Goal: Information Seeking & Learning: Learn about a topic

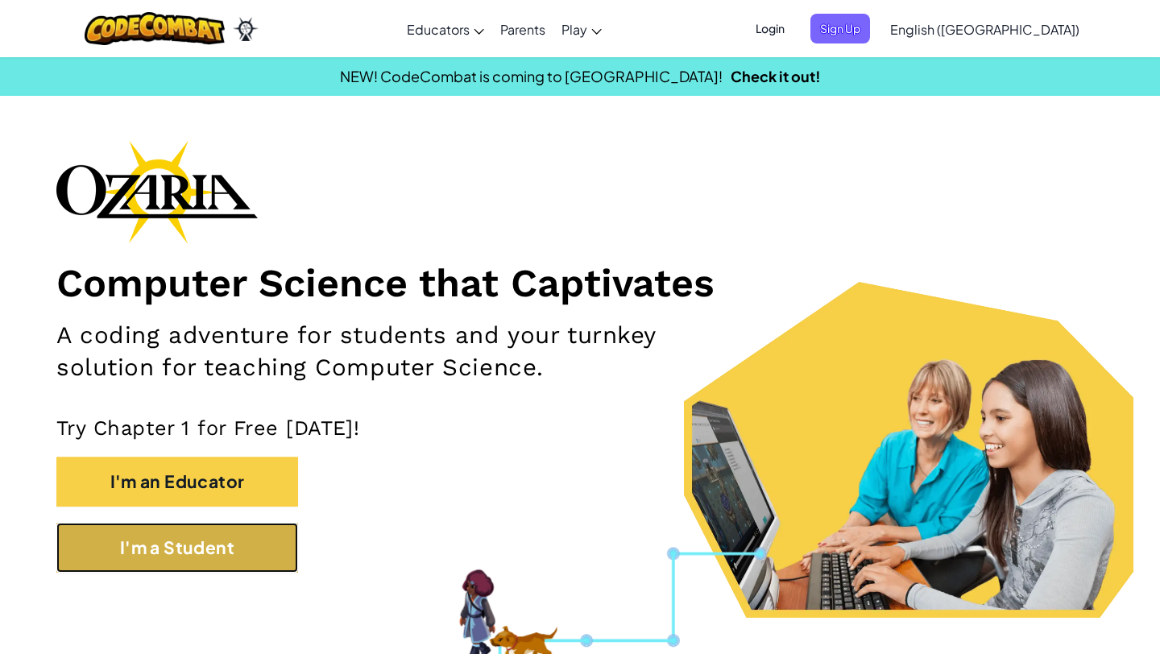
click at [156, 550] on button "I'm a Student" at bounding box center [177, 548] width 242 height 50
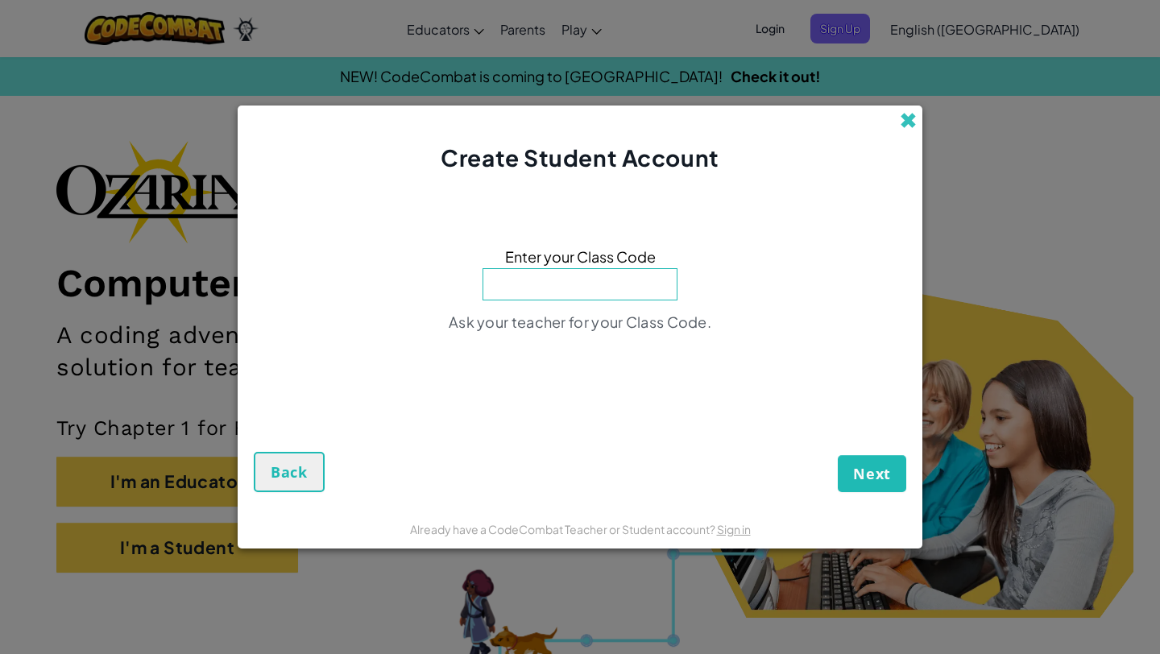
click at [915, 117] on span at bounding box center [908, 120] width 17 height 17
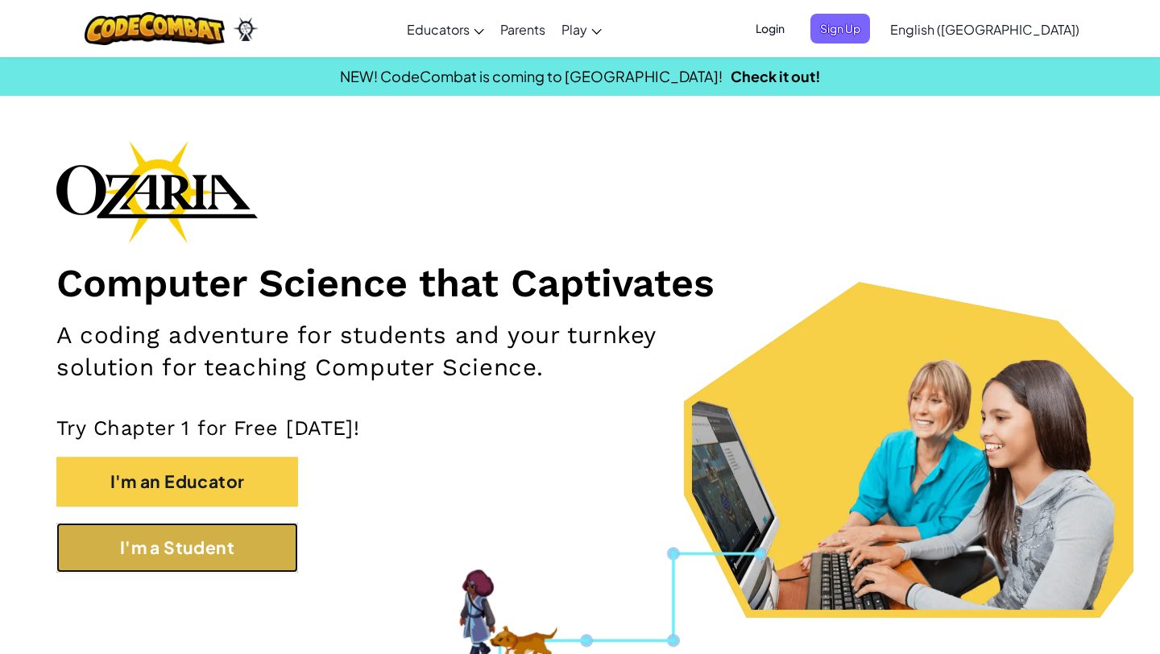
click at [178, 547] on button "I'm a Student" at bounding box center [177, 548] width 242 height 50
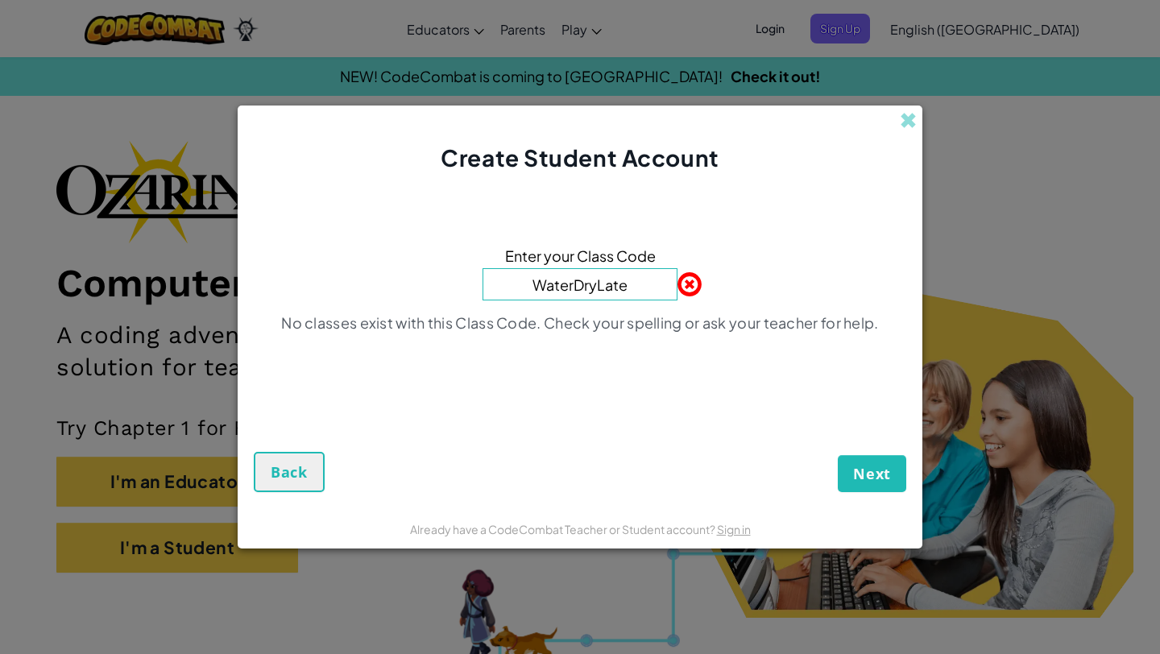
type input "WaterDryLate"
click at [870, 457] on button "Next" at bounding box center [872, 473] width 68 height 37
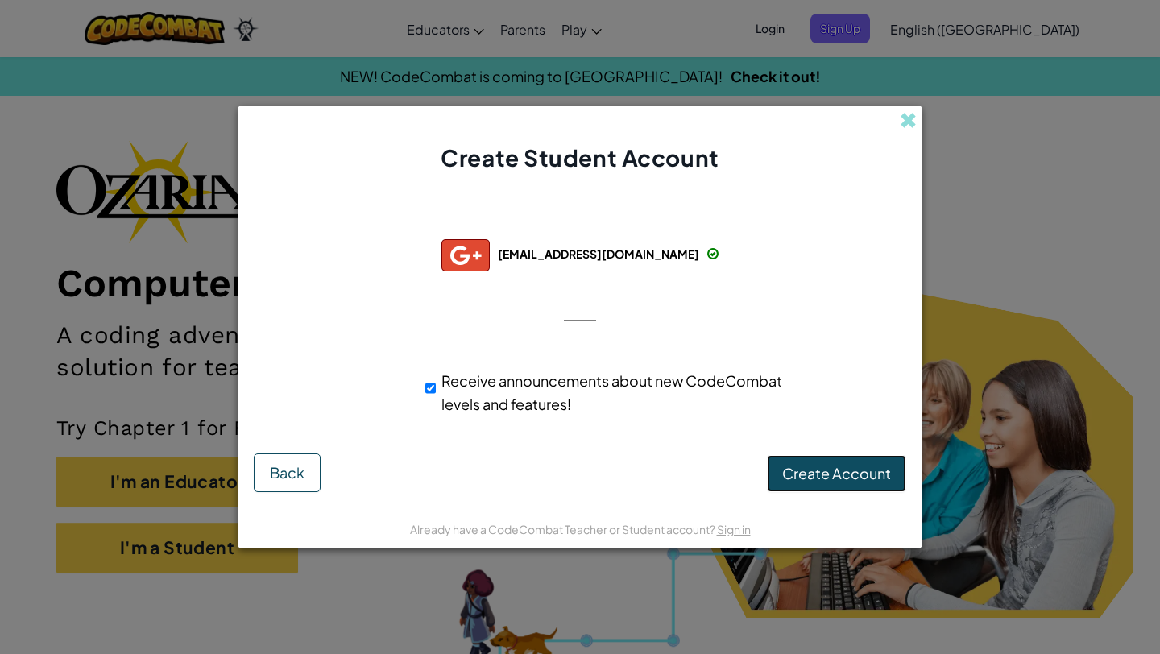
click at [827, 475] on span "Create Account" at bounding box center [836, 473] width 109 height 19
click at [831, 475] on button "Create Account" at bounding box center [836, 473] width 139 height 37
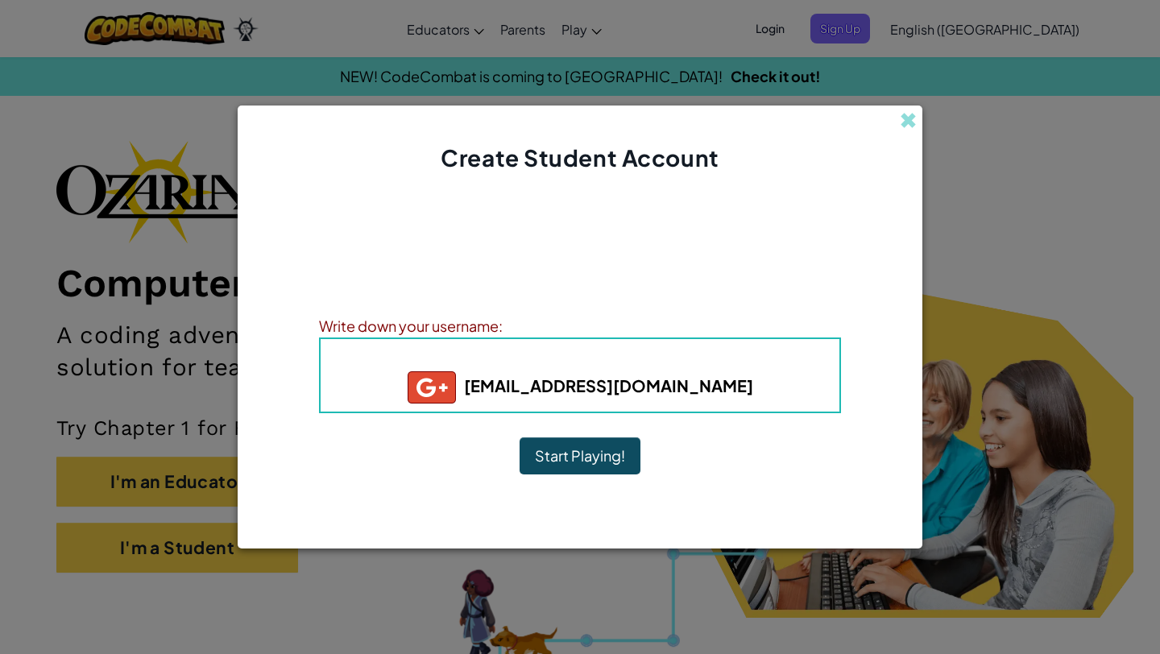
click at [587, 458] on button "Start Playing!" at bounding box center [580, 456] width 121 height 37
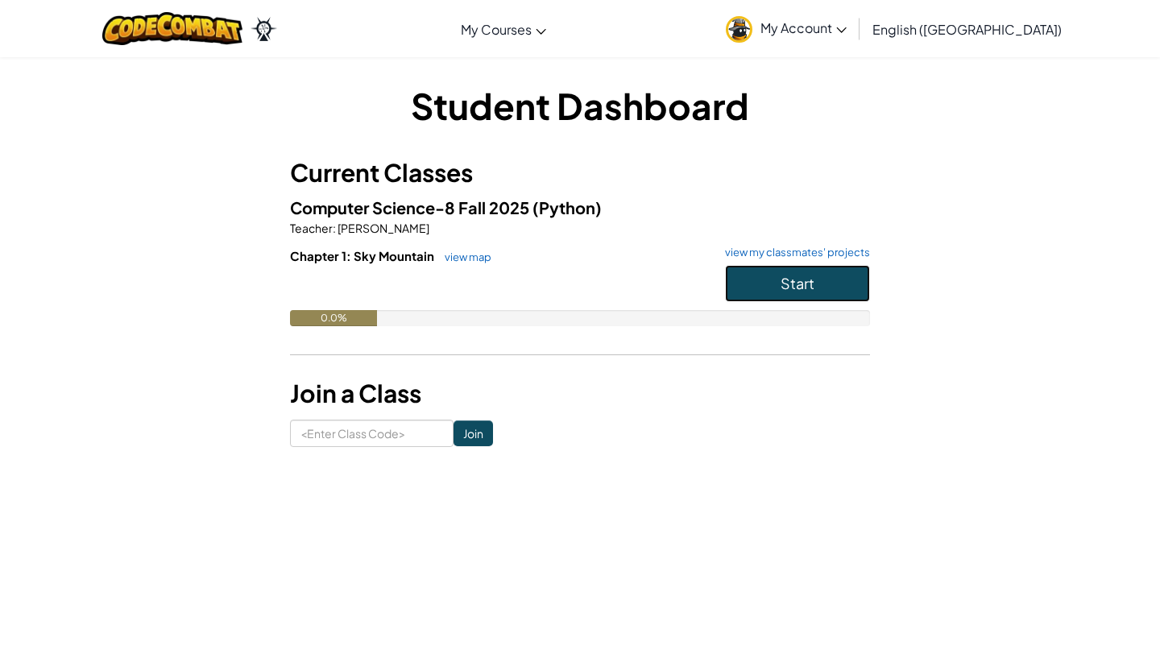
click at [796, 288] on span "Start" at bounding box center [798, 283] width 34 height 19
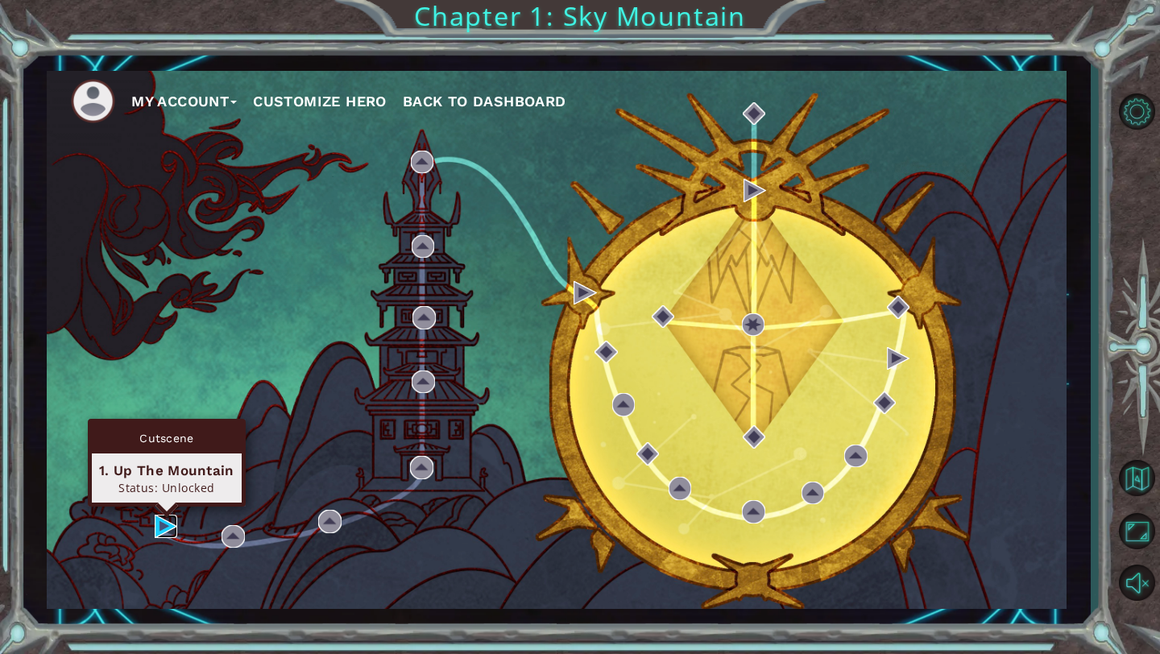
click at [160, 525] on img at bounding box center [166, 526] width 23 height 23
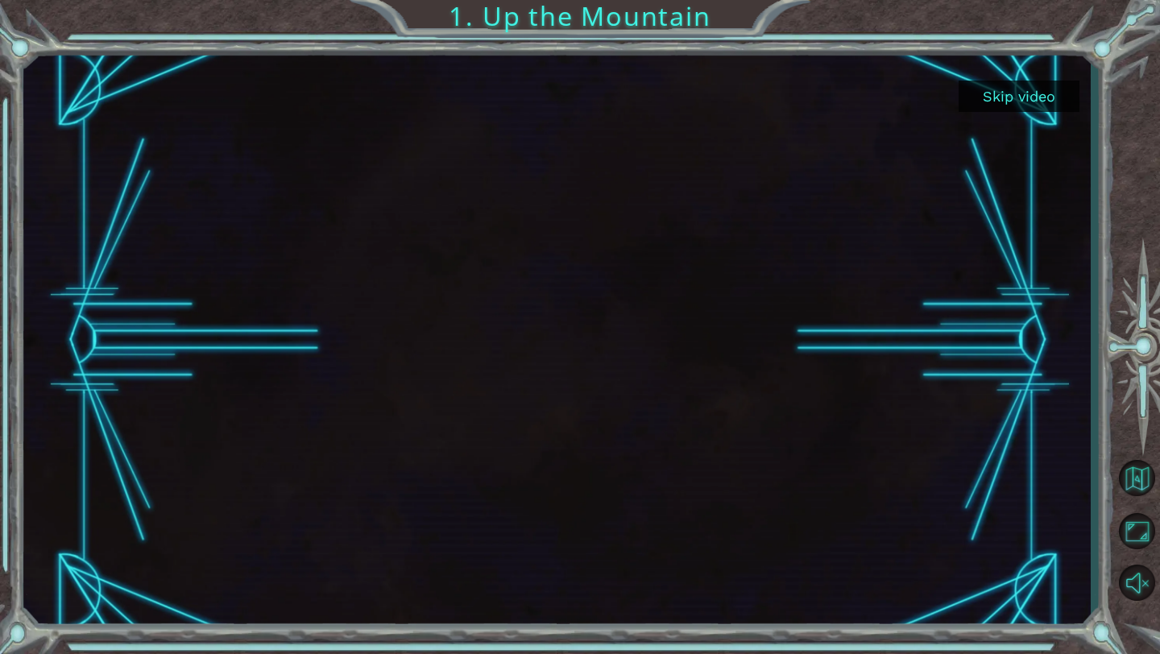
click at [995, 94] on button "Skip video" at bounding box center [1019, 96] width 121 height 31
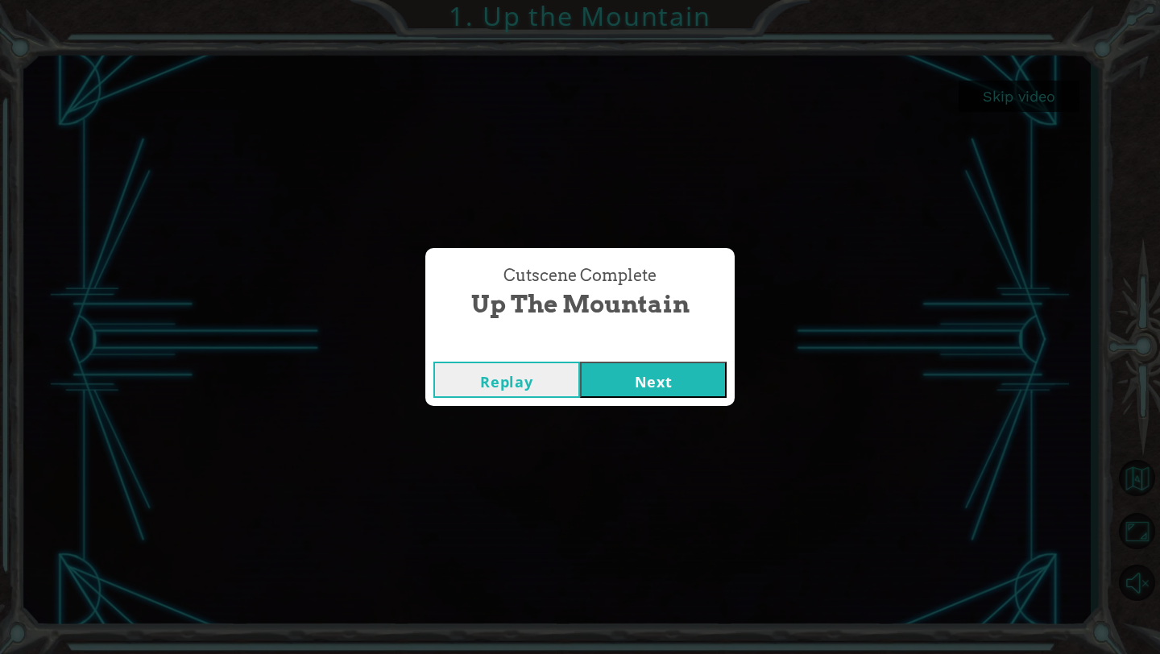
click at [651, 383] on button "Next" at bounding box center [653, 380] width 147 height 36
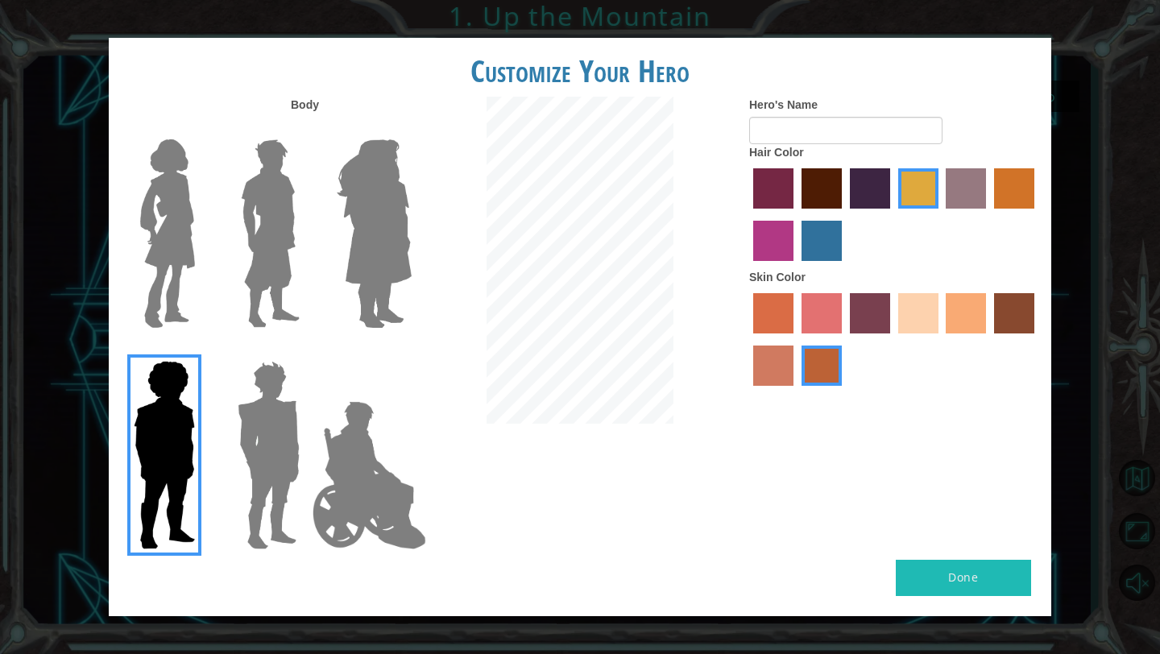
click at [193, 217] on img at bounding box center [168, 233] width 68 height 201
click at [201, 129] on input "Hero Connie" at bounding box center [201, 129] width 0 height 0
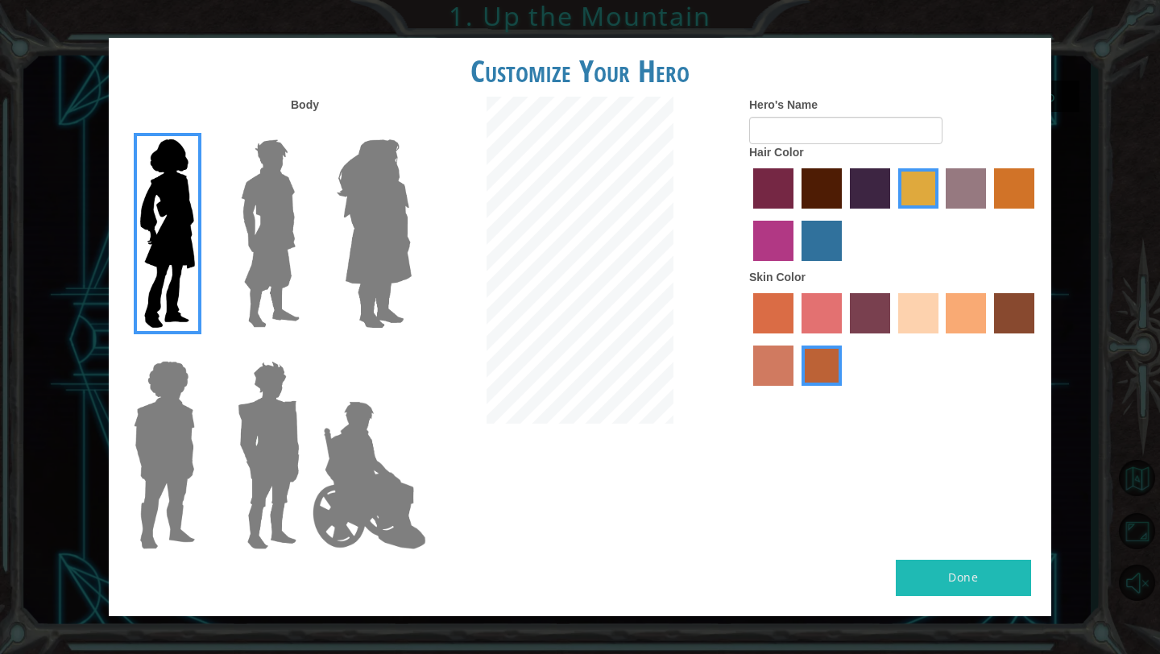
click at [255, 226] on img at bounding box center [270, 233] width 72 height 201
click at [306, 129] on input "Hero Lars" at bounding box center [306, 129] width 0 height 0
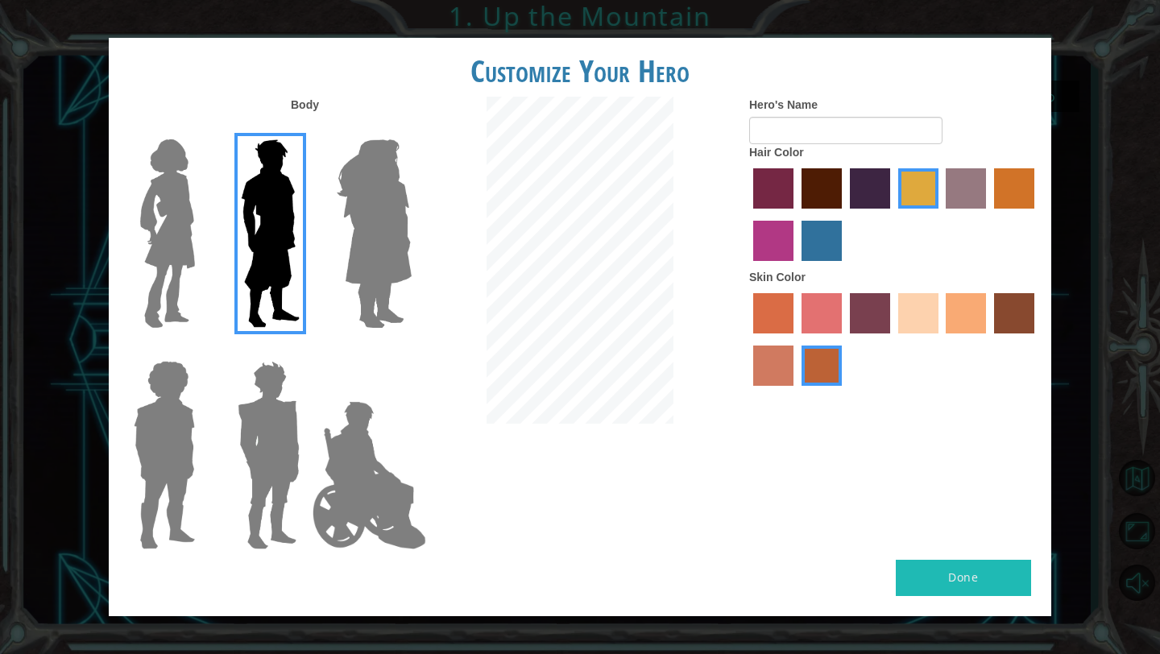
click at [143, 238] on img at bounding box center [168, 233] width 68 height 201
click at [201, 129] on input "Hero Connie" at bounding box center [201, 129] width 0 height 0
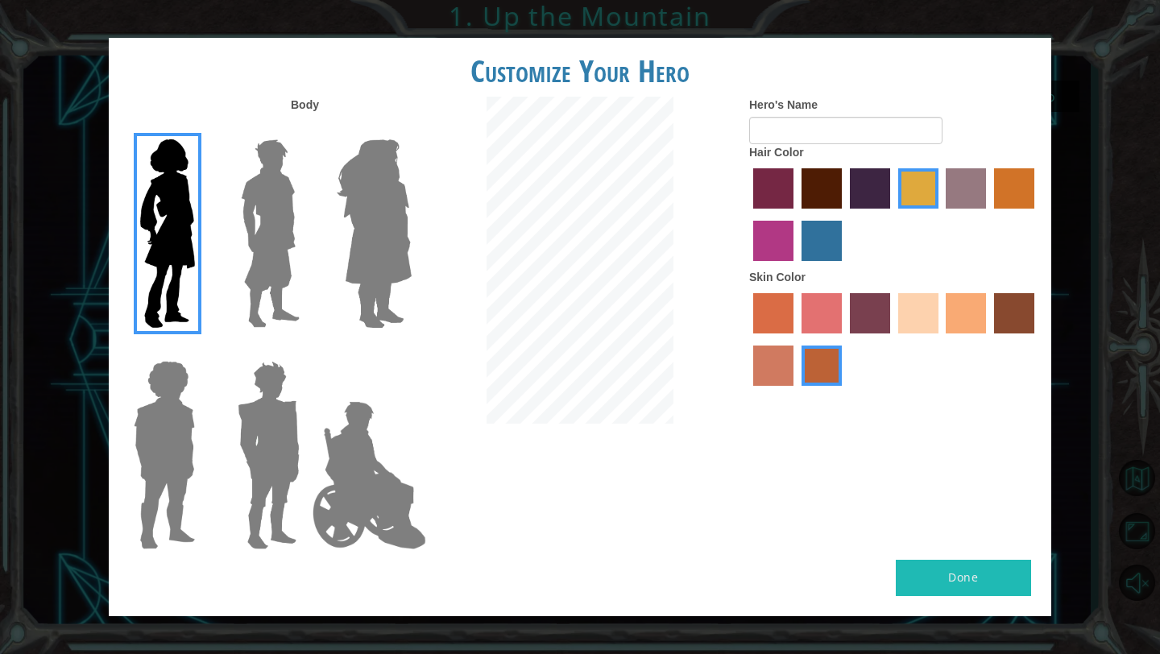
click at [1003, 315] on label "karma skin color" at bounding box center [1014, 313] width 40 height 40
click at [989, 339] on input "karma skin color" at bounding box center [989, 339] width 0 height 0
click at [769, 358] on label "burning sand skin color" at bounding box center [773, 366] width 40 height 40
click at [1037, 339] on input "burning sand skin color" at bounding box center [1037, 339] width 0 height 0
click at [793, 321] on div at bounding box center [894, 341] width 290 height 105
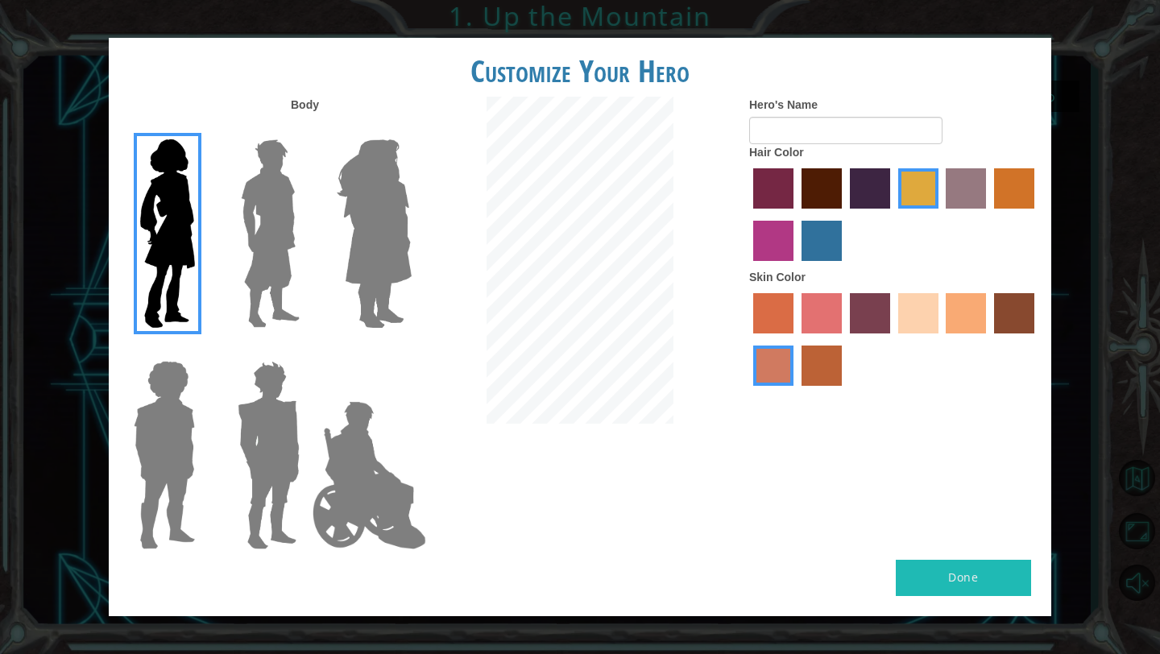
click at [766, 315] on label "sorbus skin color" at bounding box center [773, 313] width 40 height 40
click at [748, 339] on input "sorbus skin color" at bounding box center [748, 339] width 0 height 0
click at [799, 345] on div at bounding box center [894, 341] width 290 height 105
click at [809, 363] on label "smoke tree skin color" at bounding box center [822, 366] width 40 height 40
click at [796, 392] on input "smoke tree skin color" at bounding box center [796, 392] width 0 height 0
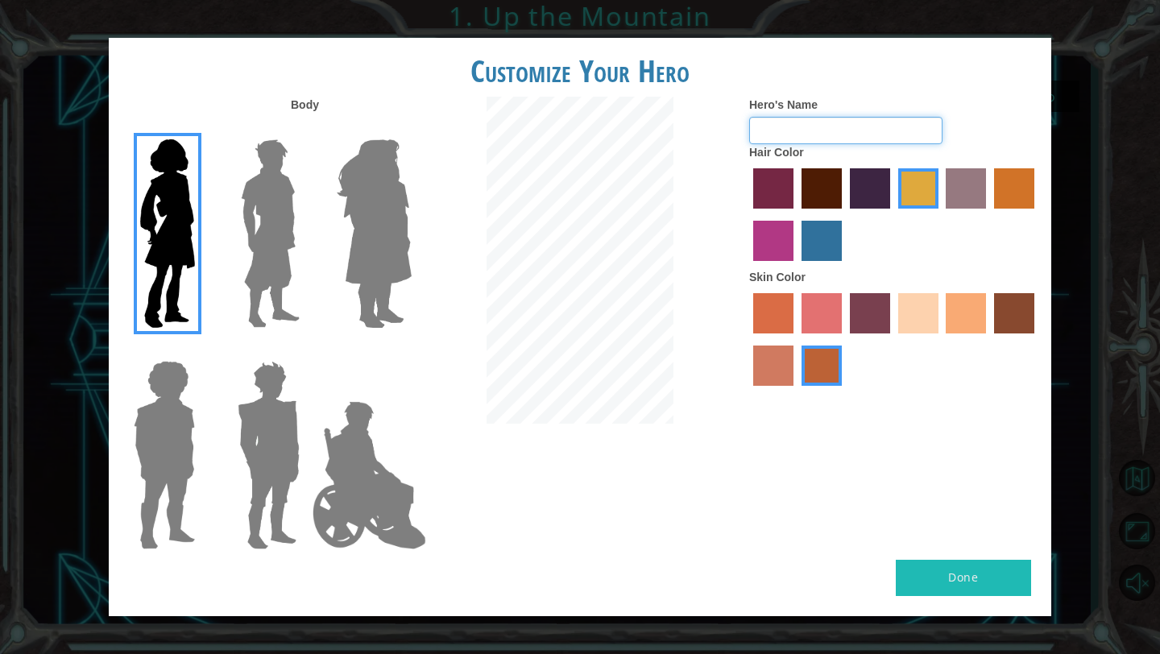
click at [806, 134] on input "Hero's Name" at bounding box center [845, 130] width 193 height 27
type input "Jas"
click at [837, 177] on label "maroon hair color" at bounding box center [822, 188] width 40 height 40
click at [796, 214] on input "maroon hair color" at bounding box center [796, 214] width 0 height 0
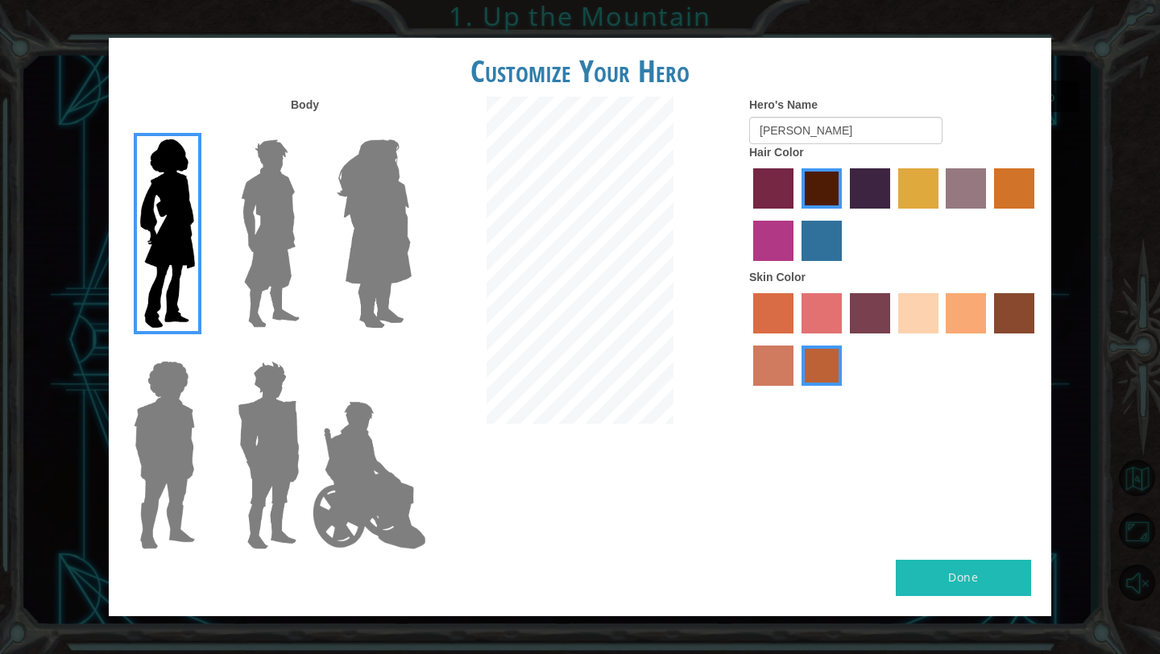
click at [870, 187] on label "hot purple hair color" at bounding box center [870, 188] width 40 height 40
click at [844, 214] on input "hot purple hair color" at bounding box center [844, 214] width 0 height 0
click at [825, 179] on label "maroon hair color" at bounding box center [822, 188] width 40 height 40
click at [796, 214] on input "maroon hair color" at bounding box center [796, 214] width 0 height 0
click at [923, 554] on div "Body Hero's Name Jas Hair Color Skin Color" at bounding box center [580, 328] width 943 height 463
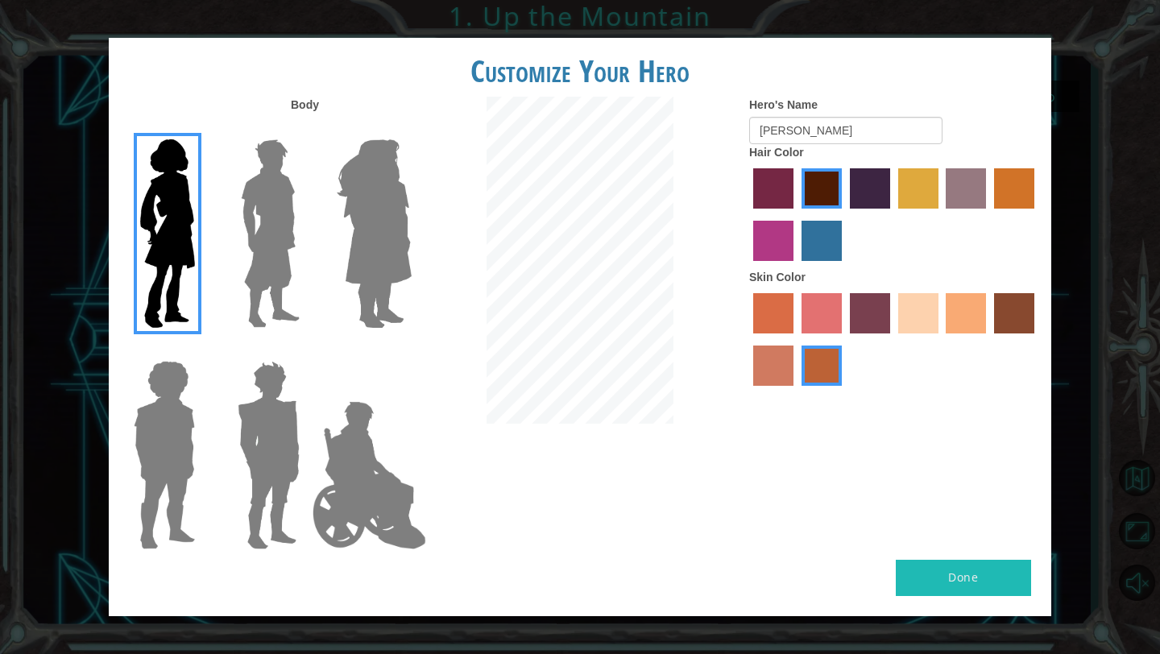
click at [927, 566] on button "Done" at bounding box center [963, 578] width 135 height 36
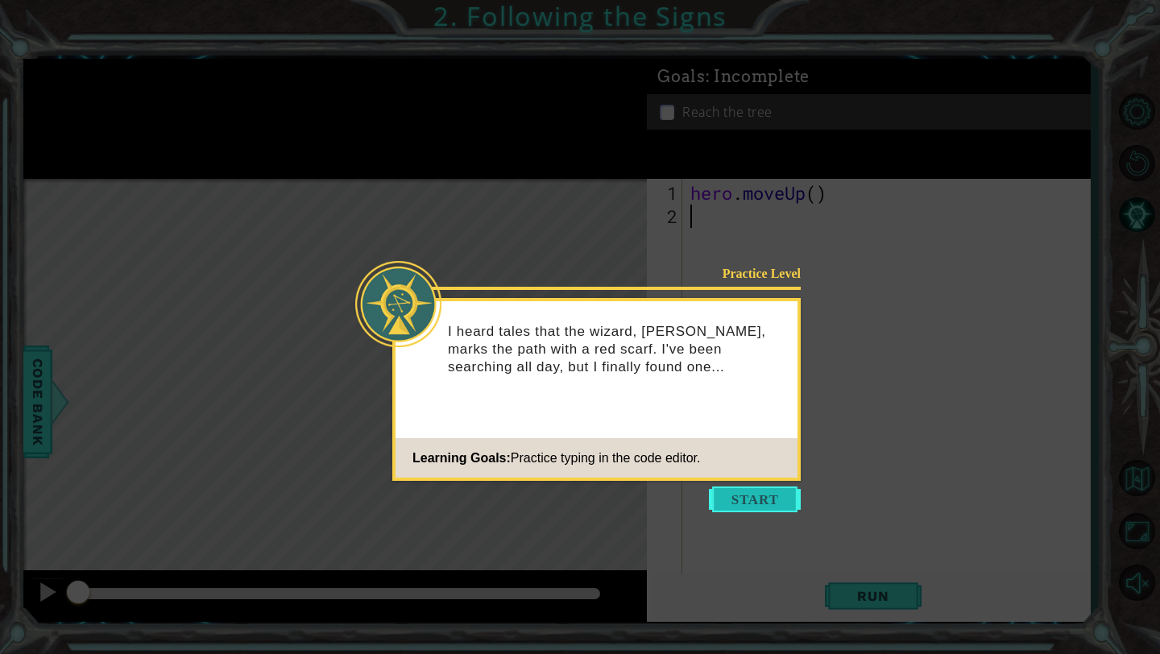
click at [760, 499] on button "Start" at bounding box center [755, 500] width 92 height 26
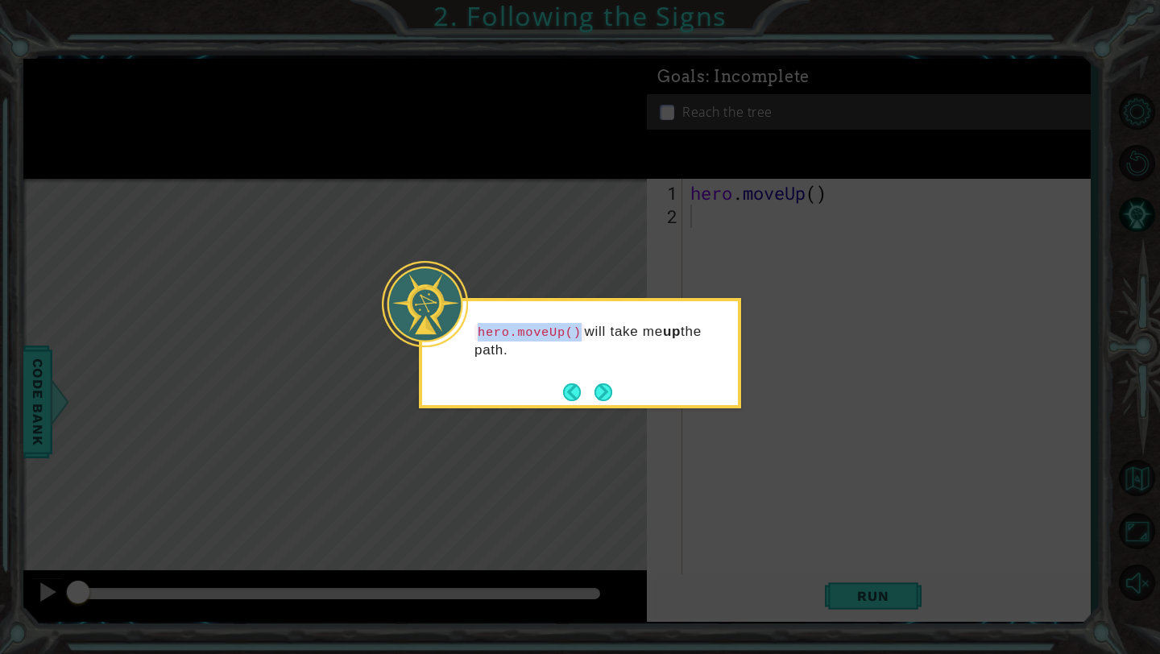
drag, startPoint x: 477, startPoint y: 332, endPoint x: 581, endPoint y: 330, distance: 104.0
click at [581, 330] on code "hero.moveUp()" at bounding box center [530, 333] width 110 height 18
copy code "hero.moveUp()"
click at [608, 389] on button "Next" at bounding box center [604, 393] width 18 height 18
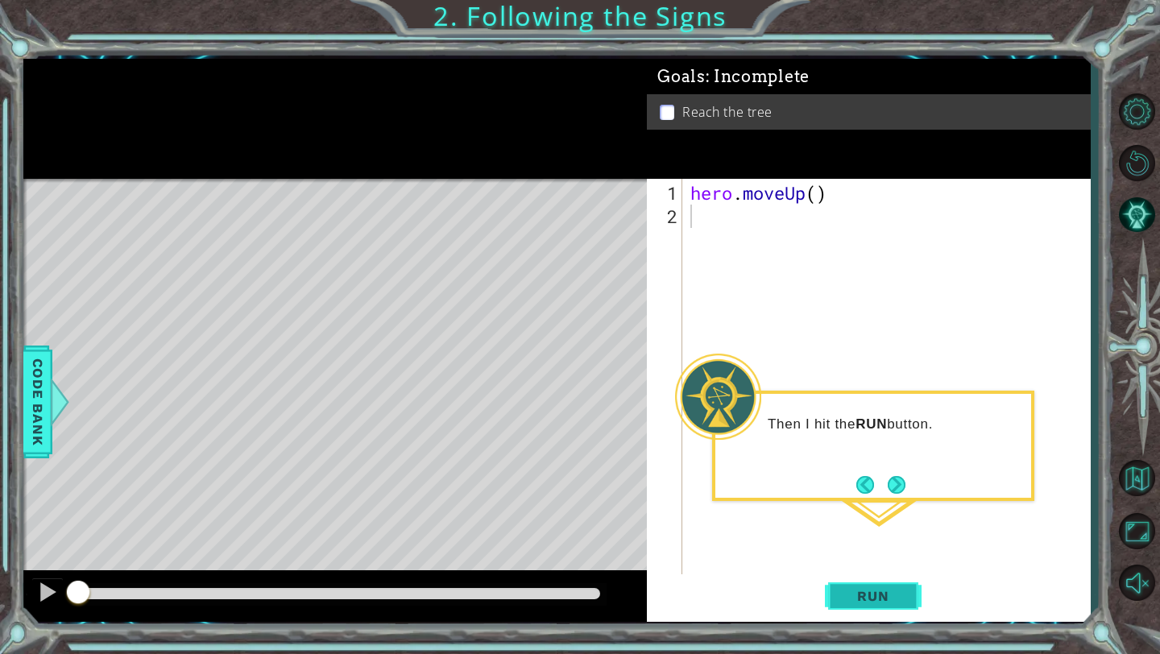
click at [876, 601] on span "Run" at bounding box center [873, 596] width 64 height 16
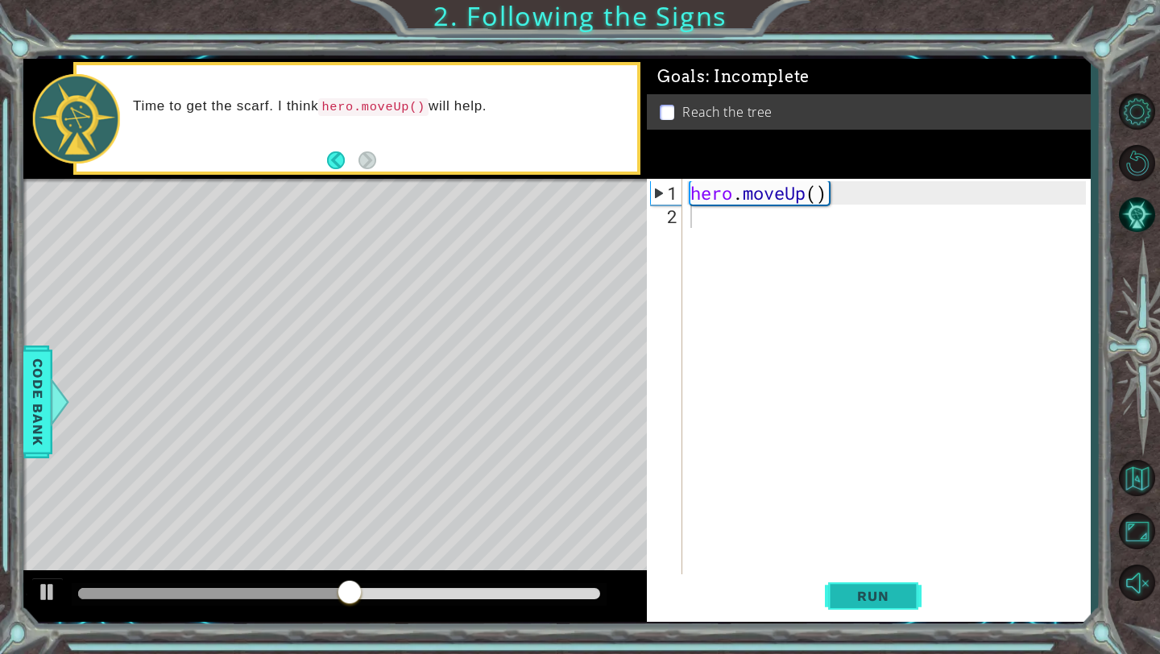
click at [871, 595] on span "Run" at bounding box center [873, 596] width 64 height 16
click at [720, 219] on div "hero . moveUp ( )" at bounding box center [890, 403] width 407 height 444
paste textarea "hero.moveUp()"
type textarea "hero.moveUp()"
click at [881, 594] on span "Run" at bounding box center [873, 596] width 64 height 16
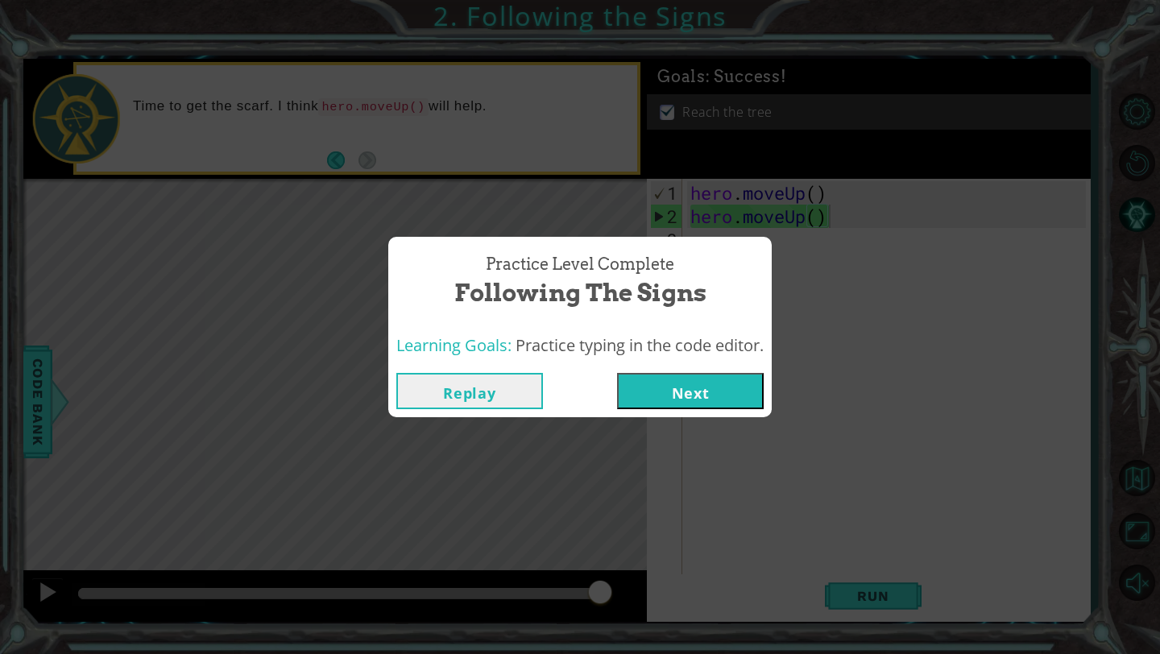
click at [723, 392] on button "Next" at bounding box center [690, 391] width 147 height 36
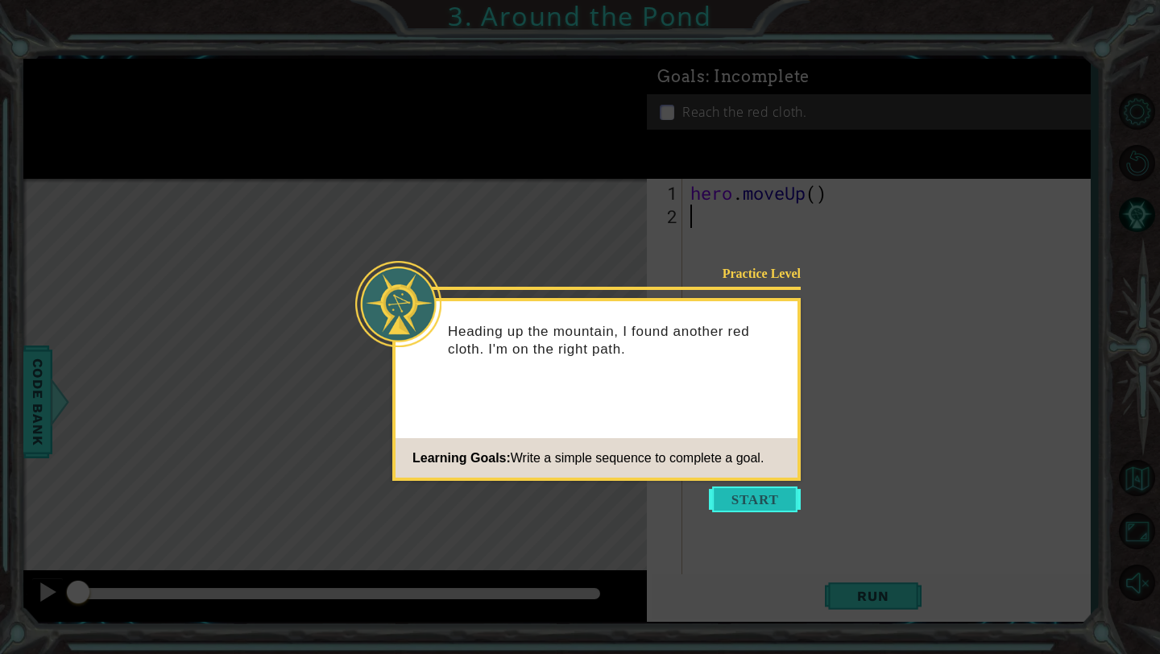
click at [755, 504] on button "Start" at bounding box center [755, 500] width 92 height 26
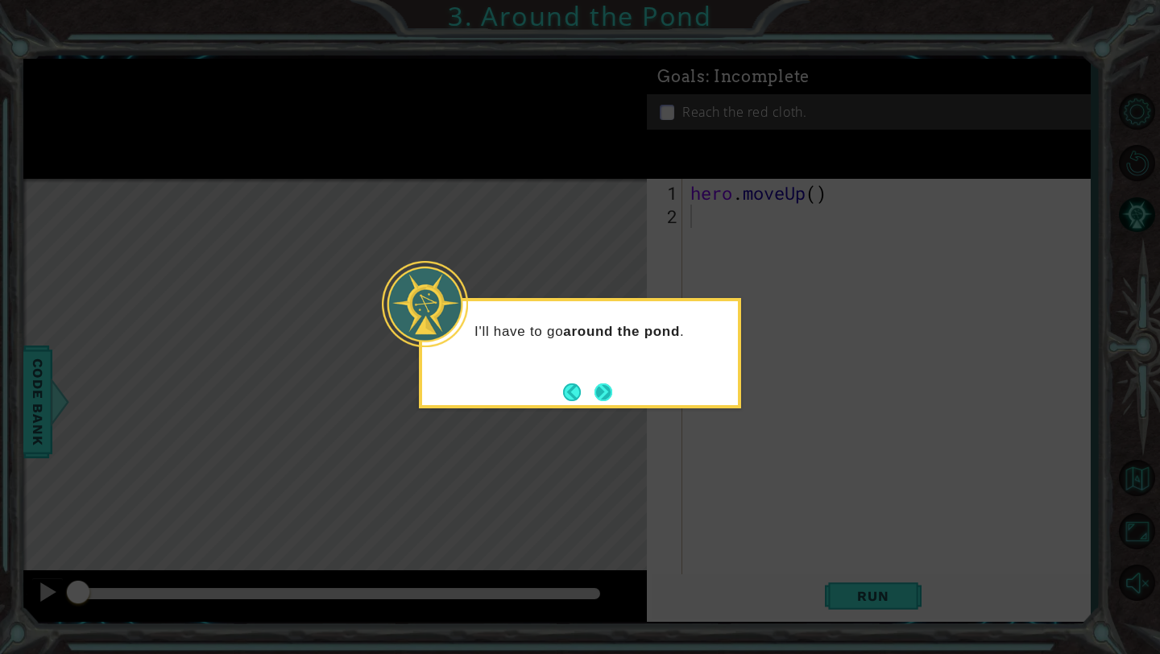
click at [610, 389] on button "Next" at bounding box center [604, 393] width 18 height 18
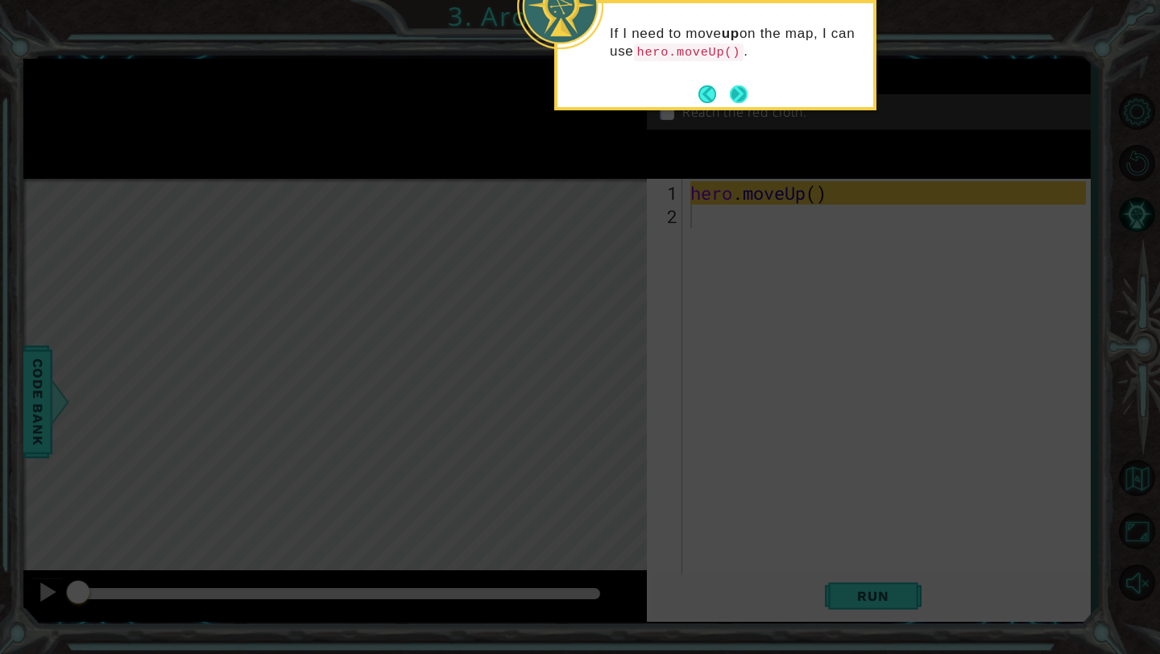
click at [736, 88] on button "Next" at bounding box center [739, 94] width 18 height 18
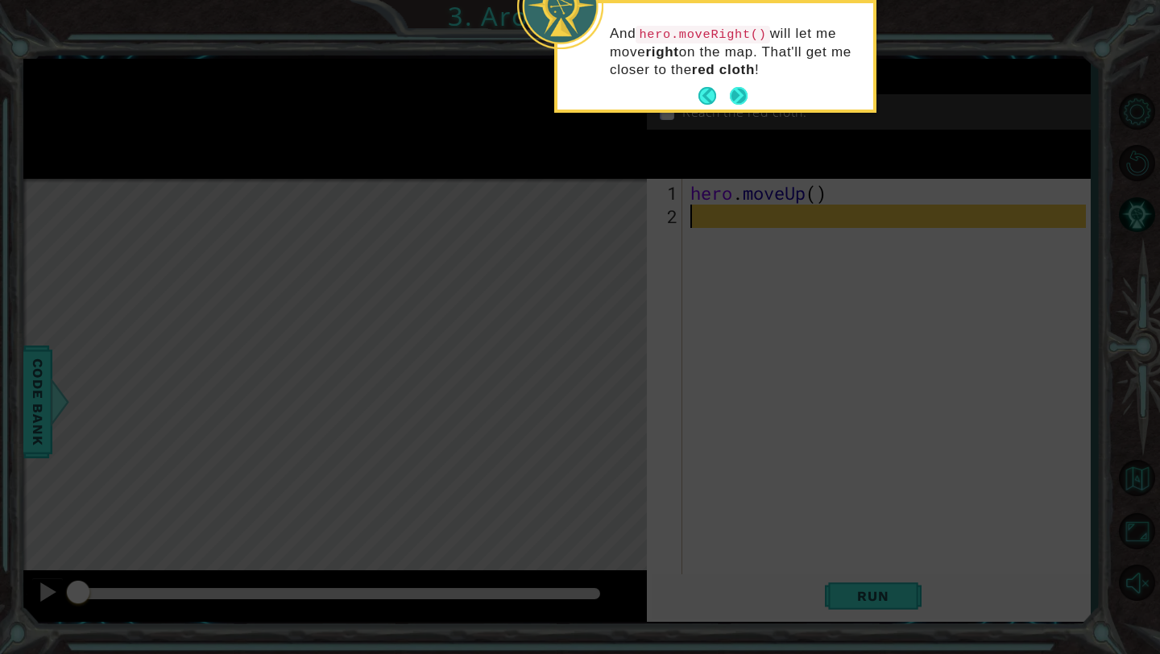
click at [738, 90] on button "Next" at bounding box center [739, 96] width 18 height 18
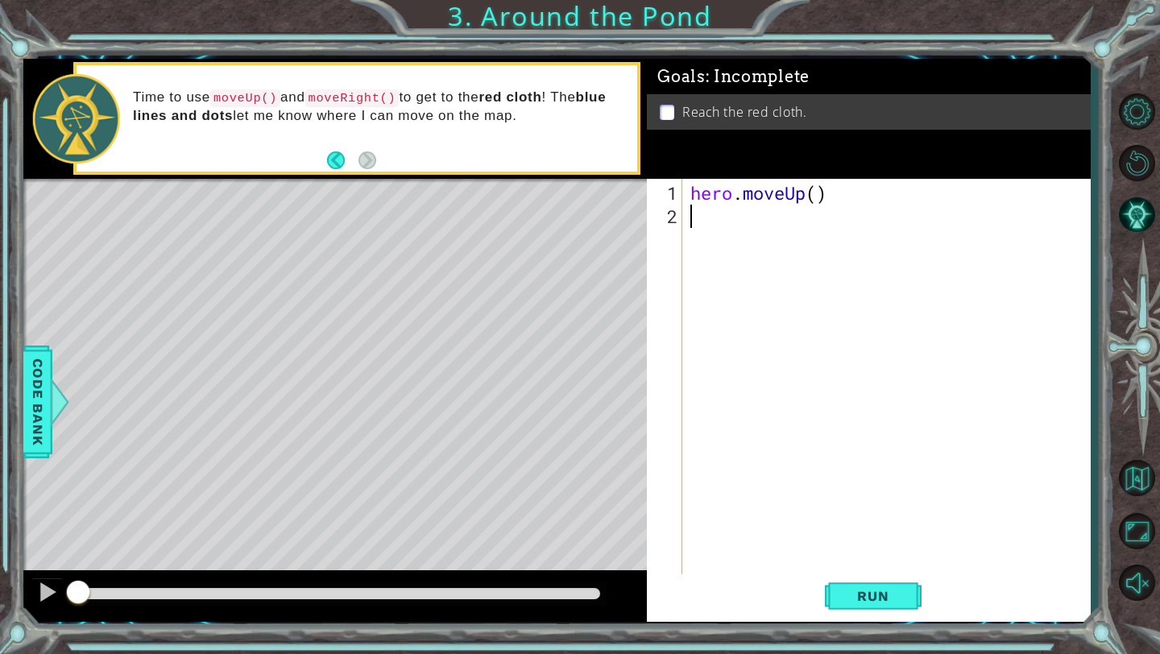
paste textarea "hero.moveUp()"
type textarea "hero.moveUp()"
drag, startPoint x: 321, startPoint y: 97, endPoint x: 422, endPoint y: 100, distance: 101.6
click at [423, 101] on p "Time to use moveUp() and moveRight() to get to the red cloth ! The blue lines a…" at bounding box center [379, 107] width 493 height 36
click at [400, 99] on code "moveRight()" at bounding box center [352, 98] width 94 height 18
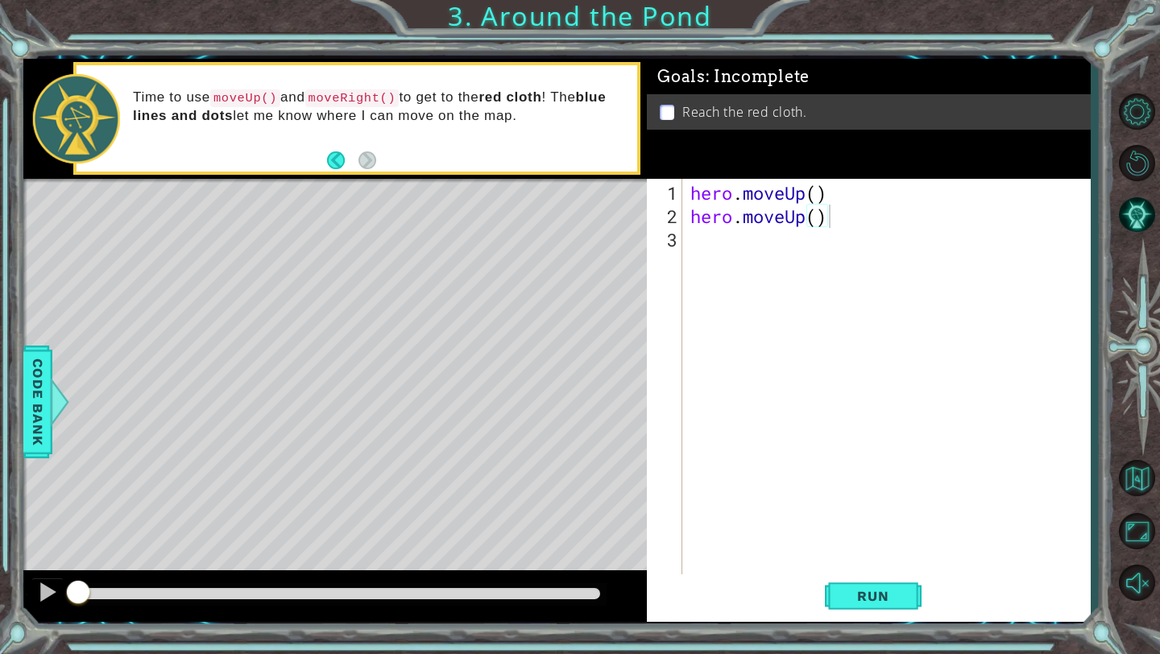
click at [705, 231] on div "hero . moveUp ( ) hero . moveUp ( )" at bounding box center [890, 403] width 407 height 444
paste textarea "hero.moveUp()"
click at [804, 246] on div "hero . moveUp ( ) hero . moveUp ( ) hero . moveUp ( )" at bounding box center [890, 403] width 407 height 444
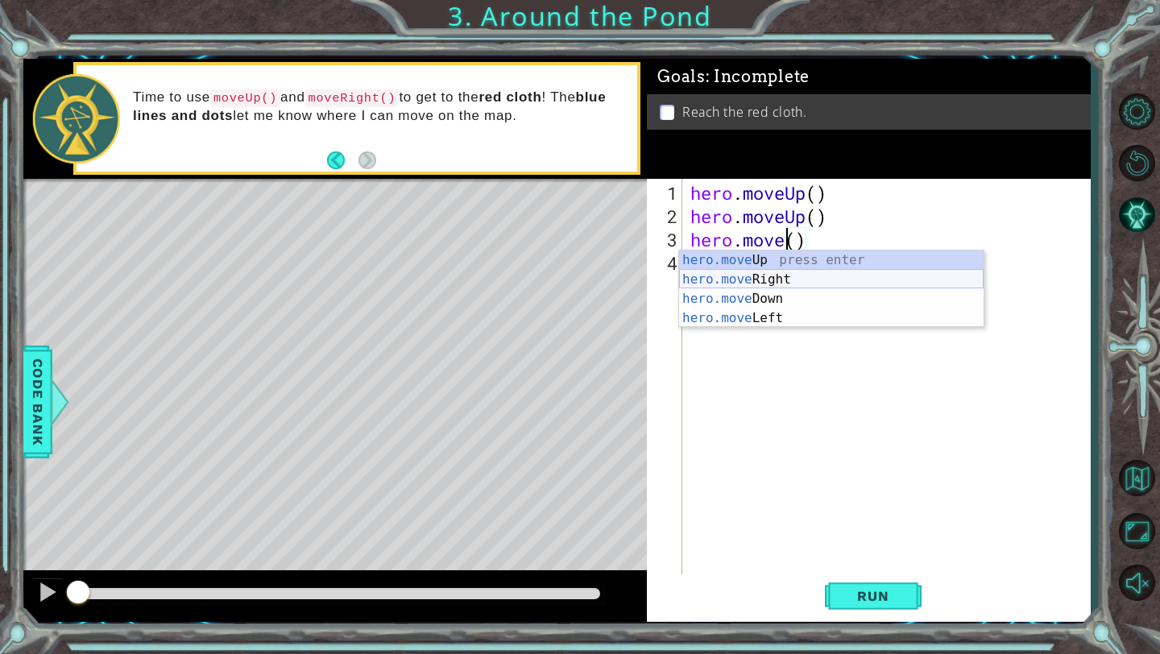
click at [804, 276] on div "hero.move Up press enter hero.move Right press enter hero.move Down press enter…" at bounding box center [831, 309] width 305 height 116
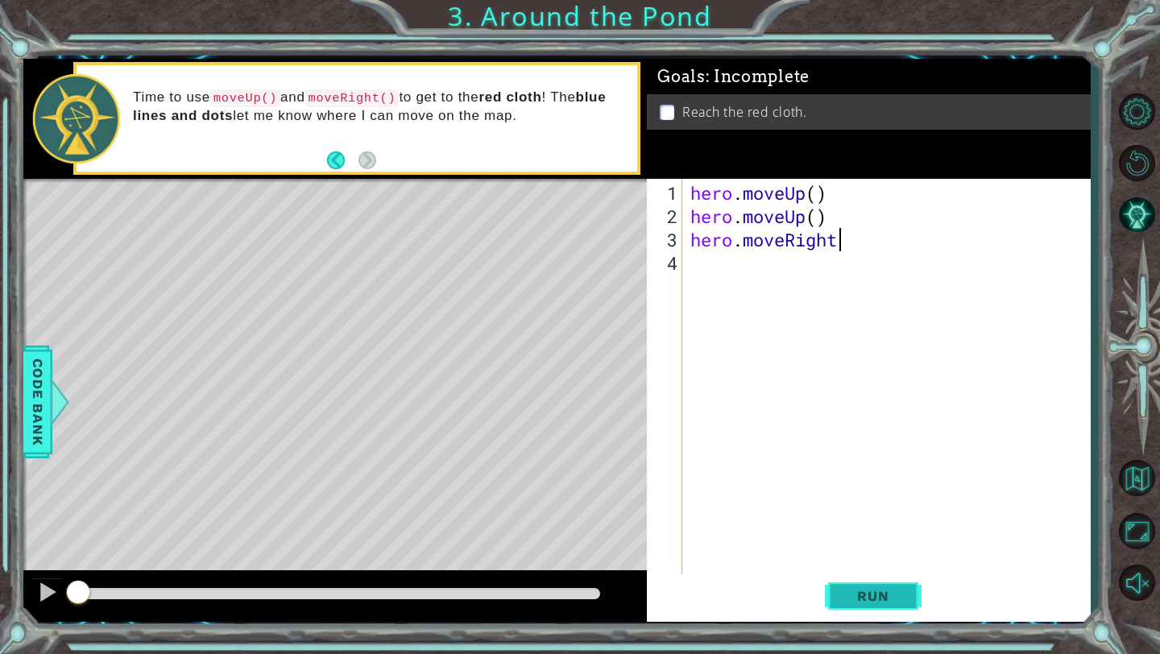
click at [858, 595] on span "Run" at bounding box center [873, 596] width 64 height 16
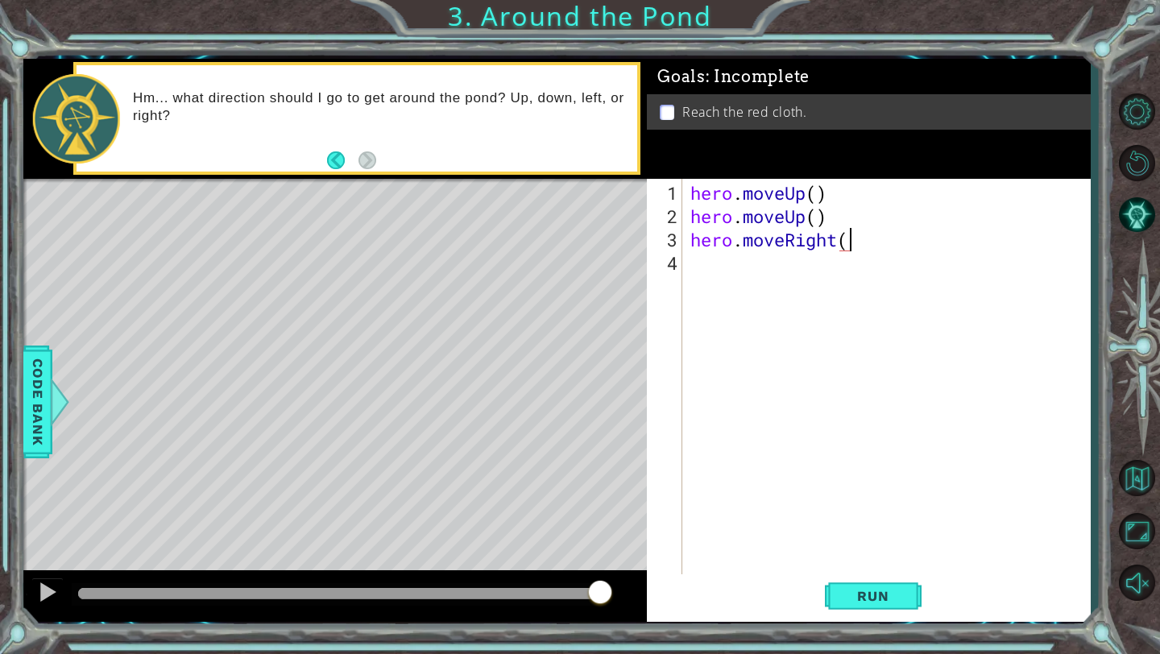
scroll to position [0, 6]
type textarea "hero.moveRight()"
click at [865, 599] on span "Run" at bounding box center [873, 596] width 64 height 16
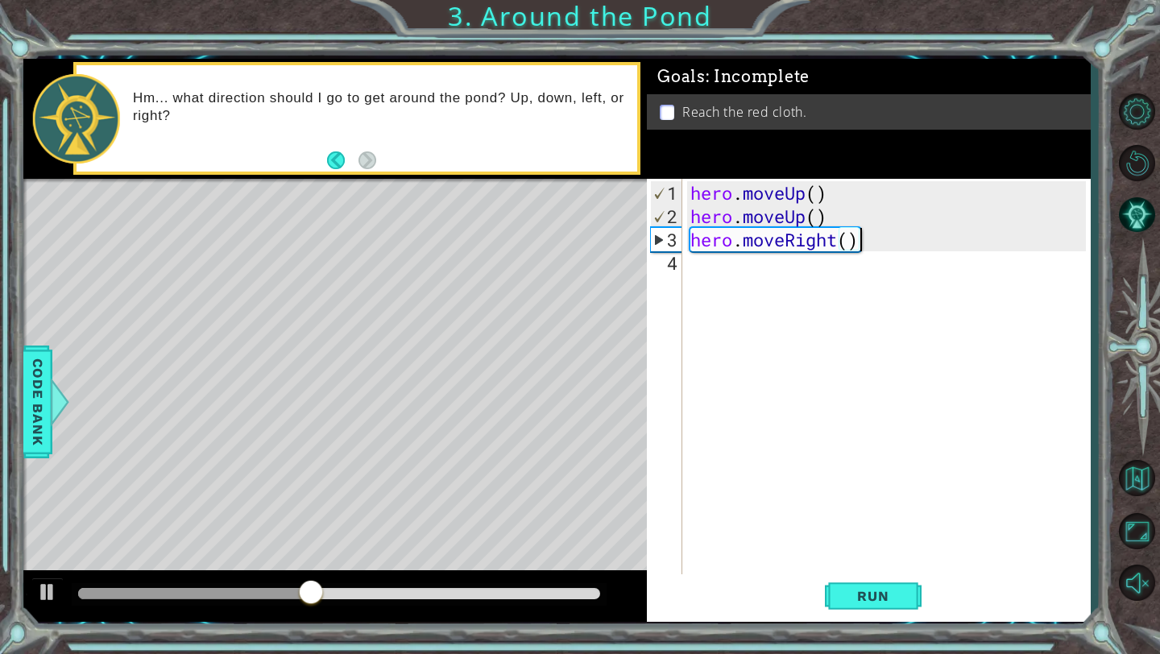
click at [720, 270] on div "hero . moveUp ( ) hero . moveUp ( ) hero . moveRight ( )" at bounding box center [890, 403] width 407 height 444
paste textarea "hero.moveUp()"
type textarea "hero.moveUp()"
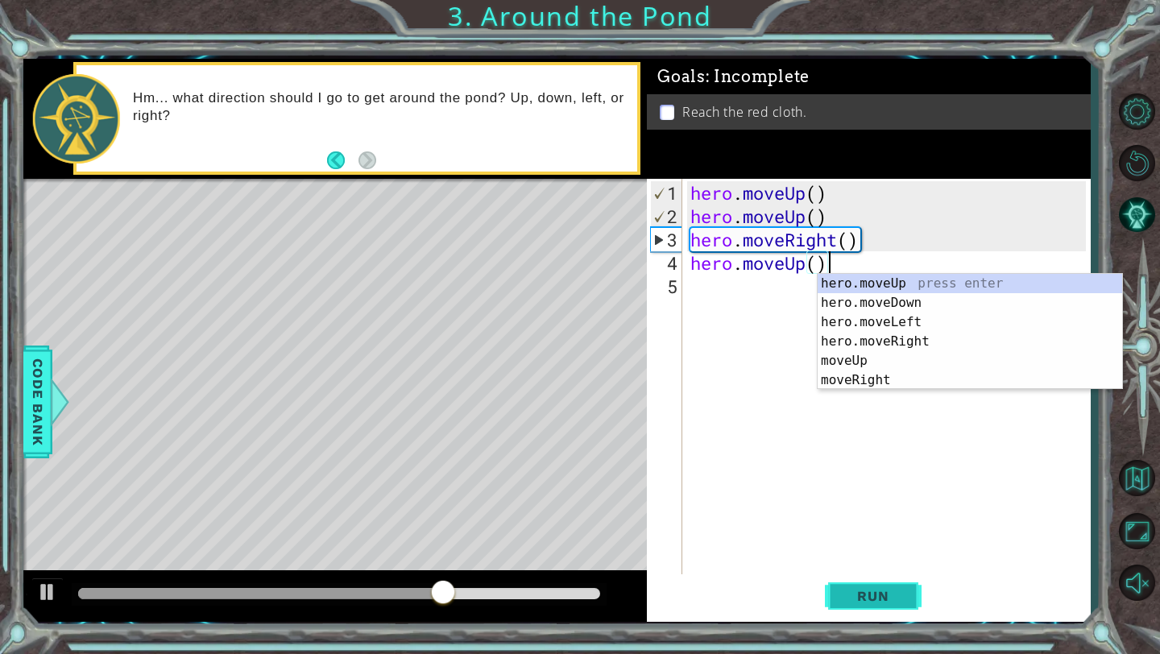
click at [865, 595] on span "Run" at bounding box center [873, 596] width 64 height 16
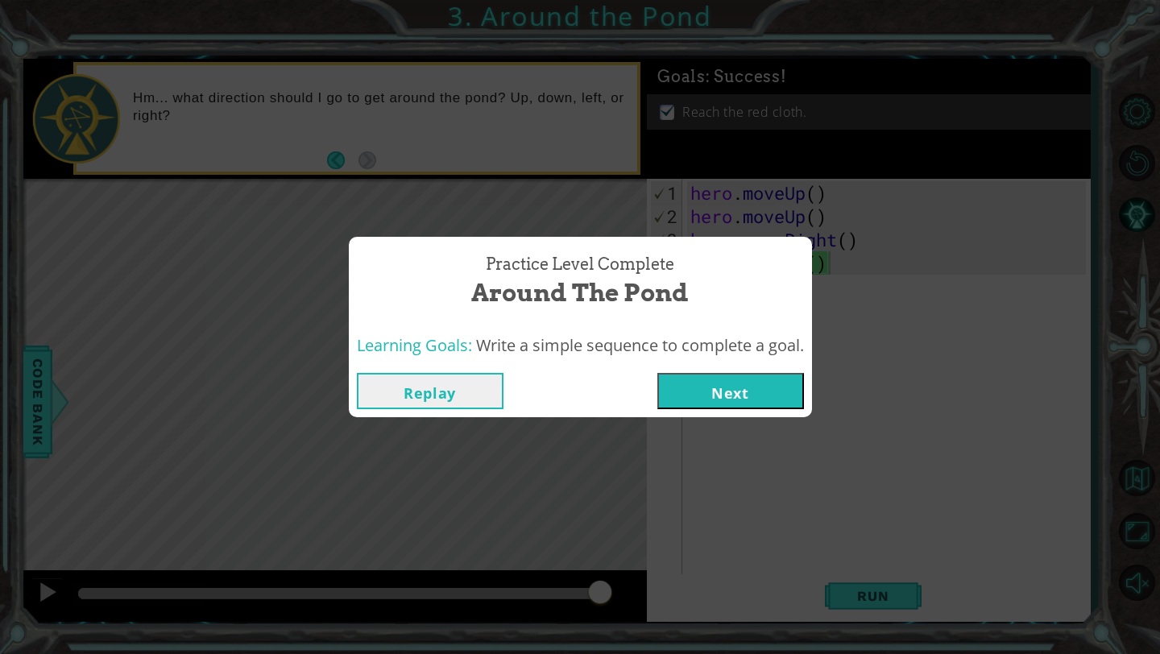
click at [744, 390] on button "Next" at bounding box center [730, 391] width 147 height 36
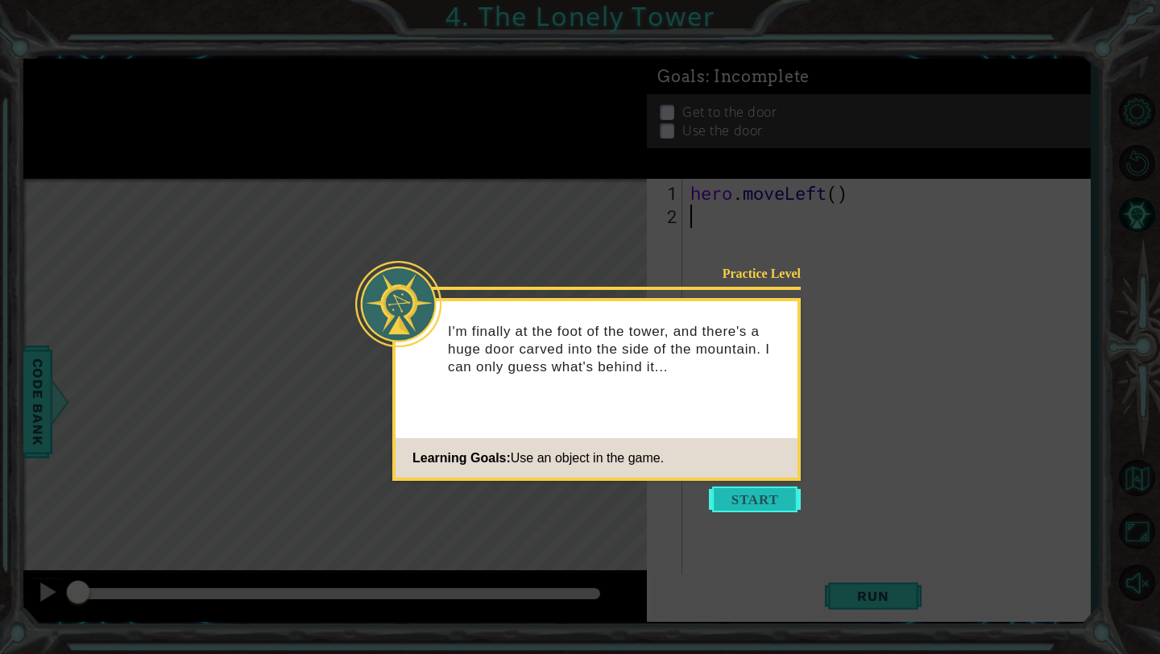
click at [782, 496] on button "Start" at bounding box center [755, 500] width 92 height 26
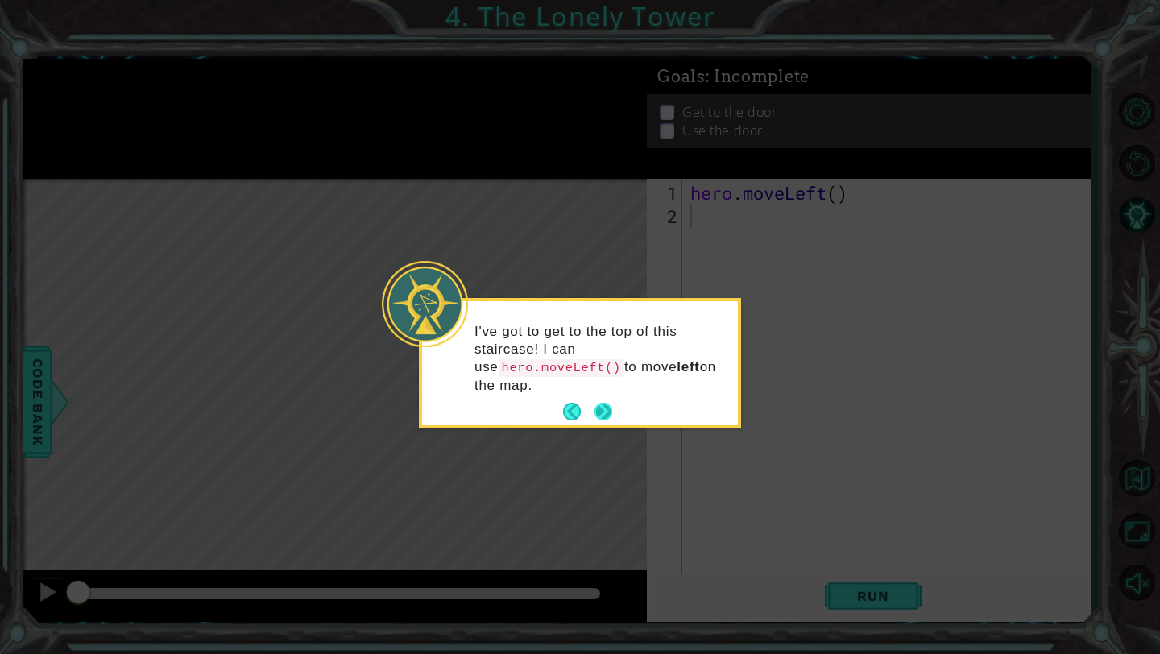
click at [608, 403] on button "Next" at bounding box center [604, 412] width 18 height 18
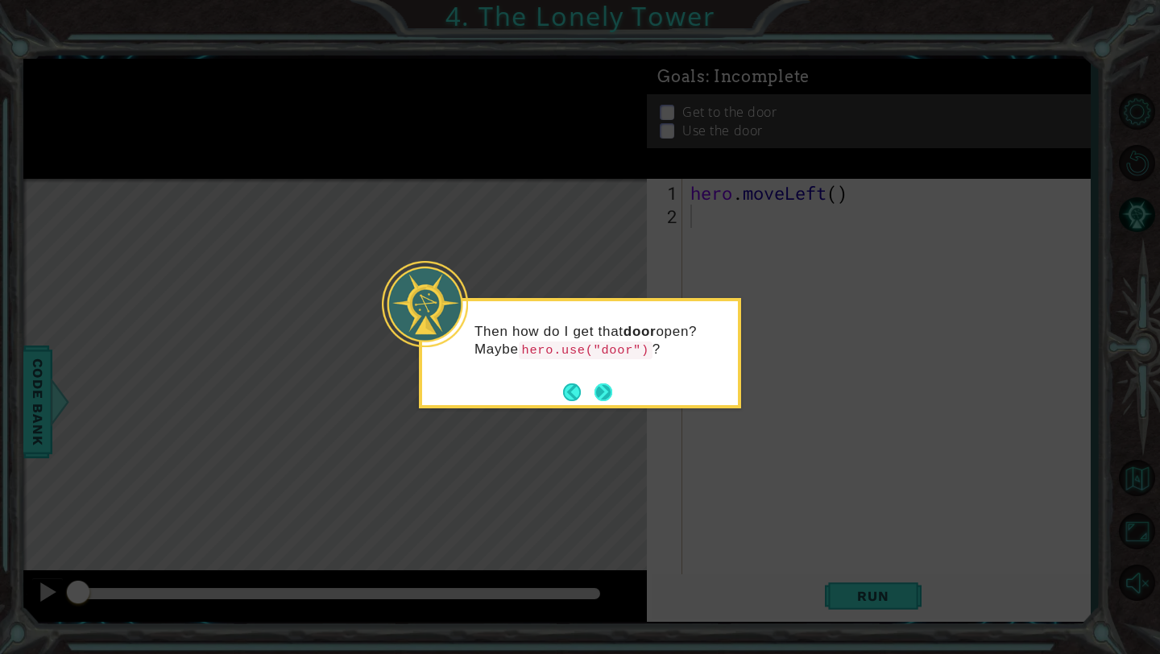
click at [611, 388] on button "Next" at bounding box center [604, 393] width 18 height 18
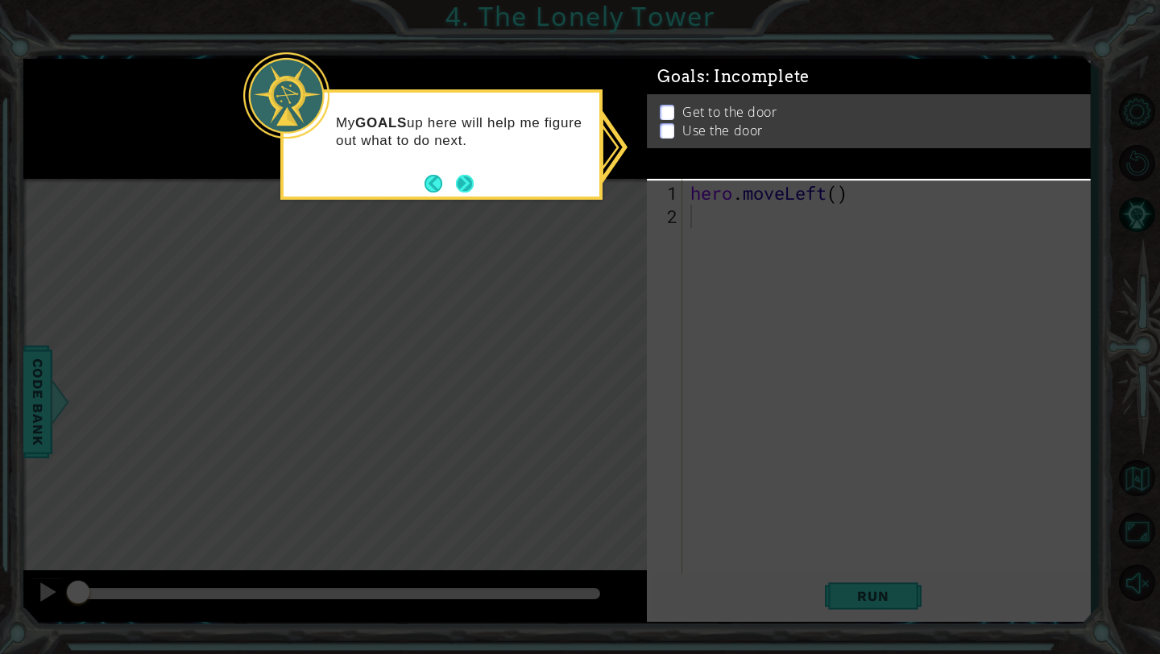
click at [474, 175] on button "Next" at bounding box center [465, 184] width 18 height 18
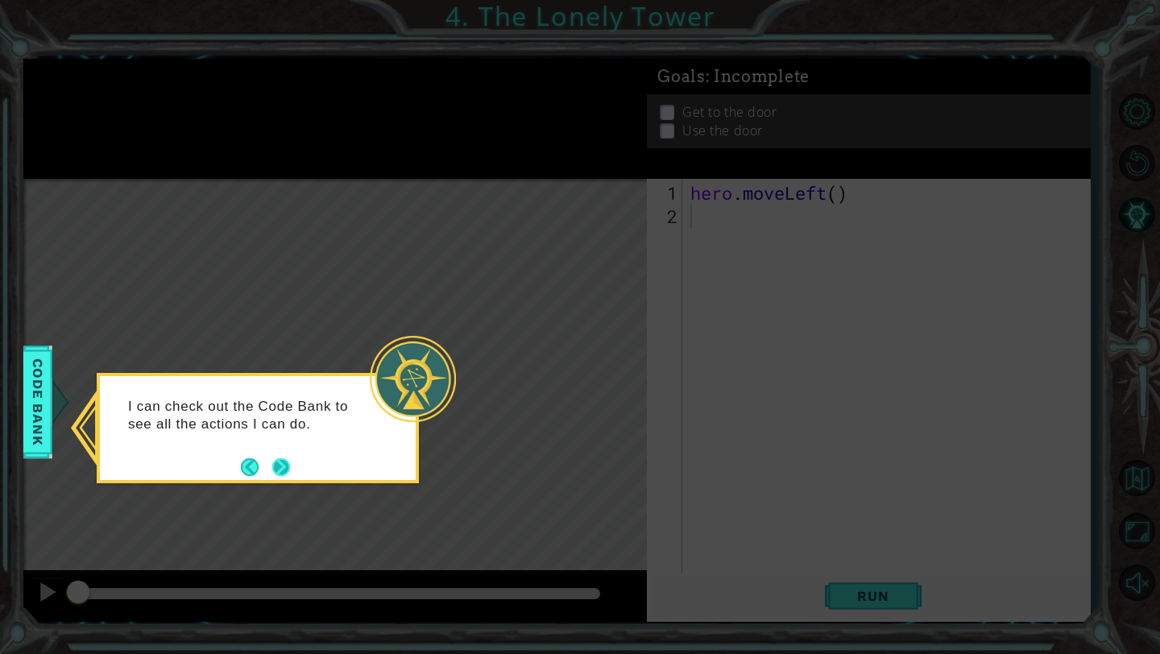
click at [280, 467] on button "Next" at bounding box center [281, 467] width 18 height 18
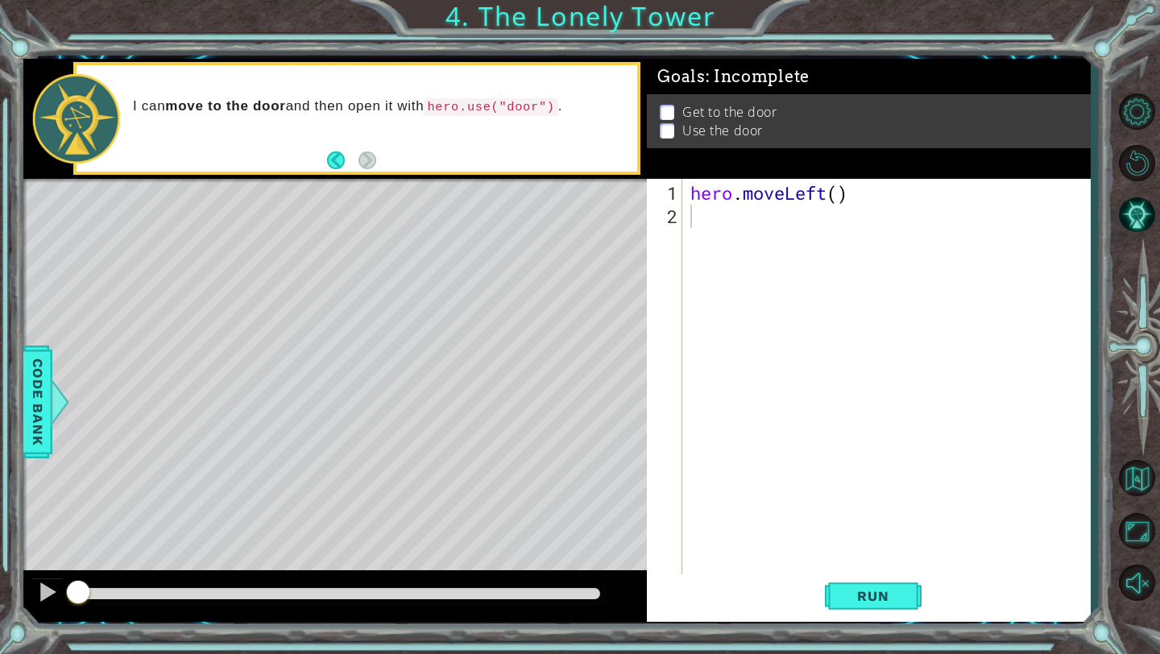
click at [740, 222] on div "hero . moveLeft ( )" at bounding box center [890, 403] width 407 height 444
paste textarea "hero.moveUp()"
click at [806, 221] on div "hero . moveLeft ( ) hero . moveUp ( )" at bounding box center [890, 403] width 407 height 444
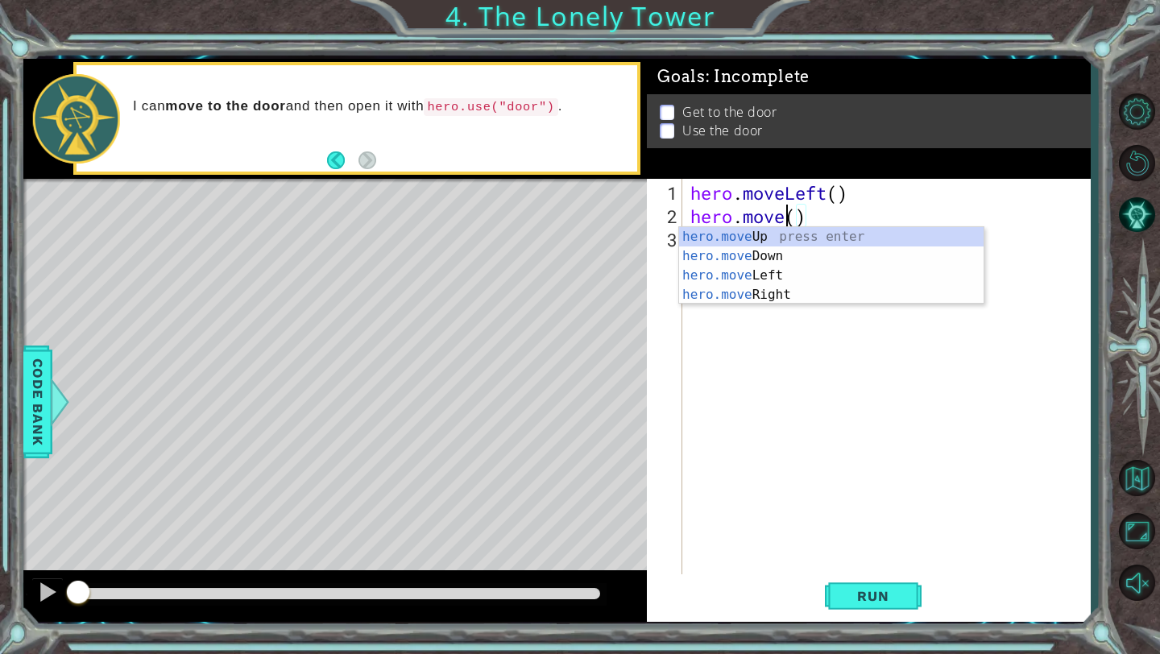
scroll to position [0, 4]
click at [808, 271] on div "hero.move Up press enter hero.move Down press enter hero.move Left press enter …" at bounding box center [831, 285] width 305 height 116
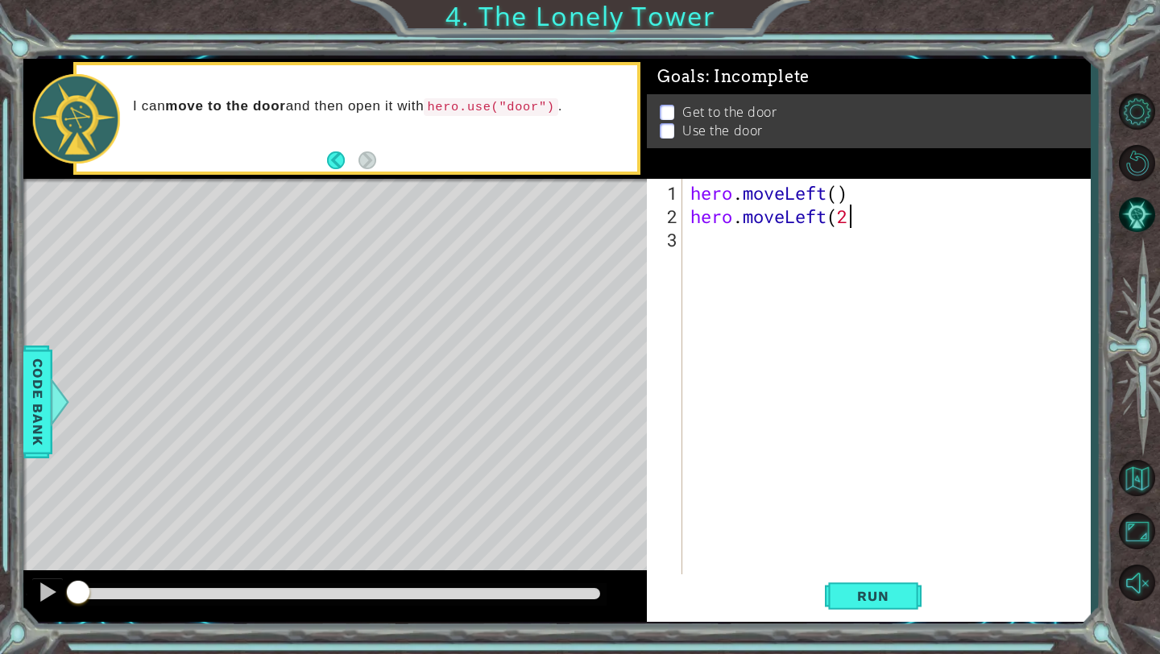
scroll to position [0, 6]
type textarea "hero.moveLeft(2)"
click at [885, 601] on span "Run" at bounding box center [873, 596] width 64 height 16
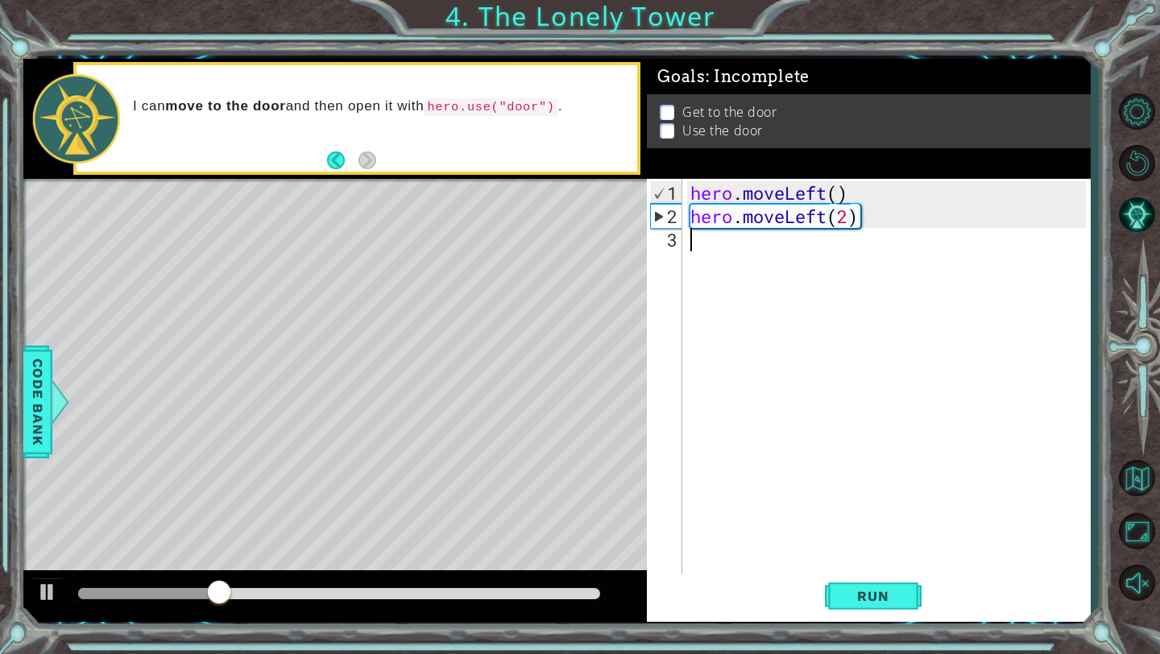
click at [718, 243] on div "hero . moveLeft ( ) hero . moveLeft ( 2 )" at bounding box center [890, 403] width 407 height 444
paste textarea "hero.moveUp()"
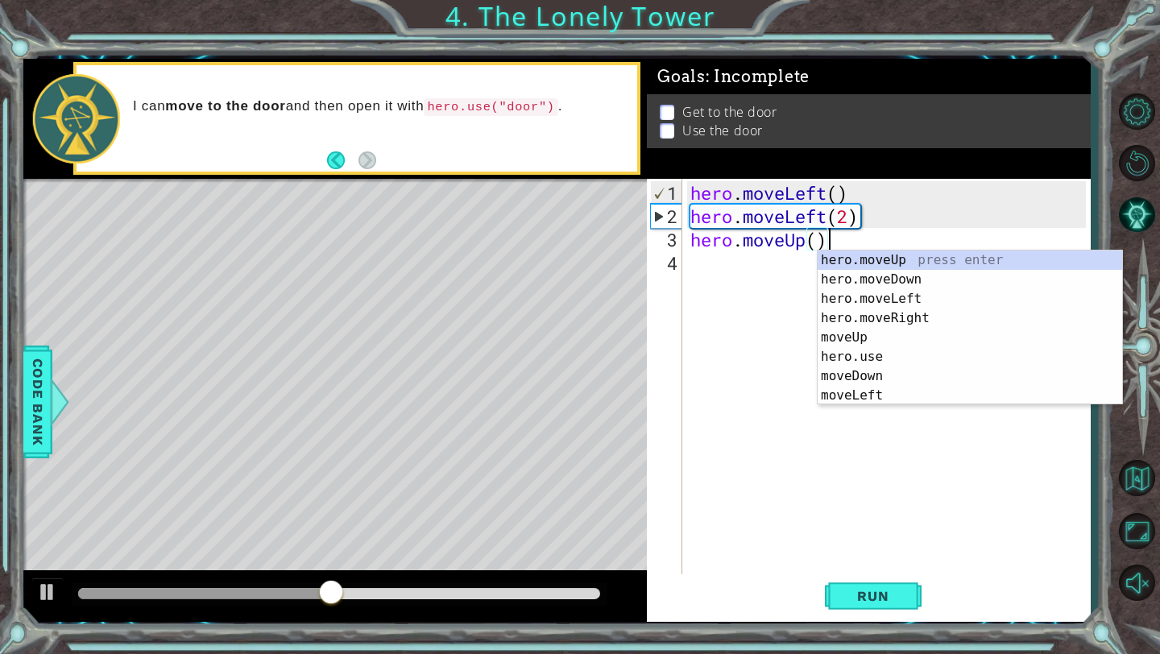
click at [820, 244] on div "hero . moveLeft ( ) hero . moveLeft ( 2 ) hero . moveUp ( )" at bounding box center [890, 403] width 407 height 444
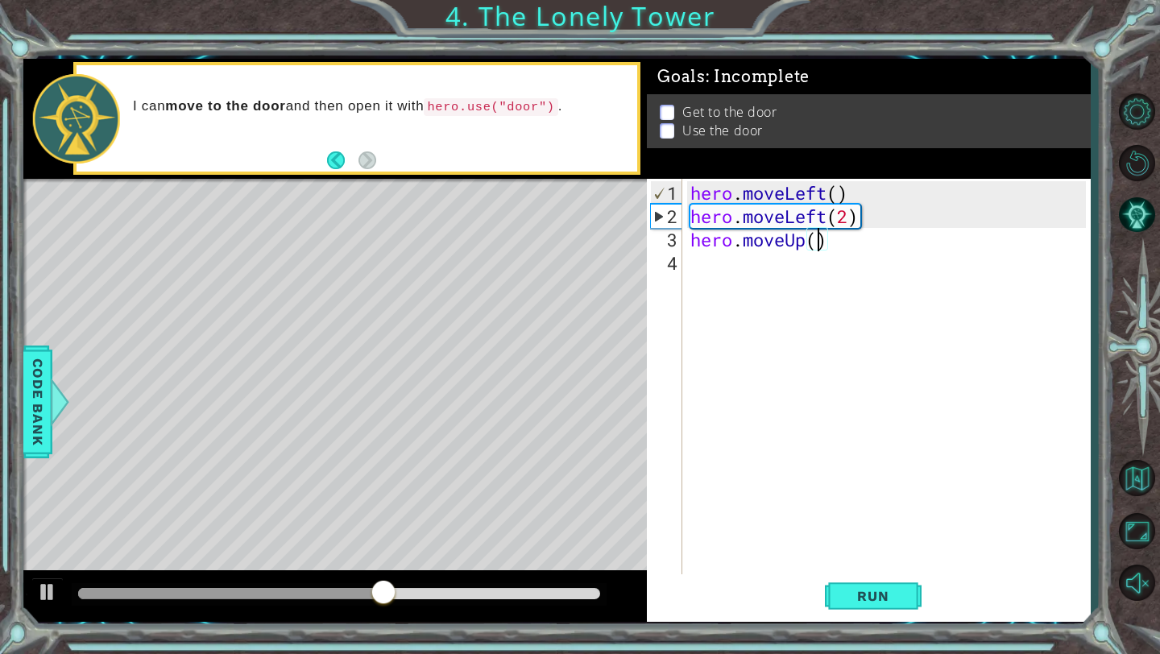
type textarea "hero.moveUp(2)"
click at [712, 275] on div "hero . moveLeft ( ) hero . moveLeft ( 2 ) hero . moveUp ( 2 )" at bounding box center [890, 403] width 407 height 444
paste textarea "hero.moveUp()"
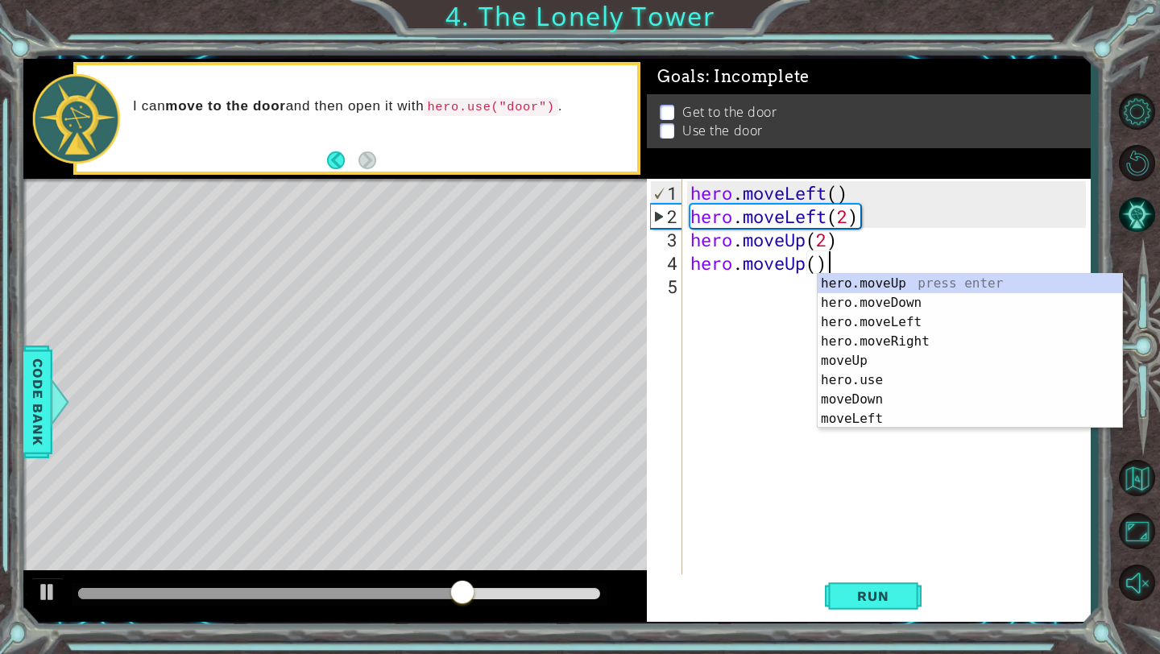
click at [800, 266] on div "hero . moveLeft ( ) hero . moveLeft ( 2 ) hero . moveUp ( 2 ) hero . moveUp ( )" at bounding box center [890, 403] width 407 height 444
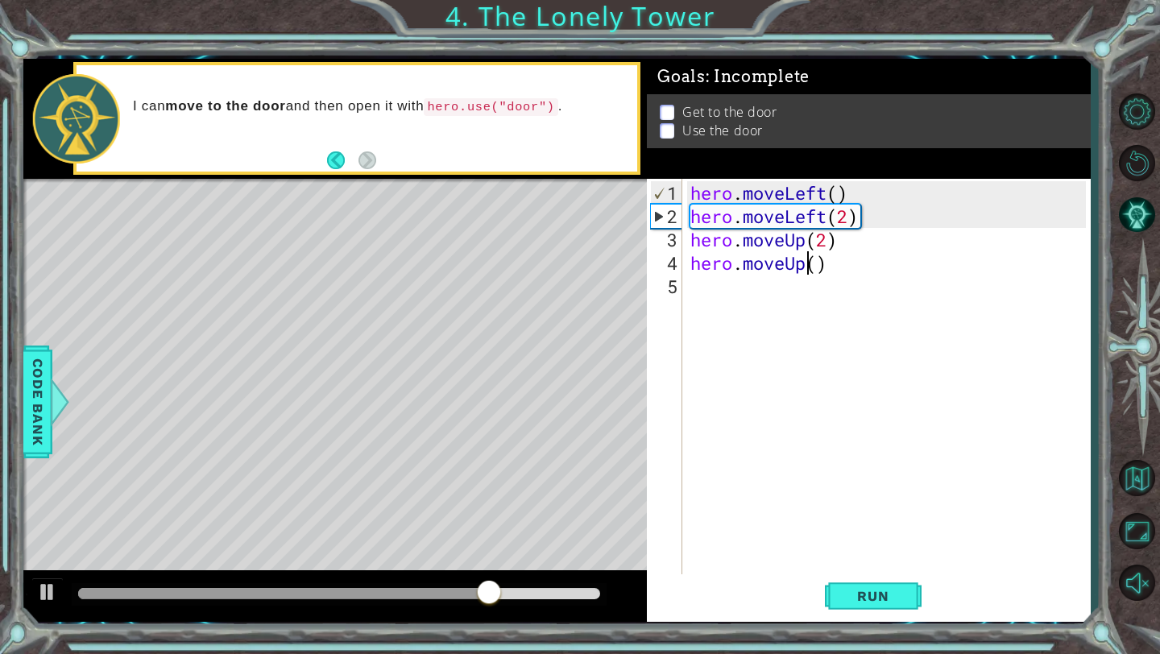
click at [804, 268] on div "hero . moveLeft ( ) hero . moveLeft ( 2 ) hero . moveUp ( 2 ) hero . moveUp ( )" at bounding box center [890, 403] width 407 height 444
click at [790, 350] on body "1 ההההההההההההההההההההההההההההההההההההההההההההההההההההההההההההההההההההההההההההה…" at bounding box center [580, 327] width 1160 height 654
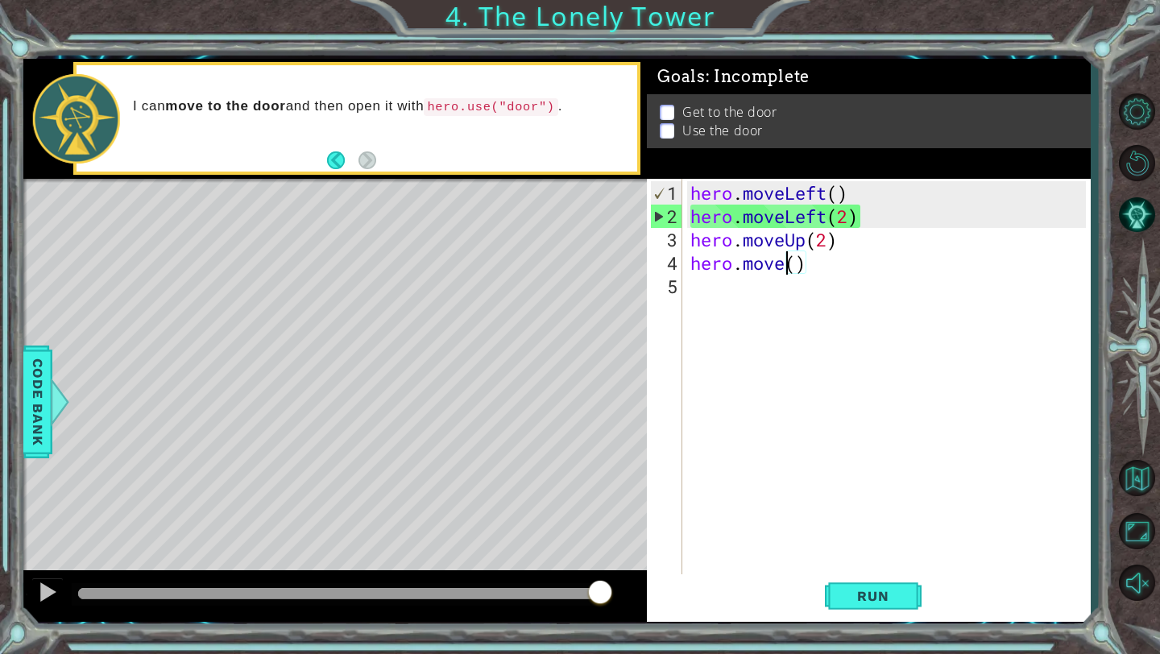
click at [785, 265] on div "hero . moveLeft ( ) hero . moveLeft ( 2 ) hero . moveUp ( 2 ) hero . move ( )" at bounding box center [890, 403] width 407 height 444
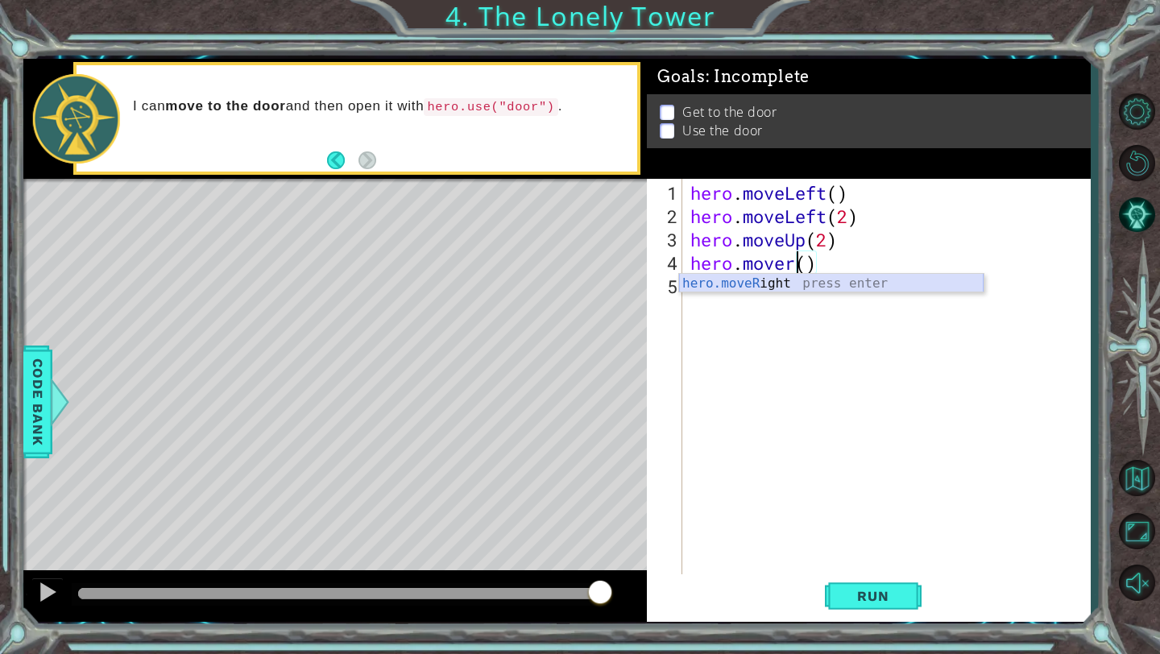
click at [757, 287] on div "hero.moveR ight press enter" at bounding box center [831, 303] width 305 height 58
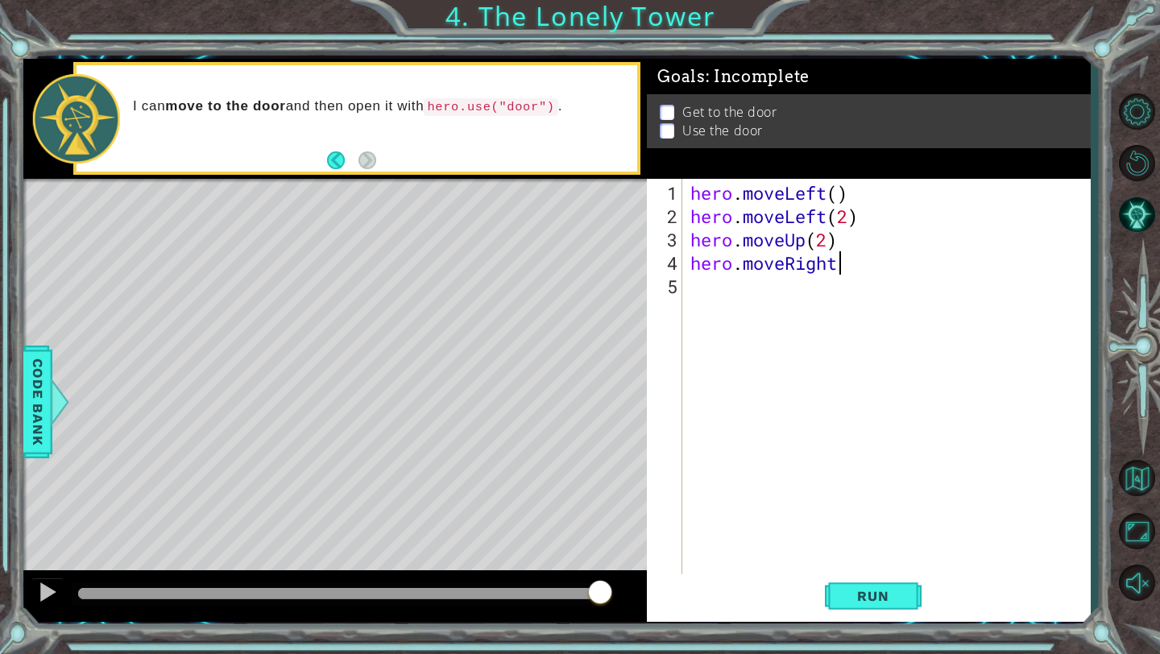
scroll to position [0, 6]
drag, startPoint x: 853, startPoint y: 192, endPoint x: 784, endPoint y: 192, distance: 69.3
click at [784, 192] on div "hero . moveLeft ( ) hero . moveLeft ( 2 ) hero . moveUp ( 2 ) hero . moveRight (" at bounding box center [890, 403] width 407 height 444
click at [849, 264] on div "hero . moveLeft ( ) hero . moveLeft ( 2 ) hero . moveUp ( 2 ) hero . moveRight (" at bounding box center [890, 403] width 407 height 444
type textarea "hero.moveRight(2)"
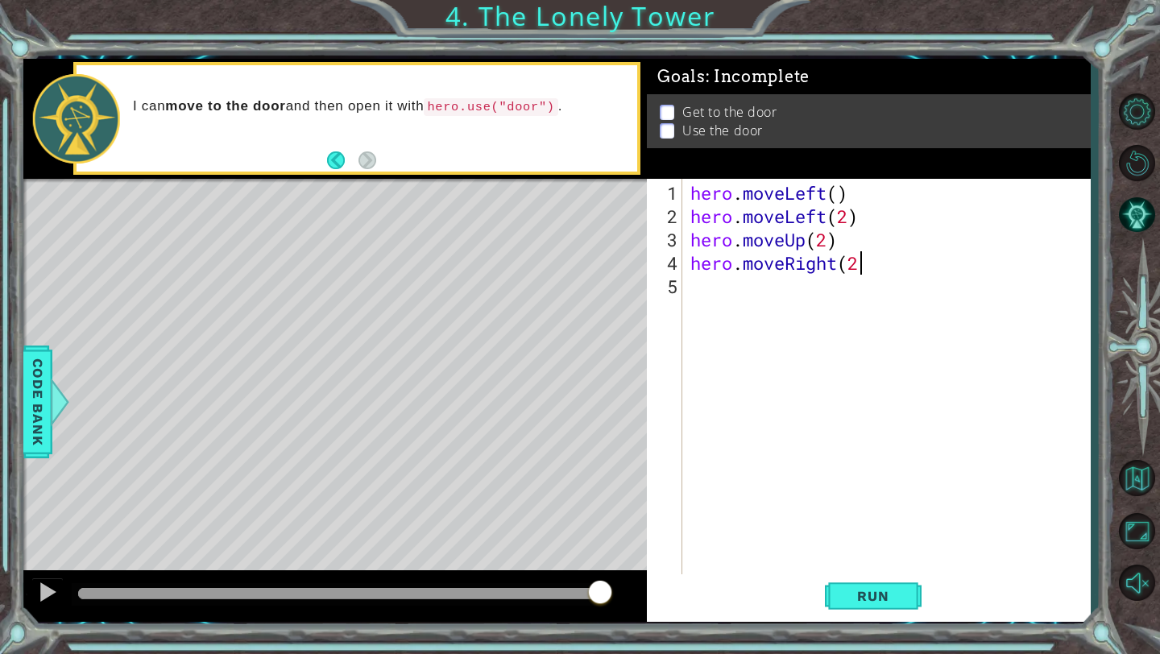
scroll to position [0, 7]
click at [720, 294] on div "hero . moveLeft ( ) hero . moveLeft ( 2 ) hero . moveUp ( 2 ) hero . moveRight …" at bounding box center [890, 403] width 407 height 444
drag, startPoint x: 440, startPoint y: 105, endPoint x: 582, endPoint y: 101, distance: 141.9
click at [585, 102] on p "I can move to the door and then open it with hero.use("door") ." at bounding box center [379, 106] width 493 height 19
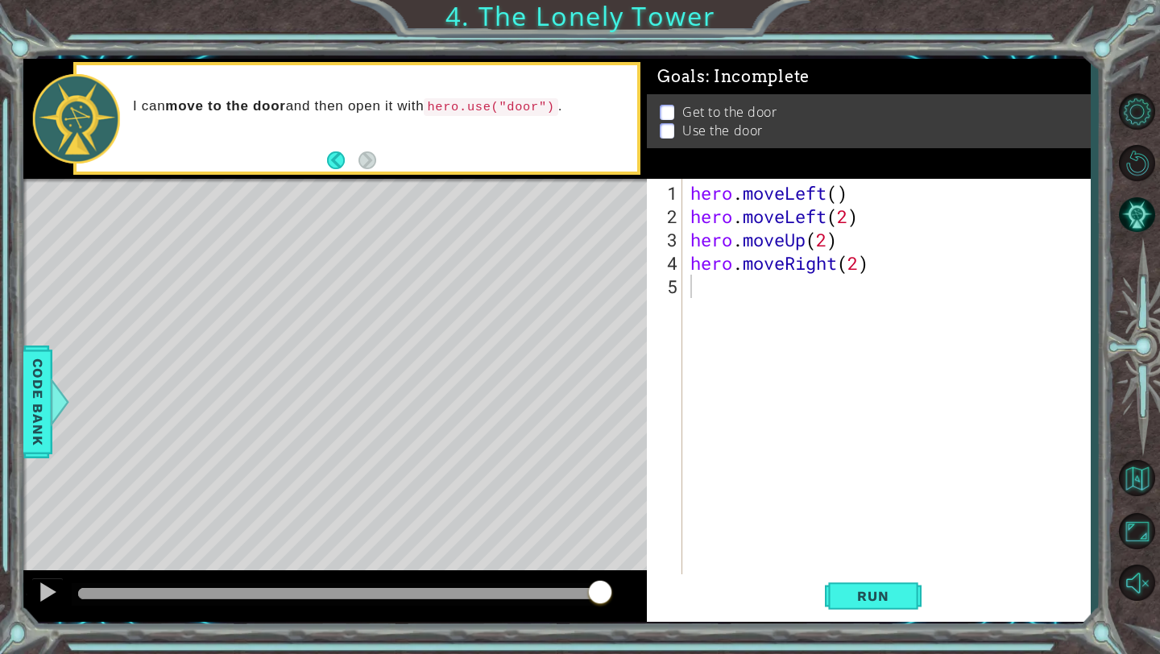
click at [558, 105] on code "hero.use("door")" at bounding box center [491, 107] width 134 height 18
click at [685, 292] on div "1 2 3 4 5 hero . moveLeft ( ) hero . moveLeft ( 2 ) hero . moveUp ( 2 ) hero . …" at bounding box center [866, 377] width 439 height 397
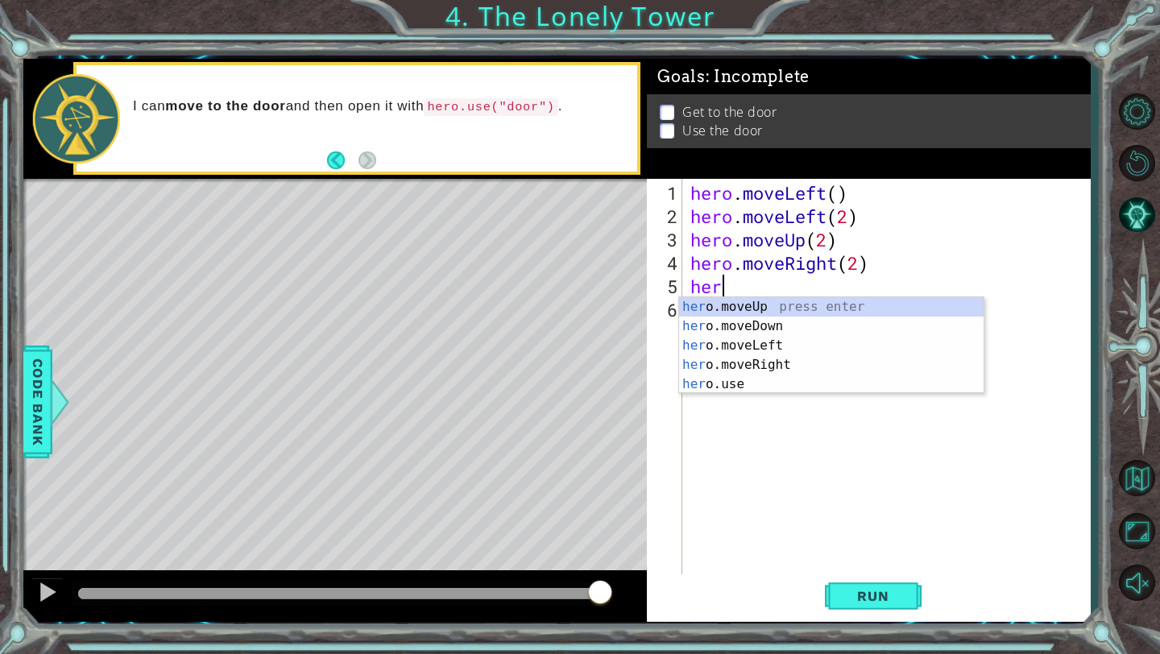
scroll to position [0, 1]
click at [739, 388] on div "hero .moveUp press enter hero .moveDown press enter hero .moveLeft press enter …" at bounding box center [831, 364] width 305 height 135
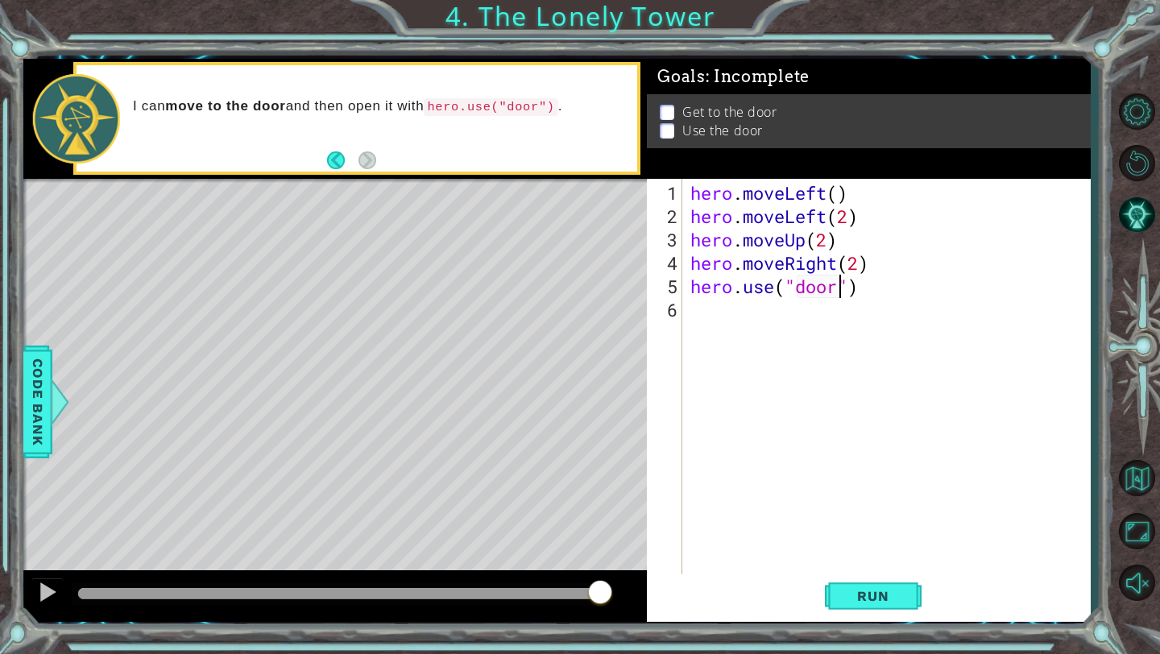
scroll to position [0, 6]
click at [901, 595] on span "Run" at bounding box center [873, 596] width 64 height 16
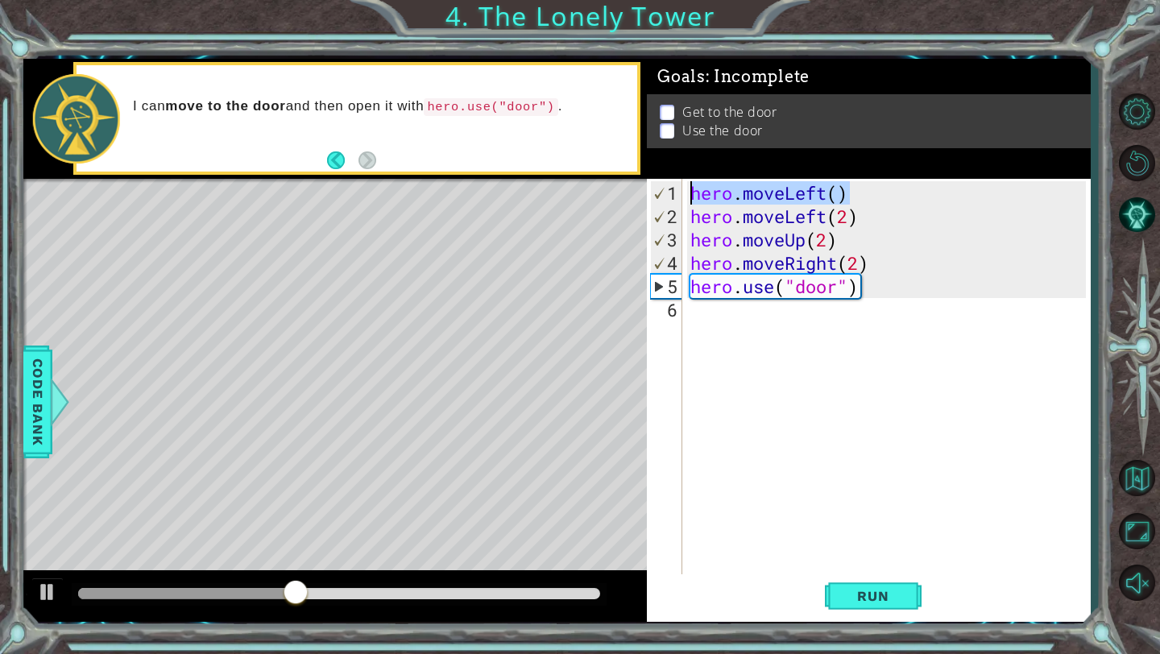
drag, startPoint x: 861, startPoint y: 193, endPoint x: 649, endPoint y: 193, distance: 212.7
click at [647, 193] on div "hero.use("door") 1 2 3 4 5 6 hero . moveLeft ( ) hero . moveLeft ( 2 ) hero . m…" at bounding box center [866, 377] width 439 height 397
type textarea "hero.moveLeft()"
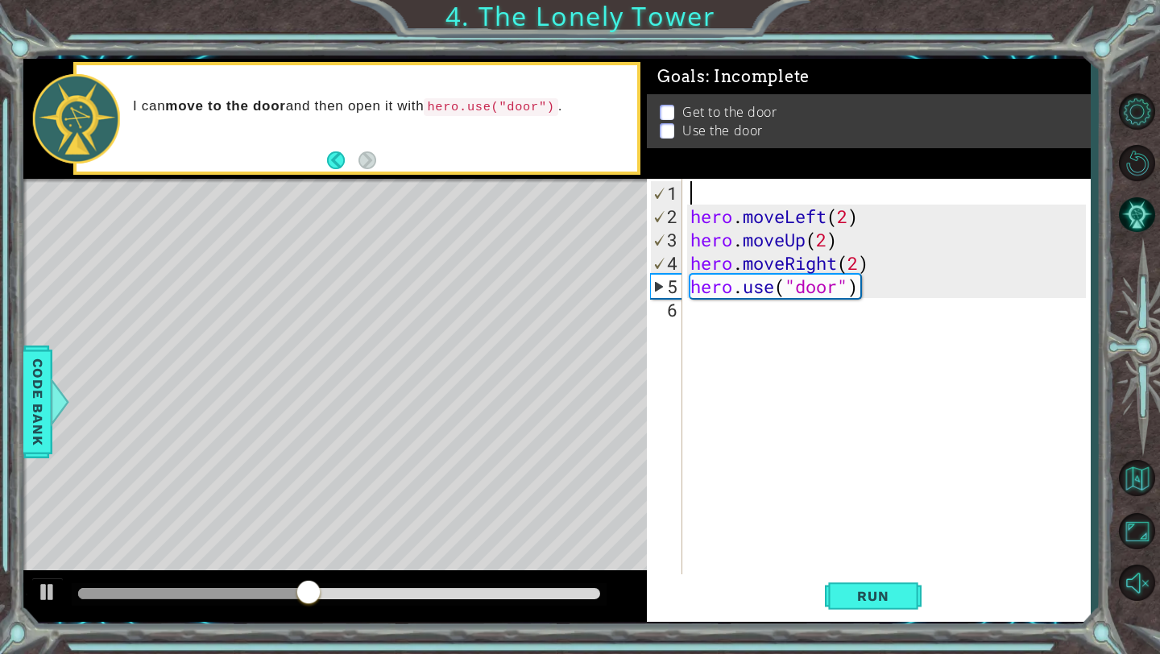
scroll to position [0, 0]
drag, startPoint x: 692, startPoint y: 224, endPoint x: 875, endPoint y: 225, distance: 182.9
click at [875, 225] on div "hero . moveLeft ( 2 ) hero . moveUp ( 2 ) hero . moveRight ( 2 ) hero . use ( "…" at bounding box center [890, 403] width 407 height 444
type textarea "hero.moveLeft(2)"
click at [713, 192] on div "hero . moveLeft ( 2 ) hero . moveUp ( 2 ) hero . moveRight ( 2 ) hero . use ( "…" at bounding box center [890, 403] width 407 height 444
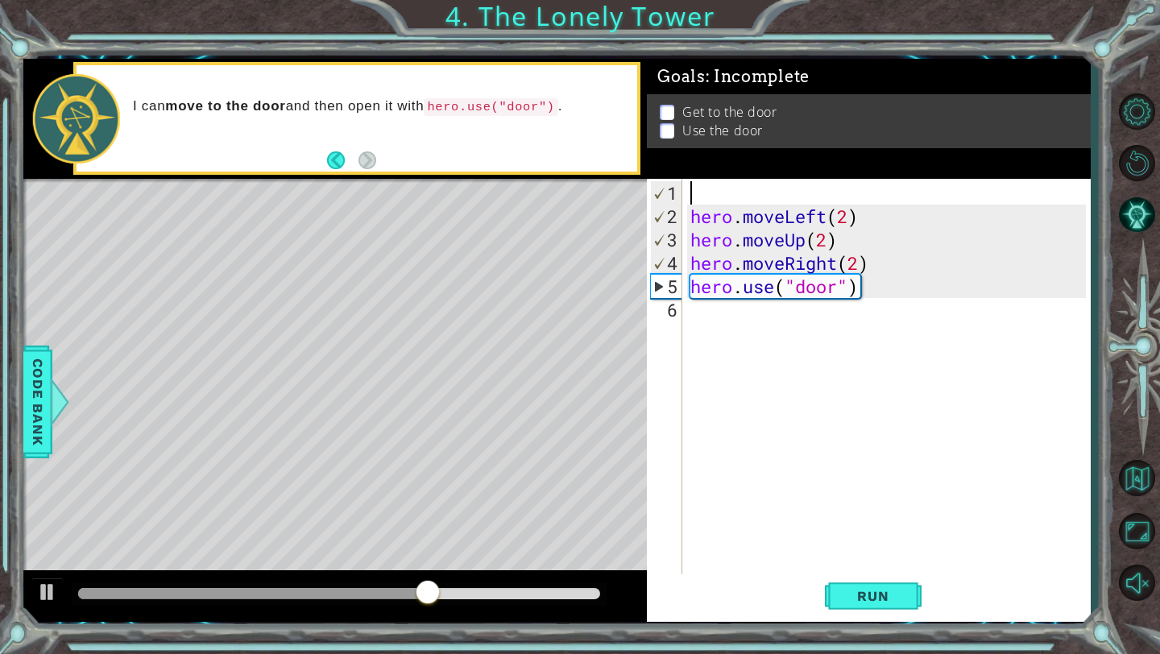
paste textarea "hero.moveLeft(2)"
type textarea "hero.moveLeft(2)"
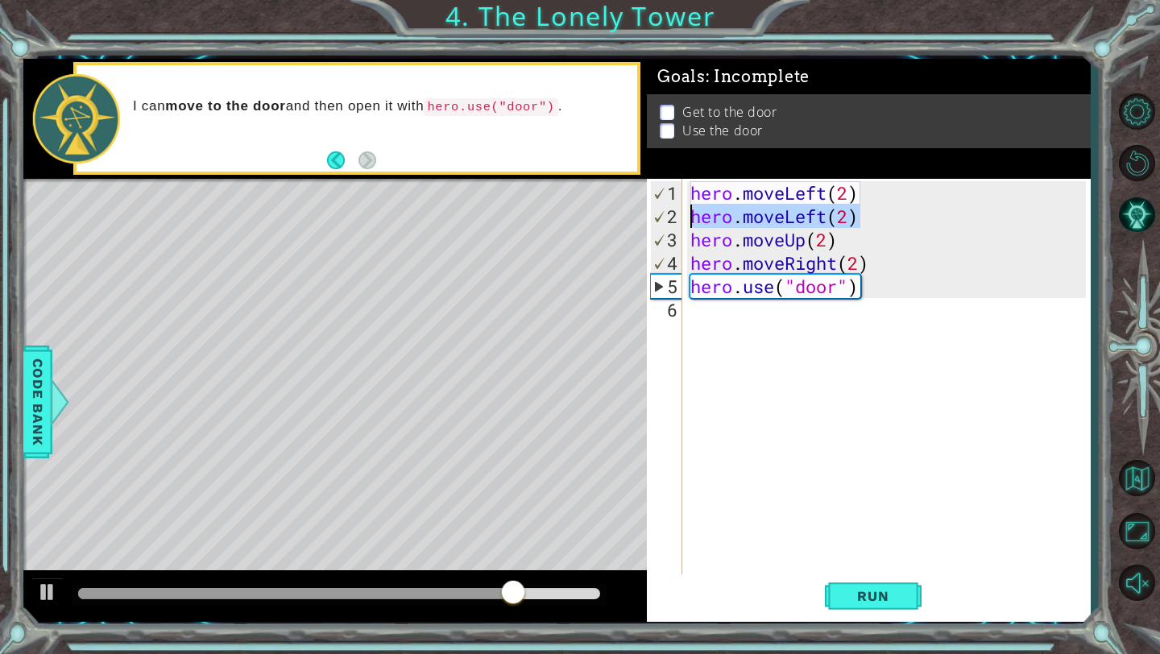
drag, startPoint x: 864, startPoint y: 219, endPoint x: 691, endPoint y: 222, distance: 173.3
click at [691, 222] on div "hero . moveLeft ( 2 ) hero . moveLeft ( 2 ) hero . moveUp ( 2 ) hero . moveRigh…" at bounding box center [890, 403] width 407 height 444
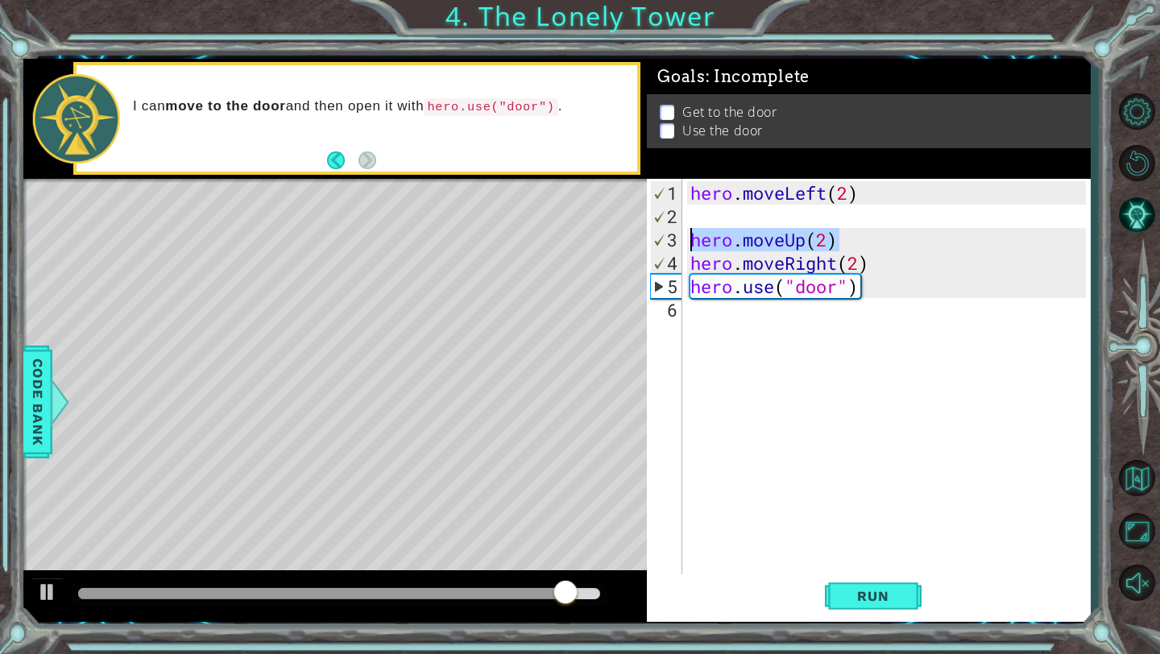
drag, startPoint x: 853, startPoint y: 241, endPoint x: 680, endPoint y: 242, distance: 173.2
click at [680, 242] on div "1 2 3 4 5 6 hero . moveLeft ( 2 ) hero . moveUp ( 2 ) hero . moveRight ( 2 ) he…" at bounding box center [866, 377] width 439 height 397
type textarea "hero.moveUp(2)"
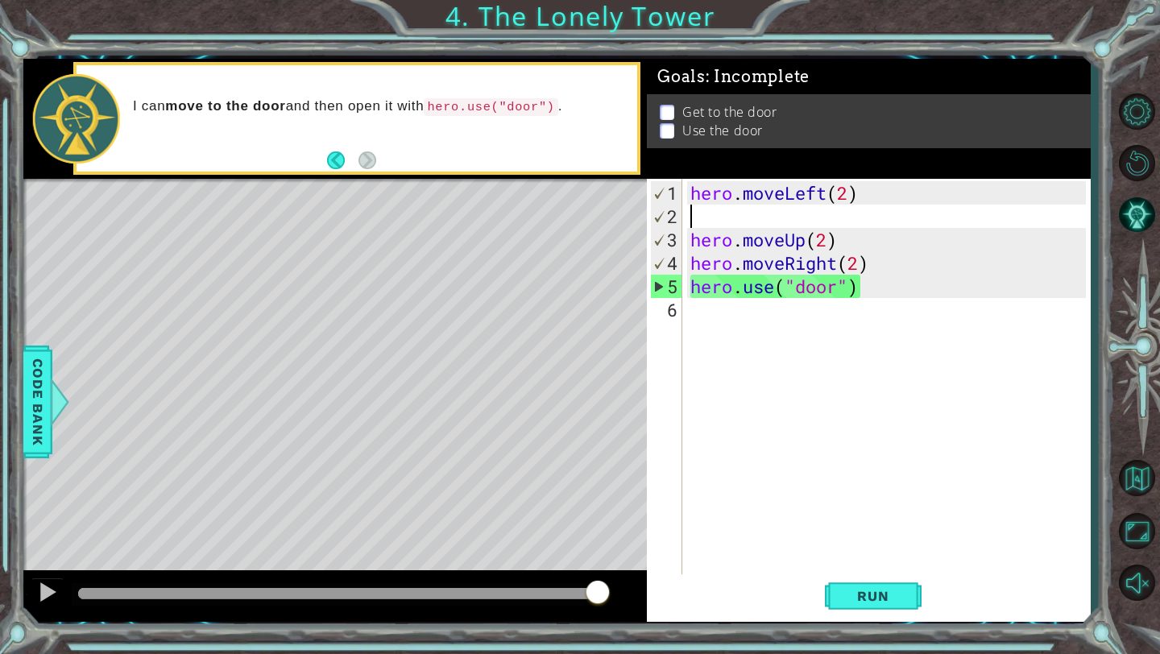
click at [702, 214] on div "hero . moveLeft ( 2 ) hero . moveUp ( 2 ) hero . moveRight ( 2 ) hero . use ( "…" at bounding box center [890, 403] width 407 height 444
paste textarea "hero.moveUp(2)"
type textarea "hero.moveUp(2)"
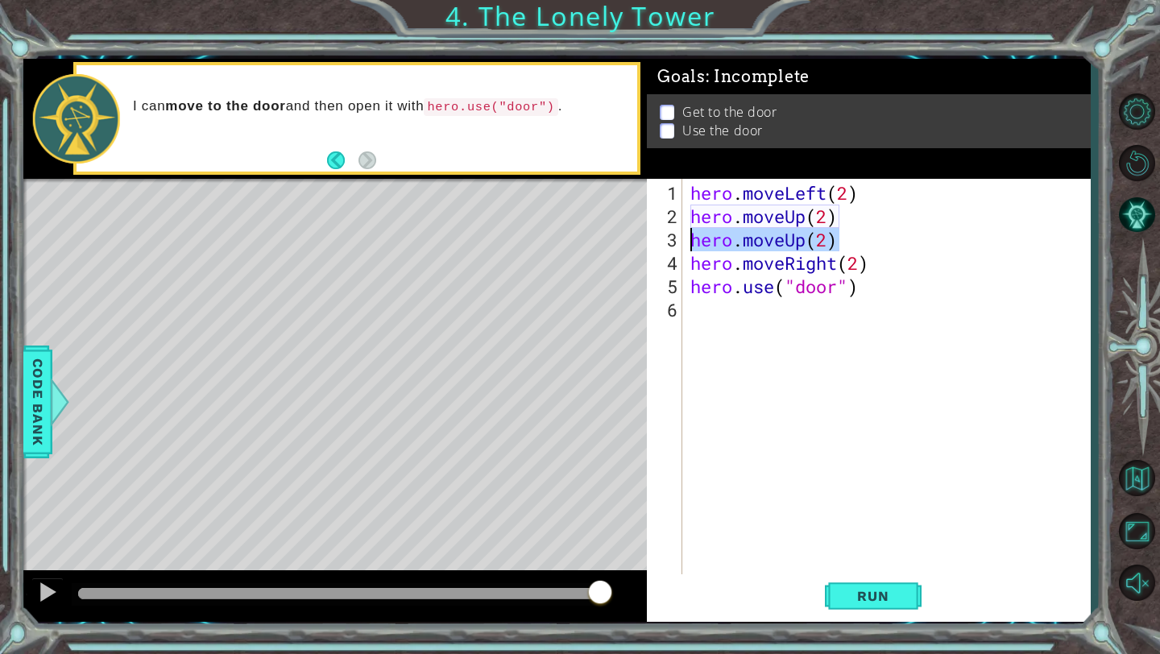
drag, startPoint x: 843, startPoint y: 241, endPoint x: 674, endPoint y: 243, distance: 169.2
click at [672, 243] on div "hero.moveUp(2) 1 2 3 4 5 6 hero . moveLeft ( 2 ) hero . moveUp ( 2 ) hero . mov…" at bounding box center [866, 377] width 439 height 397
drag, startPoint x: 892, startPoint y: 263, endPoint x: 691, endPoint y: 263, distance: 201.4
click at [691, 263] on div "hero . moveLeft ( 2 ) hero . moveUp ( 2 ) hero . moveRight ( 2 ) hero . use ( "…" at bounding box center [890, 403] width 407 height 444
type textarea "hero.moveRight(2)"
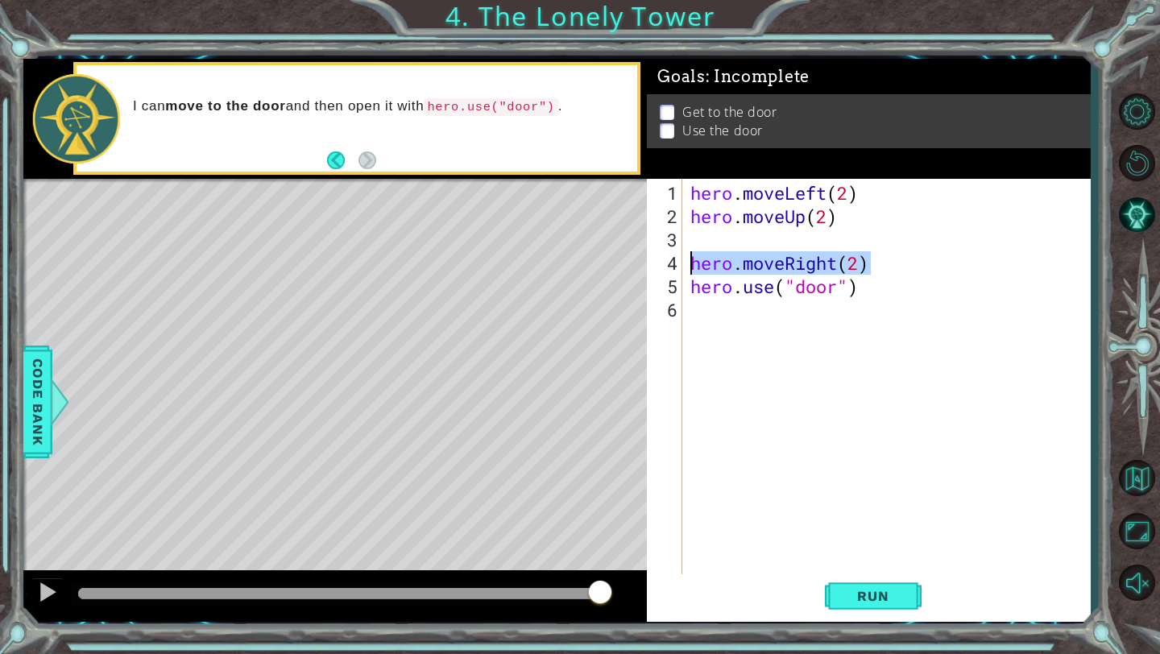
click at [697, 239] on div "hero . moveLeft ( 2 ) hero . moveUp ( 2 ) hero . moveRight ( 2 ) hero . use ( "…" at bounding box center [890, 403] width 407 height 444
paste textarea "hero.moveRight(2)"
type textarea "hero.moveRight(2)"
drag, startPoint x: 876, startPoint y: 264, endPoint x: 690, endPoint y: 267, distance: 186.1
click at [690, 267] on div "hero . moveLeft ( 2 ) hero . moveUp ( 2 ) hero . moveRight ( 2 ) hero . moveRig…" at bounding box center [890, 403] width 407 height 444
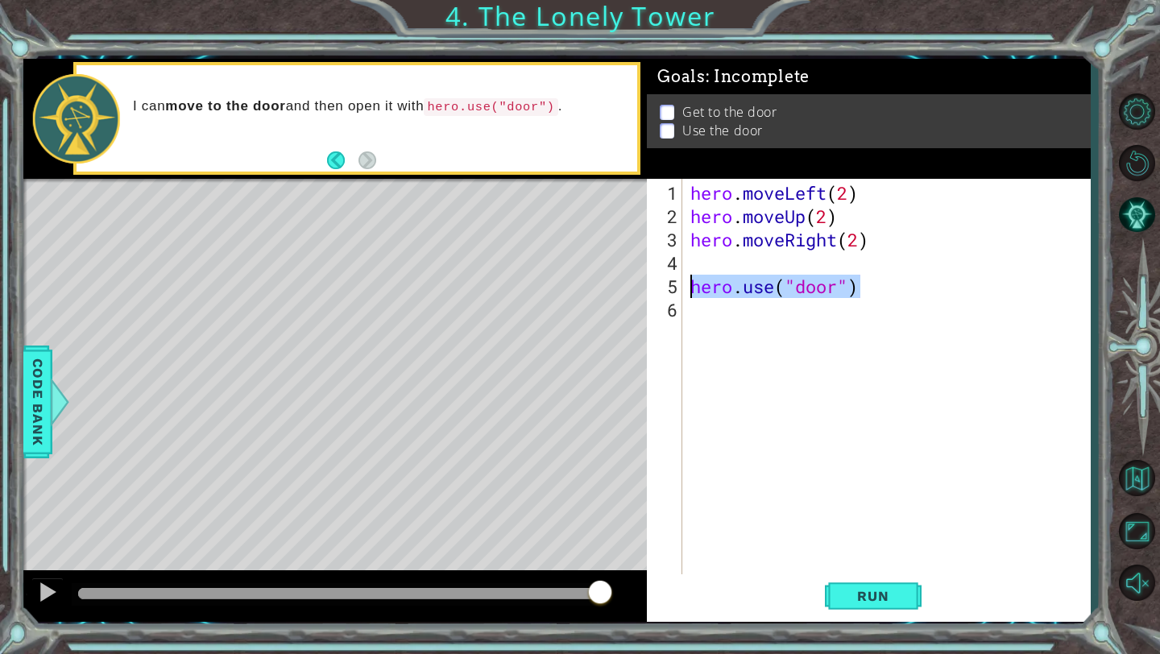
drag, startPoint x: 869, startPoint y: 292, endPoint x: 691, endPoint y: 292, distance: 178.1
click at [691, 292] on div "hero . moveLeft ( 2 ) hero . moveUp ( 2 ) hero . moveRight ( 2 ) hero . use ( "…" at bounding box center [890, 403] width 407 height 444
type textarea "hero.use("door")"
click at [703, 262] on div "hero . moveLeft ( 2 ) hero . moveUp ( 2 ) hero . moveRight ( 2 )" at bounding box center [890, 403] width 407 height 444
paste textarea "hero.use("door")"
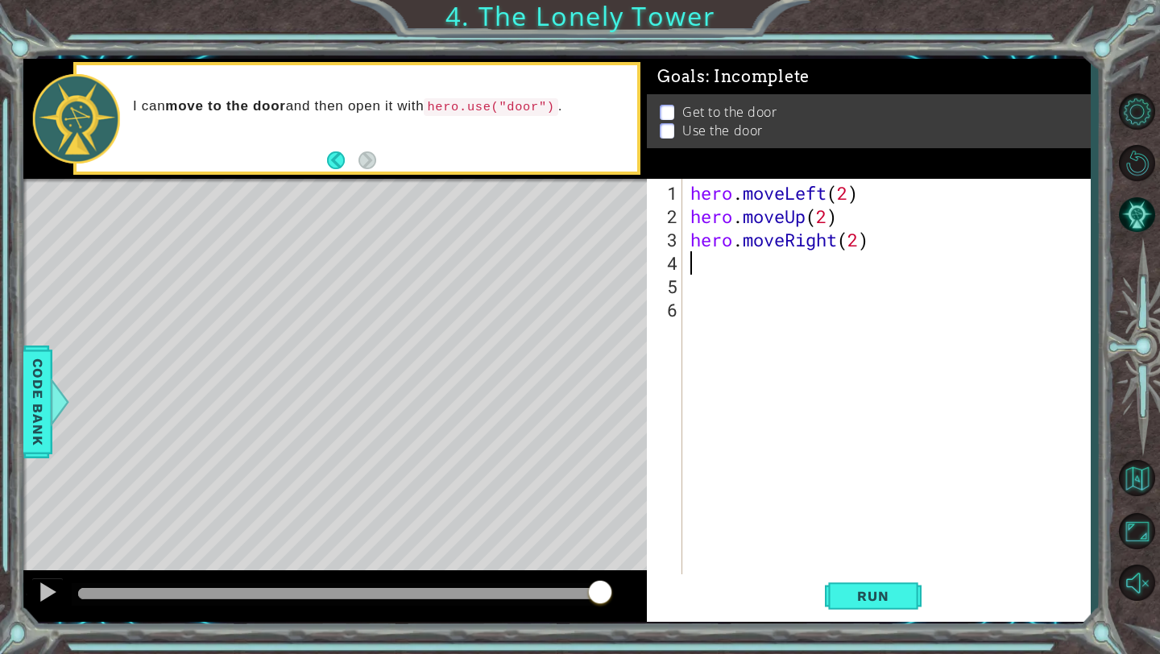
type textarea "hero.use("door")"
click at [857, 598] on span "Run" at bounding box center [873, 596] width 64 height 16
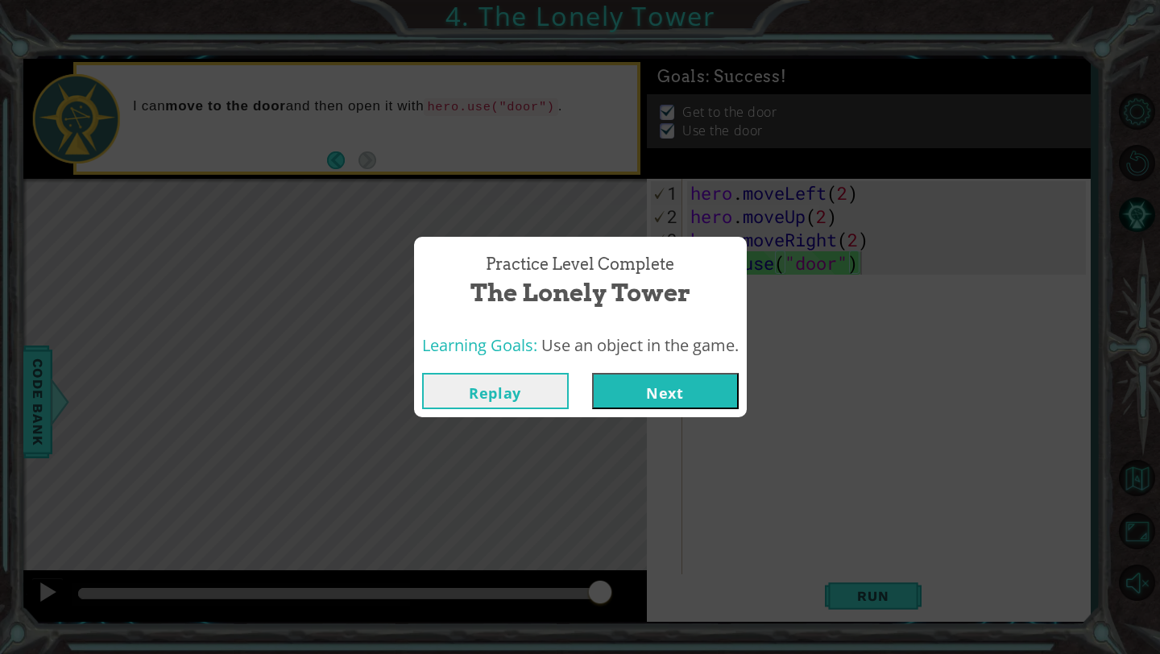
click at [688, 388] on button "Next" at bounding box center [665, 391] width 147 height 36
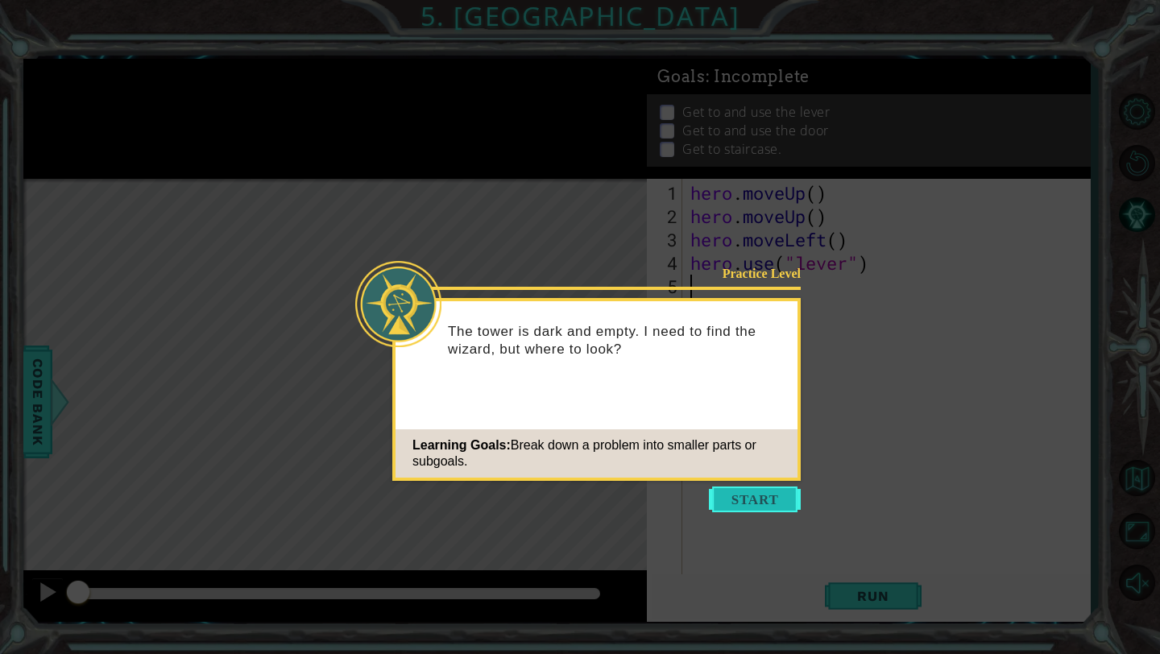
click at [775, 498] on button "Start" at bounding box center [755, 500] width 92 height 26
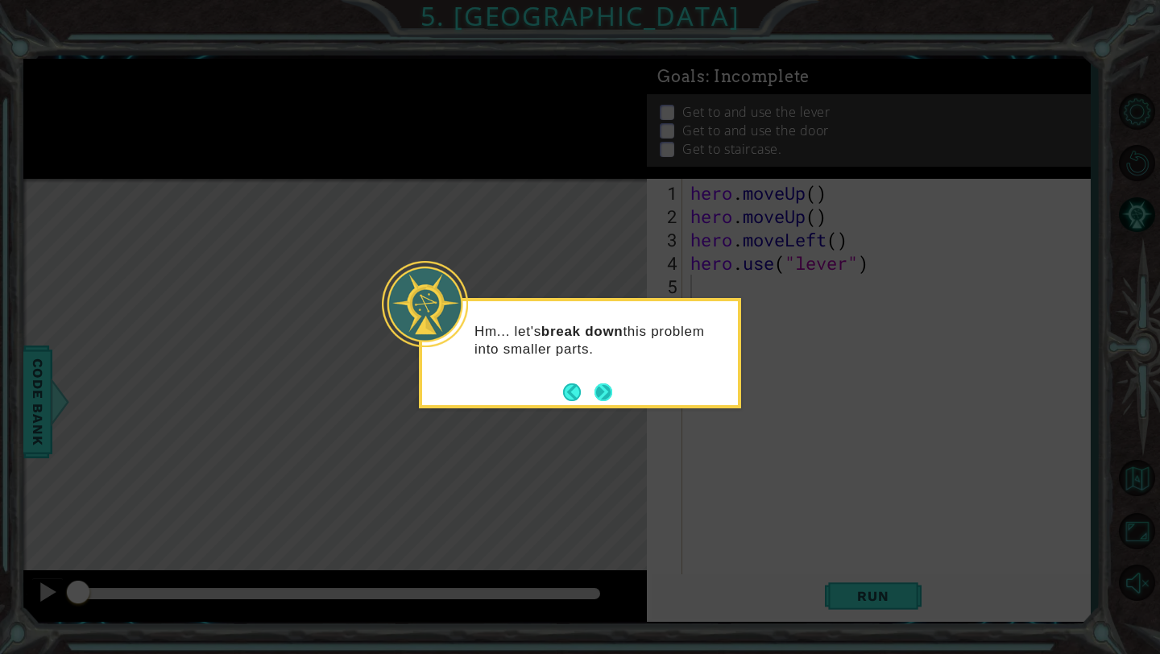
click at [608, 388] on button "Next" at bounding box center [604, 393] width 18 height 18
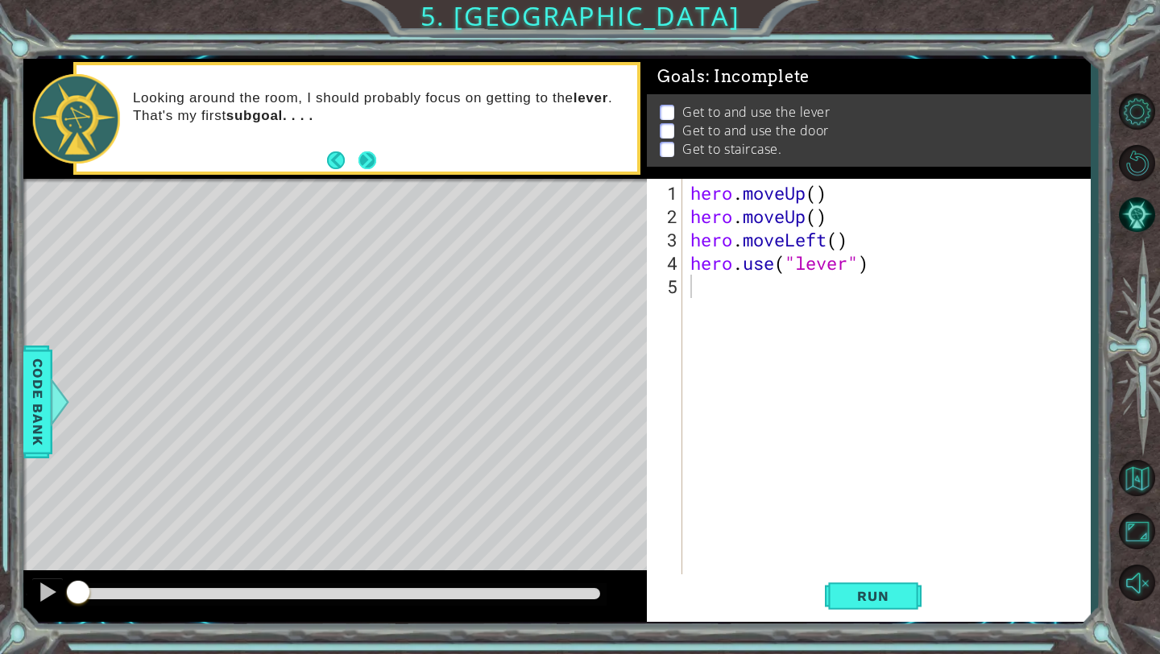
click at [367, 152] on button "Next" at bounding box center [368, 160] width 18 height 18
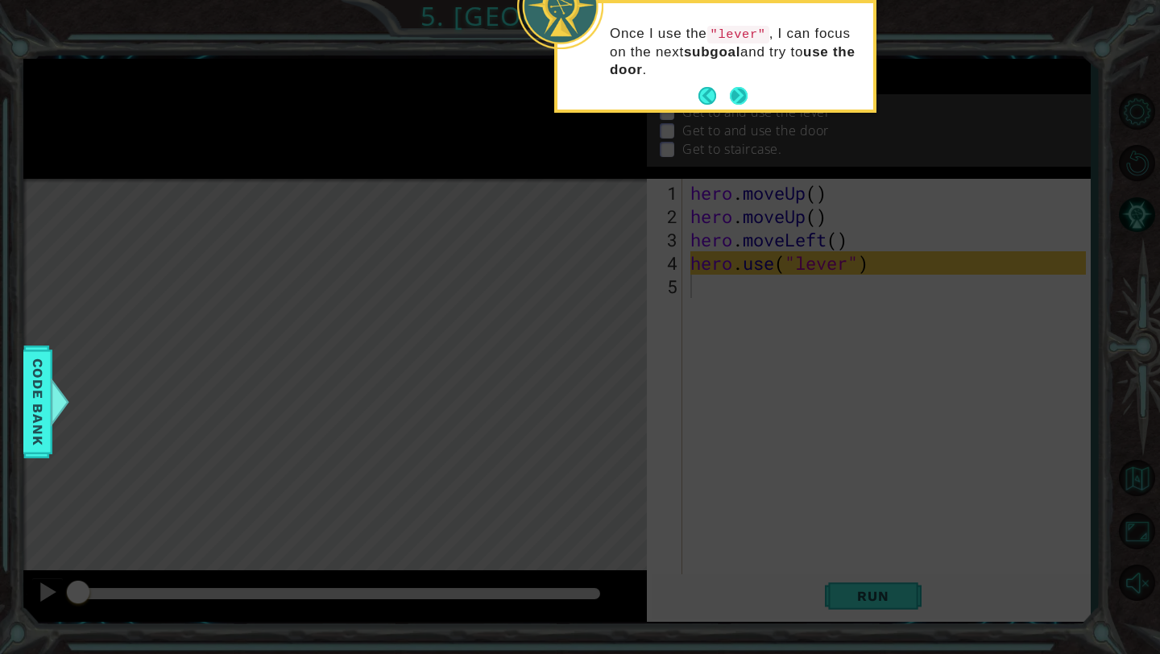
click at [740, 91] on button "Next" at bounding box center [739, 96] width 18 height 18
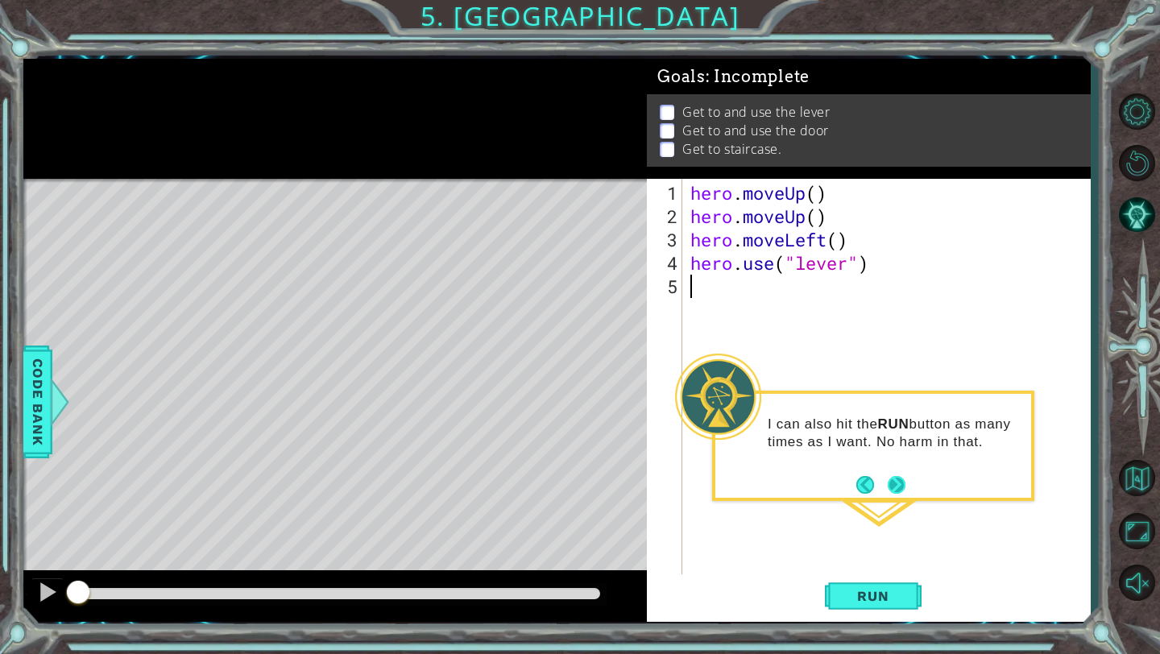
click at [904, 483] on button "Next" at bounding box center [897, 485] width 18 height 18
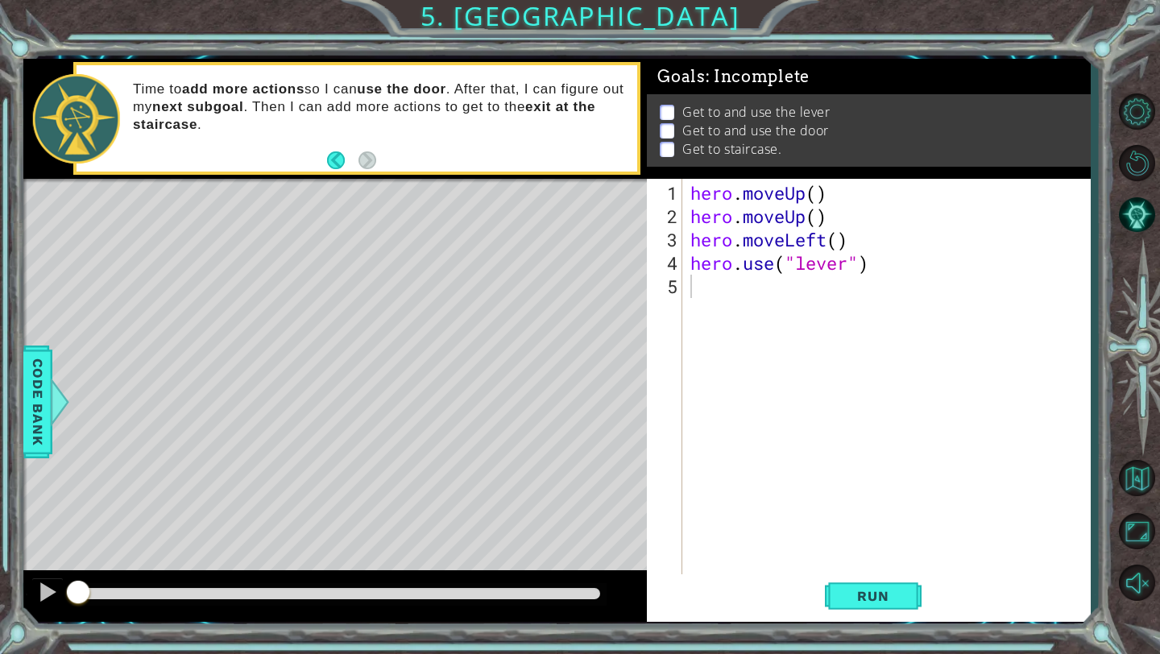
click at [819, 198] on div "hero . moveUp ( ) hero . moveUp ( ) hero . moveLeft ( ) hero . use ( "lever" )" at bounding box center [890, 403] width 407 height 444
drag, startPoint x: 838, startPoint y: 218, endPoint x: 676, endPoint y: 219, distance: 162.0
click at [674, 219] on div "hero.moveUp(2) 1 2 3 4 5 hero . moveUp ( 2 ) hero . moveUp ( ) hero . moveLeft …" at bounding box center [866, 377] width 439 height 397
type textarea "hero.moveUp()"
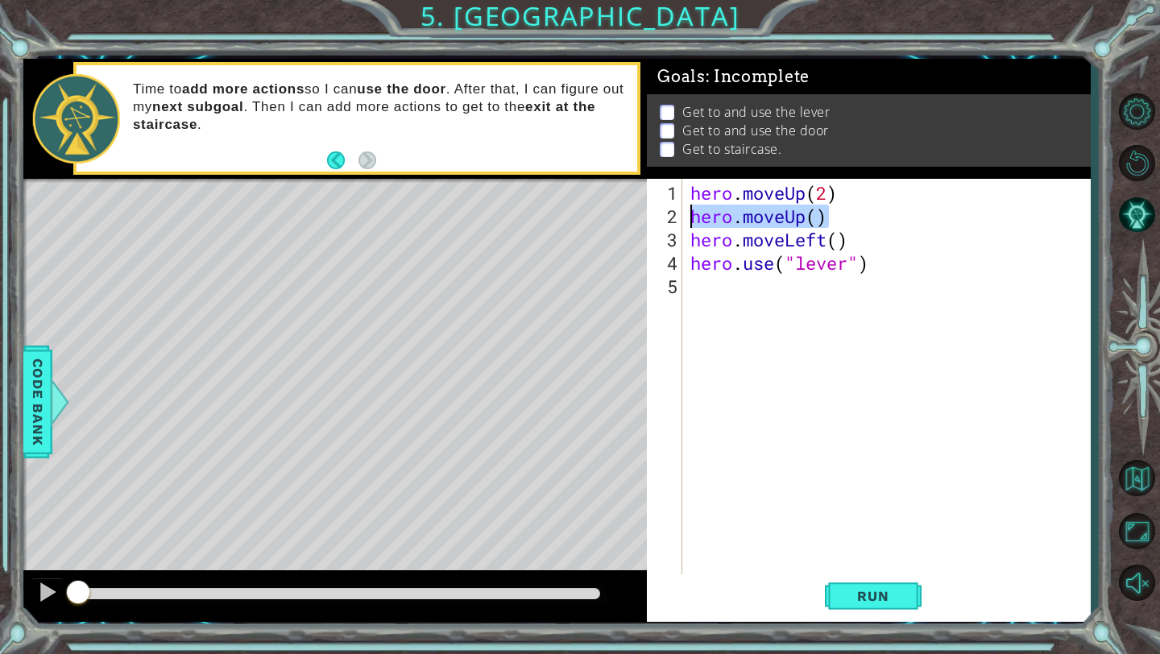
scroll to position [0, 0]
drag, startPoint x: 852, startPoint y: 242, endPoint x: 692, endPoint y: 242, distance: 159.5
click at [692, 242] on div "hero . moveUp ( 2 ) hero . moveLeft ( ) hero . use ( "lever" )" at bounding box center [890, 403] width 407 height 444
type textarea "hero.moveLeft()"
click at [699, 218] on div "hero . moveUp ( 2 ) hero . moveLeft ( ) hero . use ( "lever" )" at bounding box center [890, 403] width 407 height 444
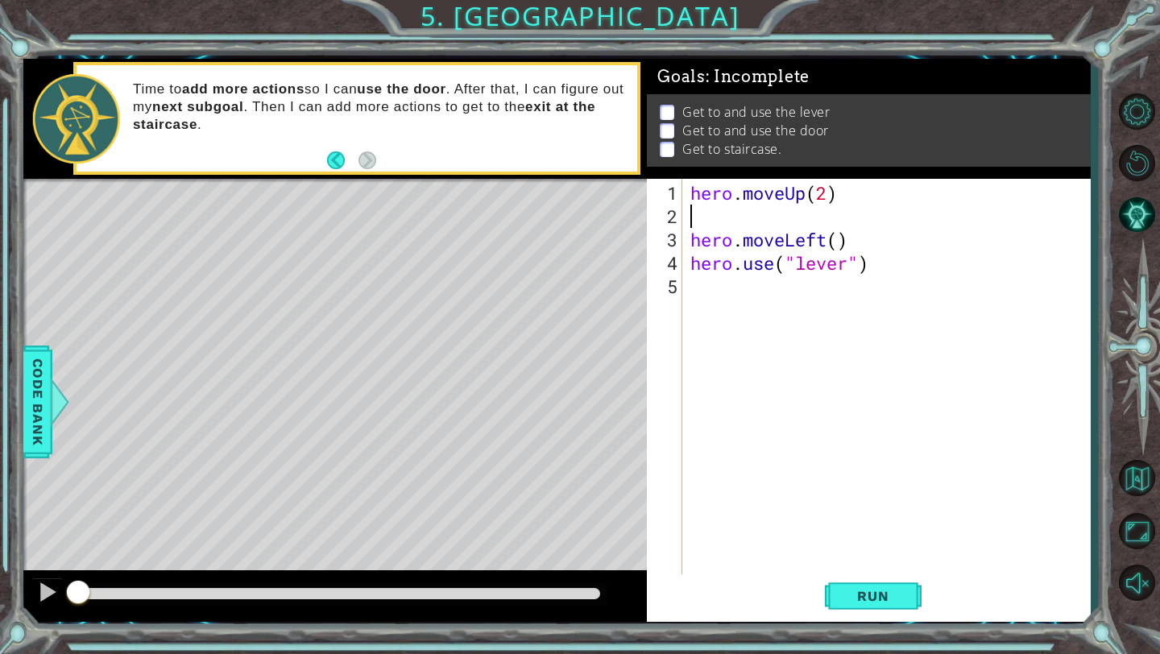
paste textarea "hero.moveLeft()"
type textarea "hero.moveLeft()"
drag, startPoint x: 856, startPoint y: 240, endPoint x: 679, endPoint y: 243, distance: 177.3
click at [680, 243] on div "hero.moveLeft() 1 2 3 4 5 hero . moveUp ( 2 ) hero . moveLeft ( ) hero . moveLe…" at bounding box center [866, 377] width 439 height 397
click at [841, 219] on div "hero . moveUp ( 2 ) hero . moveLeft ( ) hero . use ( "lever" )" at bounding box center [890, 403] width 407 height 444
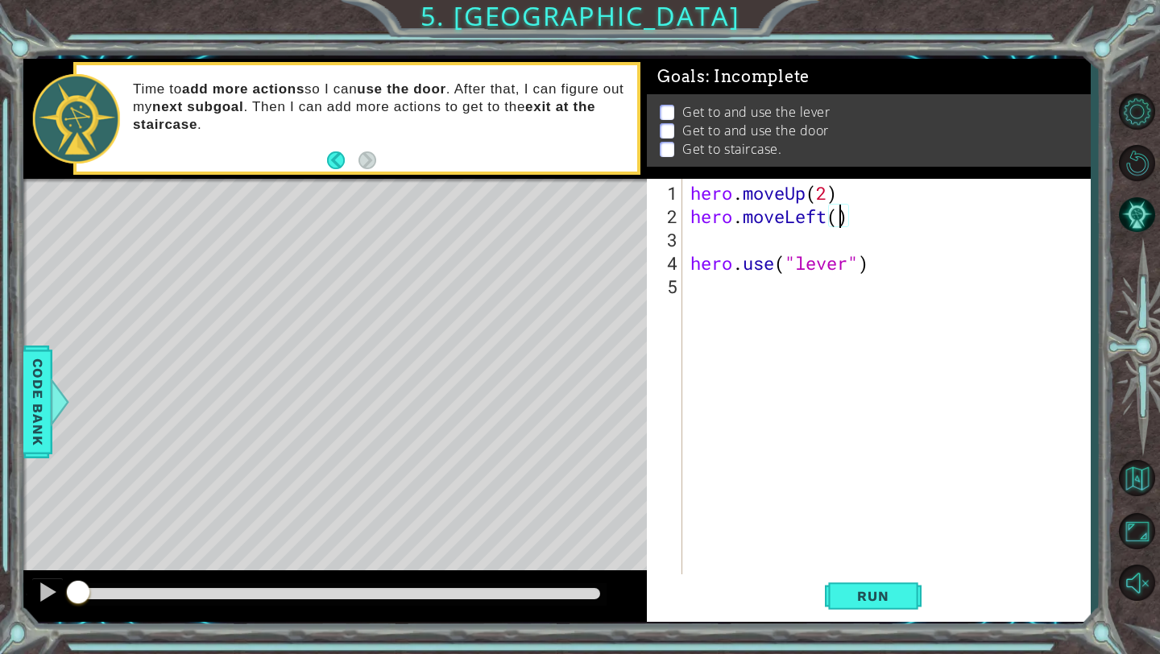
scroll to position [0, 6]
drag, startPoint x: 689, startPoint y: 267, endPoint x: 944, endPoint y: 267, distance: 254.6
click at [944, 267] on div "hero . moveUp ( 2 ) hero . moveLeft ( 1 ) hero . use ( "lever" )" at bounding box center [890, 403] width 407 height 444
type textarea "hero.use("lever")"
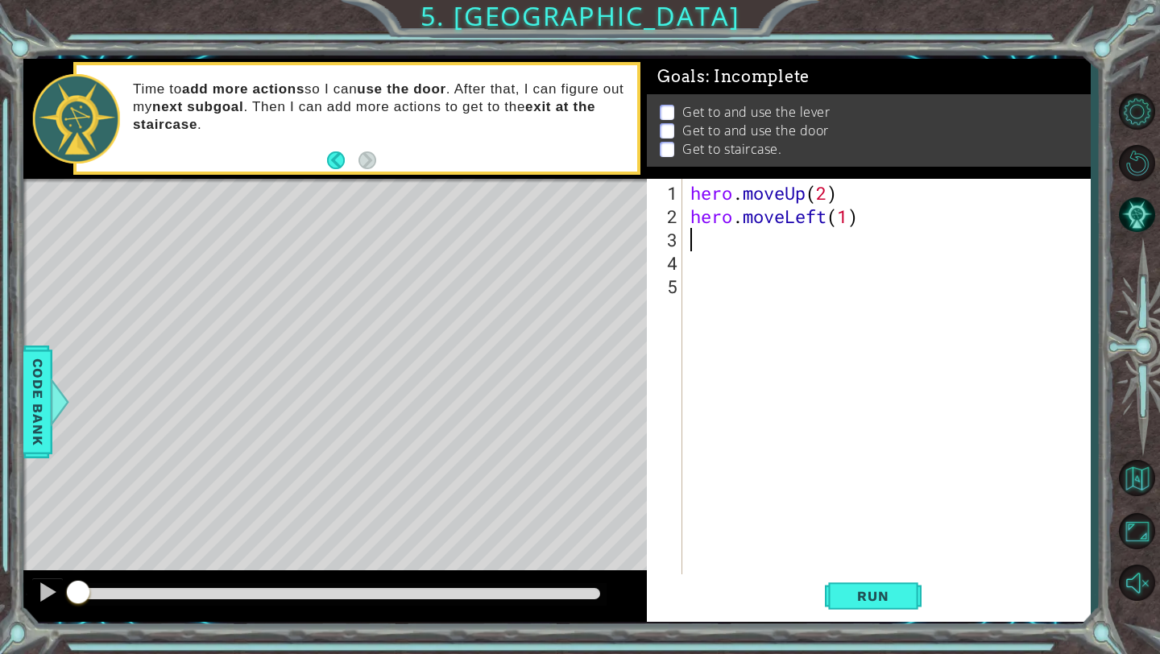
click at [703, 244] on div "hero . moveUp ( 2 ) hero . moveLeft ( 1 )" at bounding box center [890, 403] width 407 height 444
paste textarea "hero.use("lever")"
type textarea "hero.use("lever")"
click at [865, 599] on span "Run" at bounding box center [873, 596] width 64 height 16
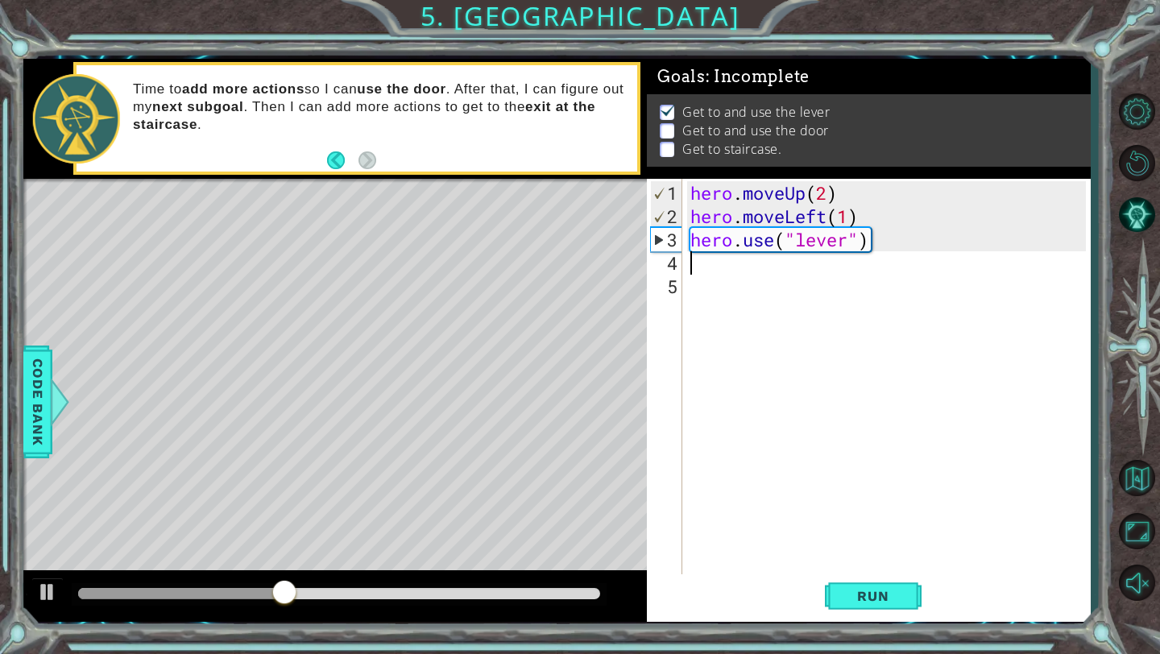
click at [703, 270] on div "hero . moveUp ( 2 ) hero . moveLeft ( 1 ) hero . use ( "lever" )" at bounding box center [890, 403] width 407 height 444
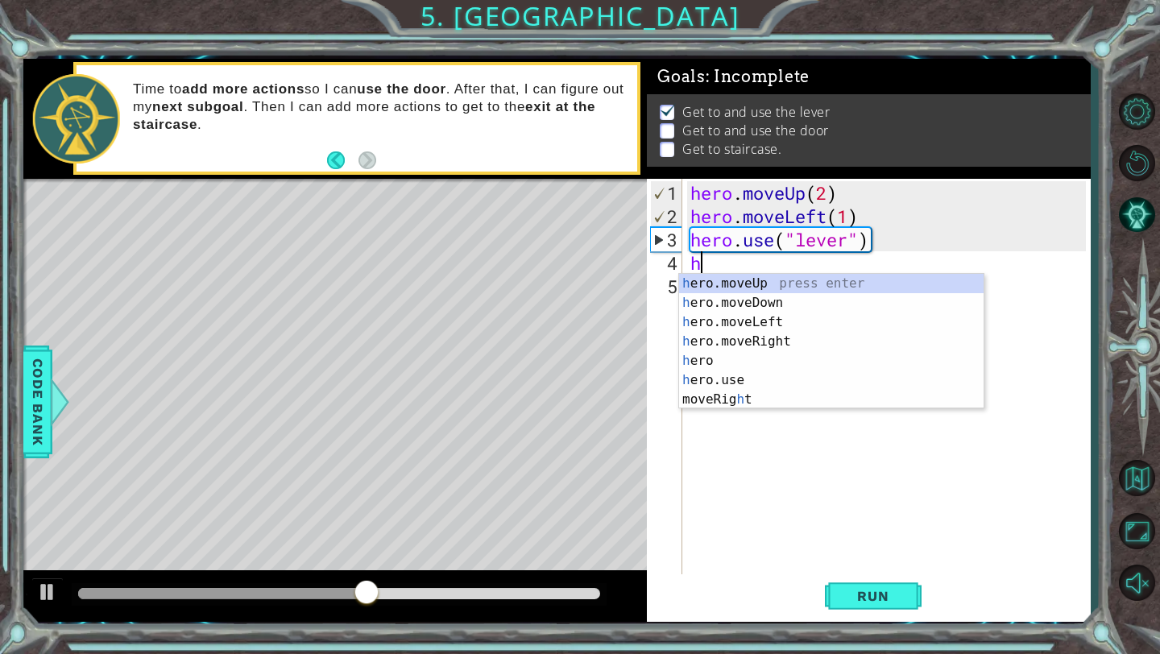
type textarea "he"
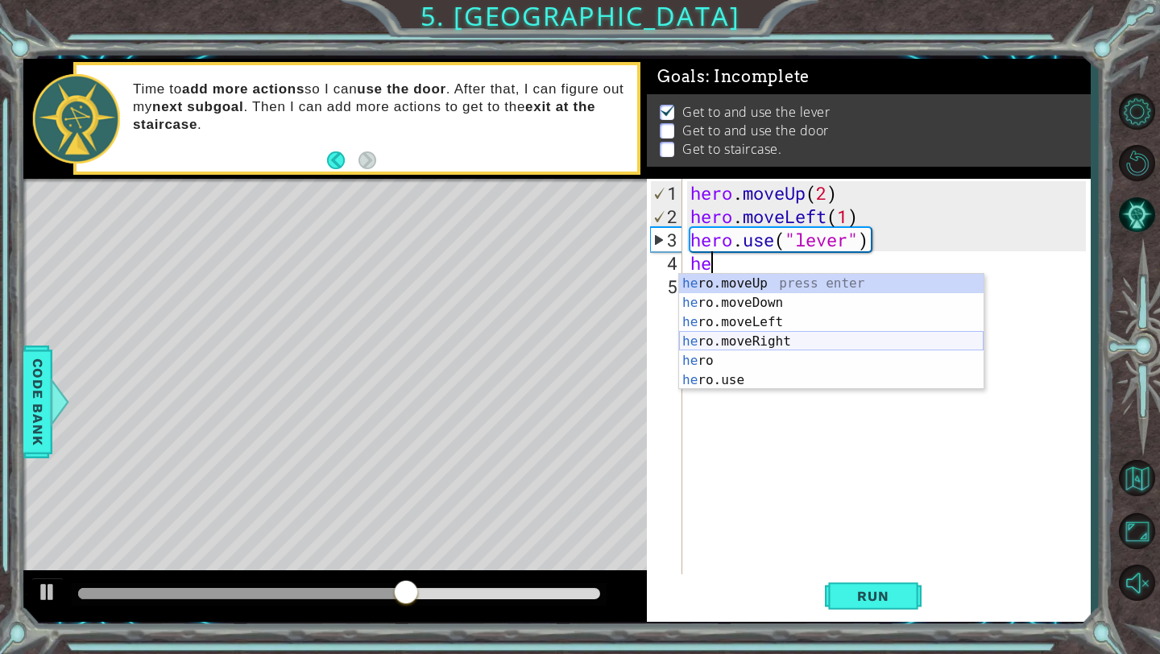
click at [758, 344] on div "he ro.moveUp press enter he ro.moveDown press enter he ro.moveLeft press enter …" at bounding box center [831, 351] width 305 height 155
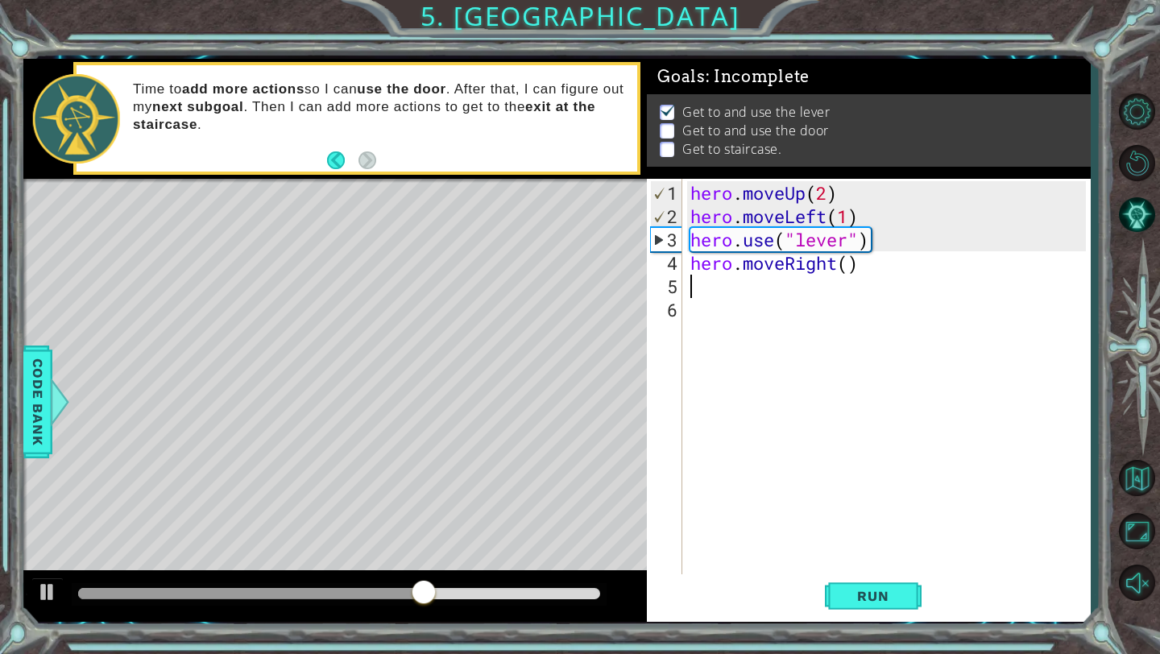
click at [850, 267] on div "hero . moveUp ( 2 ) hero . moveLeft ( 1 ) hero . use ( "lever" ) hero . moveRig…" at bounding box center [890, 403] width 407 height 444
type textarea "hero.moveRight(3)"
click at [723, 290] on div "hero . moveUp ( 2 ) hero . moveLeft ( 1 ) hero . use ( "lever" ) hero . moveRig…" at bounding box center [890, 403] width 407 height 444
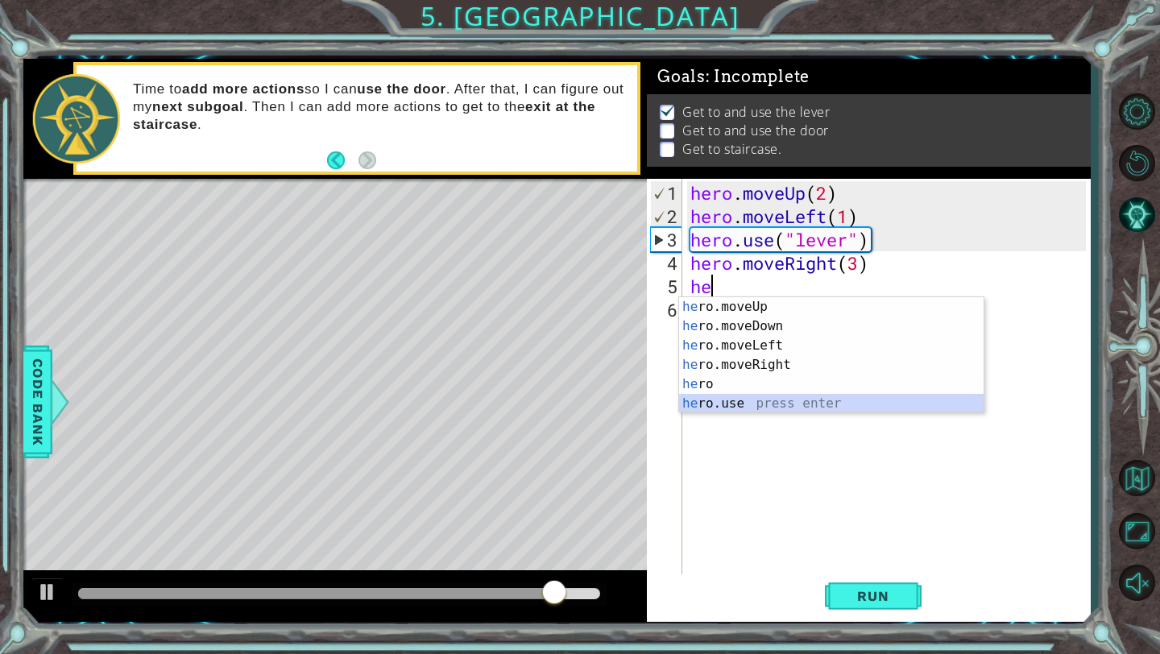
click at [729, 400] on div "he ro.moveUp press enter he ro.moveDown press enter he ro.moveLeft press enter …" at bounding box center [831, 374] width 305 height 155
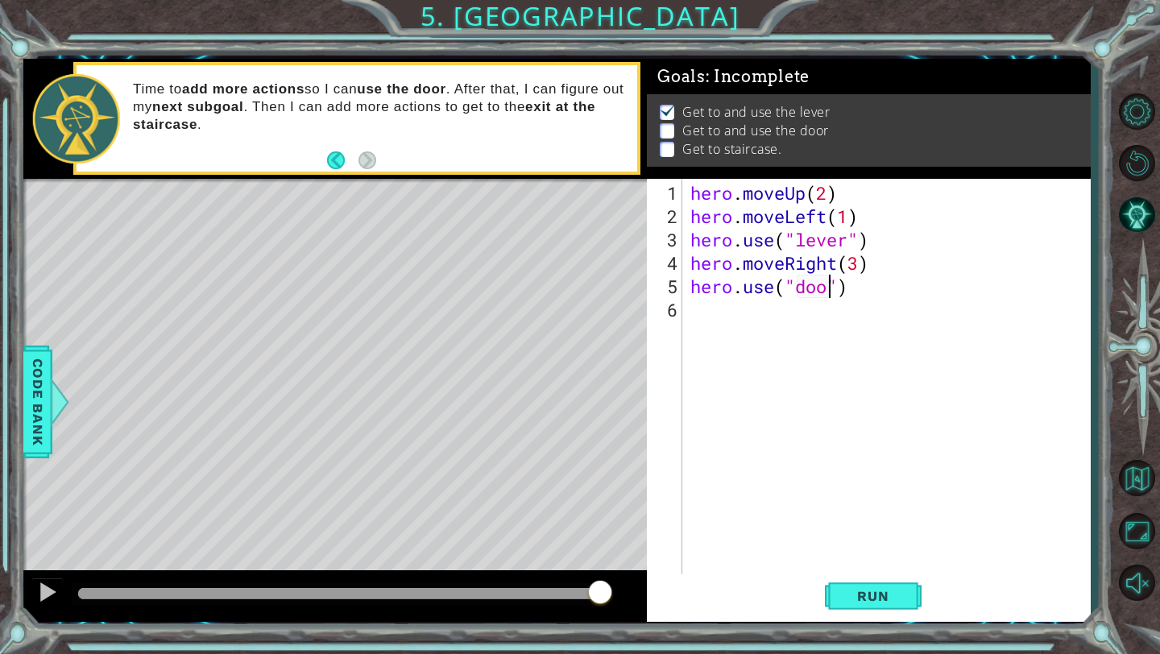
type textarea "hero.use("door")"
click at [747, 312] on div "hero . moveUp ( 2 ) hero . moveLeft ( 1 ) hero . use ( "lever" ) hero . moveRig…" at bounding box center [890, 403] width 407 height 444
click at [888, 603] on span "Run" at bounding box center [873, 596] width 64 height 16
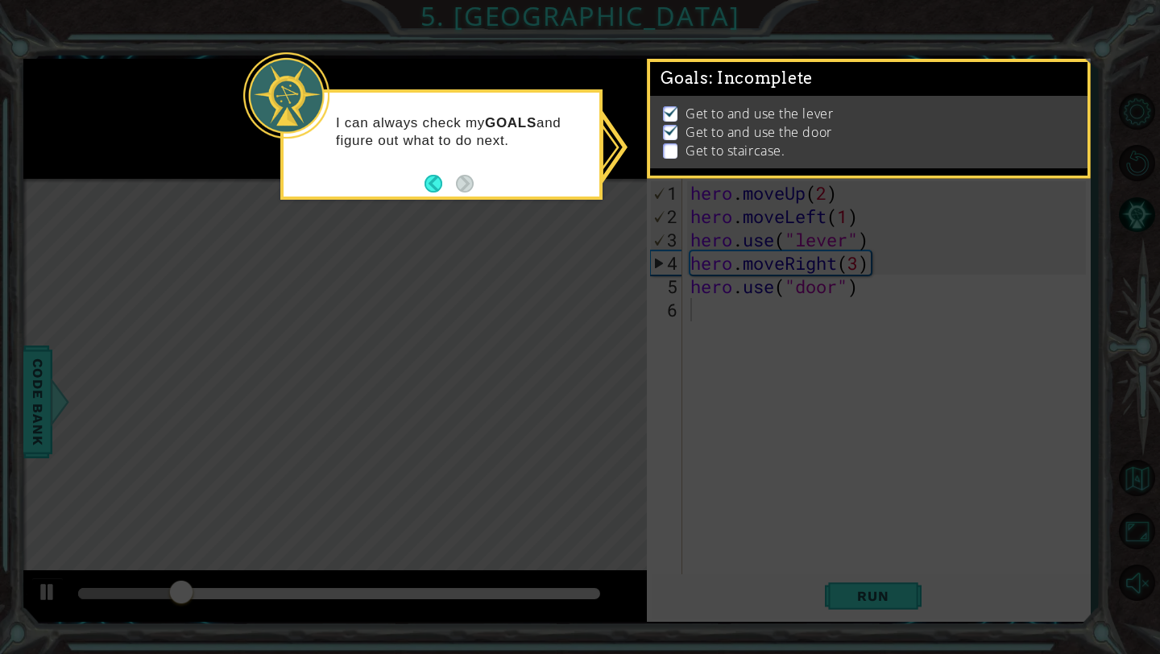
click at [545, 301] on icon at bounding box center [580, 327] width 1160 height 654
click at [616, 117] on icon at bounding box center [580, 327] width 1160 height 654
click at [598, 49] on icon at bounding box center [580, 327] width 1160 height 654
click at [723, 472] on icon at bounding box center [580, 327] width 1160 height 654
click at [433, 179] on button "Back" at bounding box center [440, 184] width 31 height 18
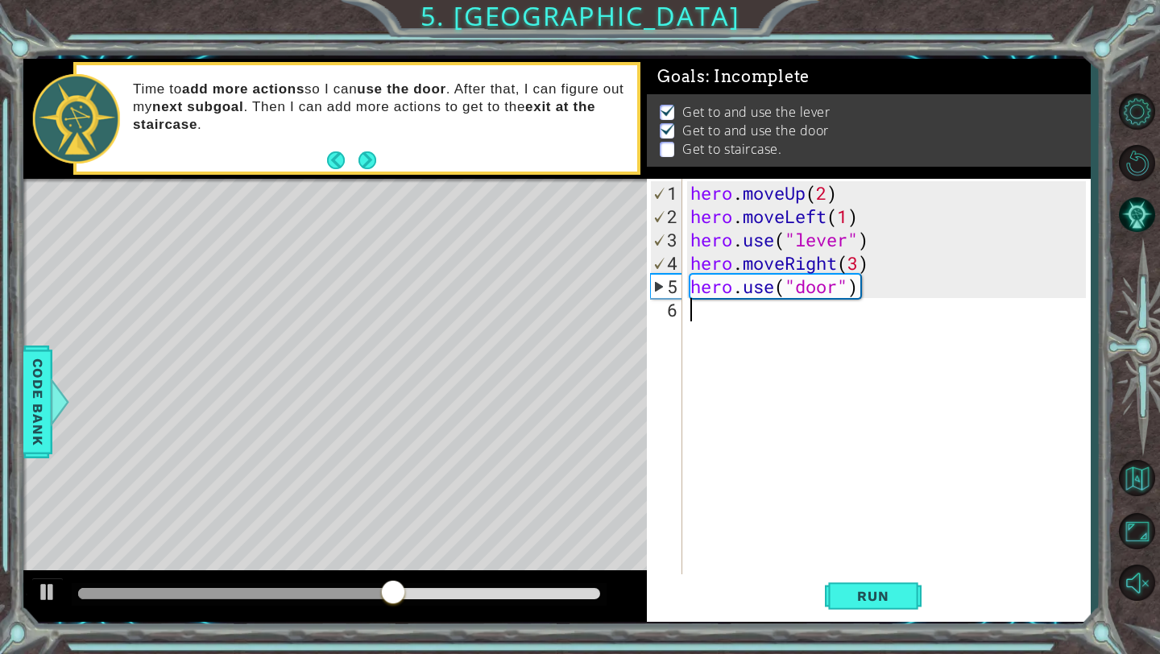
paste textarea "hero.use("lever")"
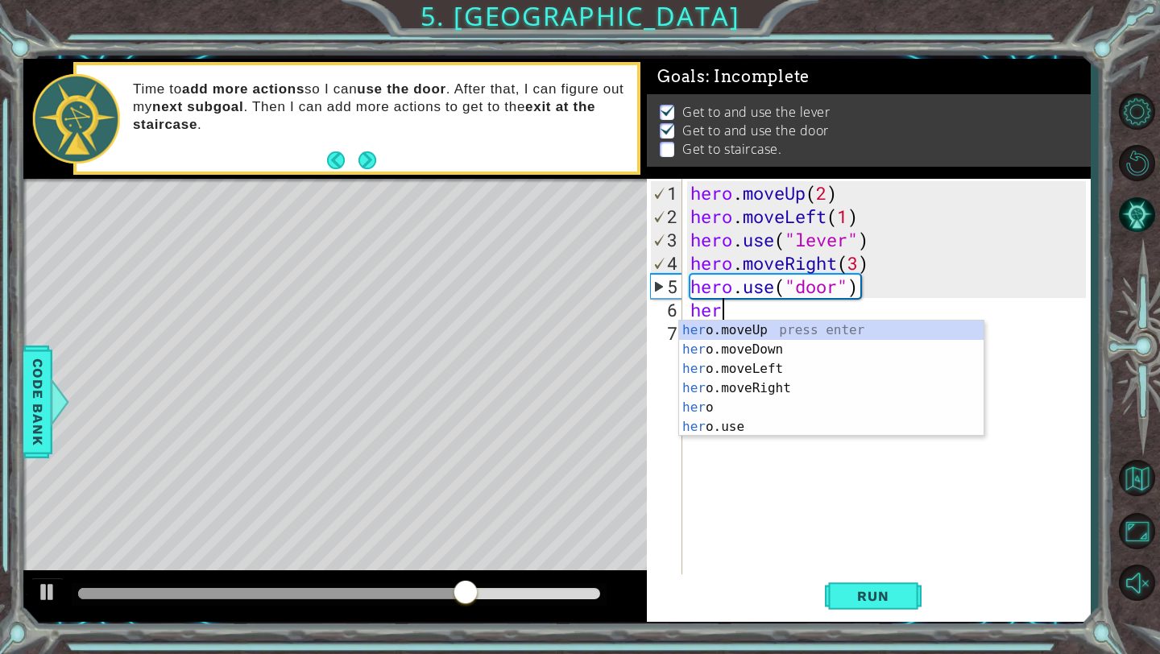
type textarea "hero"
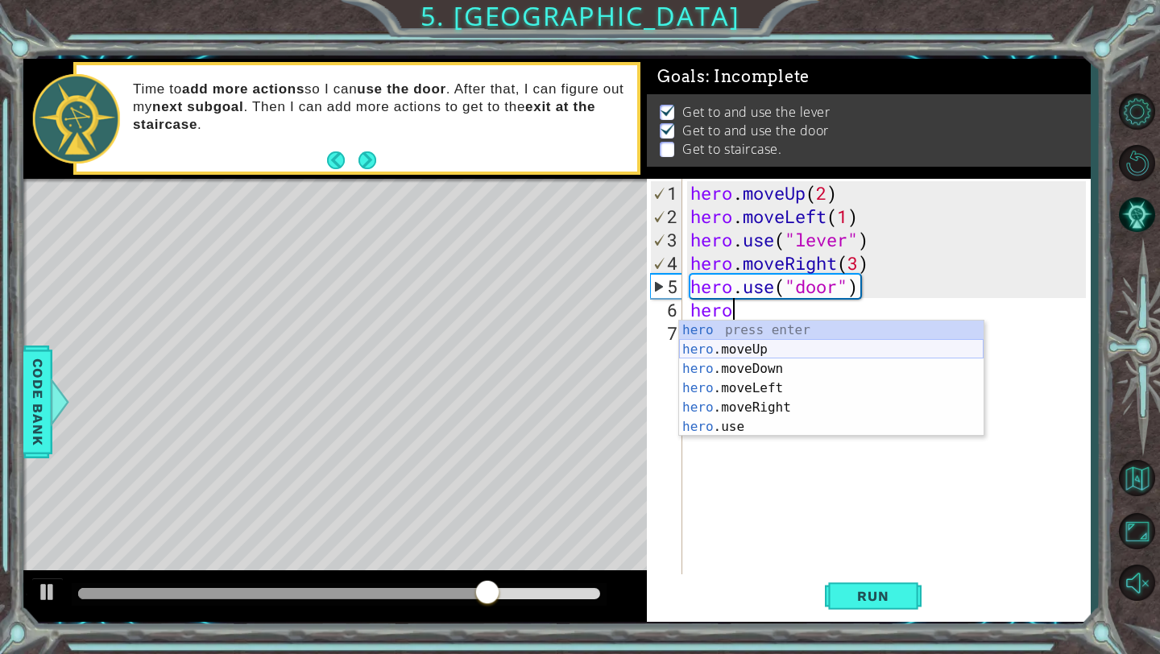
click at [771, 347] on div "hero press enter hero .moveUp press enter hero .moveDown press enter hero .move…" at bounding box center [831, 398] width 305 height 155
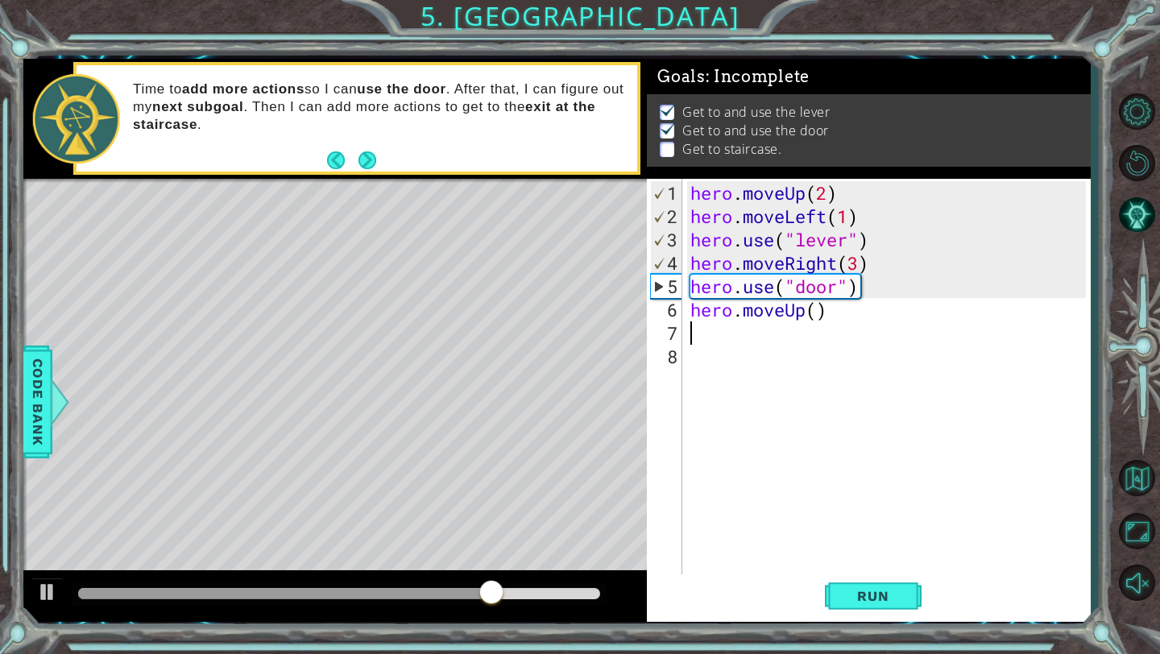
scroll to position [0, 0]
click at [818, 316] on div "hero . moveUp ( 2 ) hero . moveLeft ( 1 ) hero . use ( "lever" ) hero . moveRig…" at bounding box center [890, 403] width 407 height 444
type textarea "hero.moveUp(2)"
click at [703, 342] on div "hero . moveUp ( 2 ) hero . moveLeft ( 1 ) hero . use ( "lever" ) hero . moveRig…" at bounding box center [890, 403] width 407 height 444
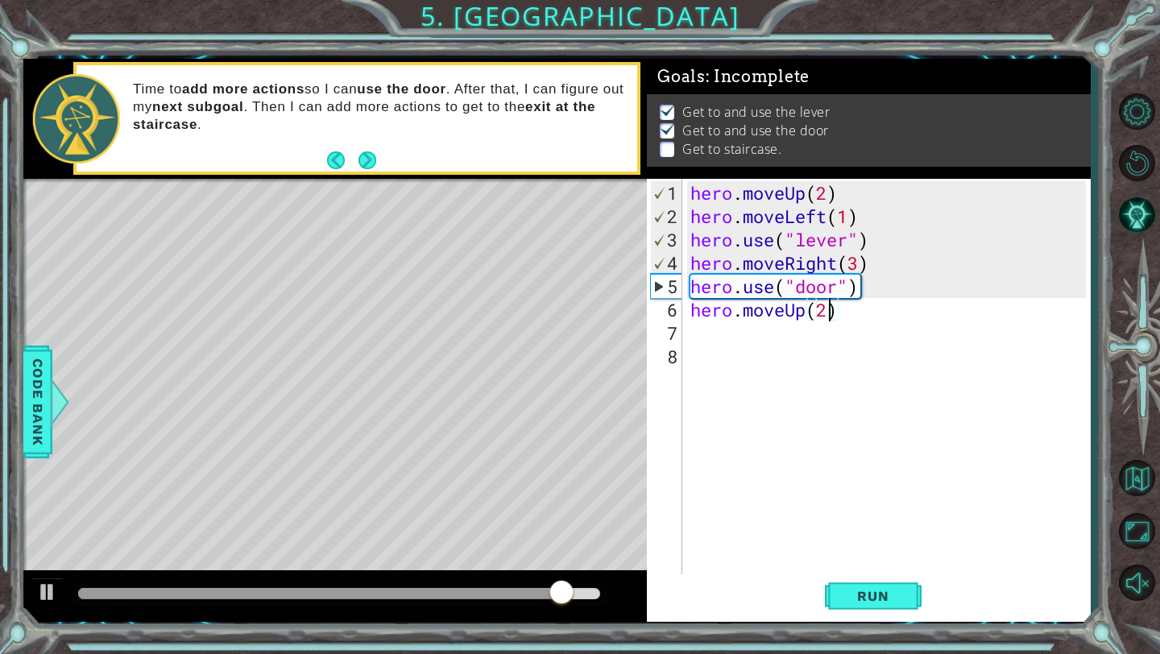
scroll to position [0, 0]
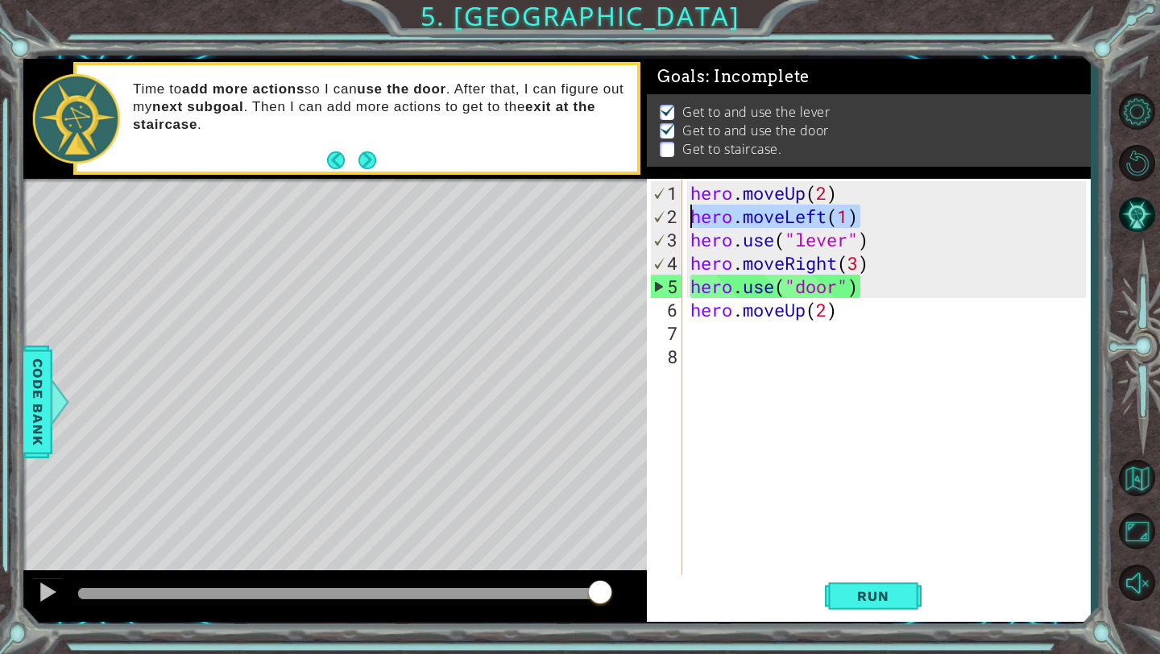
drag, startPoint x: 864, startPoint y: 219, endPoint x: 691, endPoint y: 223, distance: 172.5
click at [690, 223] on div "hero . moveUp ( 2 ) hero . moveLeft ( 1 ) hero . use ( "lever" ) hero . moveRig…" at bounding box center [890, 403] width 407 height 444
type textarea "hero.moveLeft(1)"
click at [699, 337] on div "hero . moveUp ( 2 ) hero . moveLeft ( 1 ) hero . use ( "lever" ) hero . moveRig…" at bounding box center [890, 403] width 407 height 444
paste textarea "hero.moveLeft(1)"
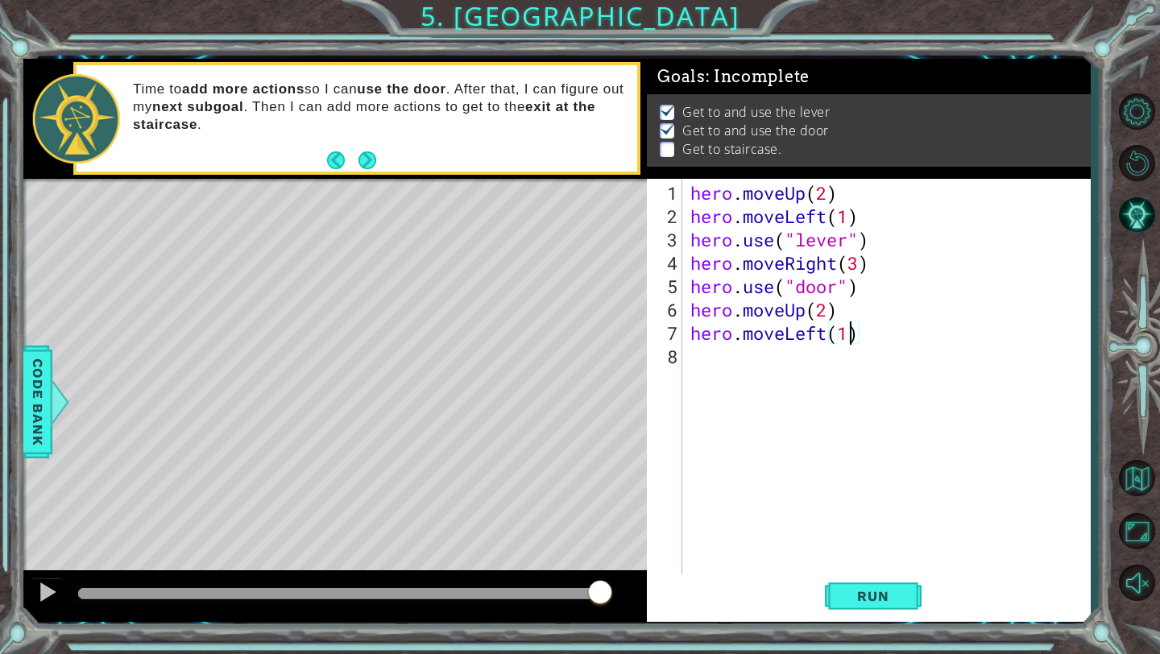
click at [847, 334] on div "hero . moveUp ( 2 ) hero . moveLeft ( 1 ) hero . use ( "lever" ) hero . moveRig…" at bounding box center [890, 403] width 407 height 444
type textarea "hero.moveLeft(3)"
click at [888, 592] on span "Run" at bounding box center [873, 596] width 64 height 16
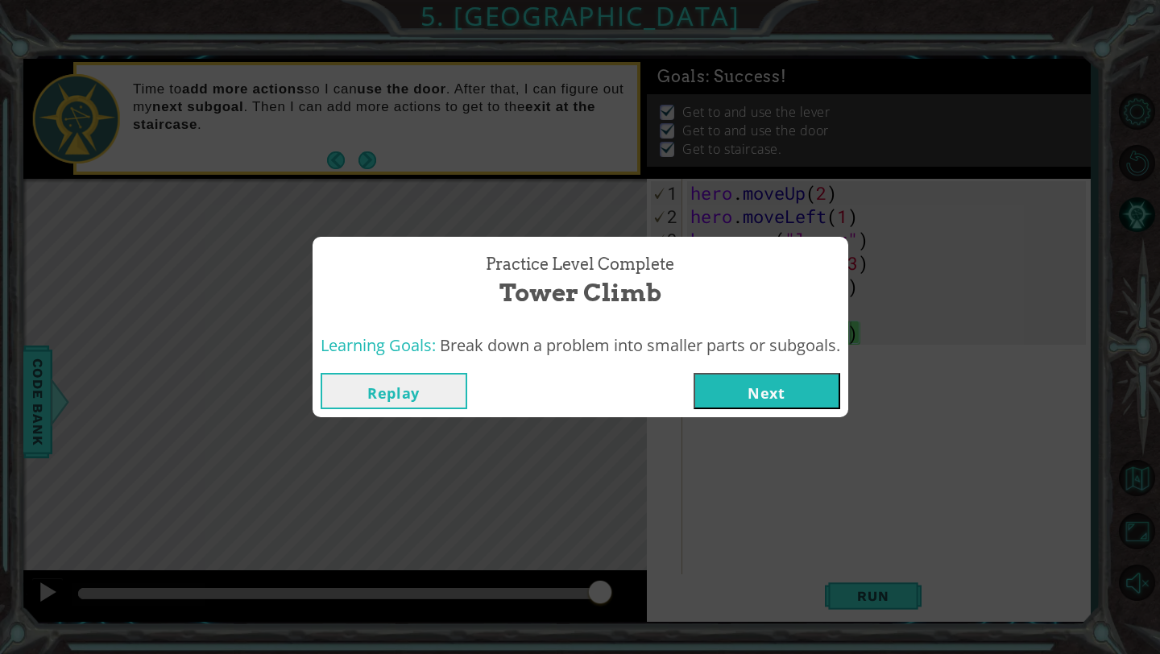
click at [817, 397] on button "Next" at bounding box center [767, 391] width 147 height 36
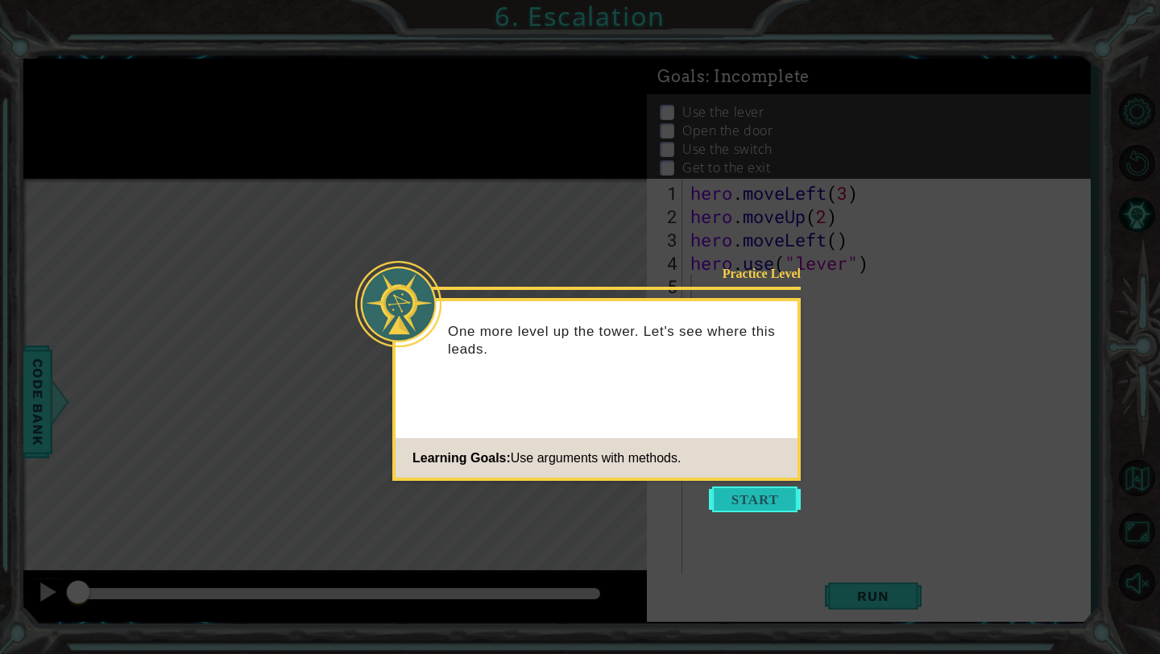
click at [769, 500] on button "Start" at bounding box center [755, 500] width 92 height 26
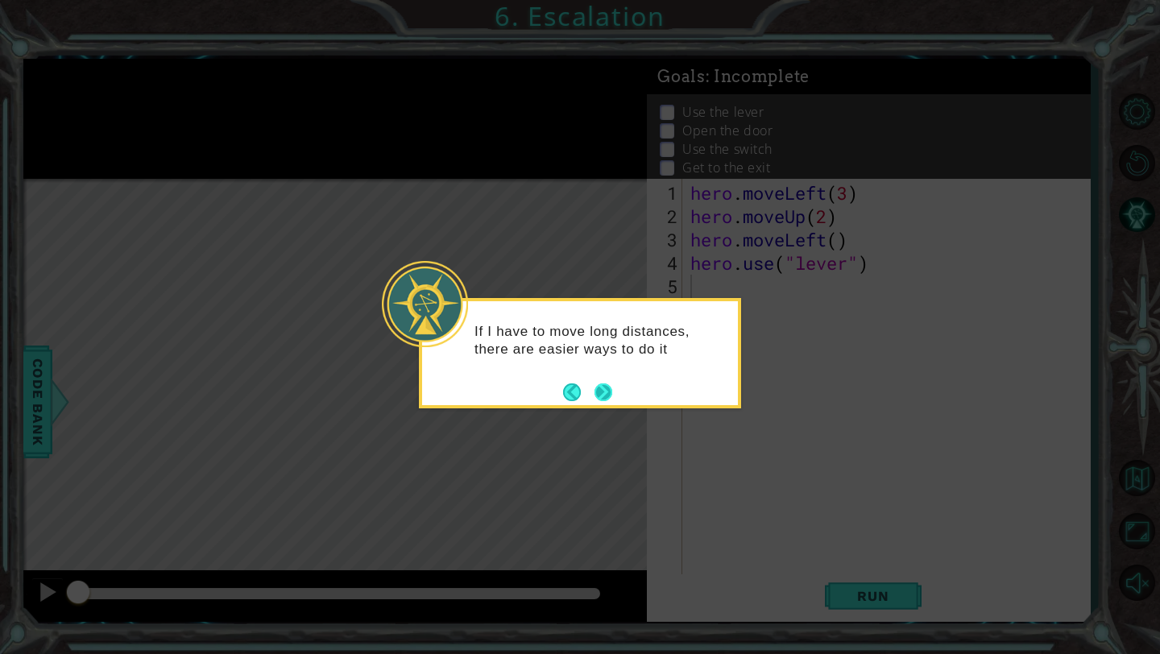
click at [608, 392] on button "Next" at bounding box center [604, 393] width 18 height 18
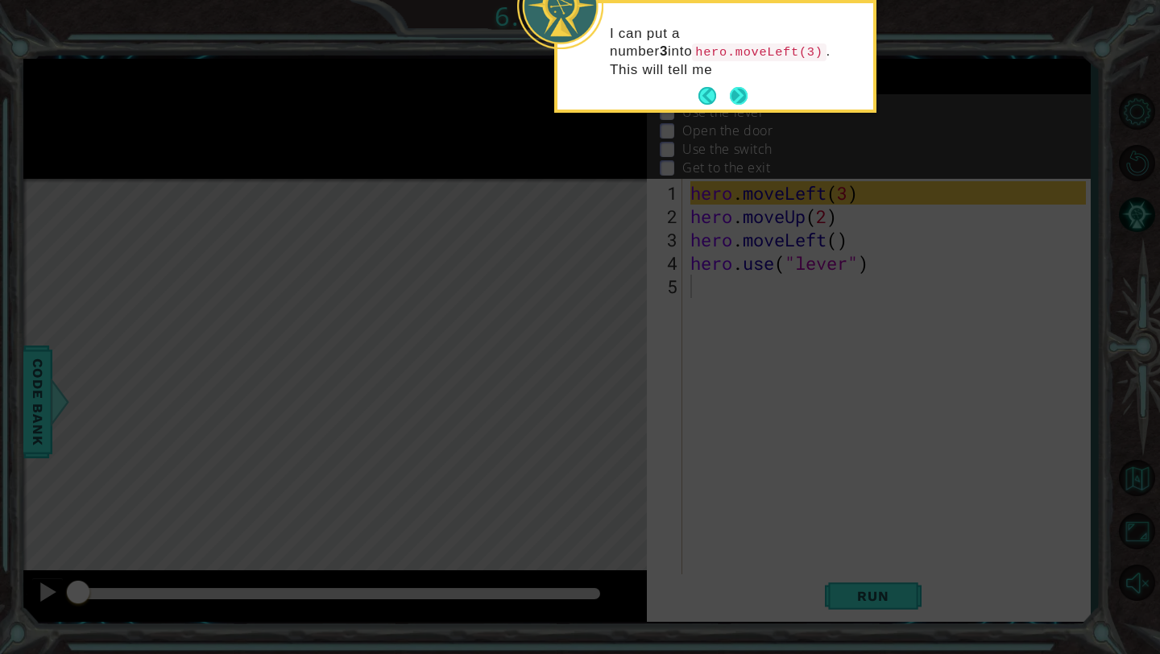
click at [738, 87] on button "Next" at bounding box center [739, 96] width 18 height 18
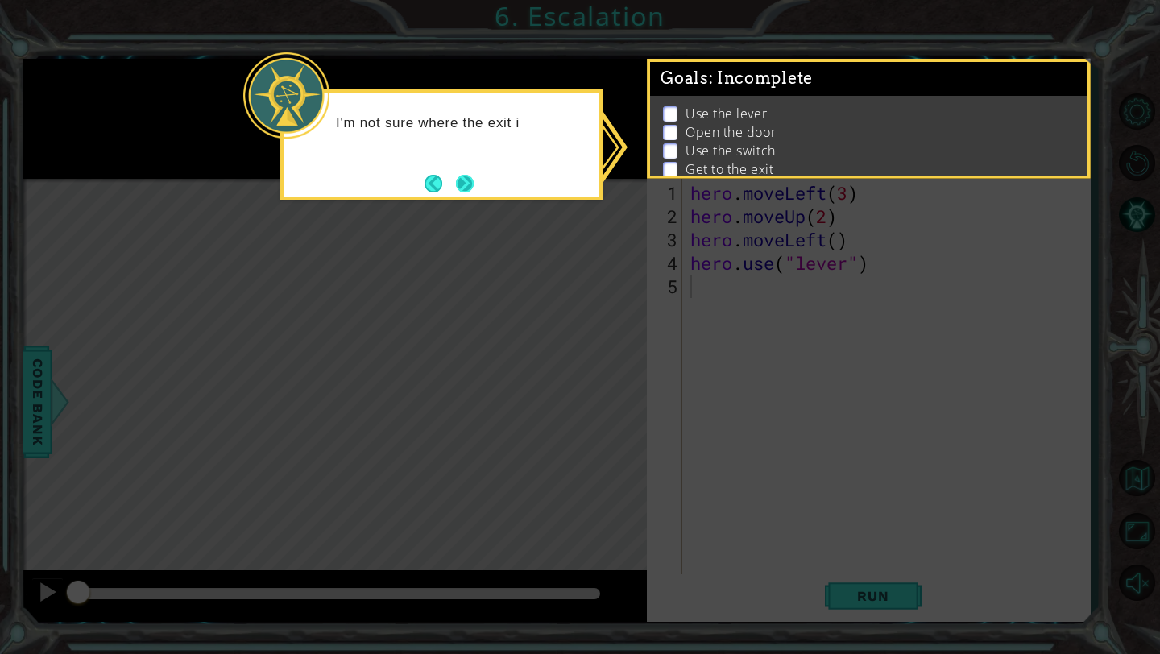
click at [467, 177] on button "Next" at bounding box center [465, 184] width 18 height 18
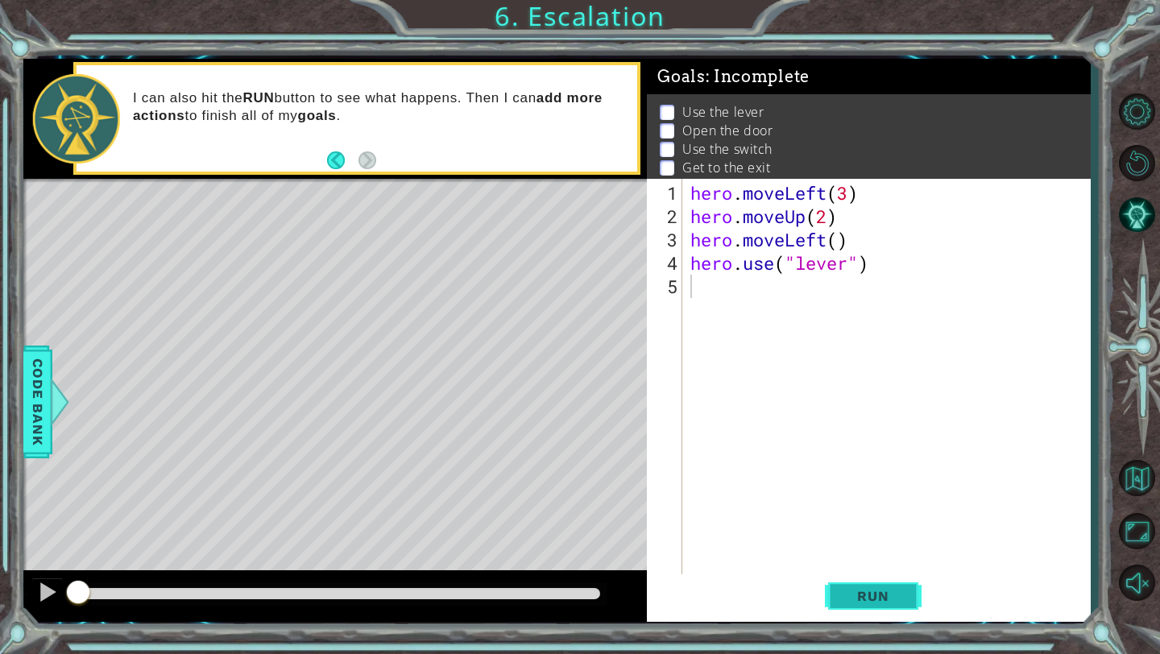
click at [867, 596] on span "Run" at bounding box center [873, 596] width 64 height 16
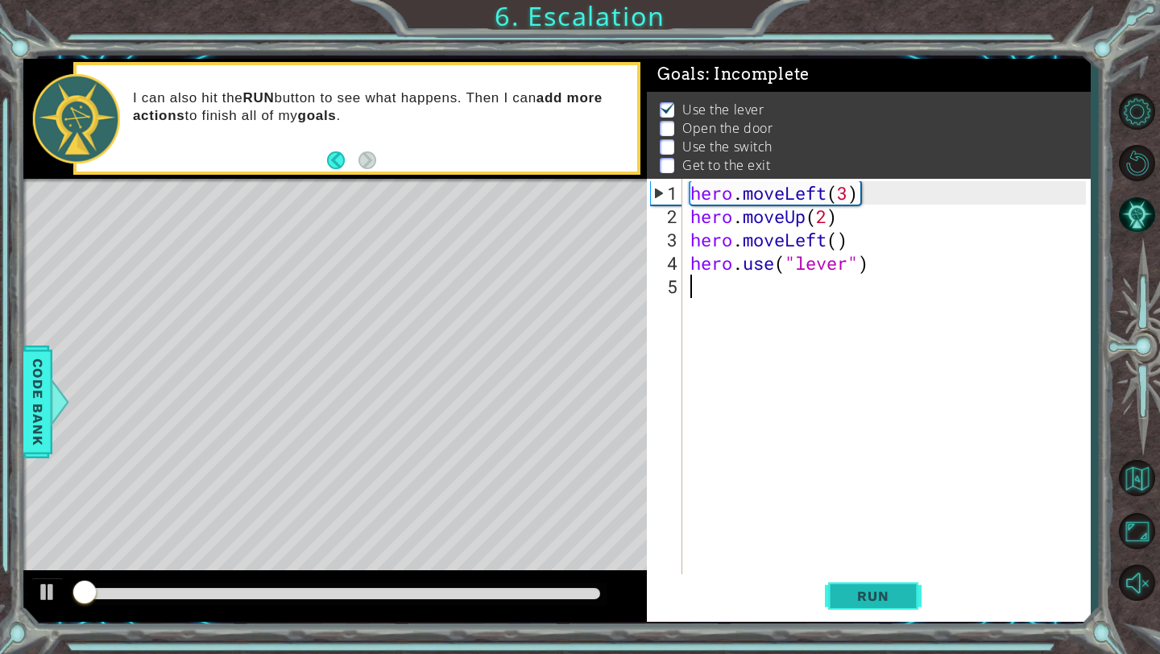
scroll to position [3, 0]
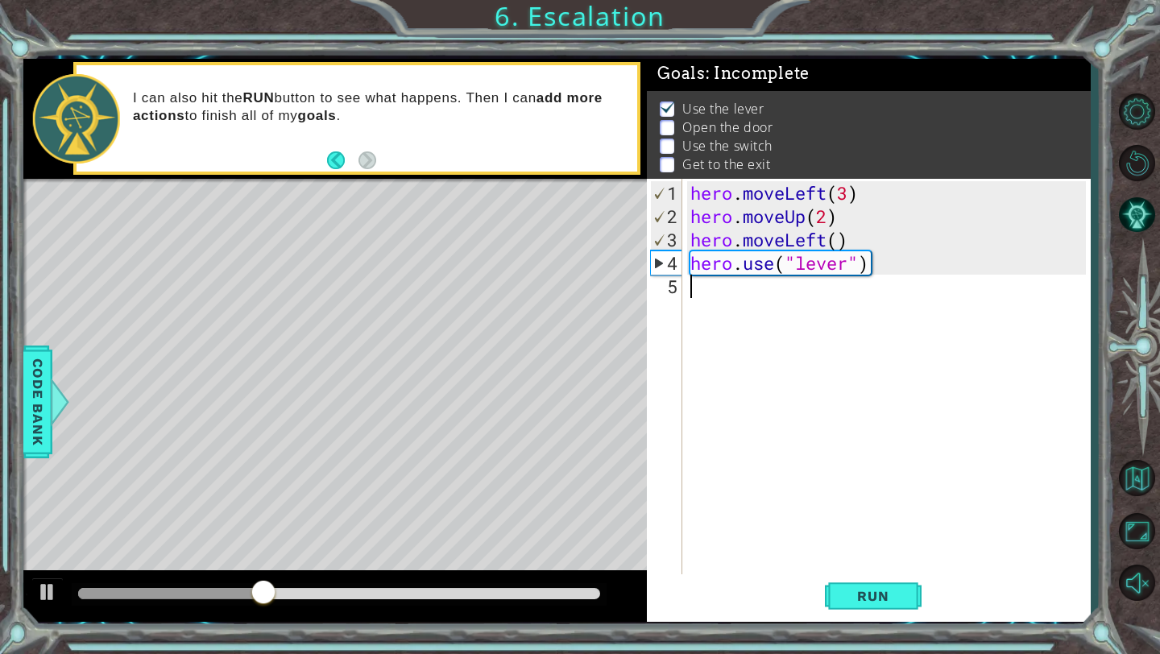
paste textarea "hero.moveLeft(1)"
type textarea "hero.moveLeft(1)"
click at [707, 306] on div "hero . moveLeft ( 3 ) hero . moveUp ( 2 ) hero . moveLeft ( ) hero . use ( "lev…" at bounding box center [890, 403] width 407 height 444
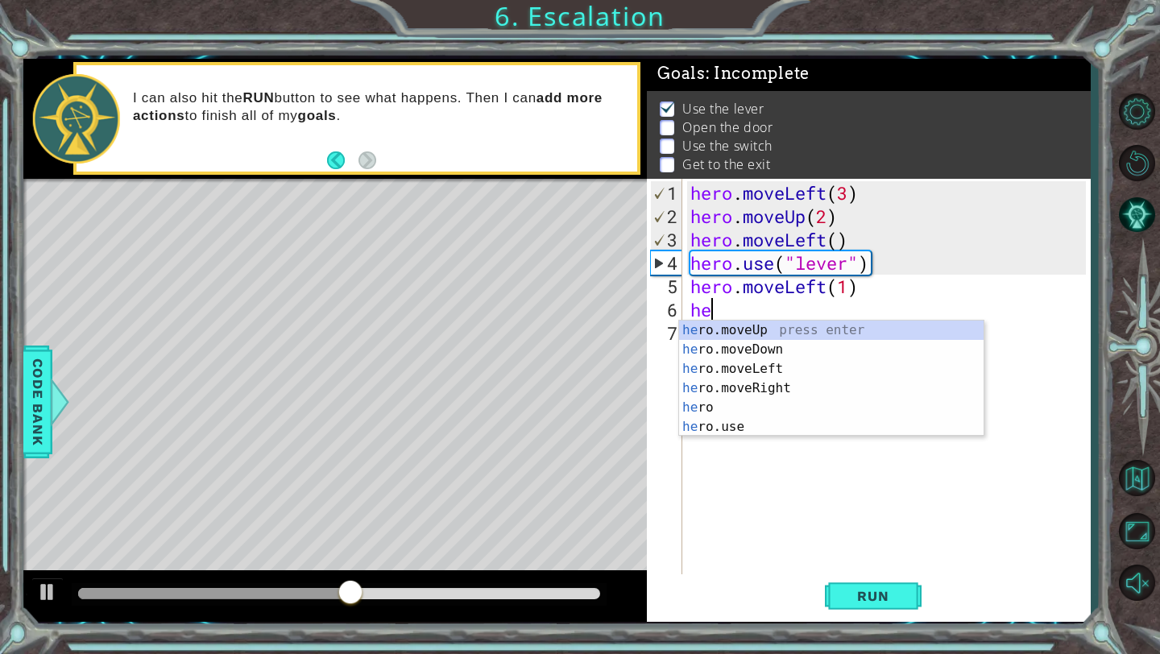
scroll to position [0, 1]
click at [753, 428] on div "her o.moveUp press enter her o.moveDown press enter her o.moveLeft press enter …" at bounding box center [831, 398] width 305 height 155
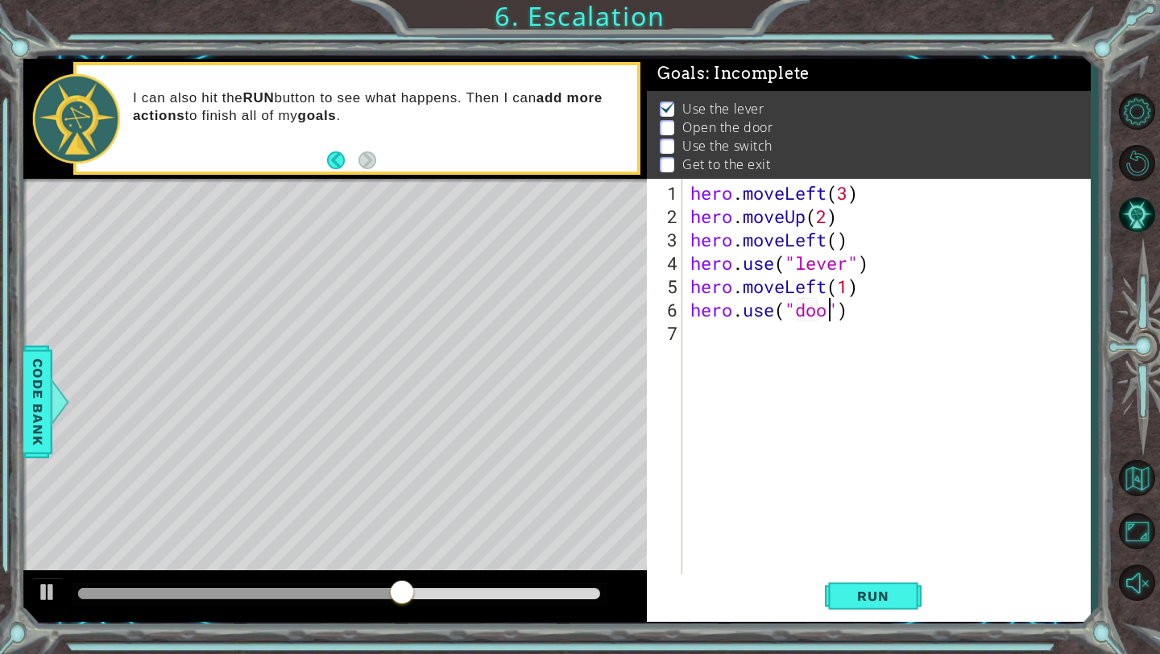
type textarea "hero.use("door")"
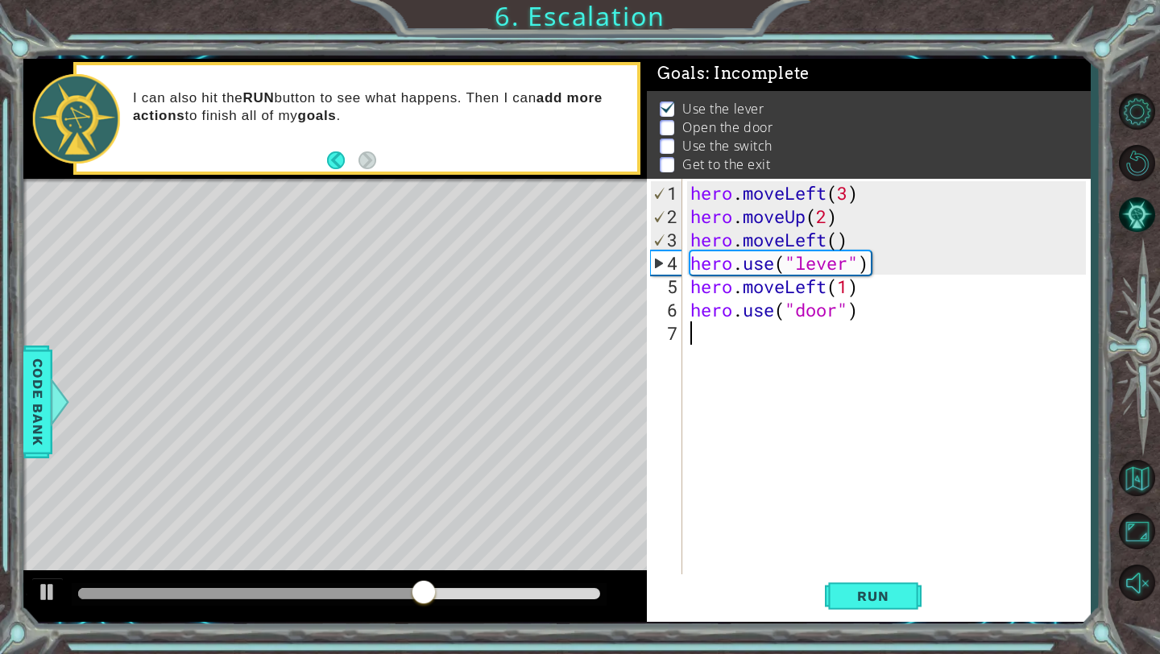
click at [728, 333] on div "hero . moveLeft ( 3 ) hero . moveUp ( 2 ) hero . moveLeft ( ) hero . use ( "lev…" at bounding box center [890, 403] width 407 height 444
click at [856, 594] on span "Run" at bounding box center [873, 596] width 64 height 16
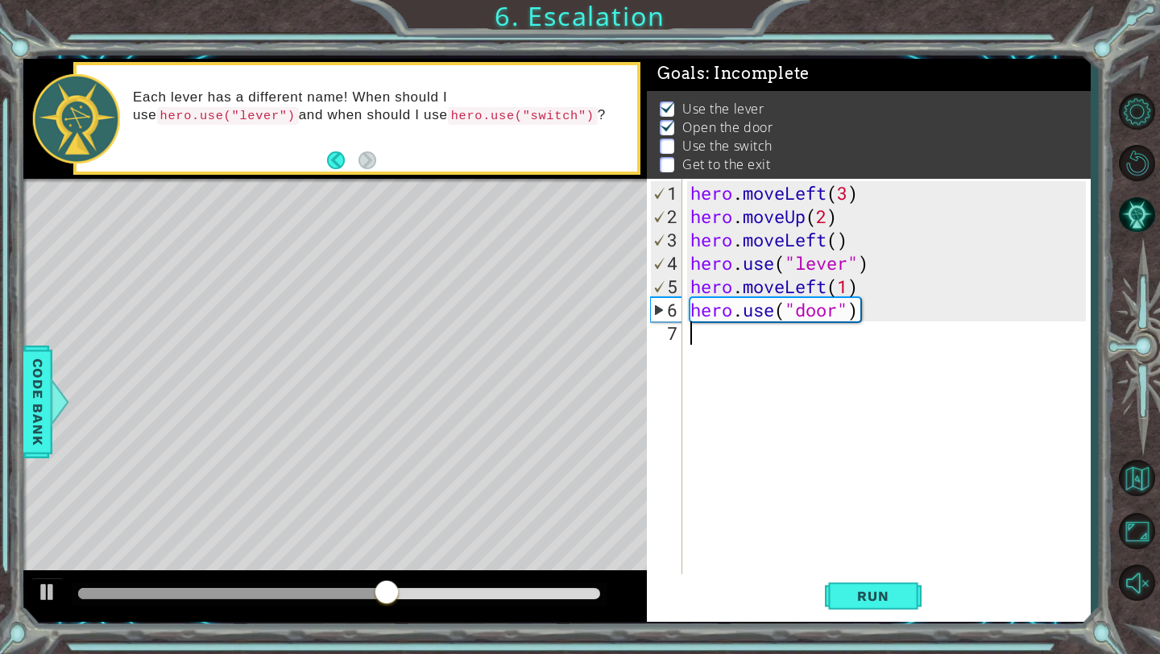
click at [715, 347] on div "hero . moveLeft ( 3 ) hero . moveUp ( 2 ) hero . moveLeft ( ) hero . use ( "lev…" at bounding box center [890, 403] width 407 height 444
drag, startPoint x: 848, startPoint y: 222, endPoint x: 694, endPoint y: 218, distance: 154.7
click at [694, 218] on div "hero . moveLeft ( 3 ) hero . moveUp ( 2 ) hero . moveLeft ( ) hero . use ( "lev…" at bounding box center [890, 403] width 407 height 444
type textarea "hero.moveUp(2)"
click at [705, 337] on div "hero . moveLeft ( 3 ) hero . moveUp ( 2 ) hero . moveLeft ( ) hero . use ( "lev…" at bounding box center [890, 403] width 407 height 444
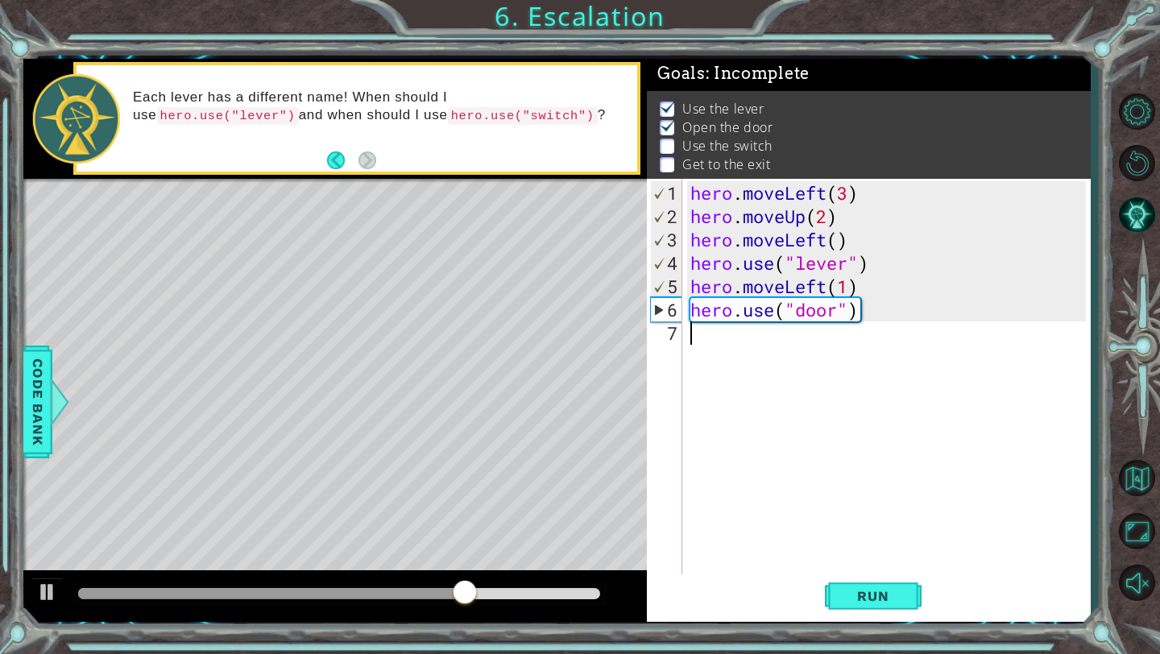
paste textarea "hero.moveUp(2)"
type textarea "hero.moveUp(2)"
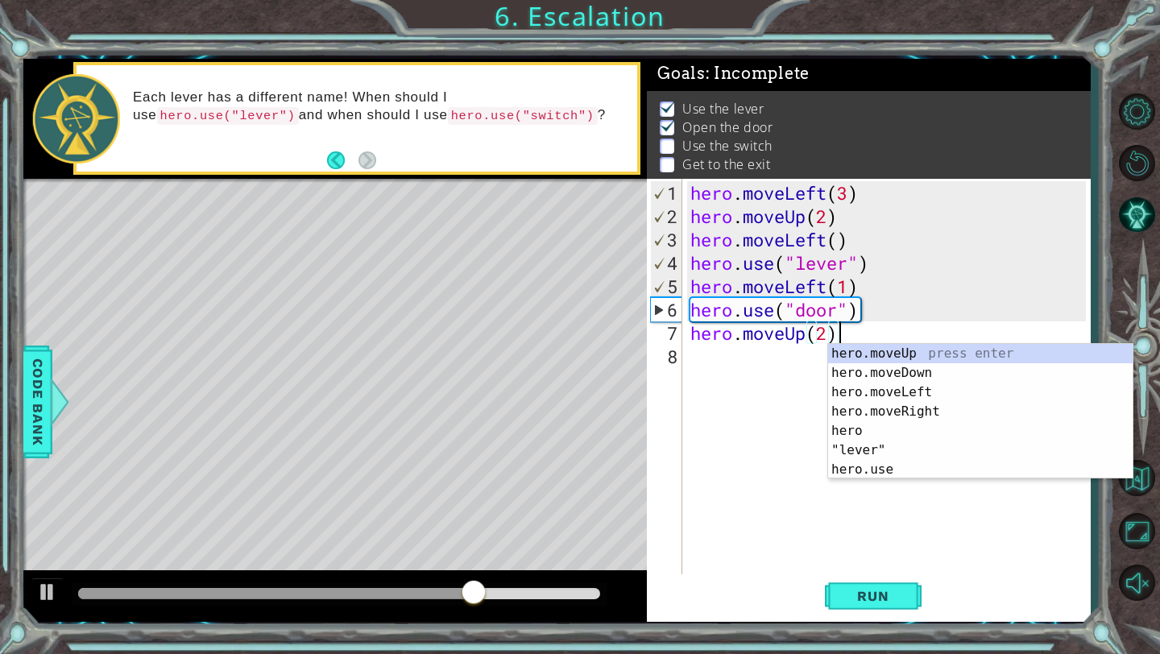
click at [700, 359] on div "hero . moveLeft ( 3 ) hero . moveUp ( 2 ) hero . moveLeft ( ) hero . use ( "lev…" at bounding box center [890, 403] width 407 height 444
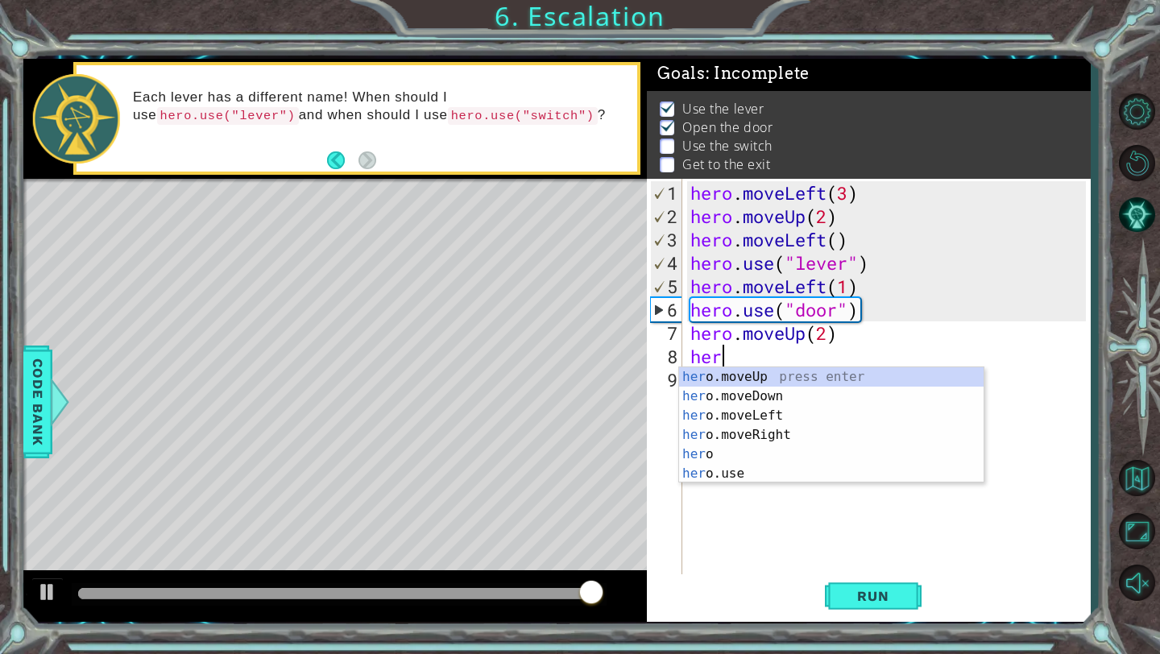
scroll to position [0, 1]
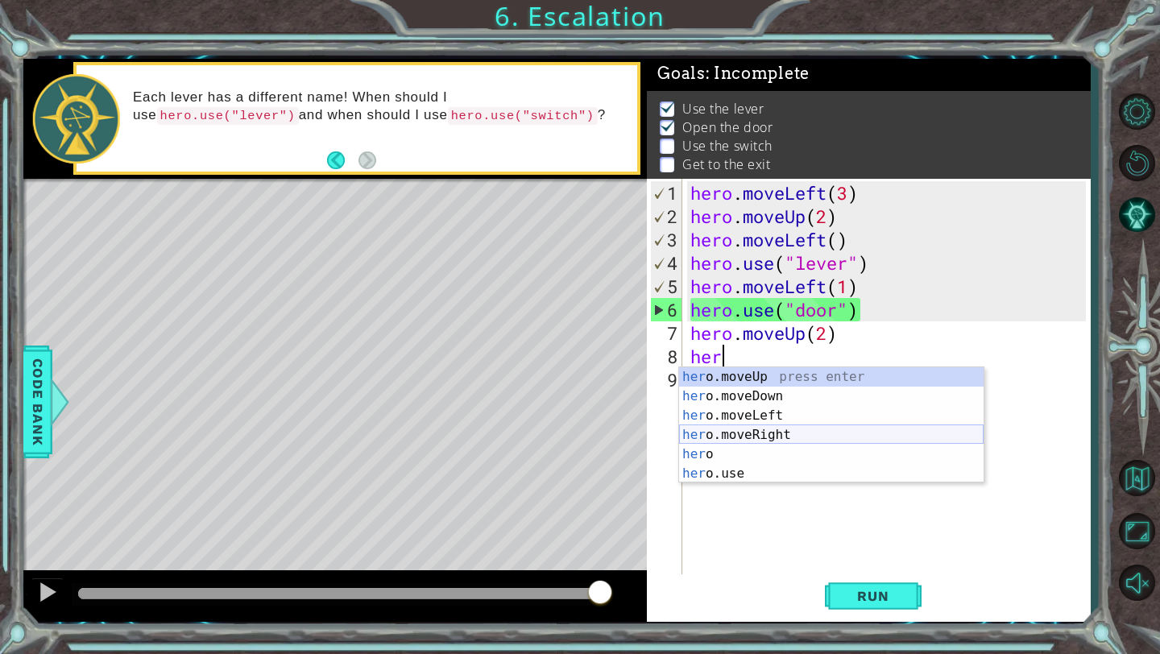
click at [824, 433] on div "her o.moveUp press enter her o.moveDown press enter her o.moveLeft press enter …" at bounding box center [831, 444] width 305 height 155
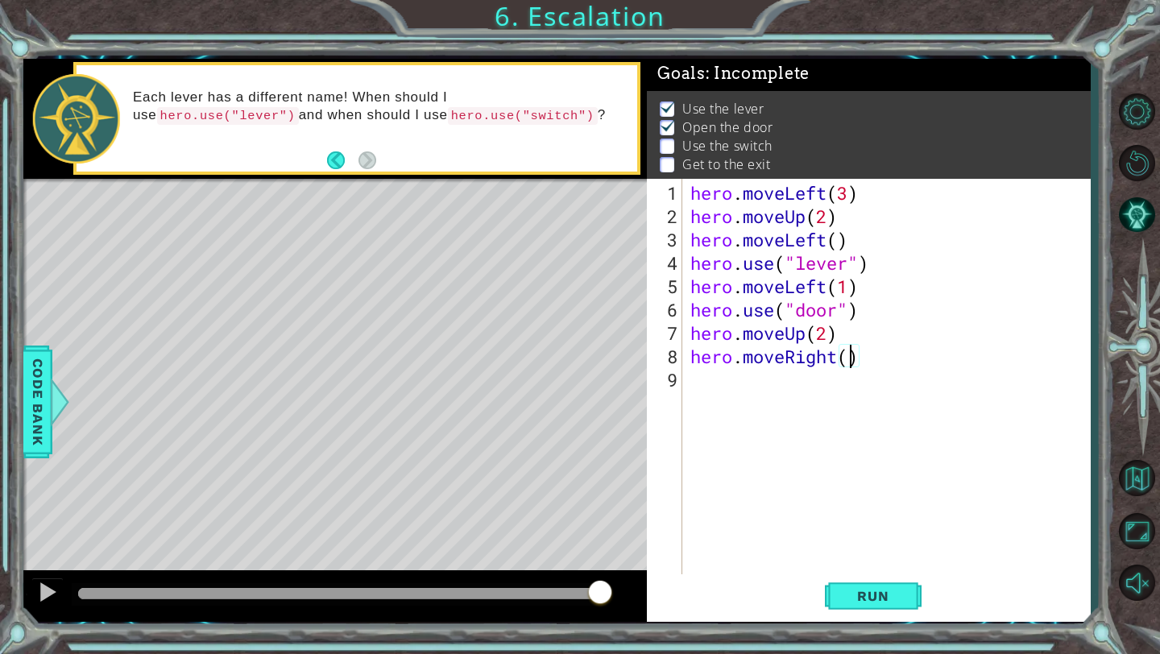
type textarea "hero.moveRight(3)"
click at [731, 395] on div "hero . moveLeft ( 3 ) hero . moveUp ( 2 ) hero . moveLeft ( ) hero . use ( "lev…" at bounding box center [890, 403] width 407 height 444
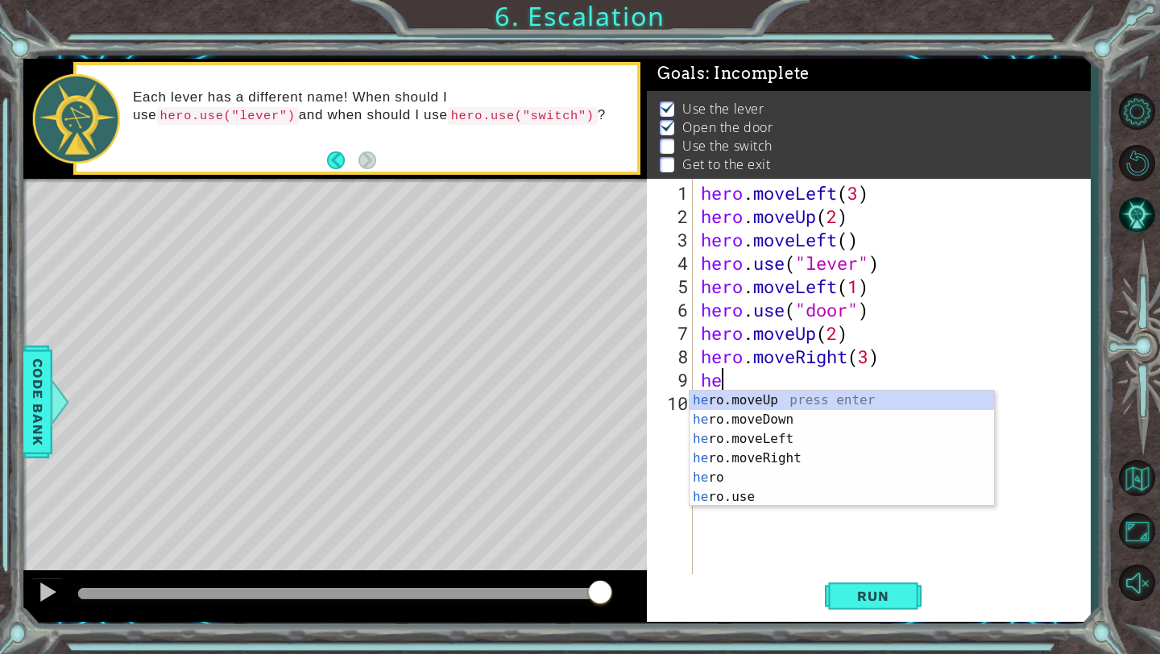
scroll to position [0, 1]
click at [757, 496] on div "her o.moveUp press enter her o.moveDown press enter her o.moveLeft press enter …" at bounding box center [842, 468] width 305 height 155
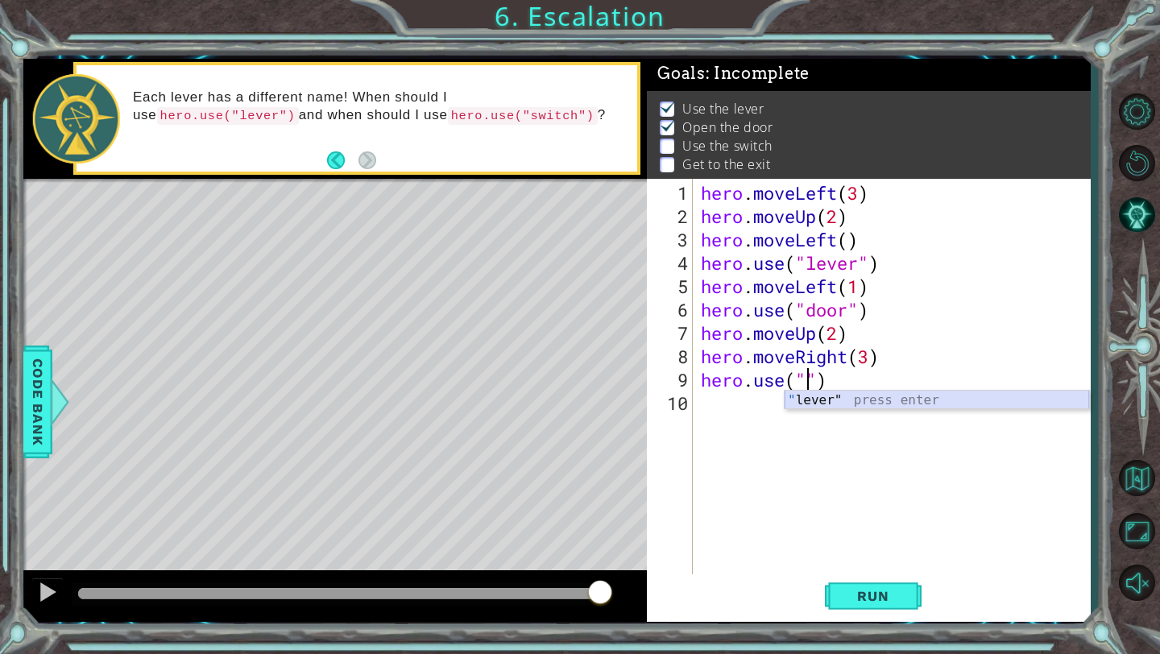
click at [815, 401] on div "" lever" press enter" at bounding box center [937, 420] width 305 height 58
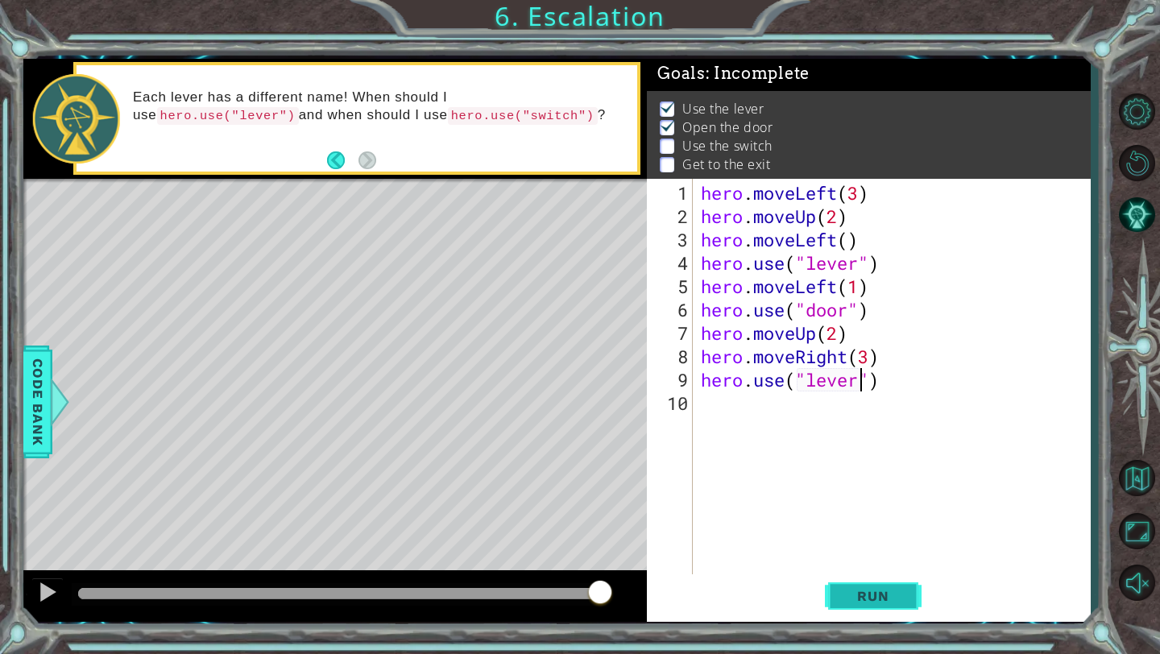
click at [874, 591] on span "Run" at bounding box center [873, 596] width 64 height 16
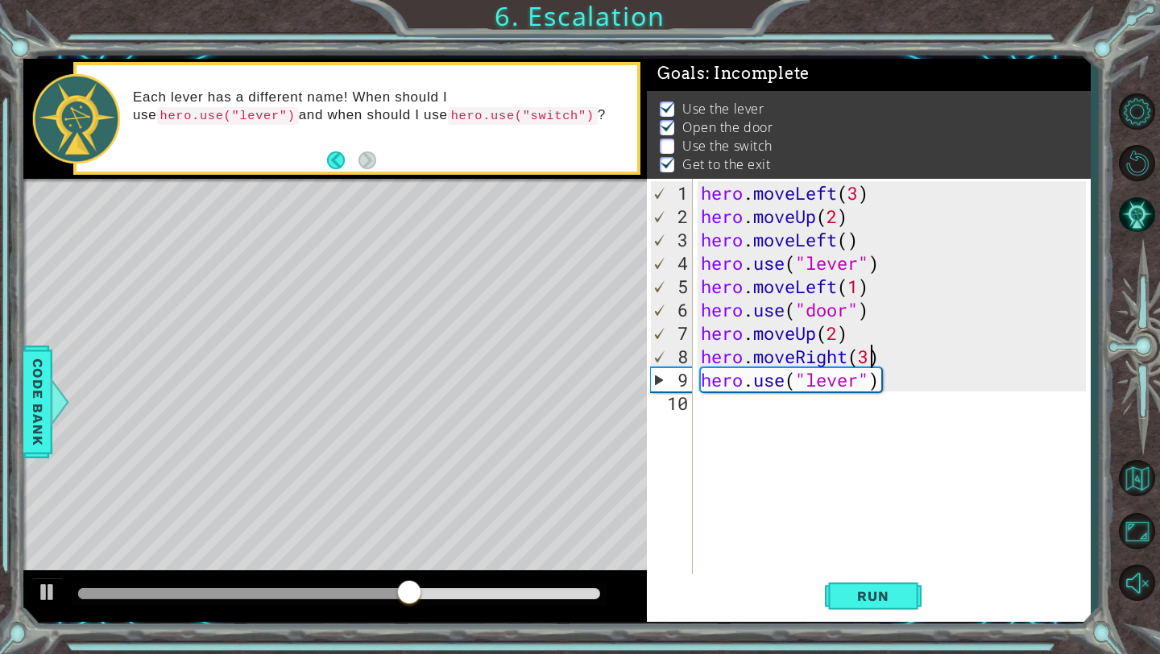
click at [875, 358] on div "hero . moveLeft ( 3 ) hero . moveUp ( 2 ) hero . moveLeft ( ) hero . use ( "lev…" at bounding box center [896, 403] width 397 height 444
click at [887, 587] on button "Run" at bounding box center [873, 596] width 97 height 44
click at [353, 325] on div "Level Map" at bounding box center [395, 416] width 744 height 475
click at [868, 356] on div "hero . moveLeft ( 3 ) hero . moveUp ( 2 ) hero . moveLeft ( ) hero . use ( "lev…" at bounding box center [896, 403] width 397 height 444
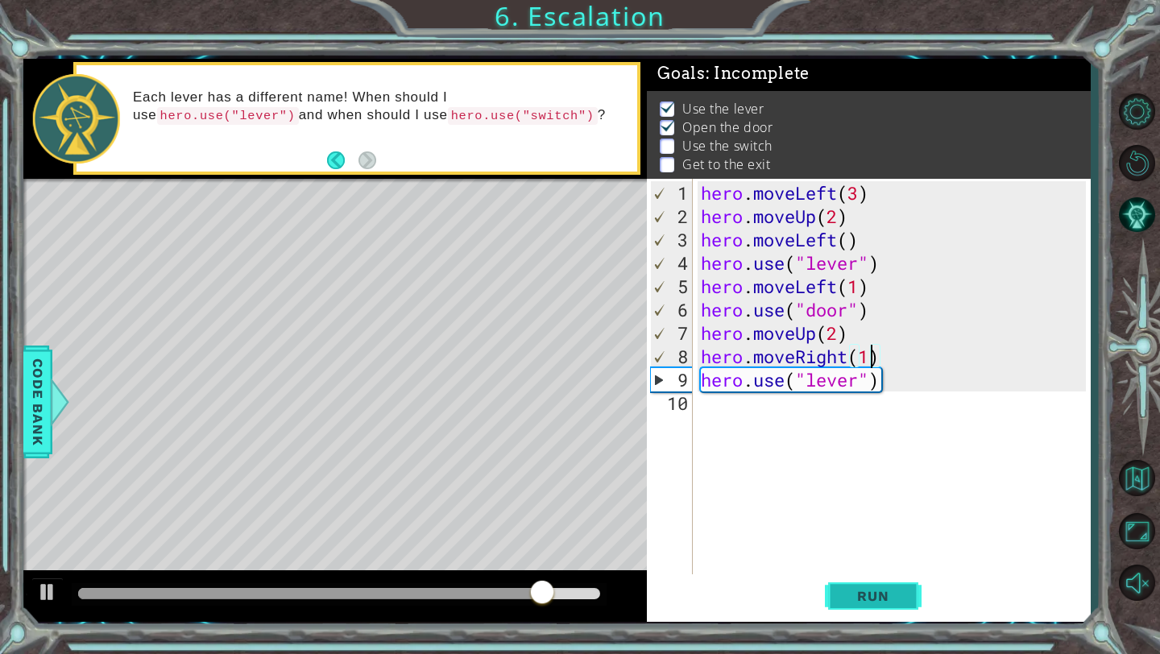
click at [873, 587] on button "Run" at bounding box center [873, 596] width 97 height 44
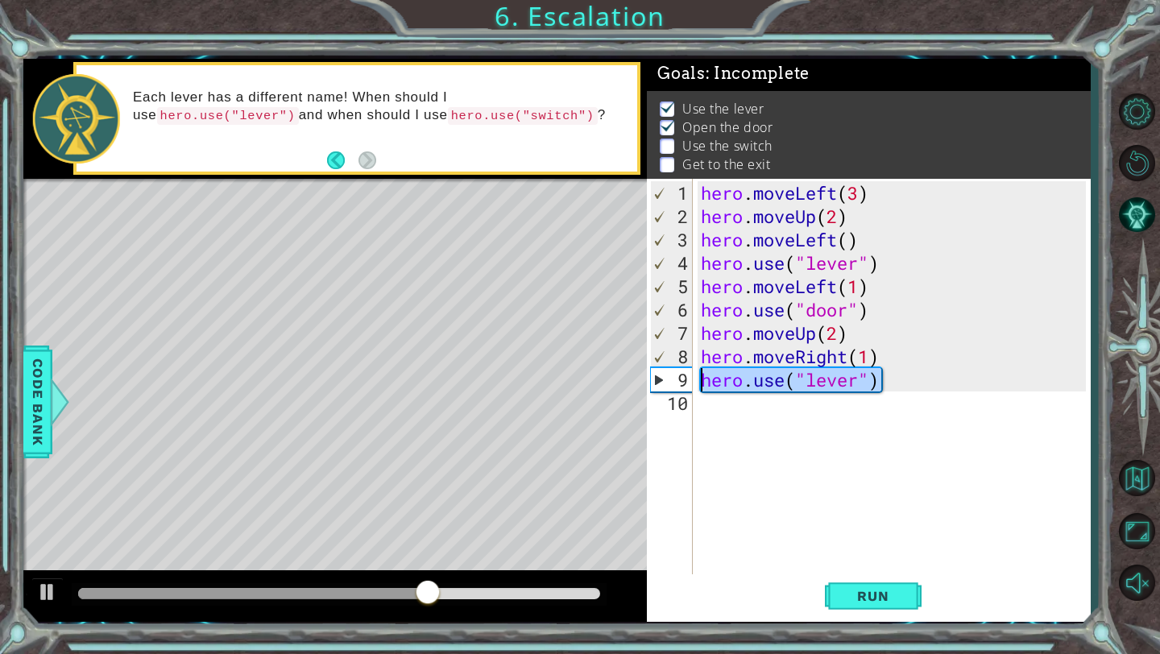
drag, startPoint x: 881, startPoint y: 386, endPoint x: 703, endPoint y: 385, distance: 178.1
click at [703, 385] on div "hero . moveLeft ( 3 ) hero . moveUp ( 2 ) hero . moveLeft ( ) hero . use ( "lev…" at bounding box center [896, 403] width 397 height 444
type textarea "hero.use("lever")"
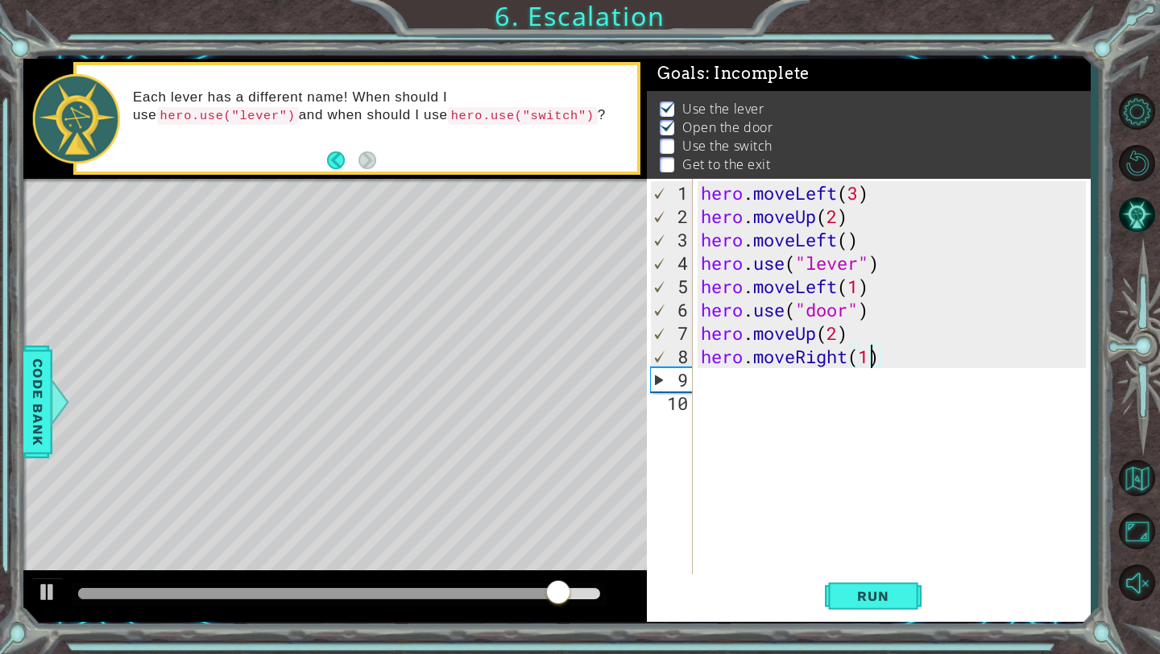
click at [873, 359] on div "hero . moveLeft ( 3 ) hero . moveUp ( 2 ) hero . moveLeft ( ) hero . use ( "lev…" at bounding box center [896, 403] width 397 height 444
type textarea "hero.moveRight(3)"
click at [865, 593] on span "Run" at bounding box center [873, 596] width 64 height 16
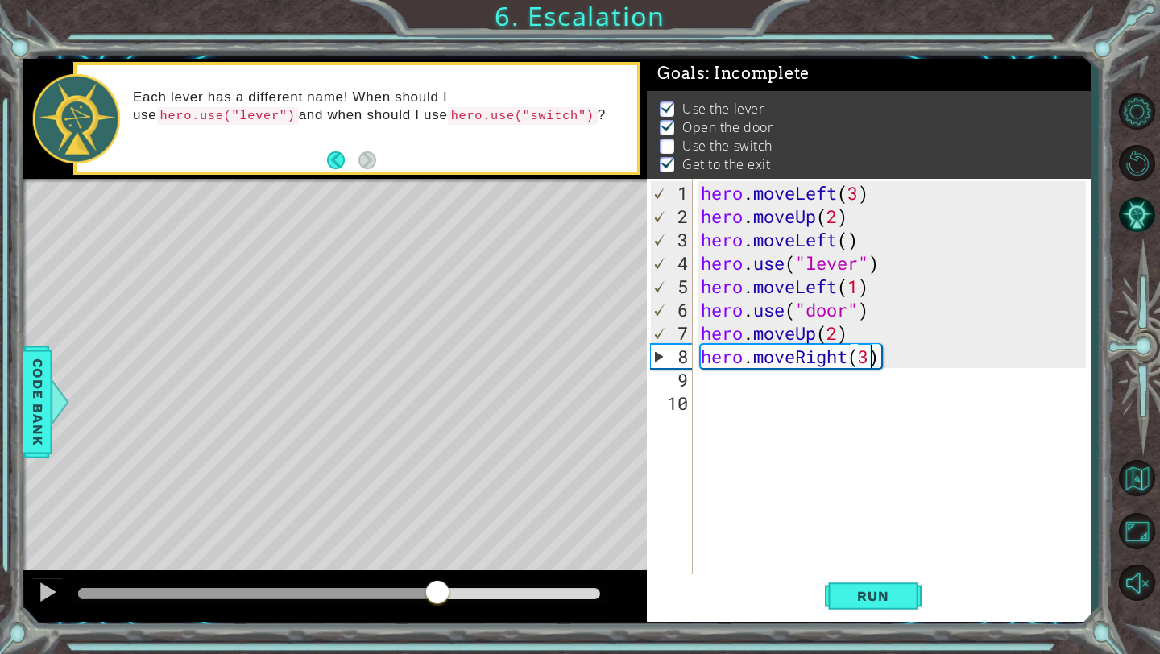
drag, startPoint x: 426, startPoint y: 594, endPoint x: 431, endPoint y: 582, distance: 13.0
click at [431, 582] on div at bounding box center [437, 593] width 29 height 29
click at [1138, 207] on button "AI Hint" at bounding box center [1137, 214] width 47 height 47
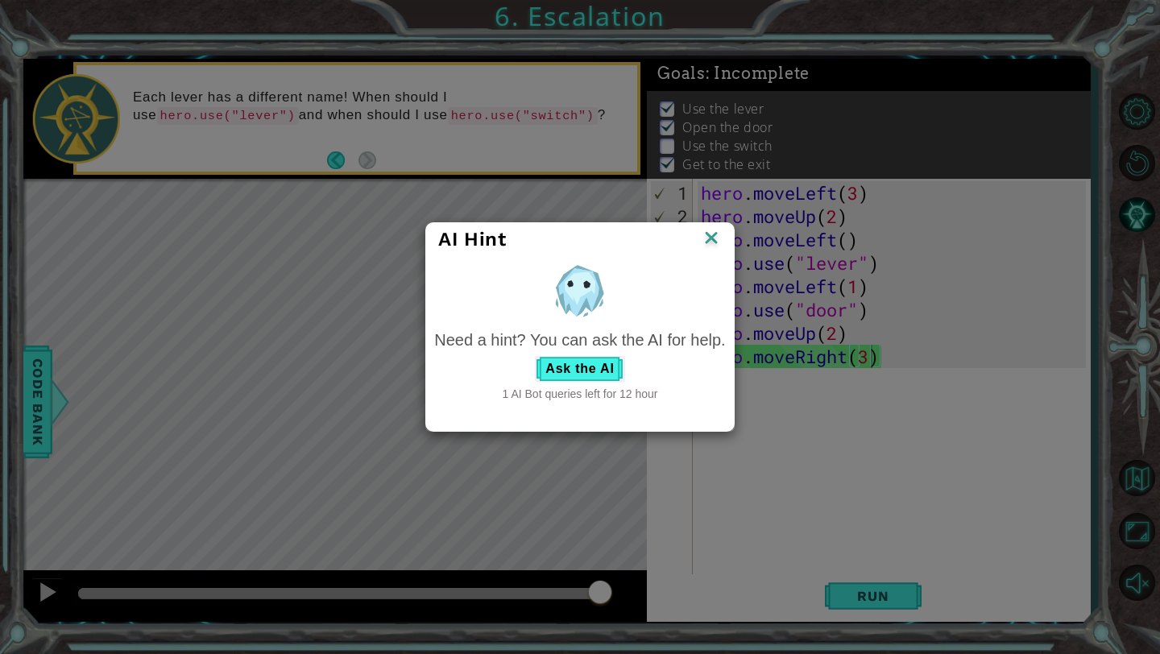
click at [715, 234] on img at bounding box center [711, 239] width 21 height 24
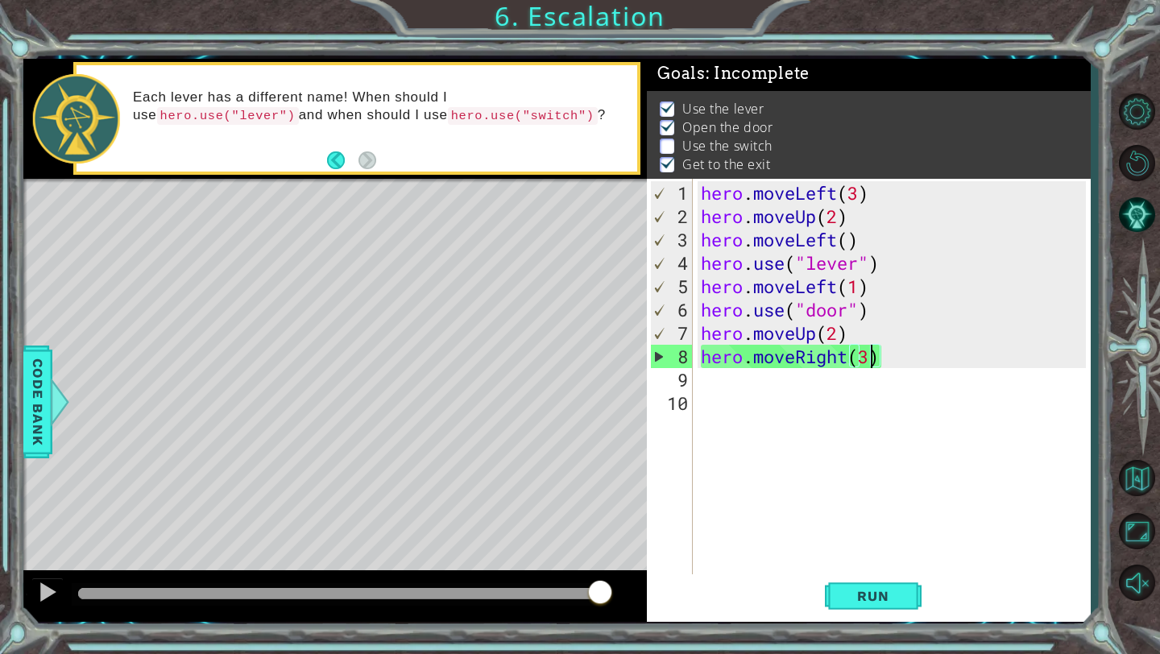
click at [717, 375] on div "hero . moveLeft ( 3 ) hero . moveUp ( 2 ) hero . moveLeft ( ) hero . use ( "lev…" at bounding box center [896, 403] width 397 height 444
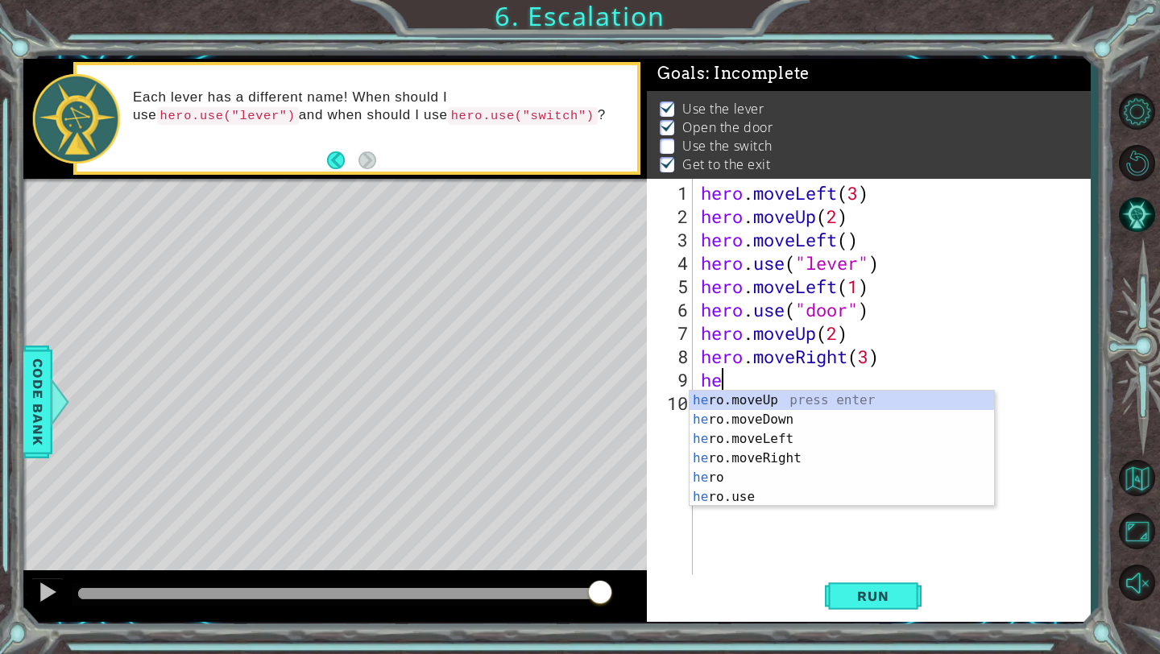
scroll to position [0, 1]
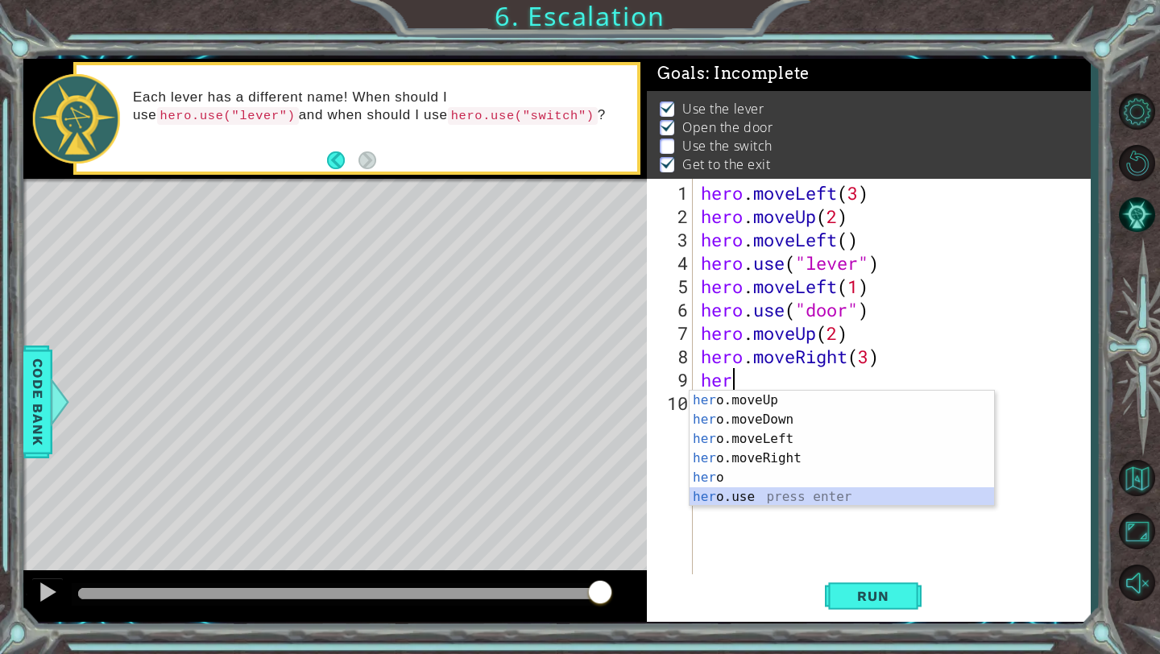
click at [744, 500] on div "her o.moveUp press enter her o.moveDown press enter her o.moveLeft press enter …" at bounding box center [842, 468] width 305 height 155
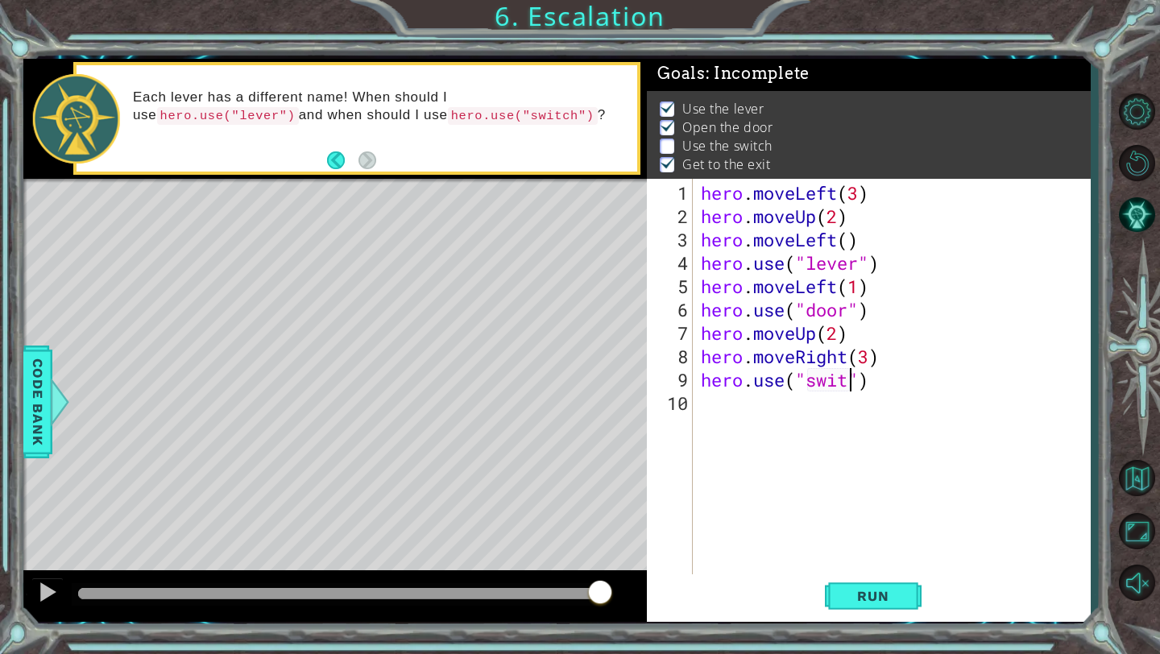
scroll to position [0, 7]
click at [868, 592] on span "Run" at bounding box center [873, 596] width 64 height 16
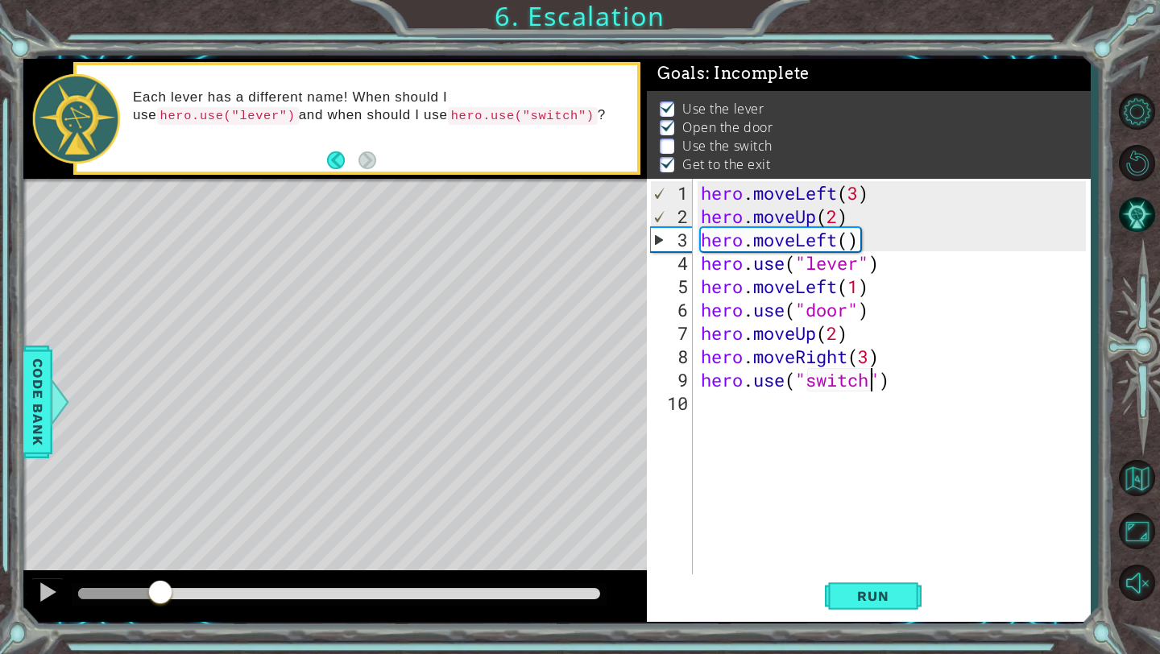
drag, startPoint x: 82, startPoint y: 591, endPoint x: 110, endPoint y: 606, distance: 31.0
click at [146, 606] on div at bounding box center [160, 593] width 29 height 29
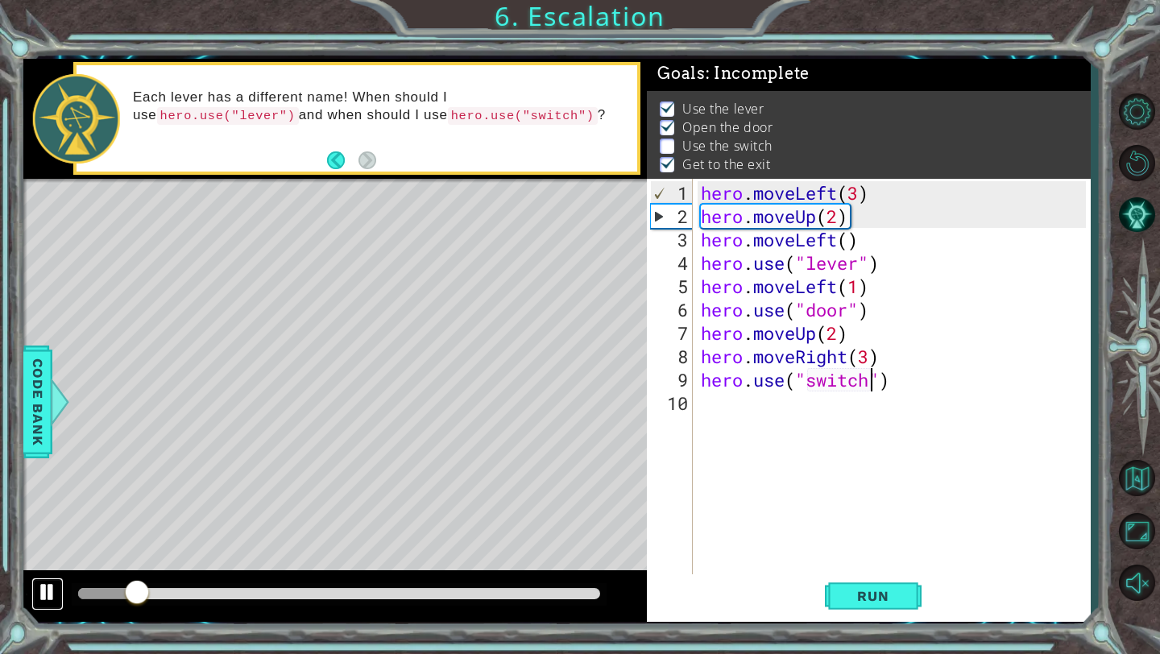
click at [47, 593] on div at bounding box center [47, 592] width 21 height 21
click at [873, 359] on div "hero . moveLeft ( 3 ) hero . moveUp ( 2 ) hero . moveLeft ( ) hero . use ( "lev…" at bounding box center [896, 403] width 397 height 444
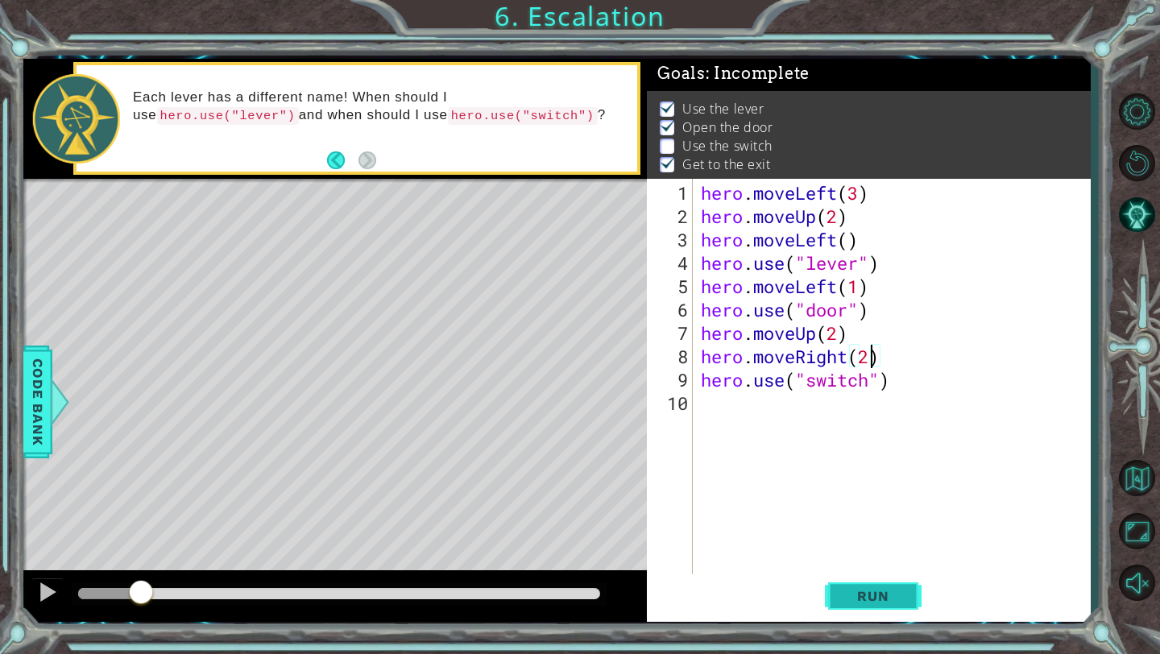
type textarea "hero.moveRight(2)"
click at [874, 600] on span "Run" at bounding box center [873, 596] width 64 height 16
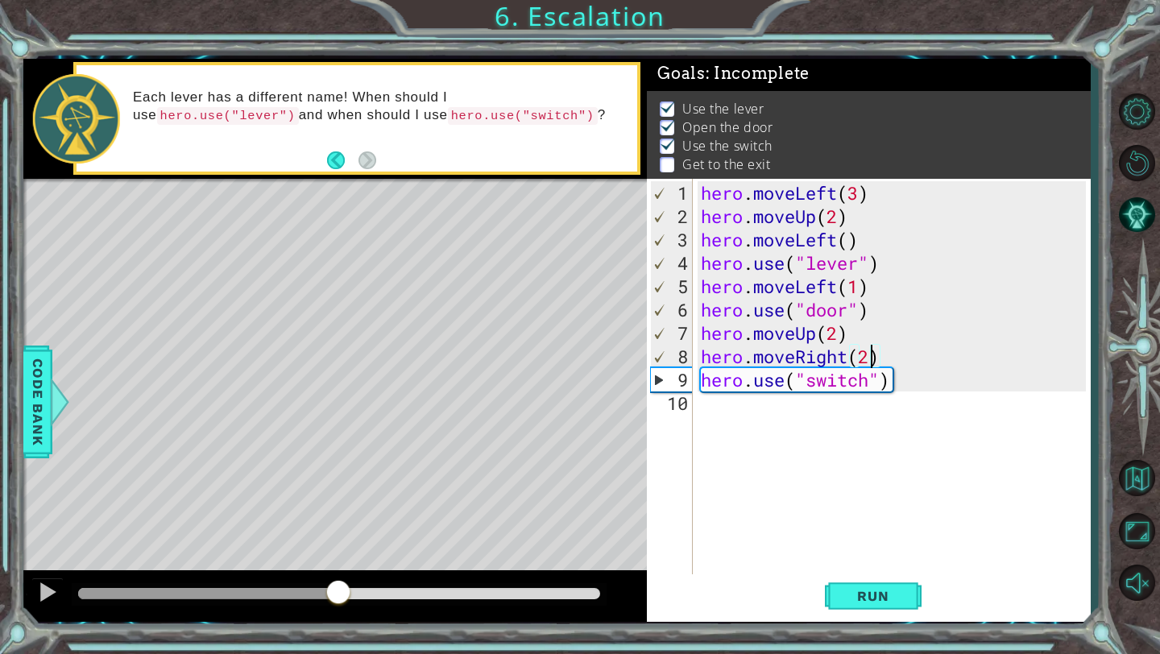
drag, startPoint x: 109, startPoint y: 593, endPoint x: 330, endPoint y: 586, distance: 221.7
click at [335, 587] on div at bounding box center [338, 593] width 29 height 29
click at [717, 411] on div "hero . moveLeft ( 3 ) hero . moveUp ( 2 ) hero . moveLeft ( ) hero . use ( "lev…" at bounding box center [896, 403] width 397 height 444
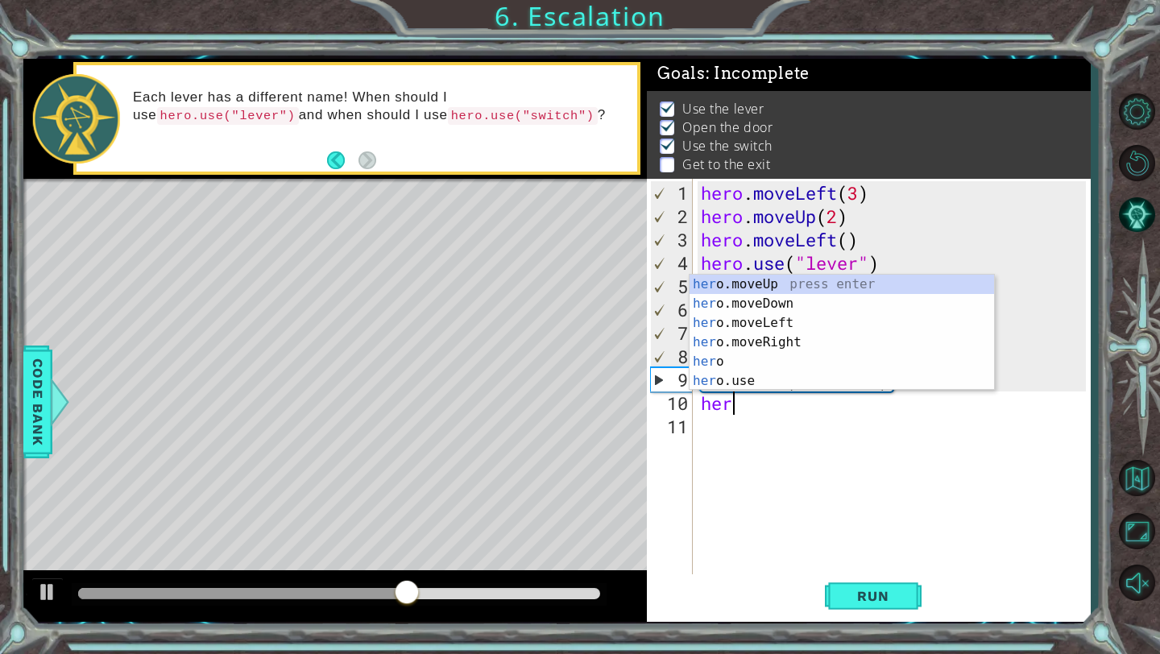
scroll to position [0, 1]
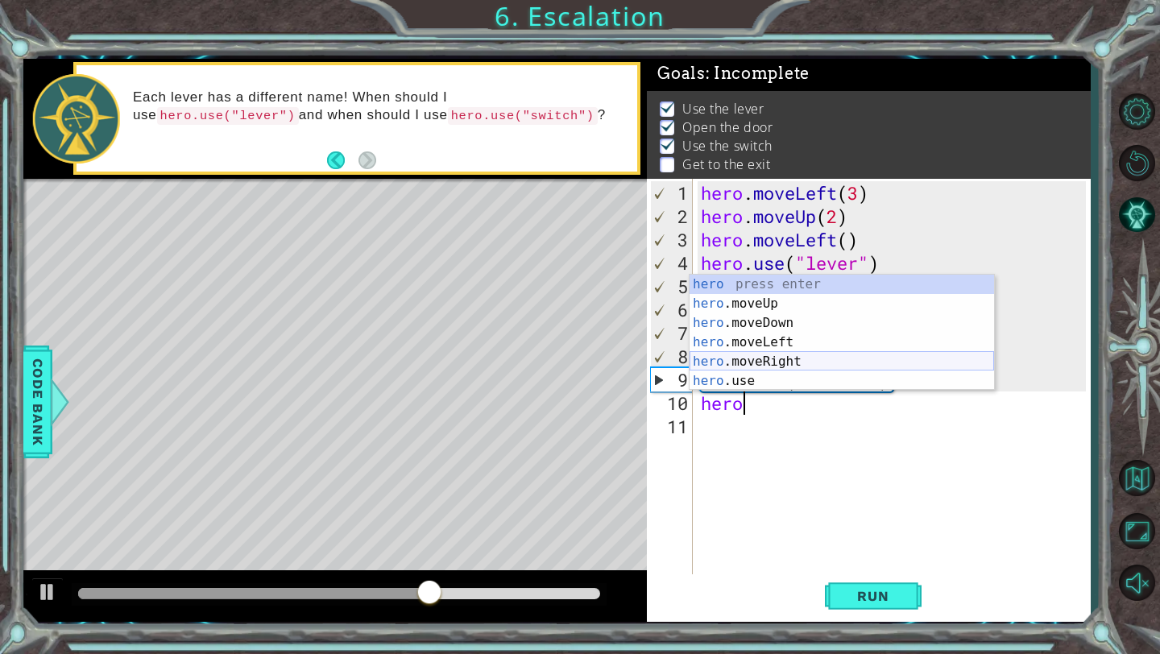
click at [792, 356] on div "hero press enter hero .moveUp press enter hero .moveDown press enter hero .move…" at bounding box center [842, 352] width 305 height 155
type textarea "hero.moveRight(1)"
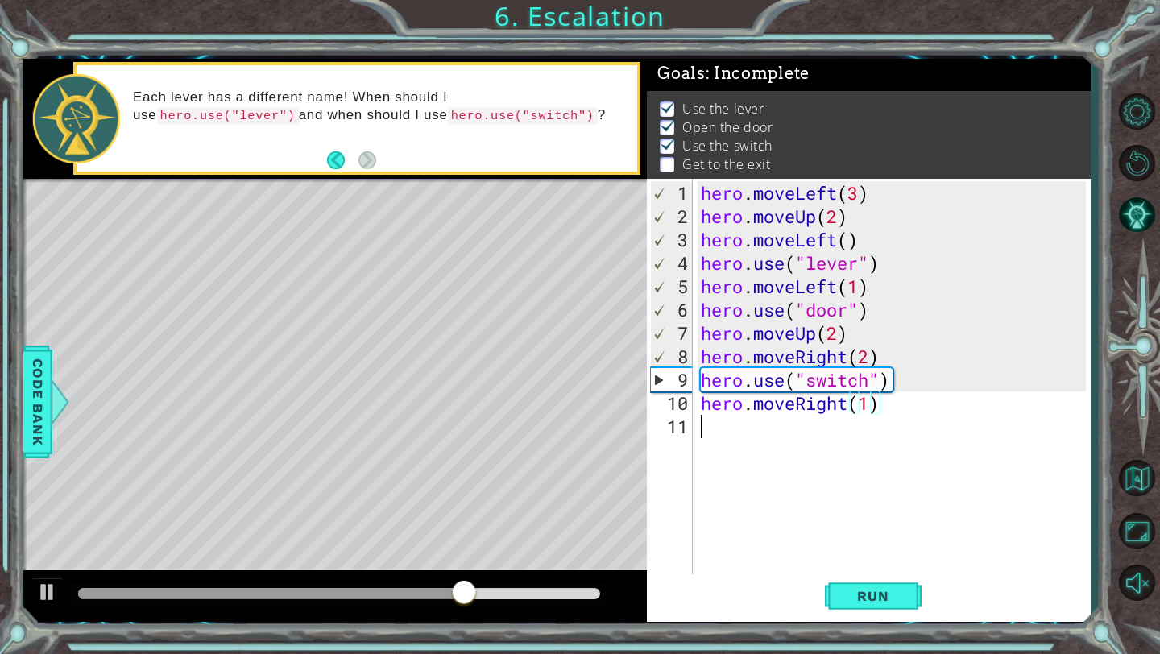
click at [724, 430] on div "hero . moveLeft ( 3 ) hero . moveUp ( 2 ) hero . moveLeft ( ) hero . use ( "lev…" at bounding box center [896, 403] width 397 height 444
click at [886, 603] on span "Run" at bounding box center [873, 596] width 64 height 16
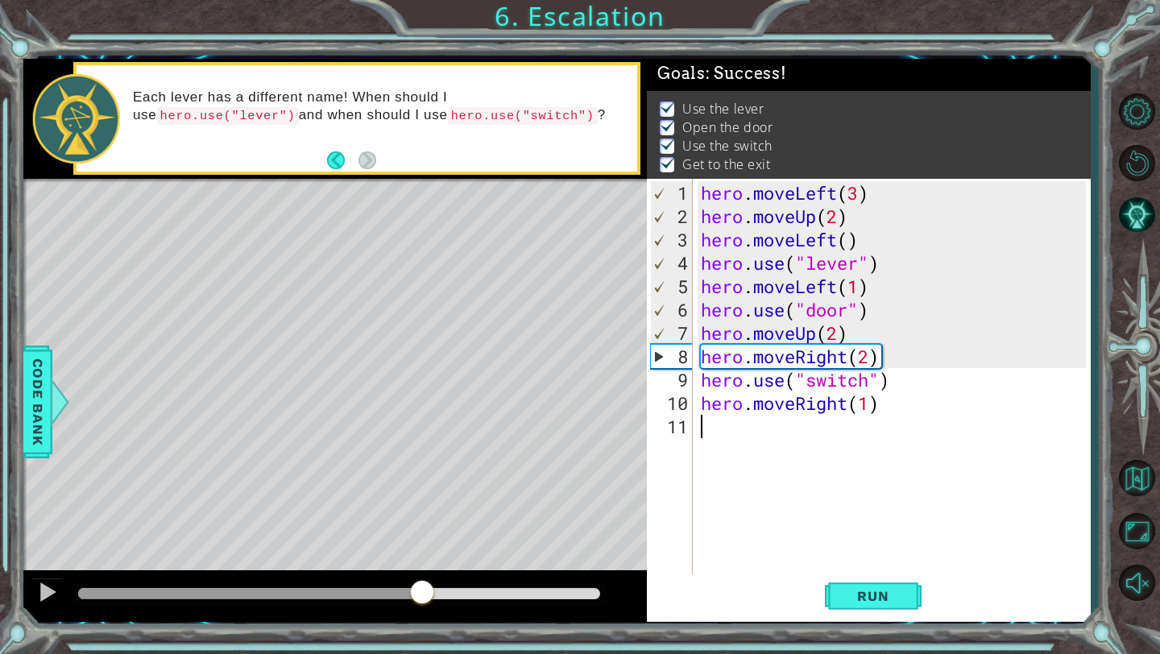
drag, startPoint x: 111, startPoint y: 593, endPoint x: 421, endPoint y: 591, distance: 310.2
click at [421, 591] on div at bounding box center [422, 593] width 29 height 29
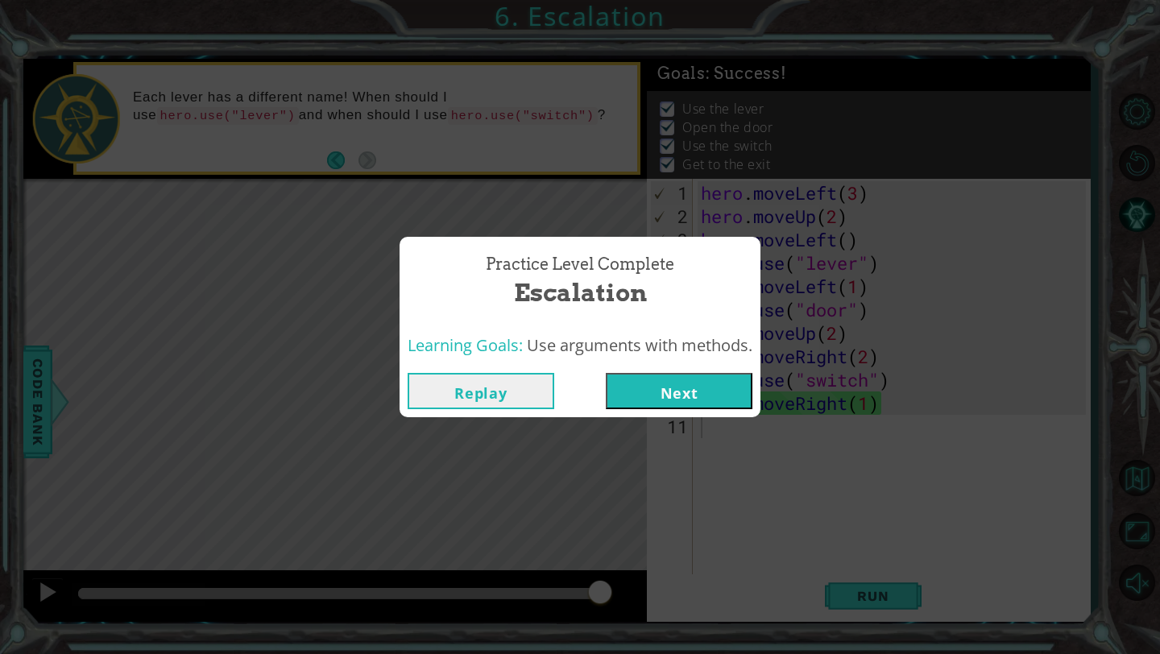
click at [675, 396] on button "Next" at bounding box center [679, 391] width 147 height 36
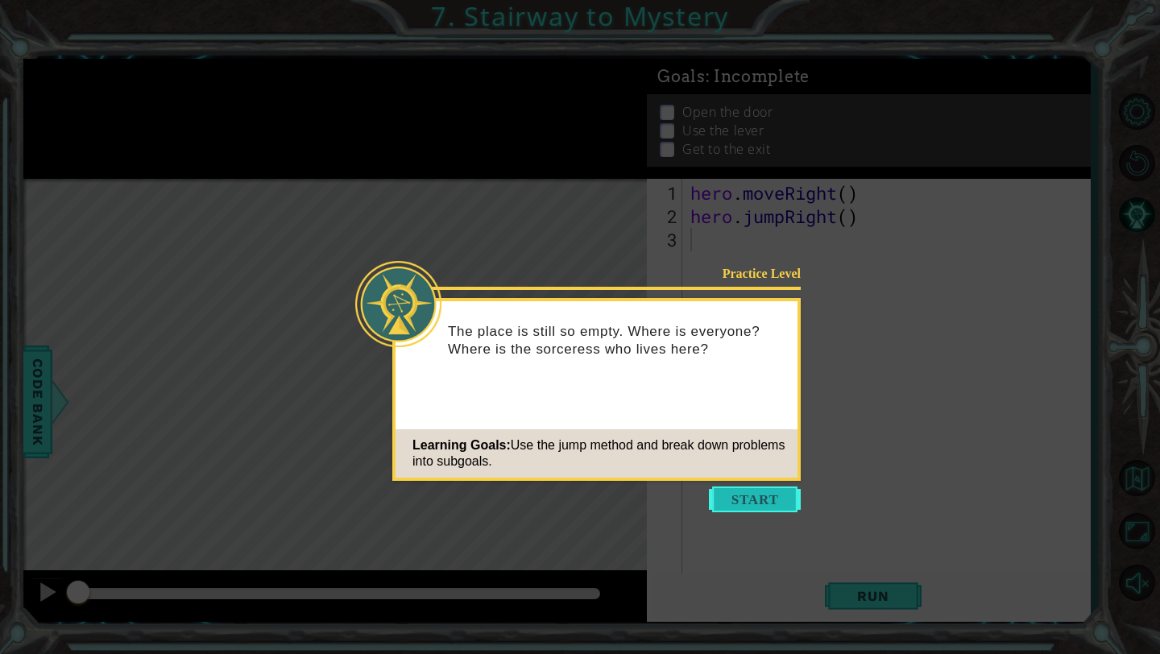
click at [766, 500] on button "Start" at bounding box center [755, 500] width 92 height 26
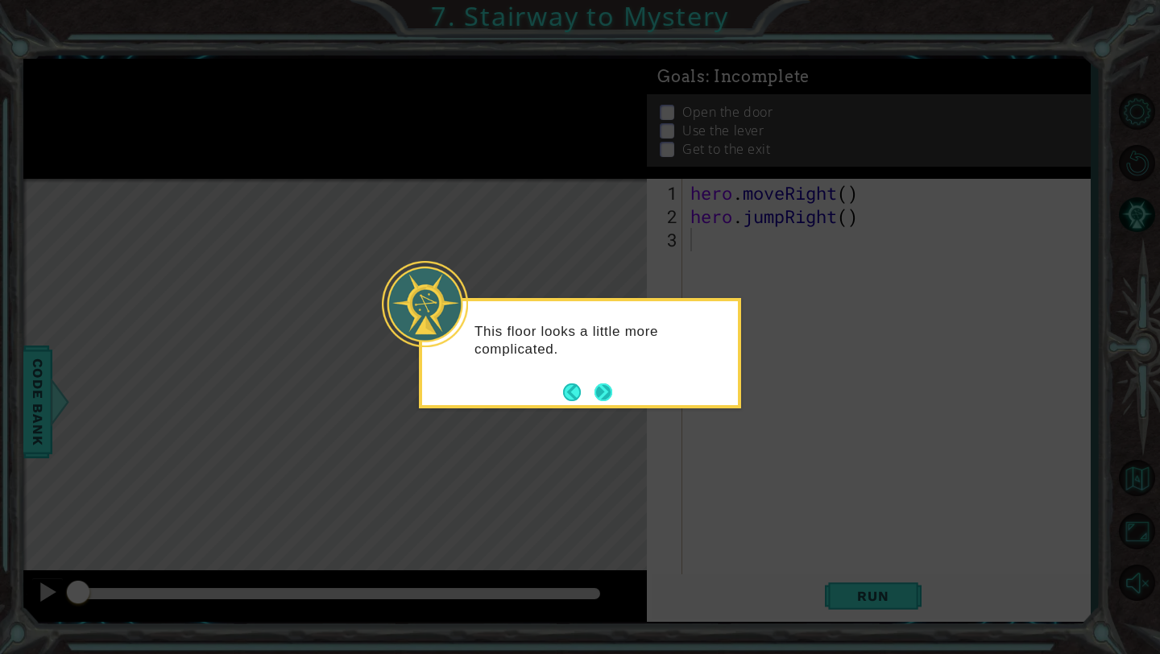
click at [609, 394] on button "Next" at bounding box center [604, 393] width 18 height 18
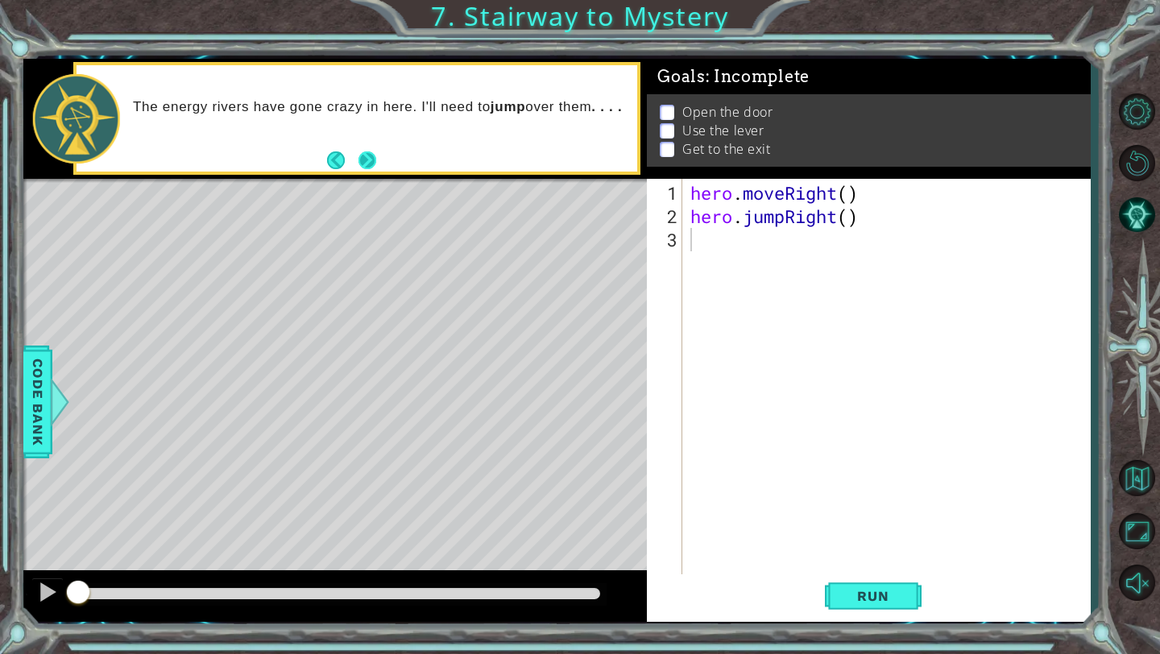
click at [372, 161] on button "Next" at bounding box center [368, 160] width 18 height 18
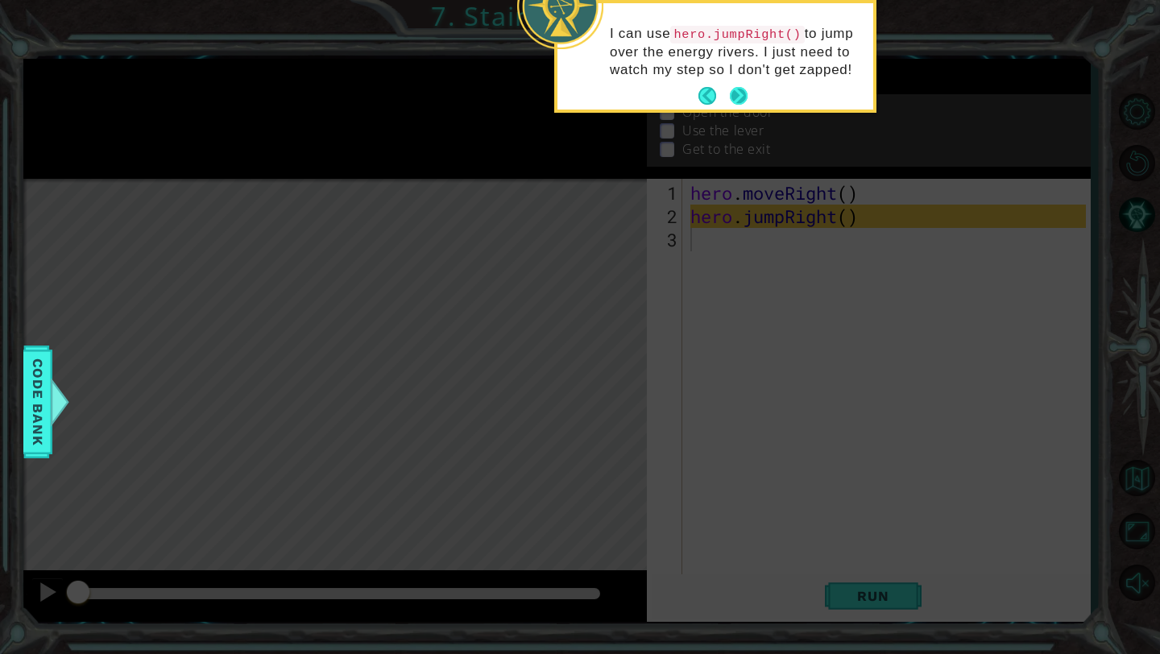
click at [740, 79] on p "I can use hero.jumpRight() to jump over the energy rivers. I just need to watch…" at bounding box center [736, 52] width 252 height 54
click at [740, 105] on button "Next" at bounding box center [739, 96] width 18 height 18
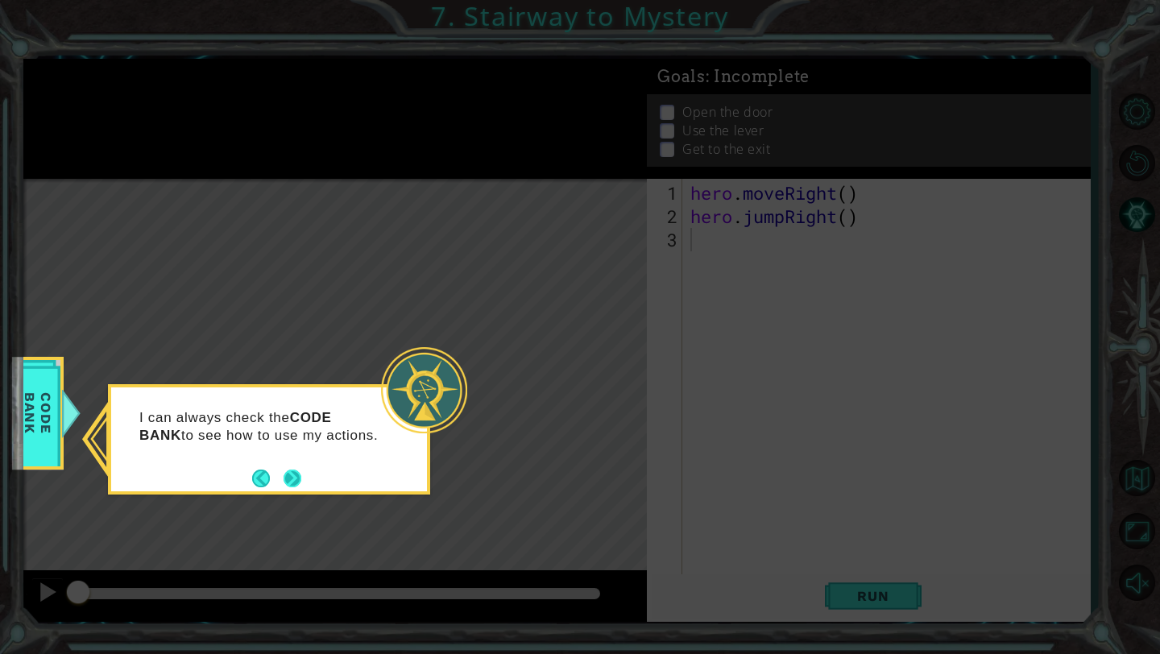
click at [294, 474] on button "Next" at bounding box center [293, 479] width 18 height 18
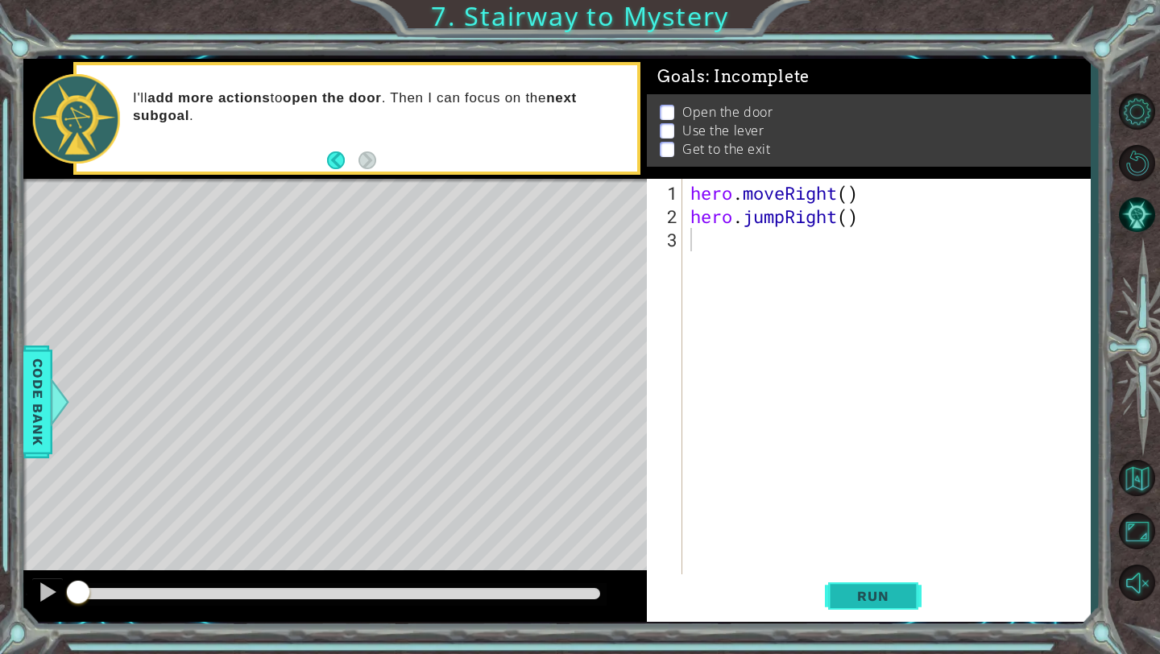
click at [874, 593] on span "Run" at bounding box center [873, 596] width 64 height 16
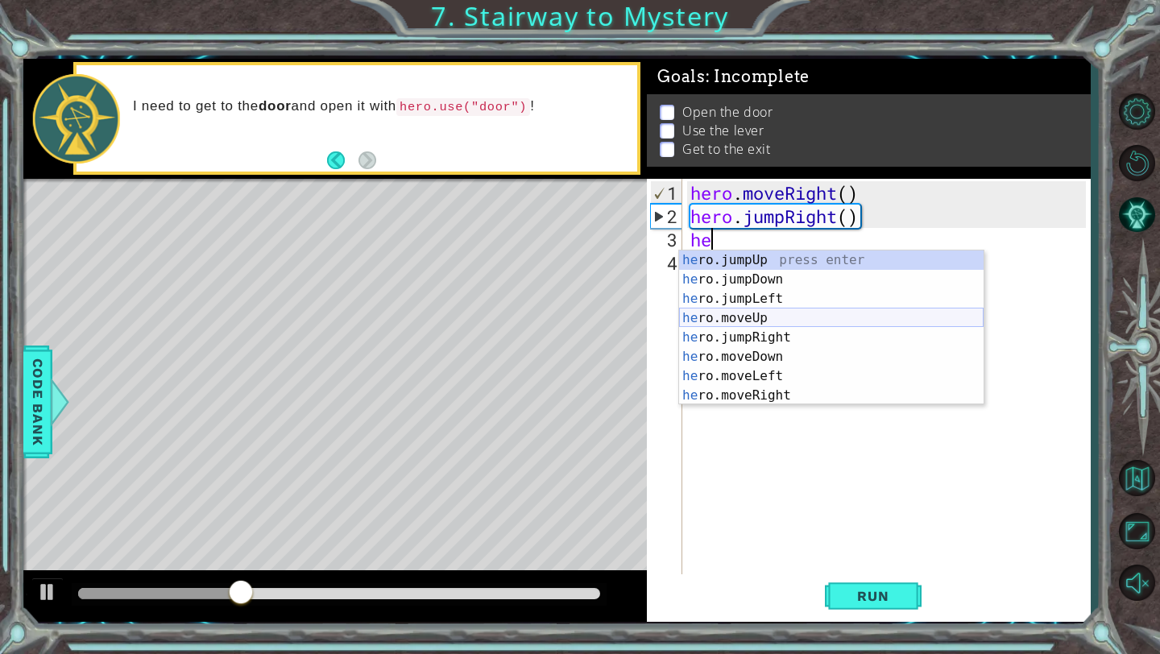
click at [789, 314] on div "he ro.jumpUp press enter he ro.jumpDown press enter he ro.jumpLeft press enter …" at bounding box center [831, 347] width 305 height 193
type textarea "hero.moveUp(1)"
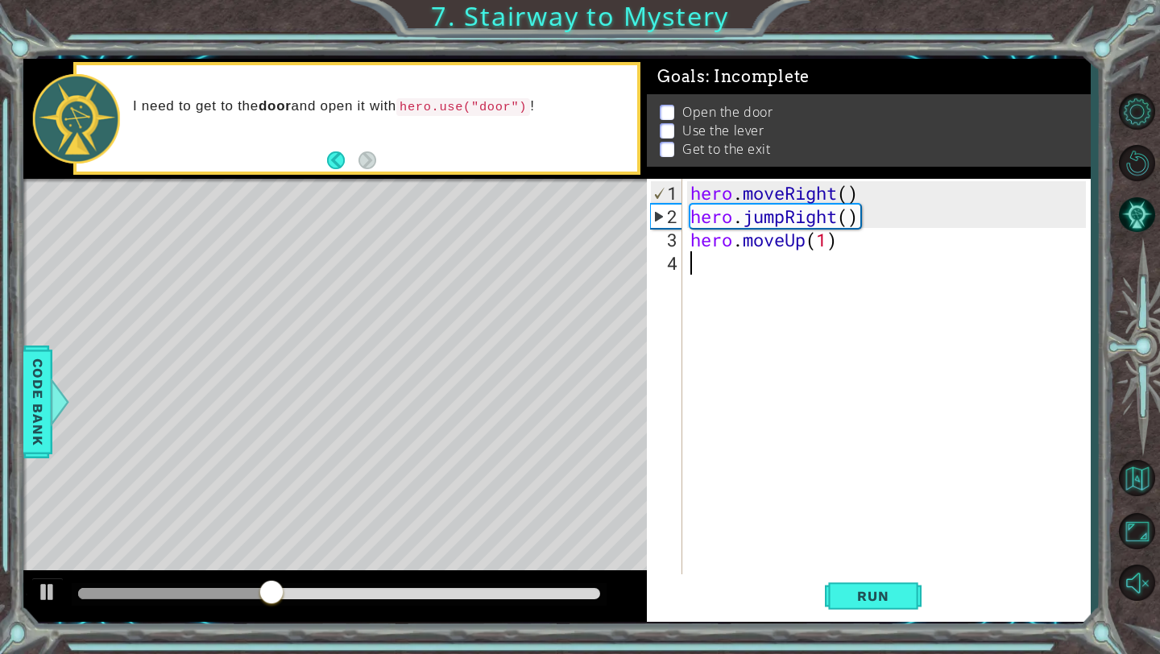
click at [721, 267] on div "hero . moveRight ( ) hero . jumpRight ( ) hero . moveUp ( 1 )" at bounding box center [890, 403] width 407 height 444
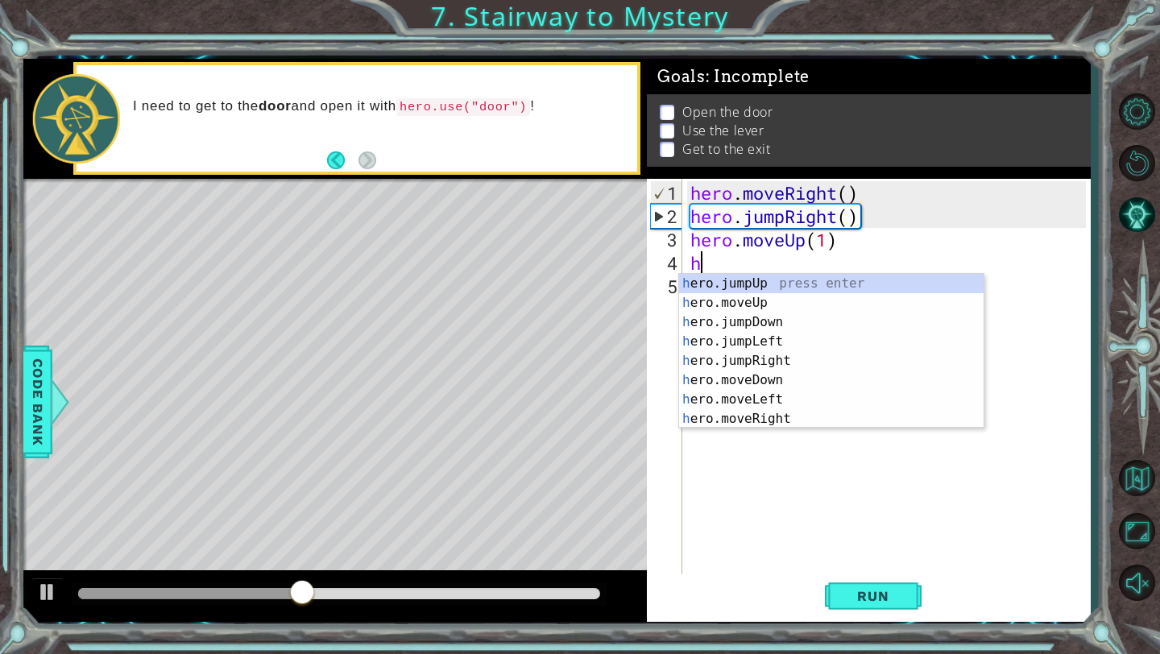
type textarea "he"
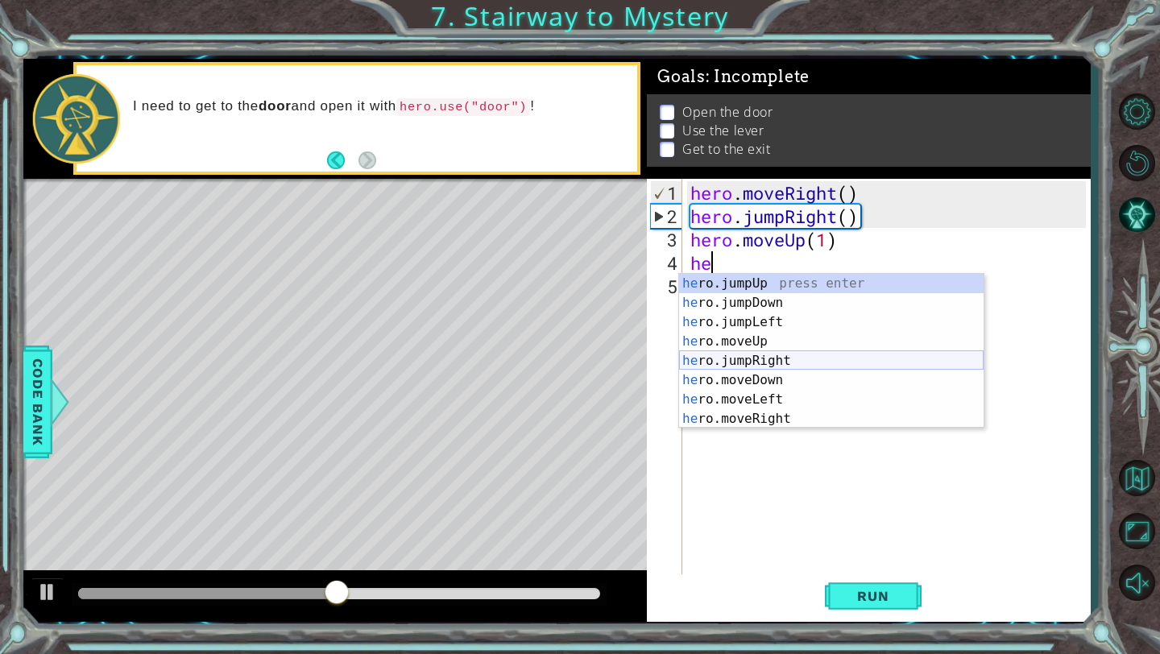
click at [777, 356] on div "he ro.jumpUp press enter he ro.jumpDown press enter he ro.jumpLeft press enter …" at bounding box center [831, 370] width 305 height 193
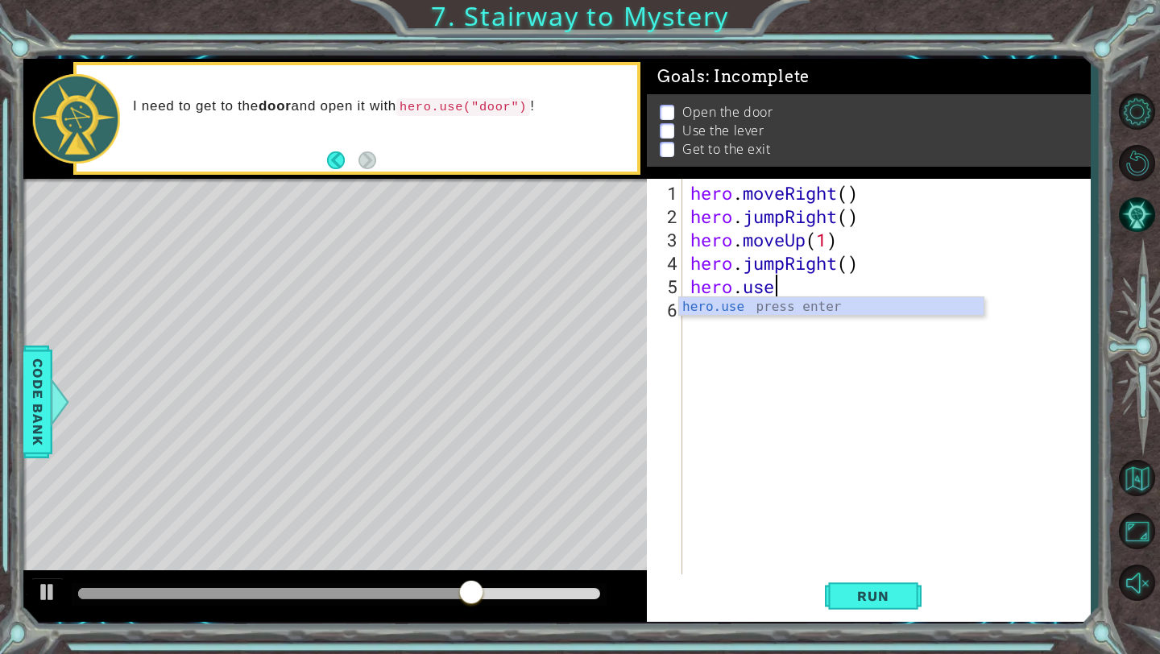
scroll to position [0, 3]
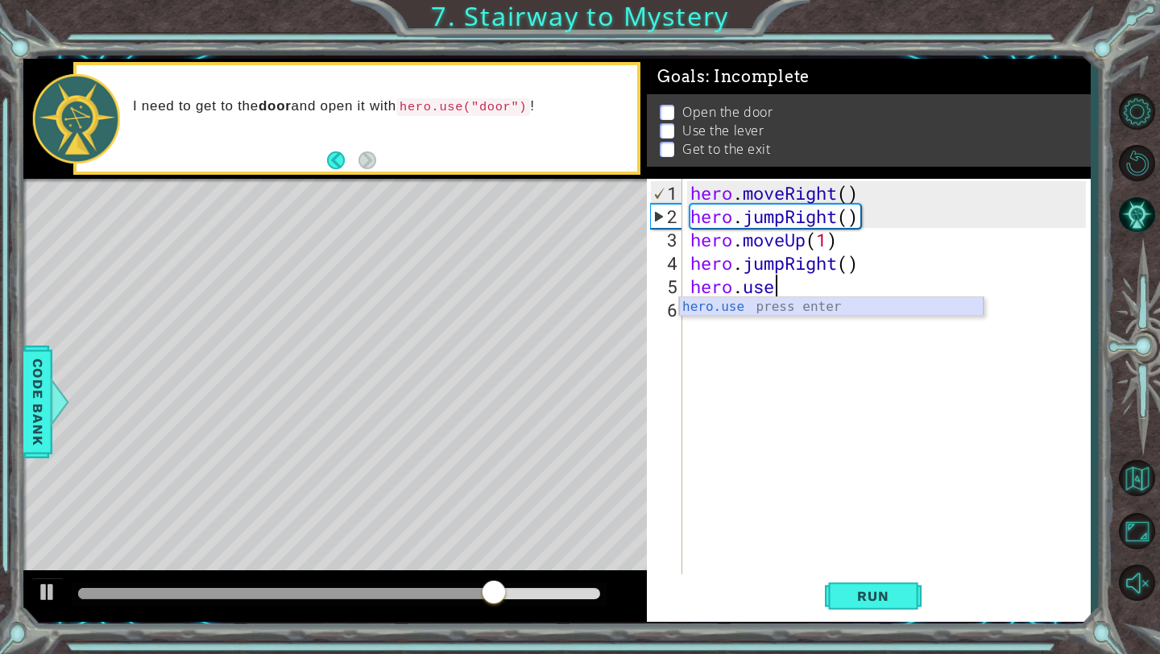
click at [726, 301] on div "hero.use press enter" at bounding box center [831, 326] width 305 height 58
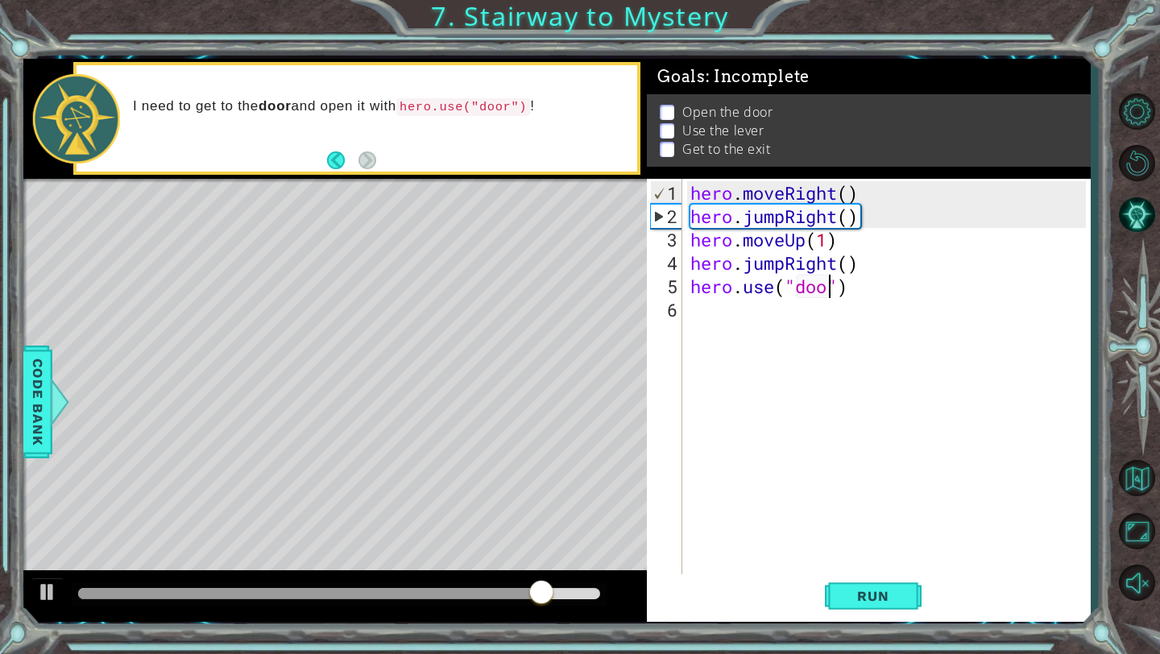
type textarea "hero.use("door")"
click at [740, 316] on div "hero . moveRight ( ) hero . jumpRight ( ) hero . moveUp ( 1 ) hero . jumpRight …" at bounding box center [890, 403] width 407 height 444
click at [862, 604] on button "Run" at bounding box center [873, 596] width 97 height 44
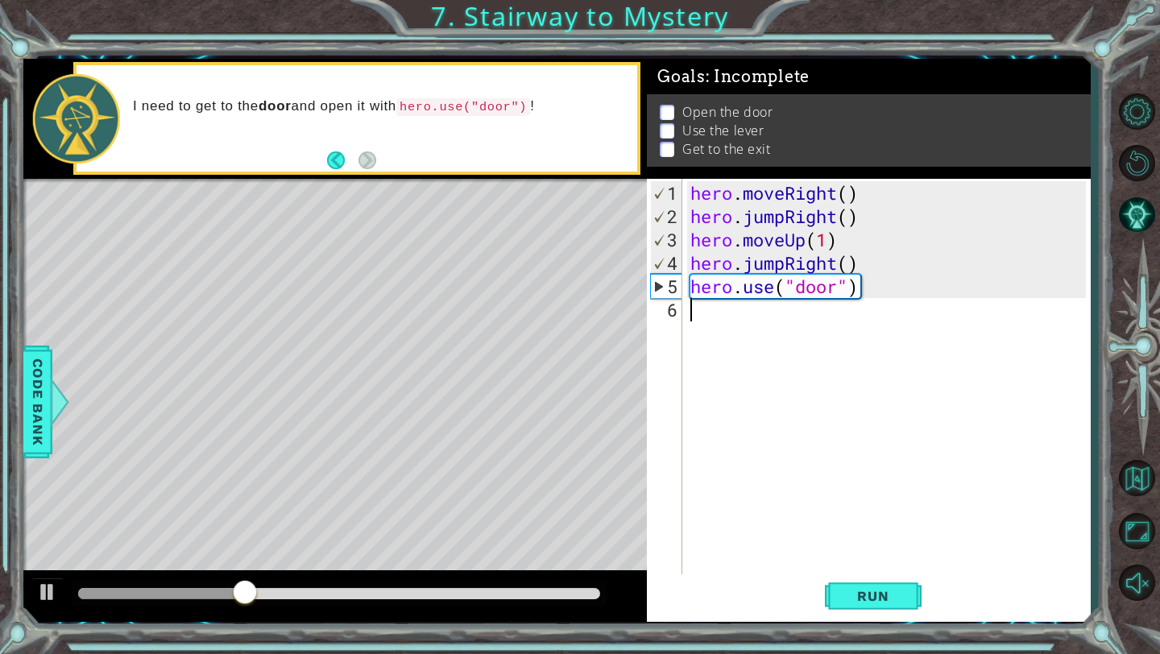
click at [829, 259] on div "hero . moveRight ( ) hero . jumpRight ( ) hero . moveUp ( 1 ) hero . jumpRight …" at bounding box center [890, 403] width 407 height 444
click at [843, 259] on div "hero . moveRight ( ) hero . jumpRight ( ) hero . moveUp ( 1 ) hero . jumpRight …" at bounding box center [890, 403] width 407 height 444
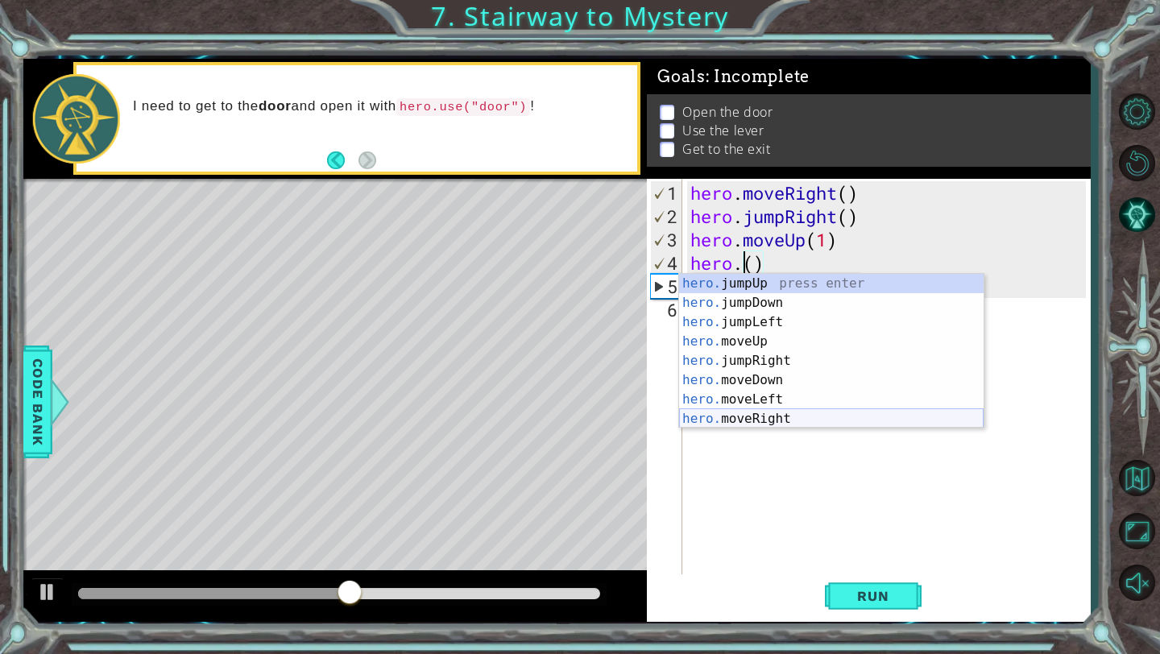
click at [773, 422] on div "hero. jumpUp press enter hero. jumpDown press enter hero. jumpLeft press enter …" at bounding box center [831, 370] width 305 height 193
type textarea "hero.moveRight(1)"
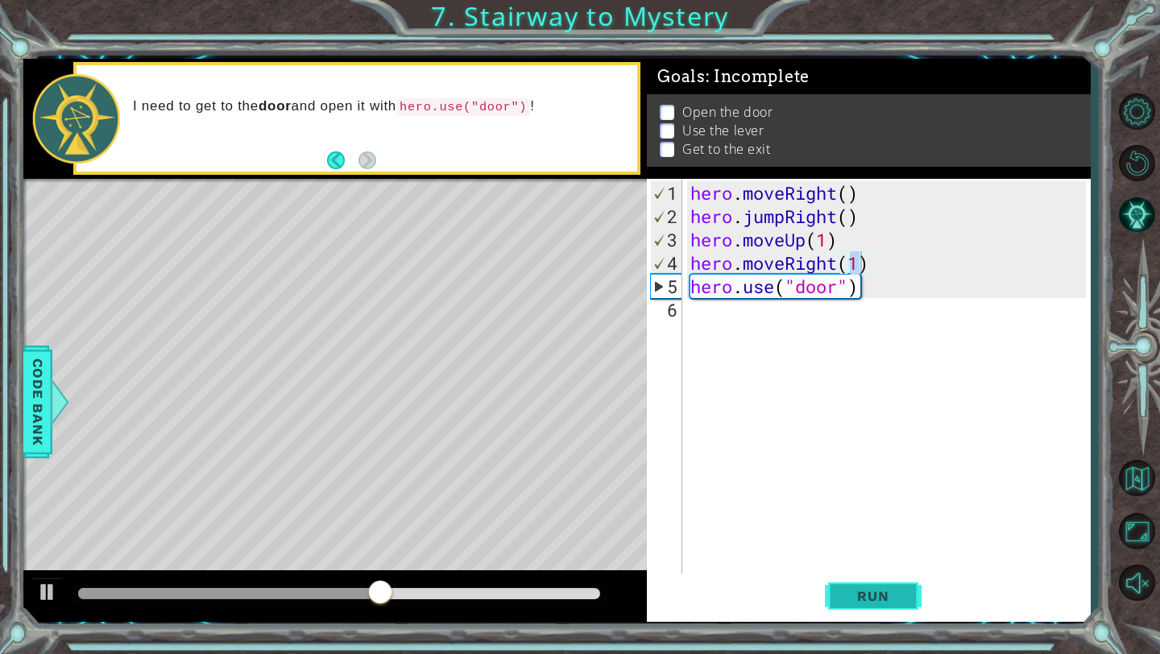
click at [869, 587] on button "Run" at bounding box center [873, 596] width 97 height 44
click at [697, 317] on div "hero . moveRight ( ) hero . jumpRight ( ) hero . moveUp ( 1 ) hero . moveRight …" at bounding box center [890, 403] width 407 height 444
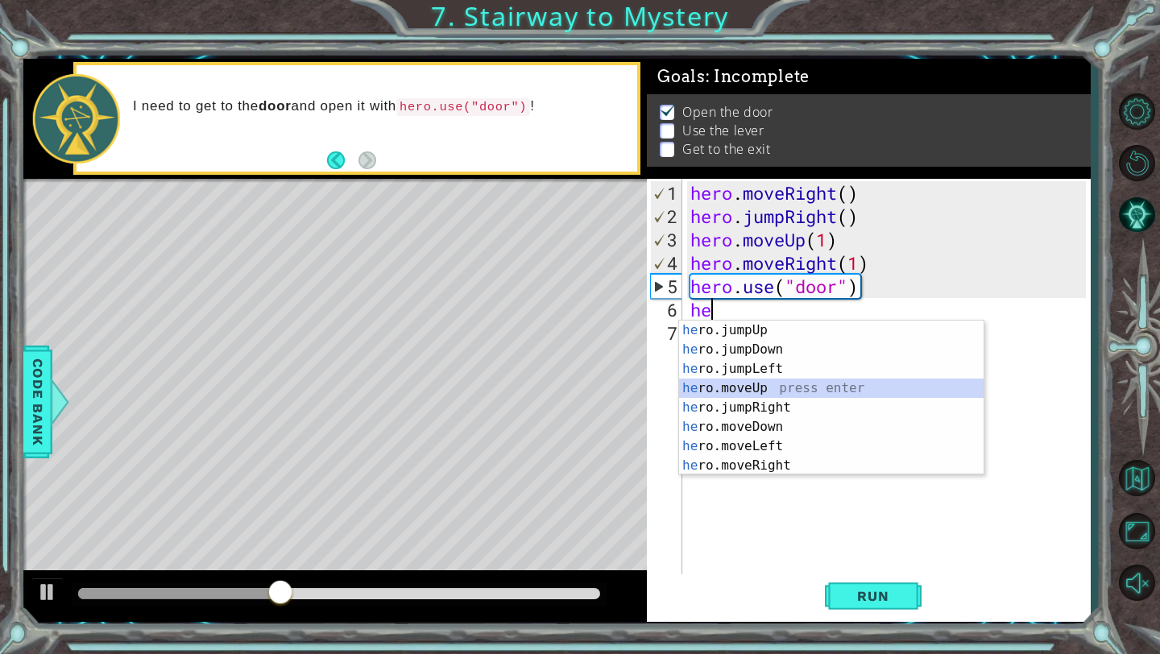
click at [783, 388] on div "he ro.jumpUp press enter he ro.jumpDown press enter he ro.jumpLeft press enter …" at bounding box center [831, 417] width 305 height 193
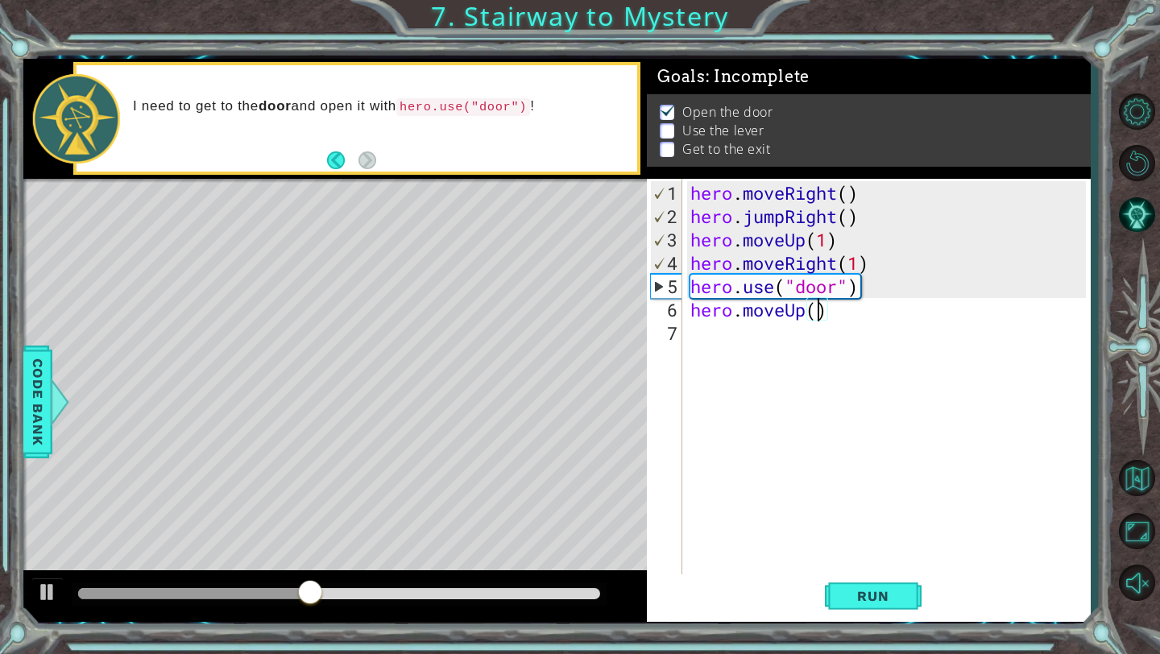
type textarea "hero.moveUp(2)"
click at [721, 355] on div "hero . moveRight ( ) hero . jumpRight ( ) hero . moveUp ( 1 ) hero . moveRight …" at bounding box center [890, 403] width 407 height 444
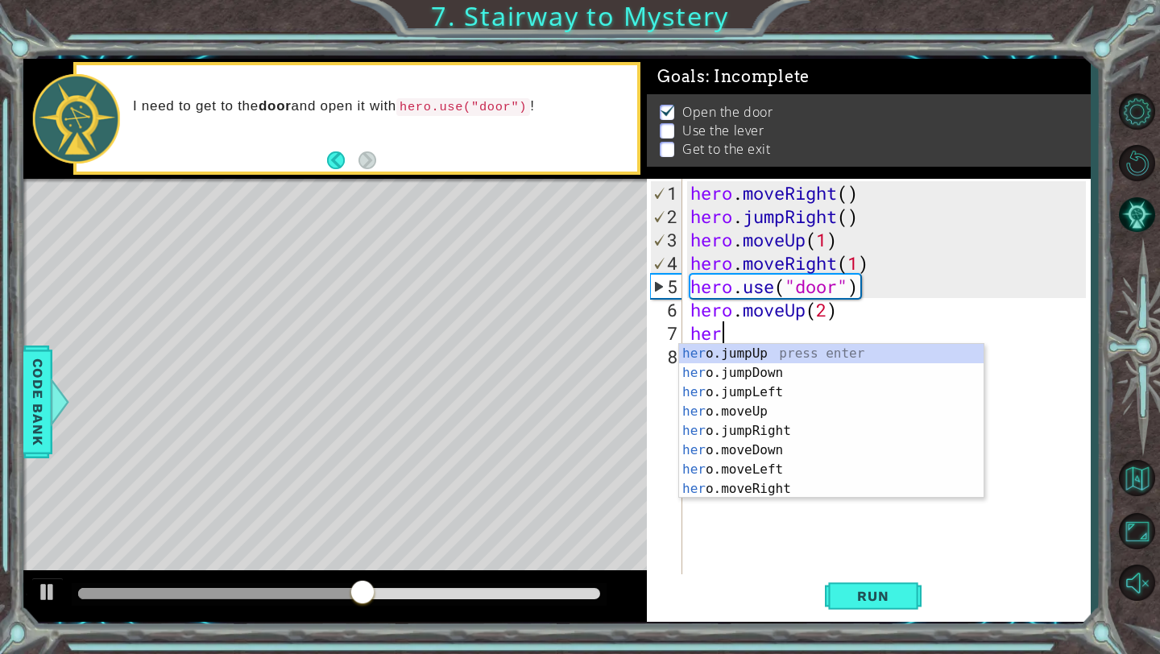
scroll to position [0, 1]
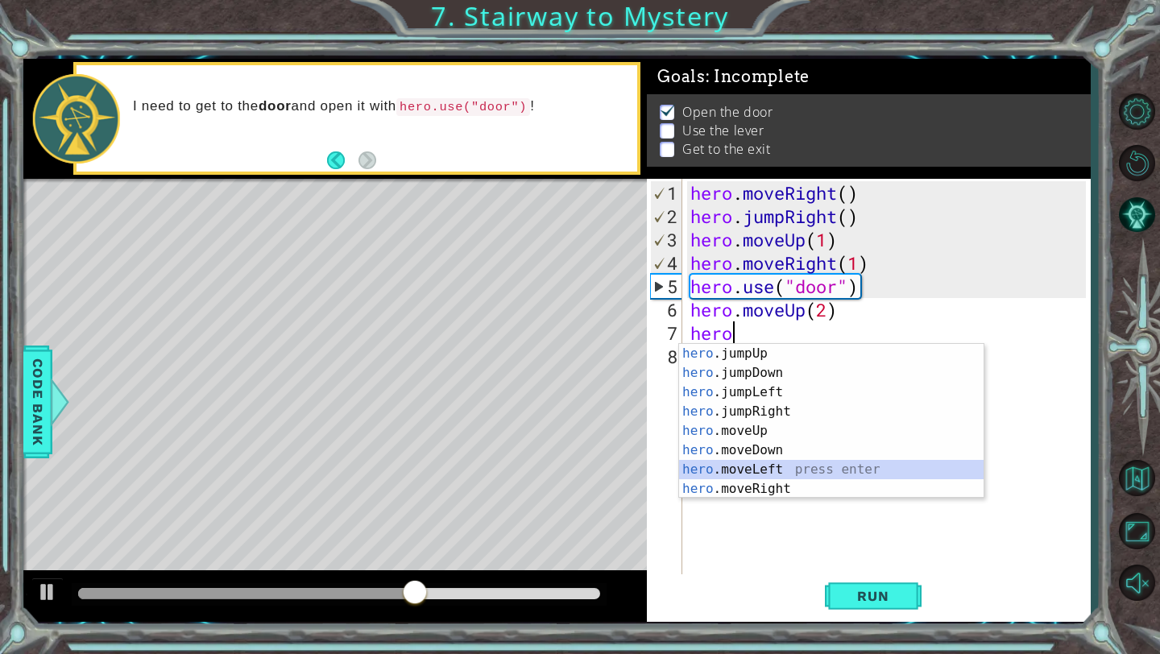
click at [773, 466] on div "hero .jumpUp press enter hero .jumpDown press enter hero .jumpLeft press enter …" at bounding box center [831, 440] width 305 height 193
type textarea "hero.moveLeft(1)"
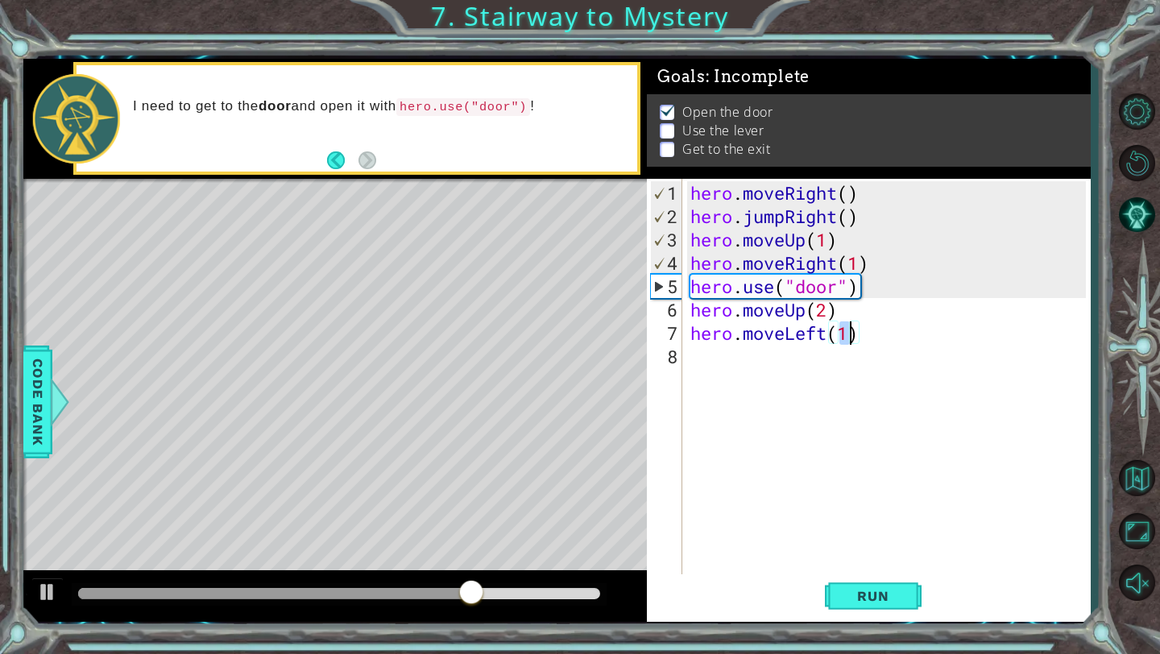
click at [703, 365] on div "hero . moveRight ( ) hero . jumpRight ( ) hero . moveUp ( 1 ) hero . moveRight …" at bounding box center [890, 403] width 407 height 444
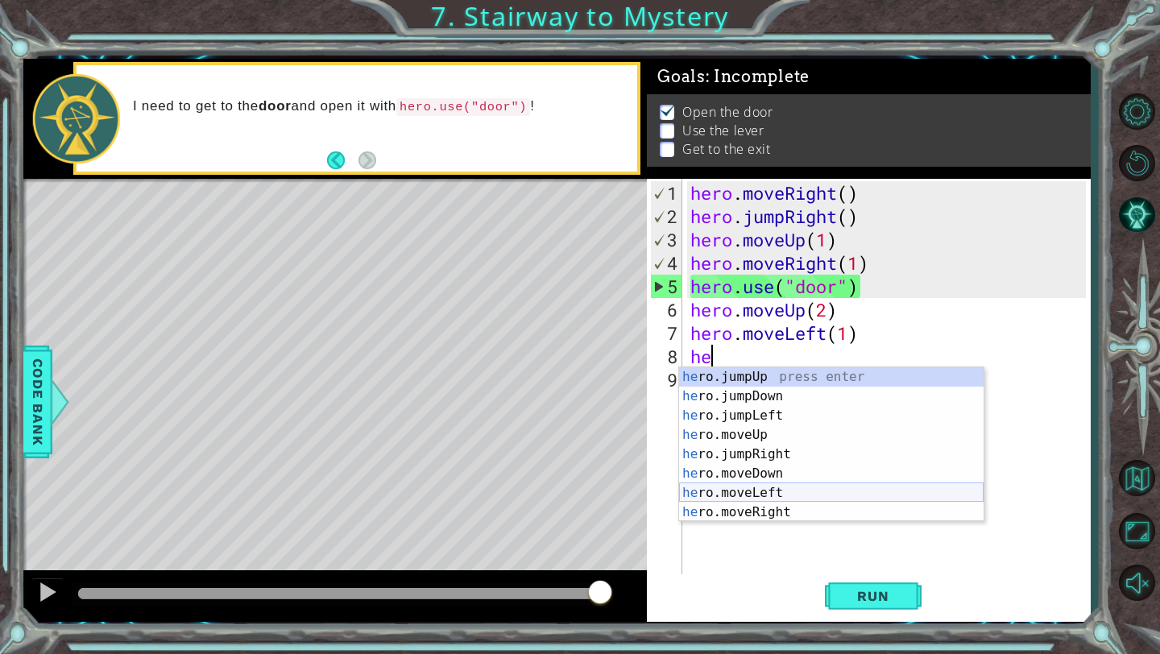
click at [782, 493] on div "he ro.jumpUp press enter he ro.jumpDown press enter he ro.jumpLeft press enter …" at bounding box center [831, 463] width 305 height 193
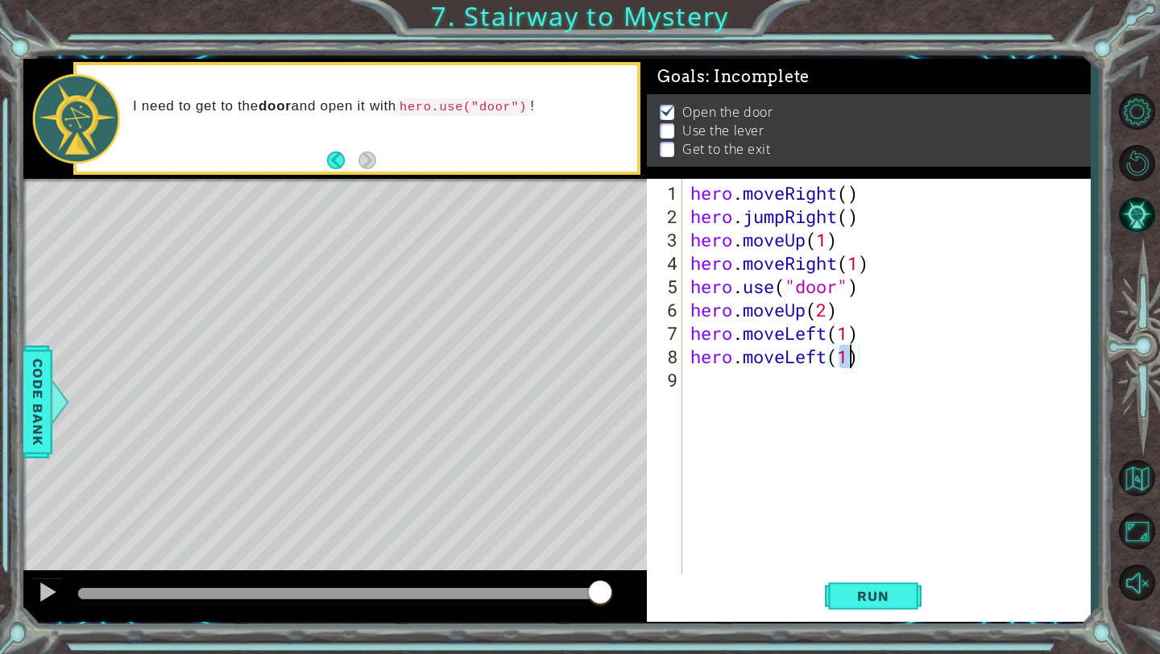
type textarea "hero.moveLeft(2)"
click at [705, 388] on div "hero . moveRight ( ) hero . jumpRight ( ) hero . moveUp ( 1 ) hero . moveRight …" at bounding box center [890, 403] width 407 height 444
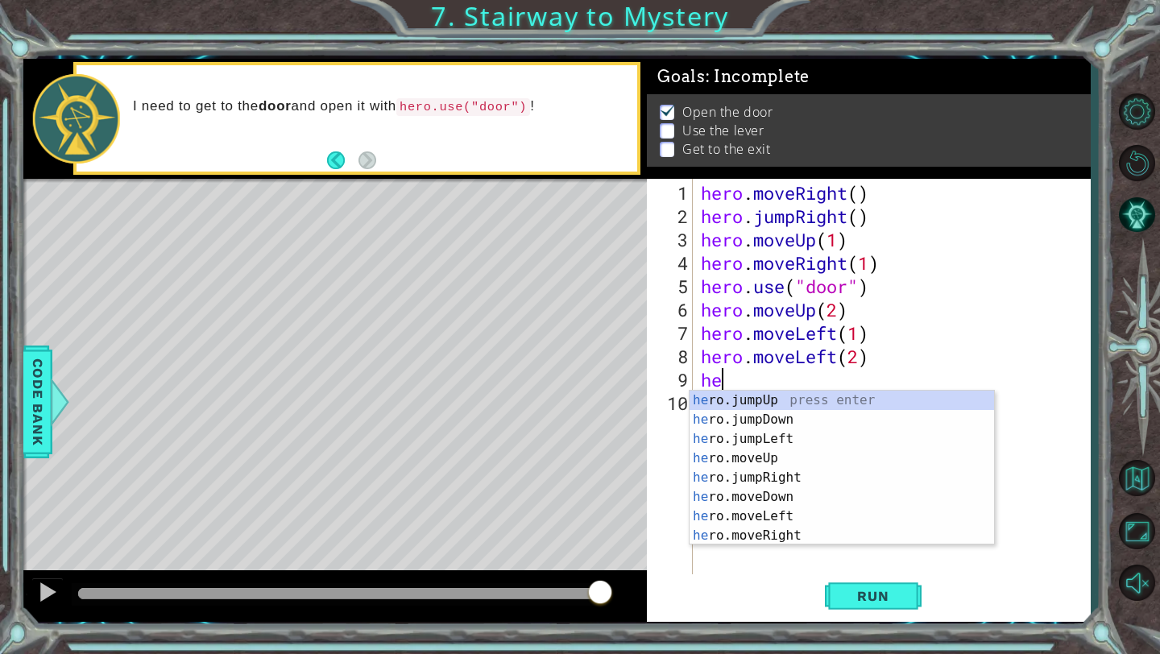
scroll to position [0, 1]
type textarea "heroj"
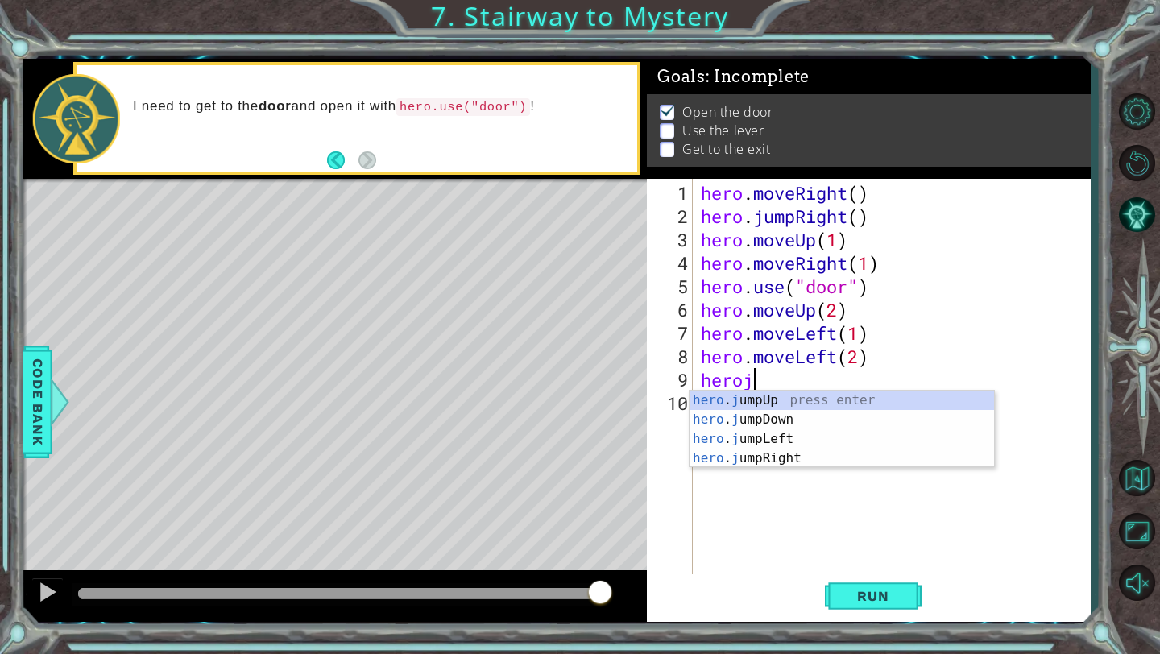
scroll to position [0, 2]
click at [778, 397] on div "hero . j umpUp press enter hero . j umpDown press enter hero . j umpLeft press …" at bounding box center [842, 449] width 305 height 116
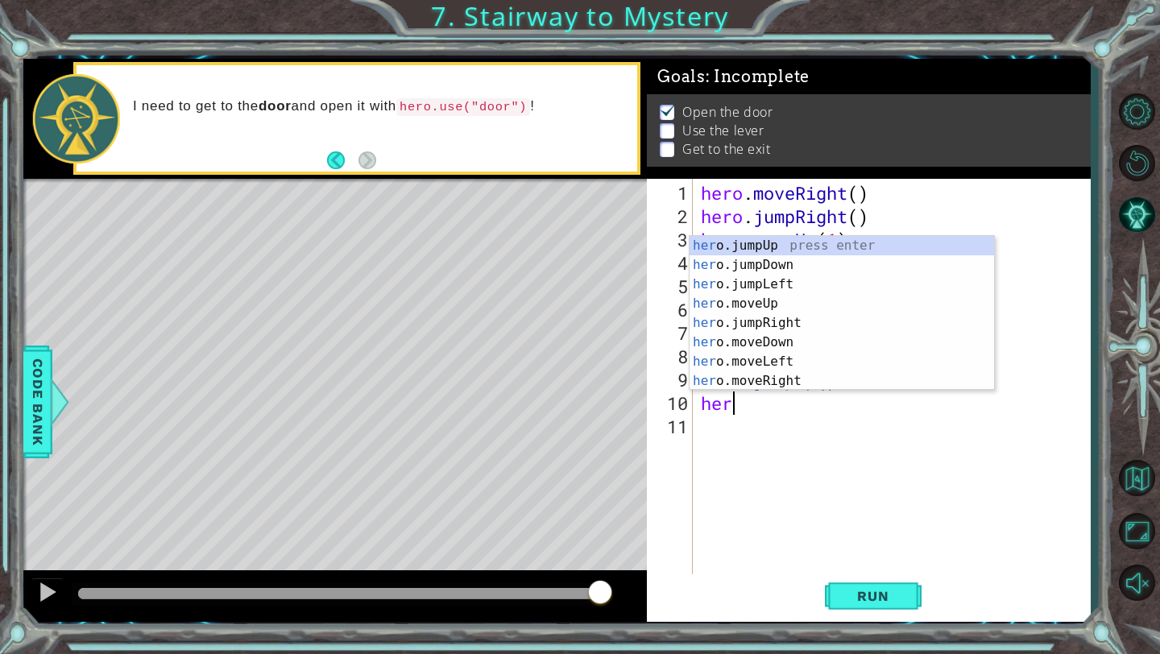
scroll to position [0, 1]
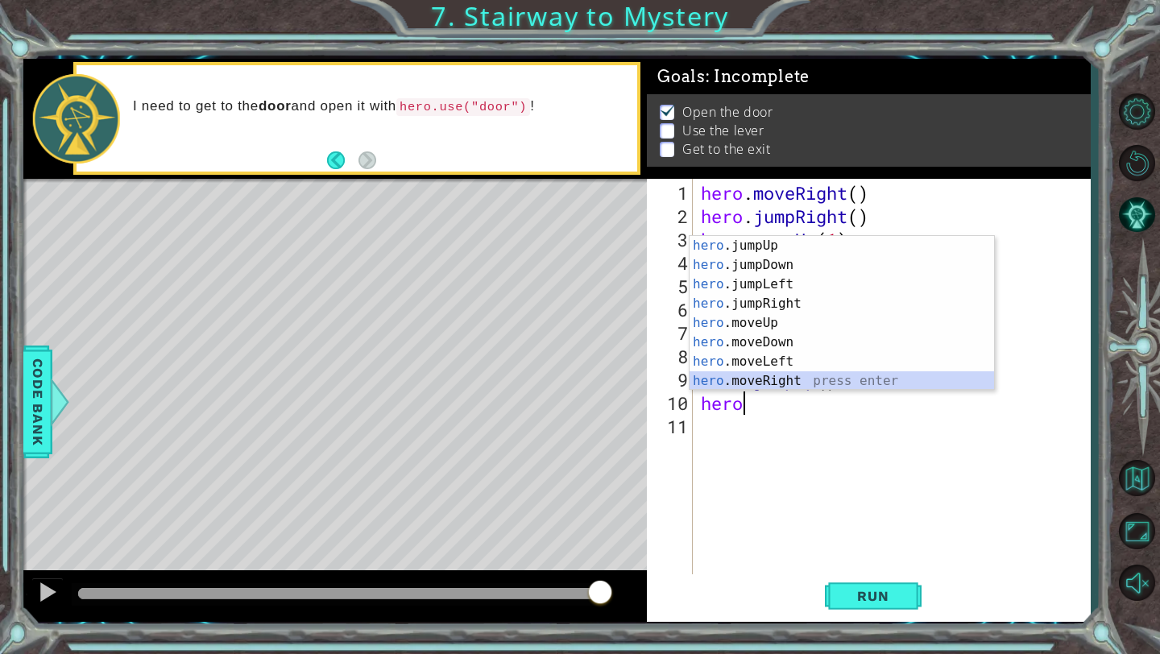
click at [774, 383] on div "hero .jumpUp press enter hero .jumpDown press enter hero .jumpLeft press enter …" at bounding box center [842, 332] width 305 height 193
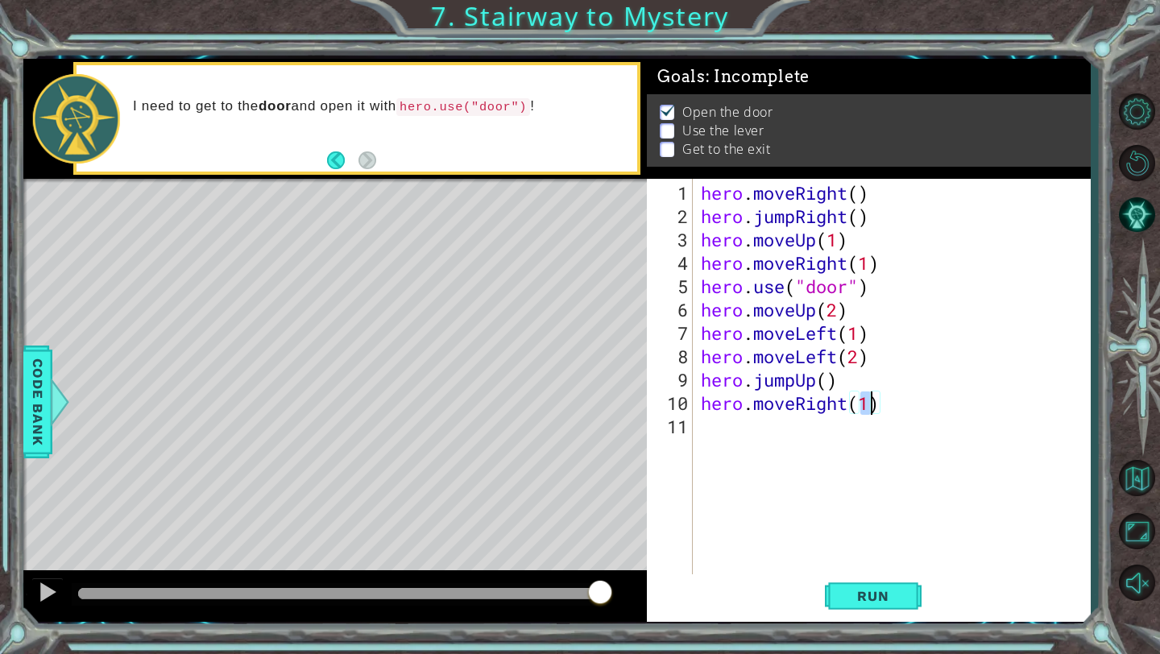
scroll to position [0, 7]
click at [877, 595] on span "Run" at bounding box center [873, 596] width 64 height 16
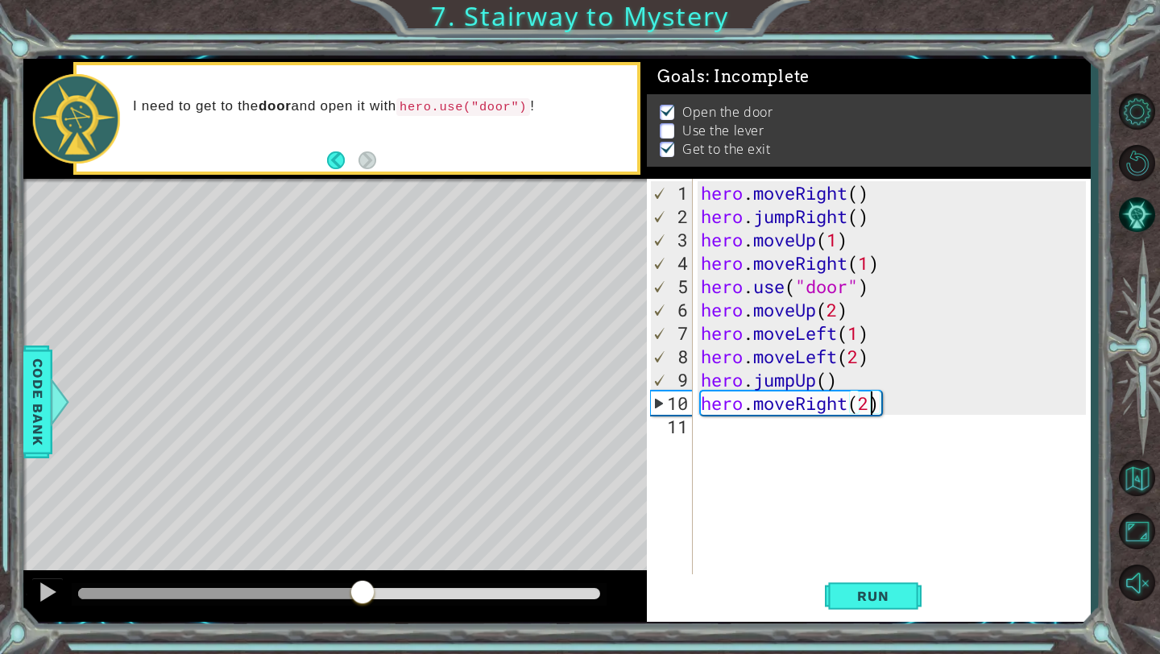
drag, startPoint x: 79, startPoint y: 589, endPoint x: 357, endPoint y: 586, distance: 278.0
click at [360, 586] on div at bounding box center [362, 593] width 29 height 29
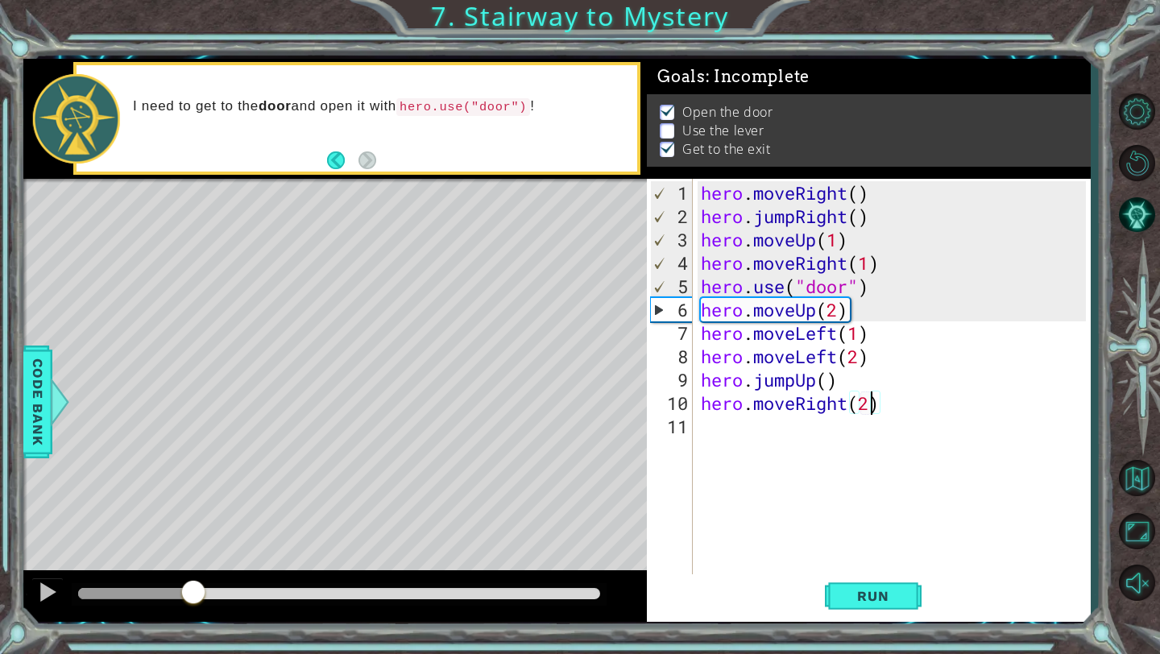
drag, startPoint x: 388, startPoint y: 597, endPoint x: 199, endPoint y: 620, distance: 190.8
click at [196, 619] on div at bounding box center [335, 596] width 624 height 52
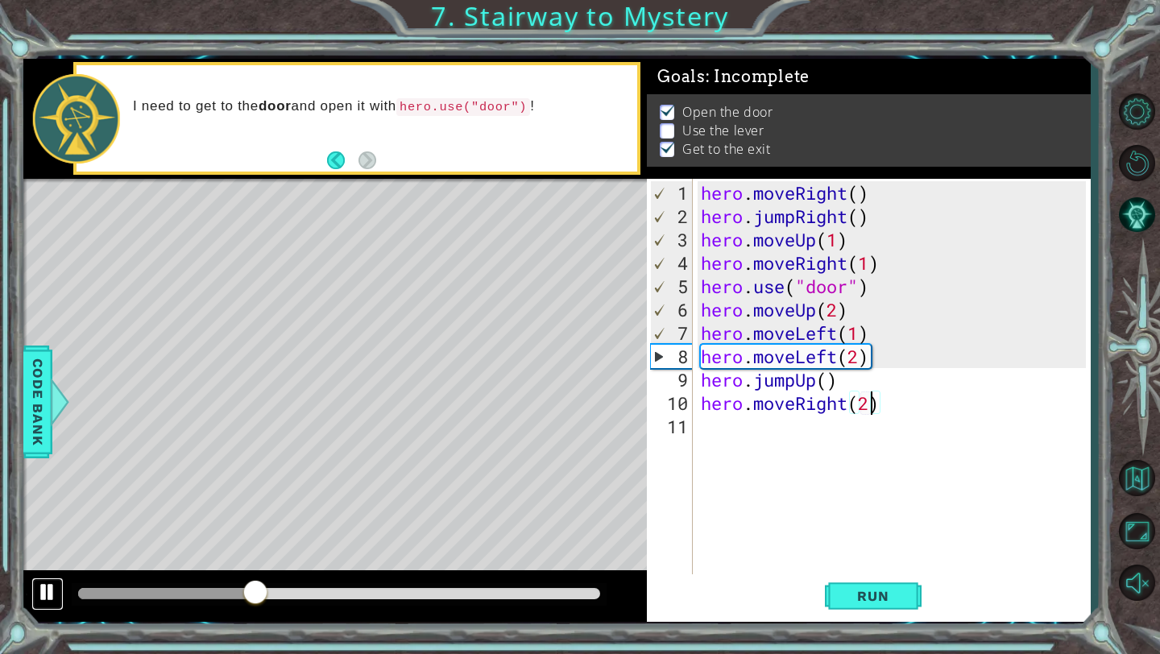
click at [44, 593] on div at bounding box center [47, 592] width 21 height 21
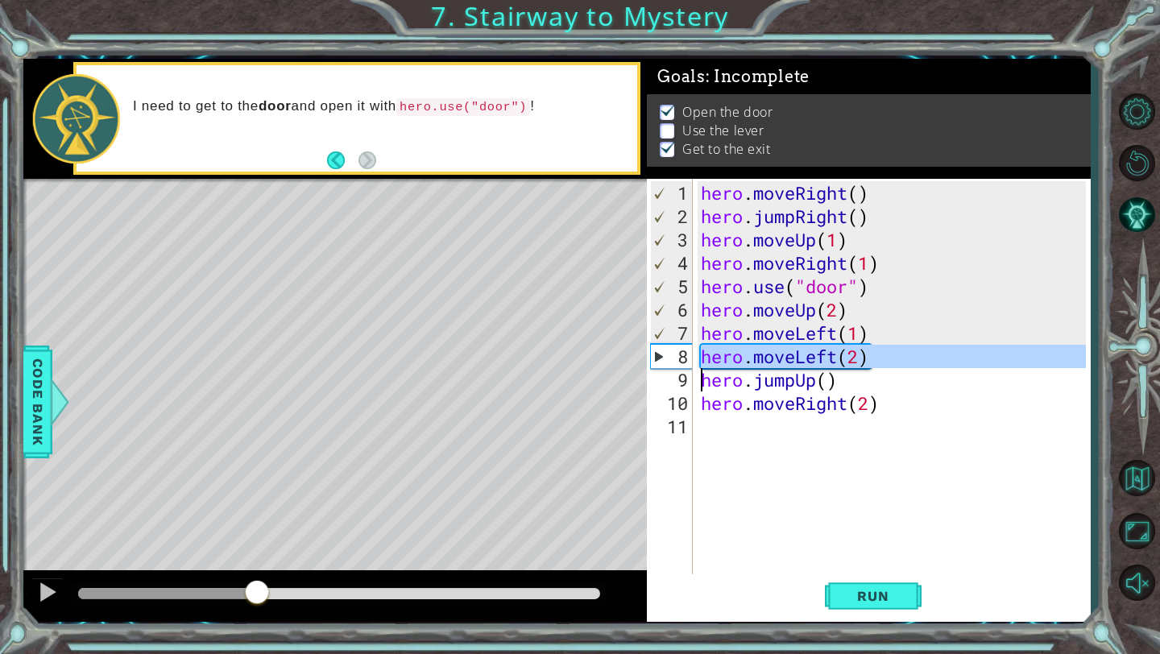
drag, startPoint x: 661, startPoint y: 359, endPoint x: 660, endPoint y: 368, distance: 9.7
drag, startPoint x: 659, startPoint y: 351, endPoint x: 658, endPoint y: 376, distance: 25.0
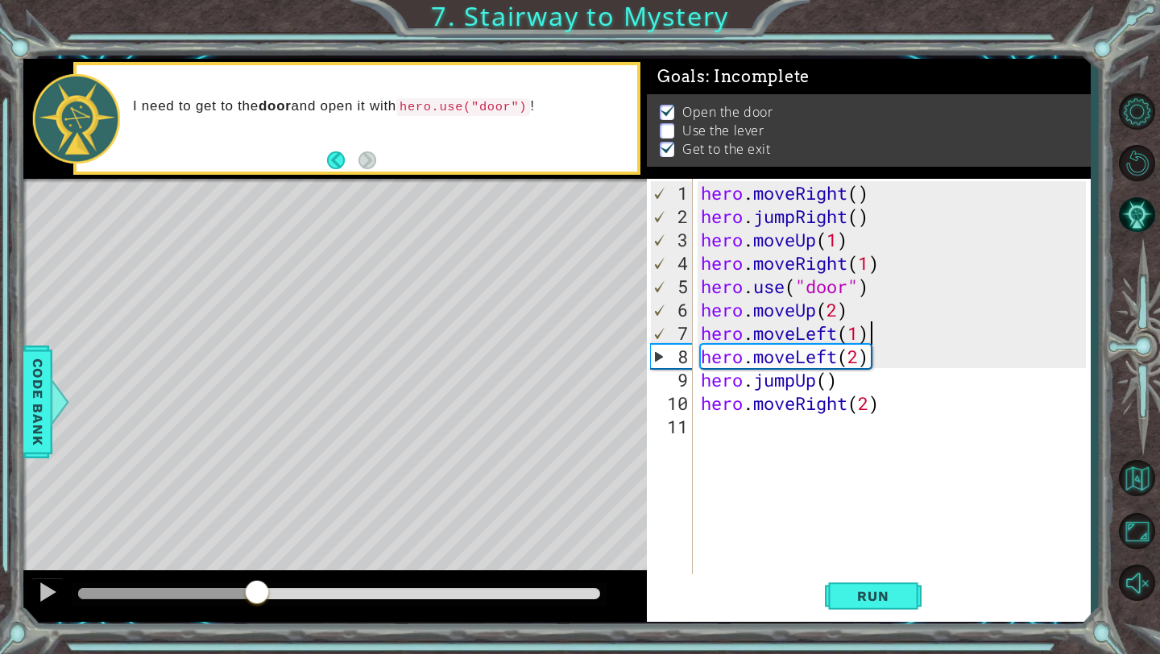
click at [875, 335] on div "hero . moveRight ( ) hero . jumpRight ( ) hero . moveUp ( 1 ) hero . moveRight …" at bounding box center [896, 403] width 397 height 444
type textarea "hero.moveLeft(1)"
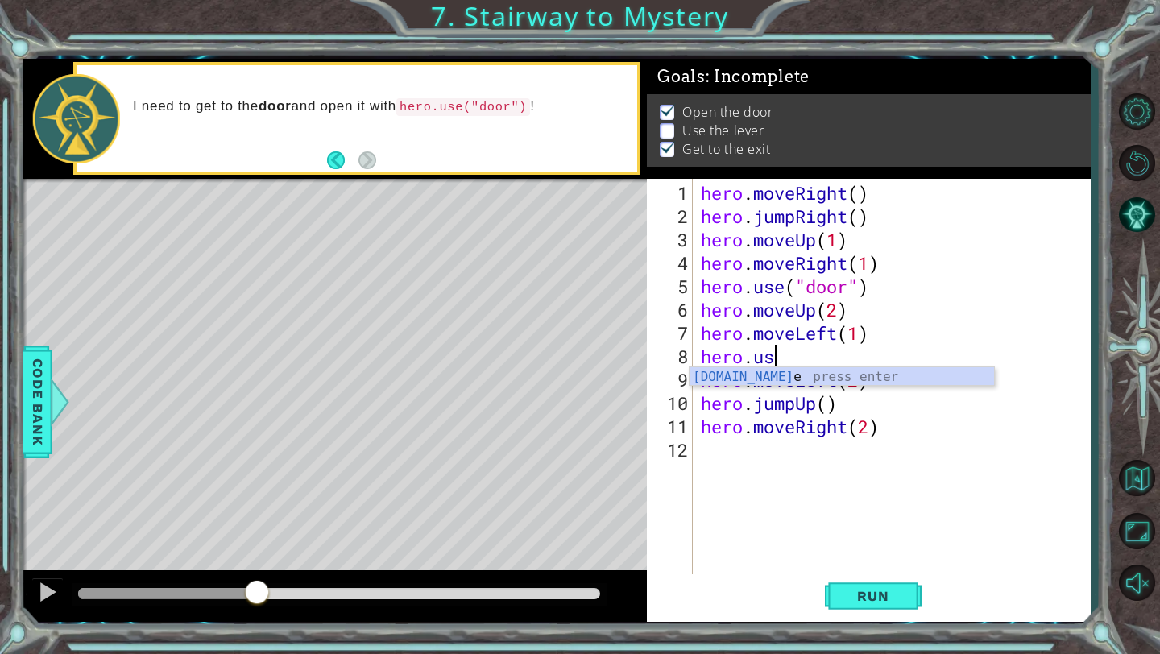
scroll to position [0, 3]
click at [741, 378] on div "hero.use press enter" at bounding box center [842, 396] width 305 height 58
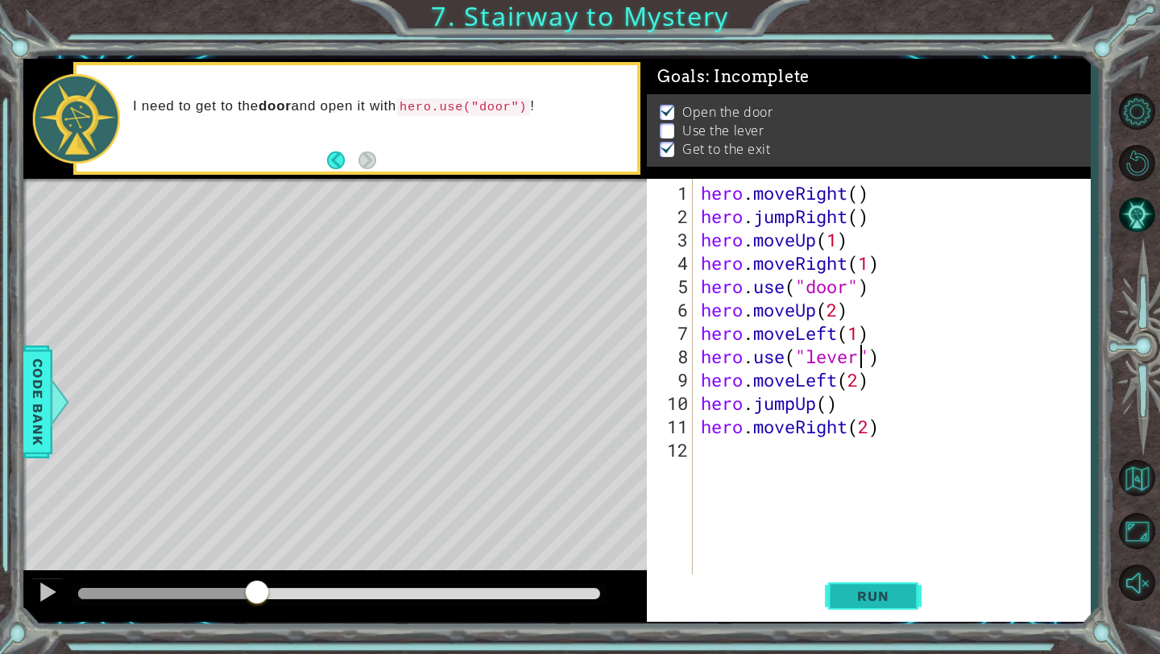
type textarea "hero.use("lever")"
click at [881, 592] on span "Run" at bounding box center [873, 596] width 64 height 16
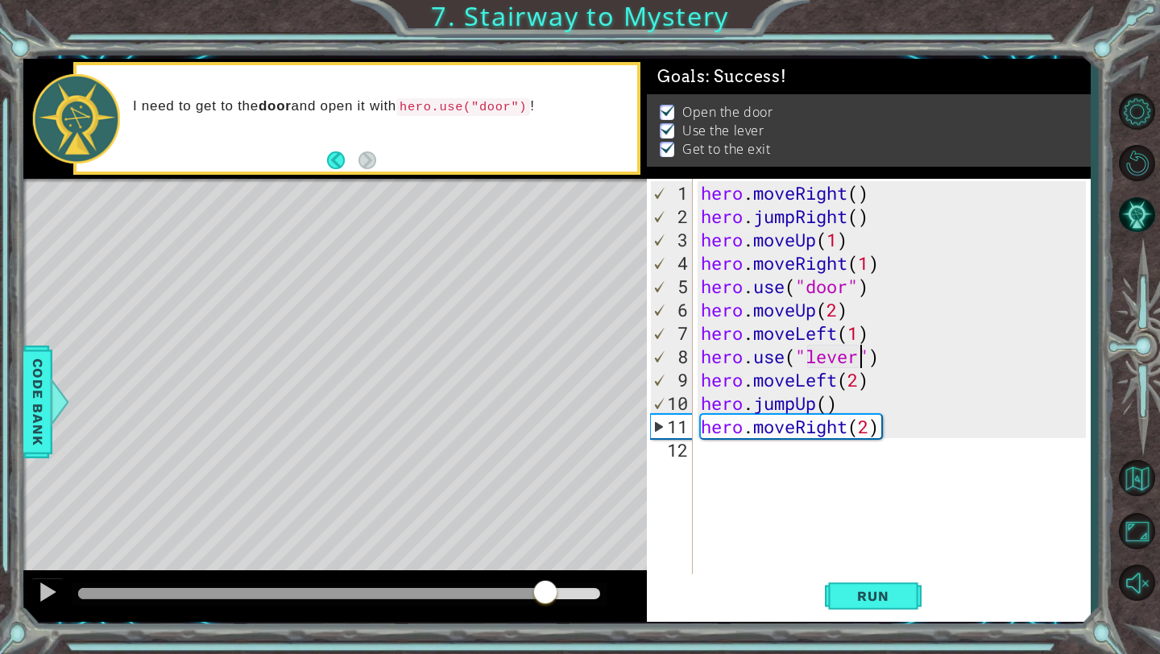
drag, startPoint x: 112, startPoint y: 595, endPoint x: 546, endPoint y: 601, distance: 434.3
click at [546, 601] on div at bounding box center [545, 593] width 29 height 29
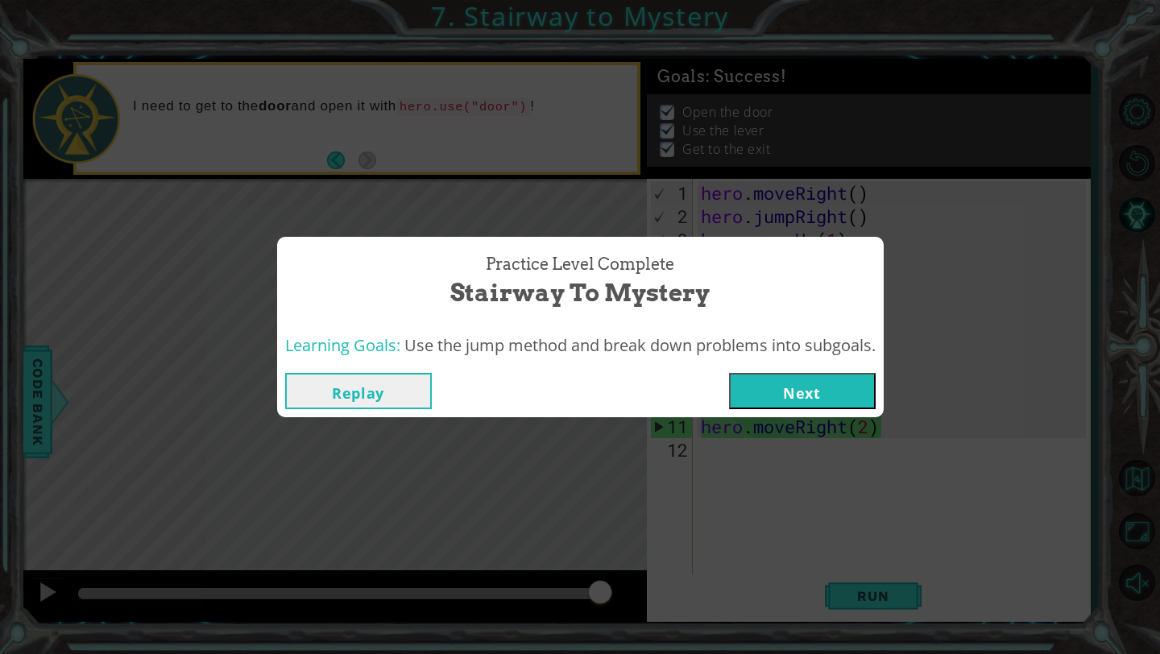
click at [793, 385] on button "Next" at bounding box center [802, 391] width 147 height 36
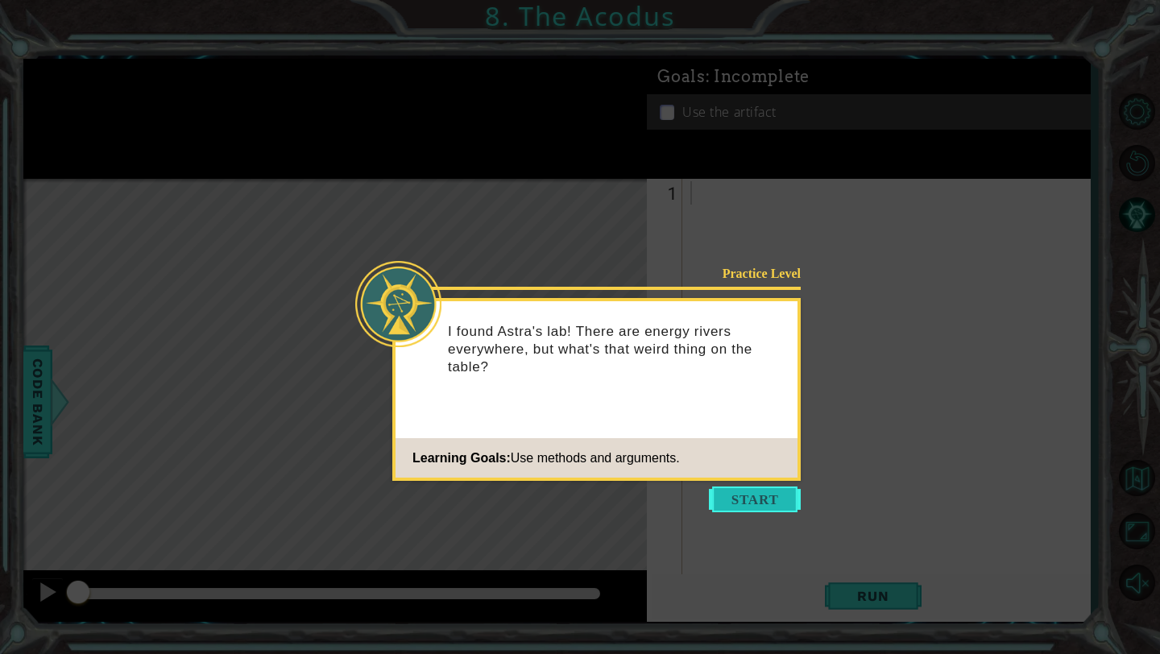
click at [750, 502] on button "Start" at bounding box center [755, 500] width 92 height 26
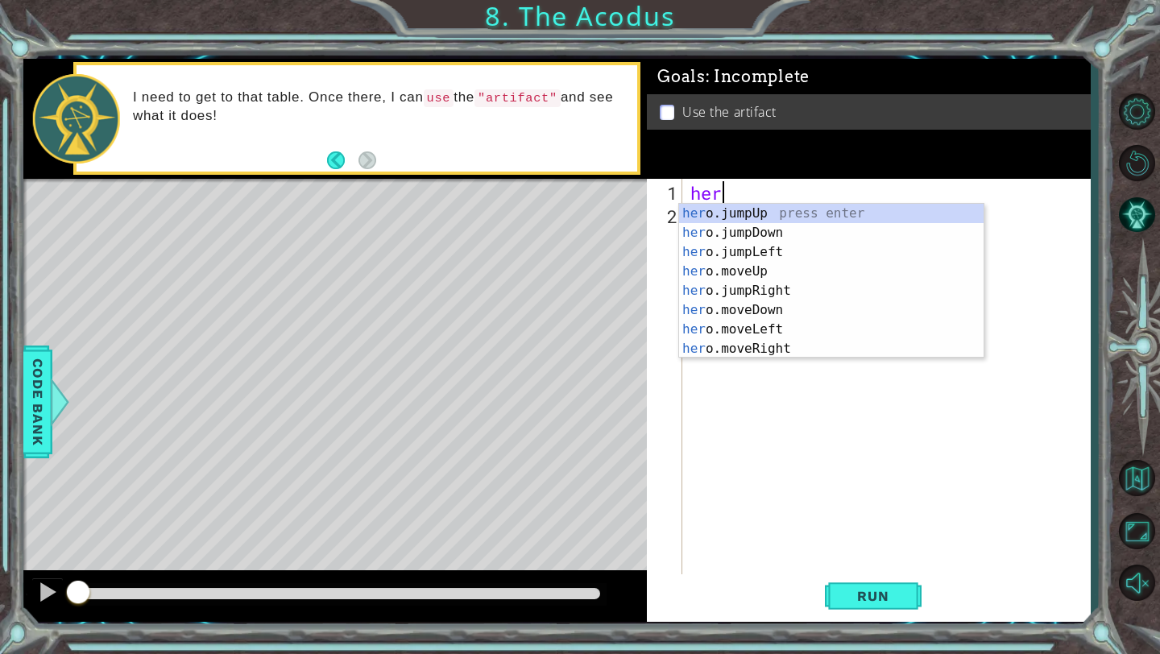
scroll to position [0, 1]
click at [783, 292] on div "hero .jumpUp press enter hero .jumpDown press enter hero .jumpLeft press enter …" at bounding box center [831, 300] width 305 height 193
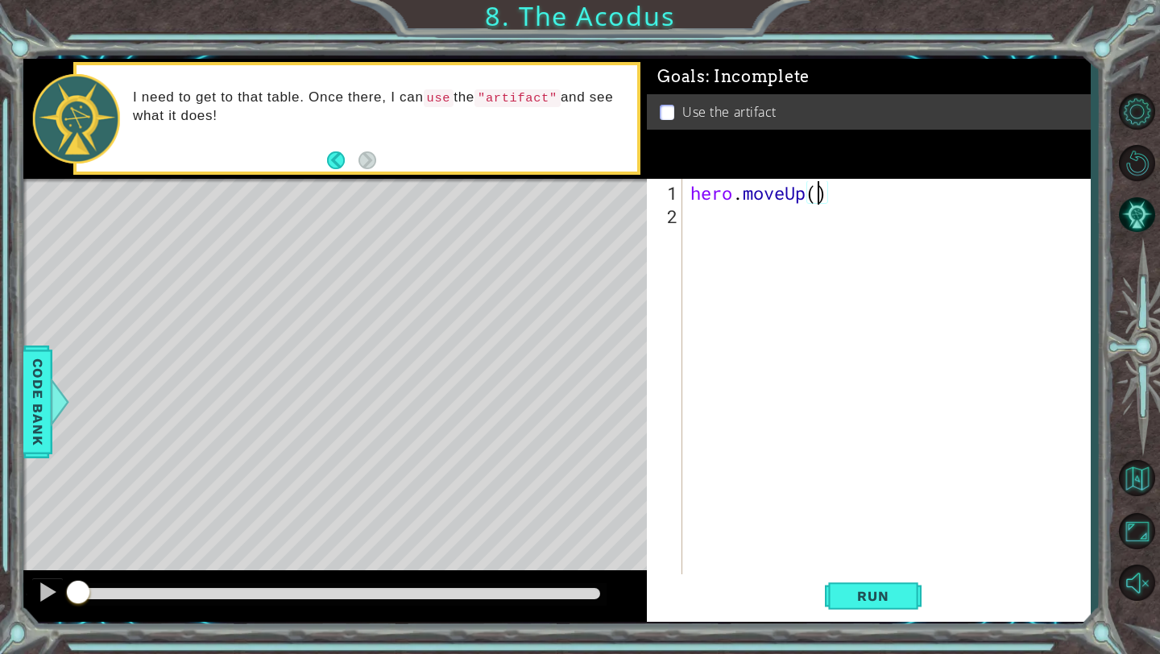
type textarea "hero.moveUp(2)"
click at [702, 226] on div "hero . moveUp ( 2 )" at bounding box center [890, 403] width 407 height 444
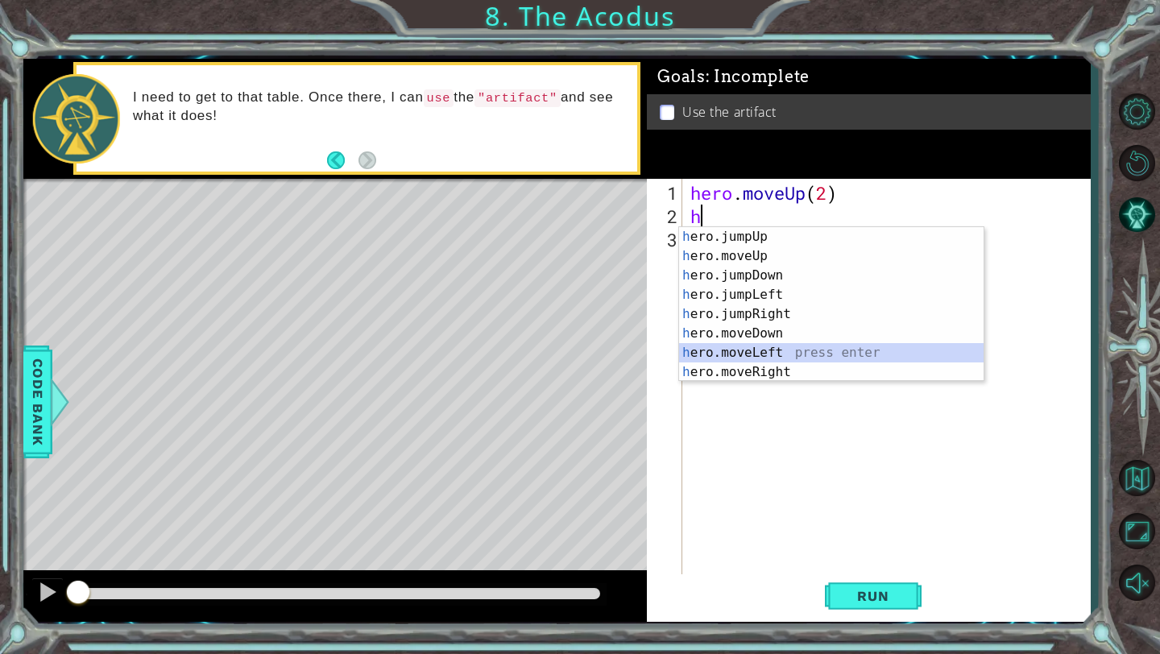
click at [786, 349] on div "h ero.jumpUp press enter h ero.moveUp press enter h ero.jumpDown press enter h …" at bounding box center [831, 323] width 305 height 193
type textarea "hero.moveLeft(1)"
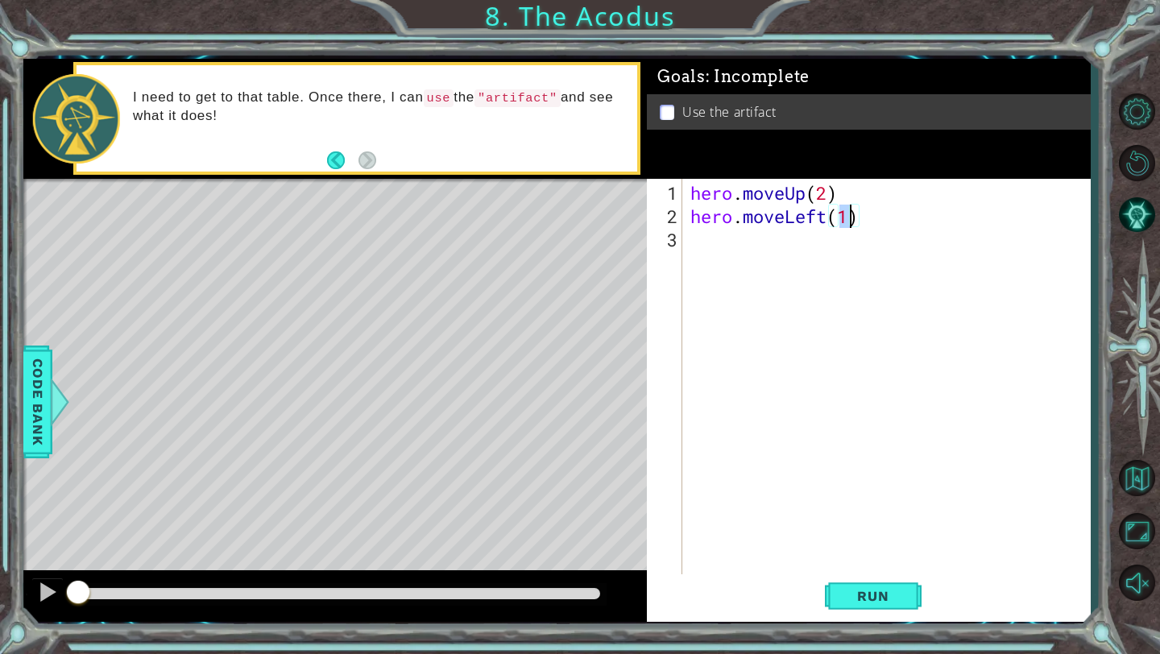
click at [714, 248] on div "hero . moveUp ( 2 ) hero . moveLeft ( 1 )" at bounding box center [890, 403] width 407 height 444
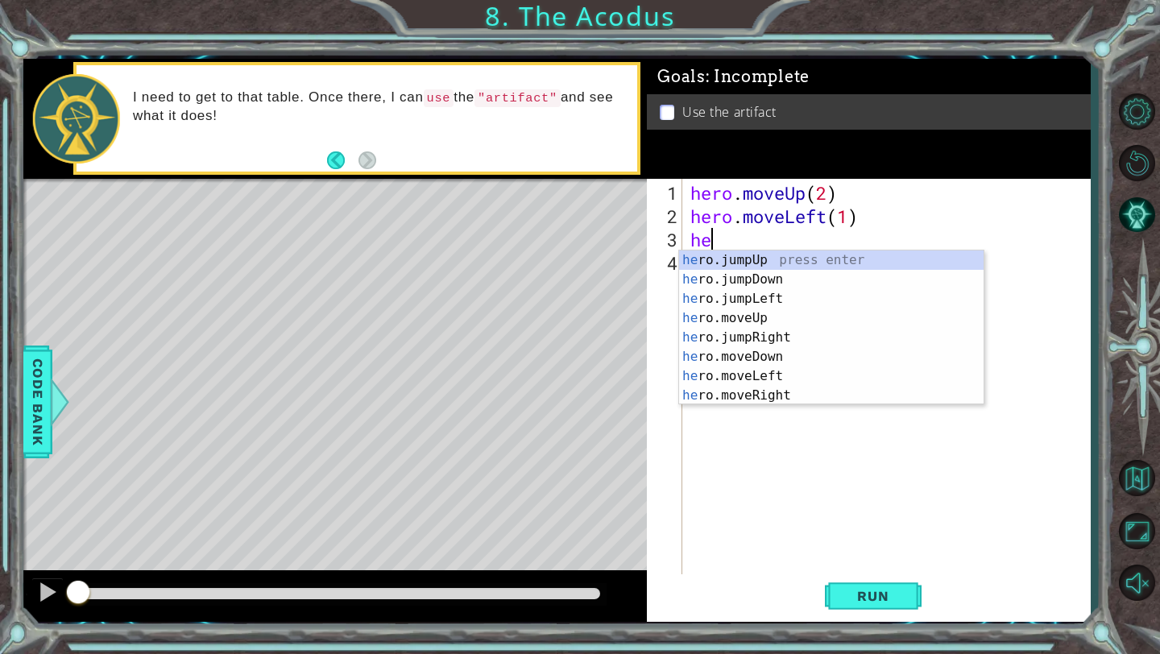
scroll to position [0, 1]
click at [752, 355] on div "her o.jumpUp press enter her o.jumpDown press enter her o.jumpLeft press enter …" at bounding box center [831, 347] width 305 height 193
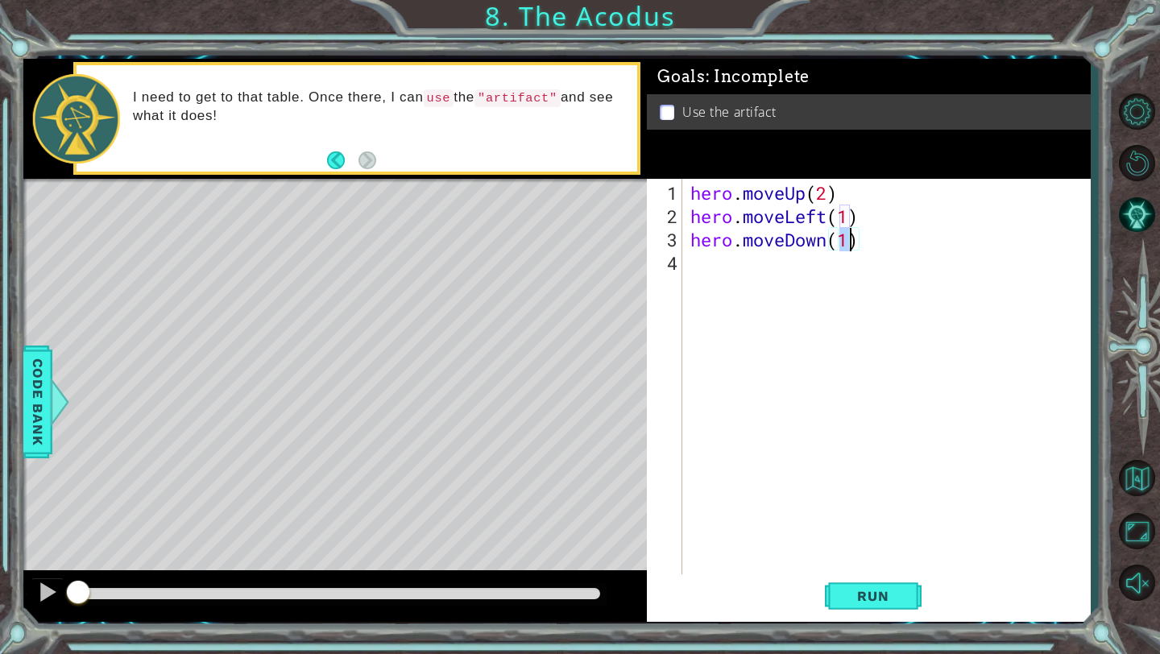
type textarea "hero.moveDown(2)"
click at [724, 273] on div "hero . moveUp ( 2 ) hero . moveLeft ( 1 ) hero . moveDown ( 2 )" at bounding box center [890, 403] width 407 height 444
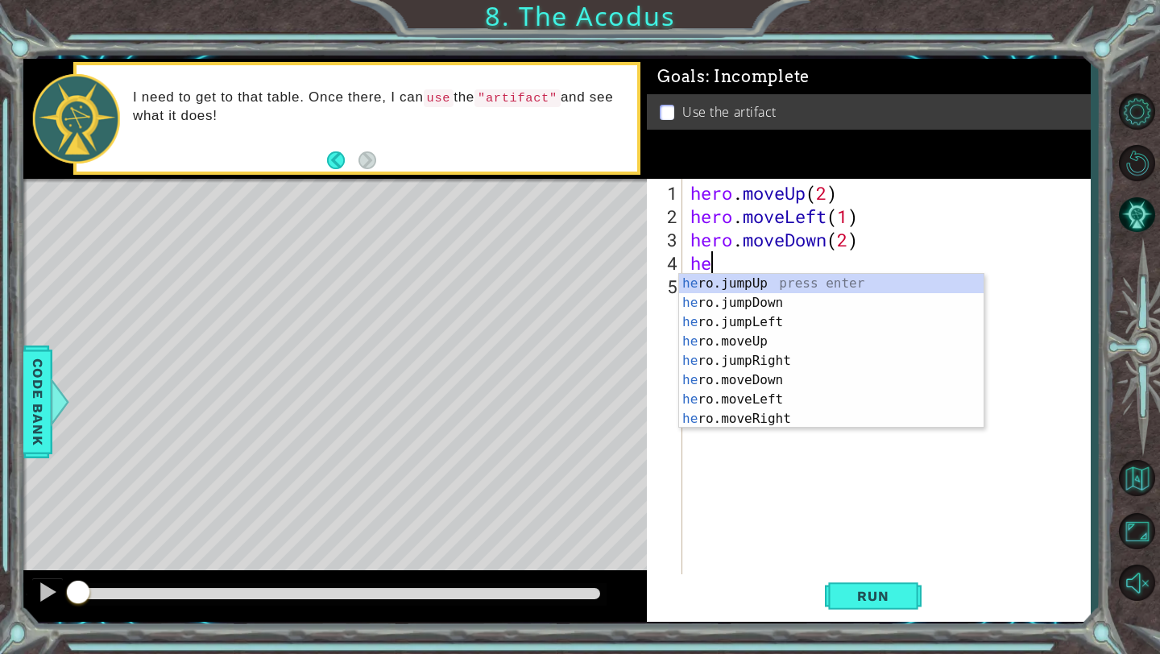
type textarea "her"
click at [778, 325] on div "her o.jumpUp press enter her o.jumpDown press enter her o.jumpLeft press enter …" at bounding box center [831, 370] width 305 height 193
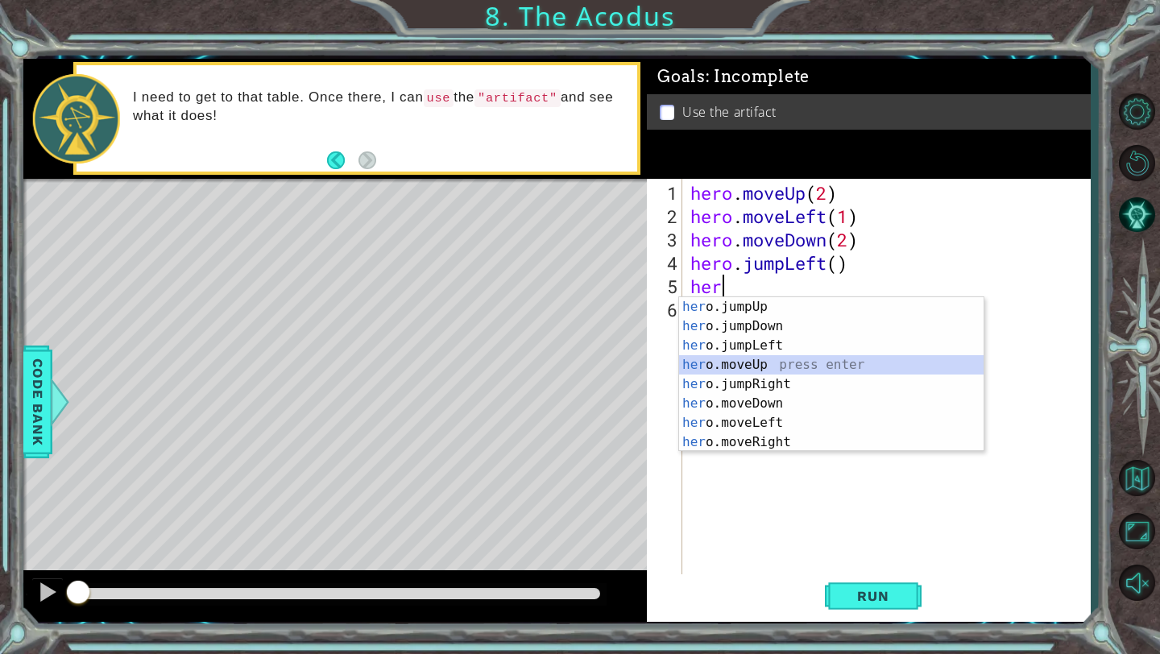
click at [761, 362] on div "her o.jumpUp press enter her o.jumpDown press enter her o.jumpLeft press enter …" at bounding box center [831, 393] width 305 height 193
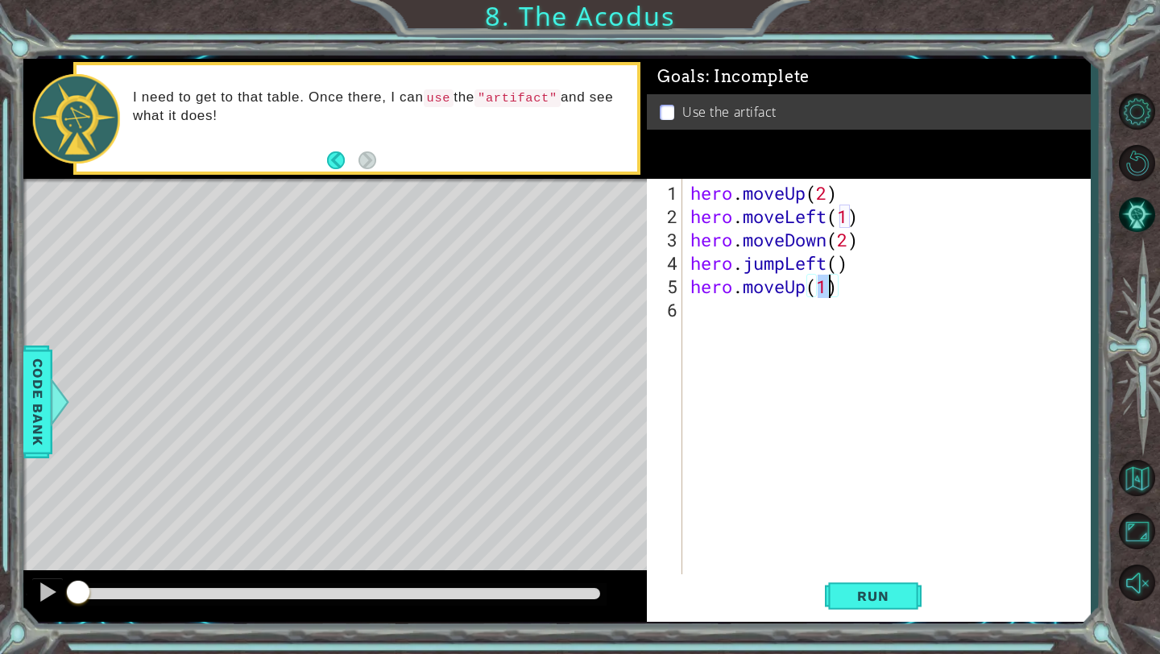
type textarea "hero.moveUp(2)"
click at [744, 318] on div "hero . moveUp ( 2 ) hero . moveLeft ( 1 ) hero . moveDown ( 2 ) hero . jumpLeft…" at bounding box center [890, 403] width 407 height 444
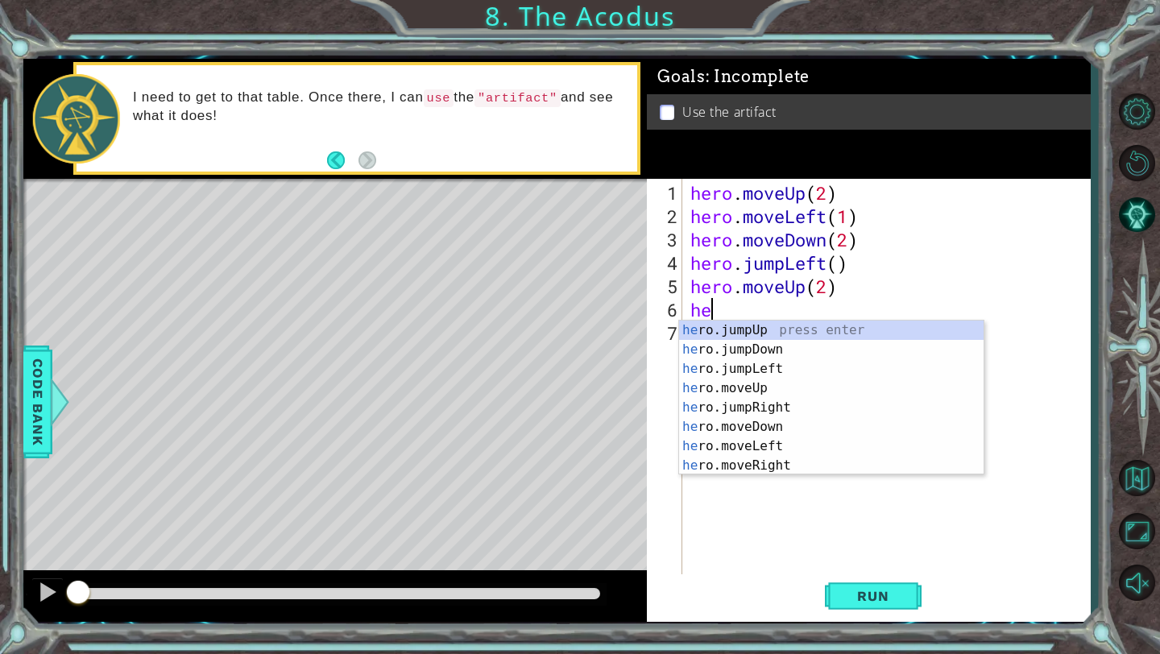
scroll to position [0, 1]
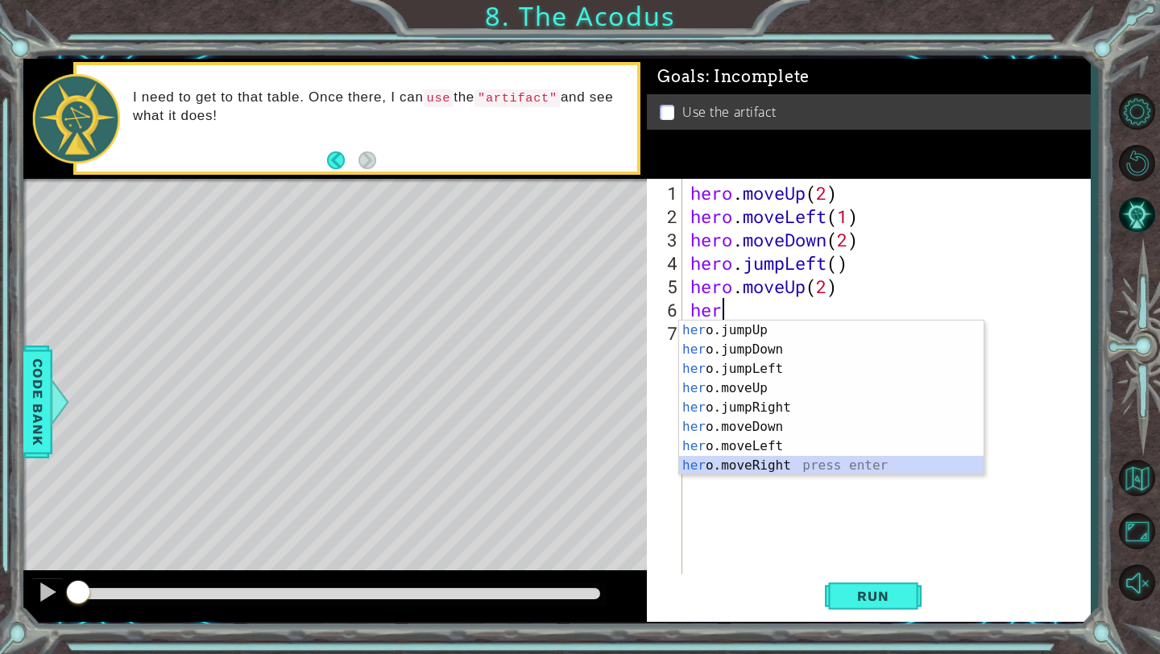
click at [771, 459] on div "her o.jumpUp press enter her o.jumpDown press enter her o.jumpLeft press enter …" at bounding box center [831, 417] width 305 height 193
type textarea "hero.moveRight(1)"
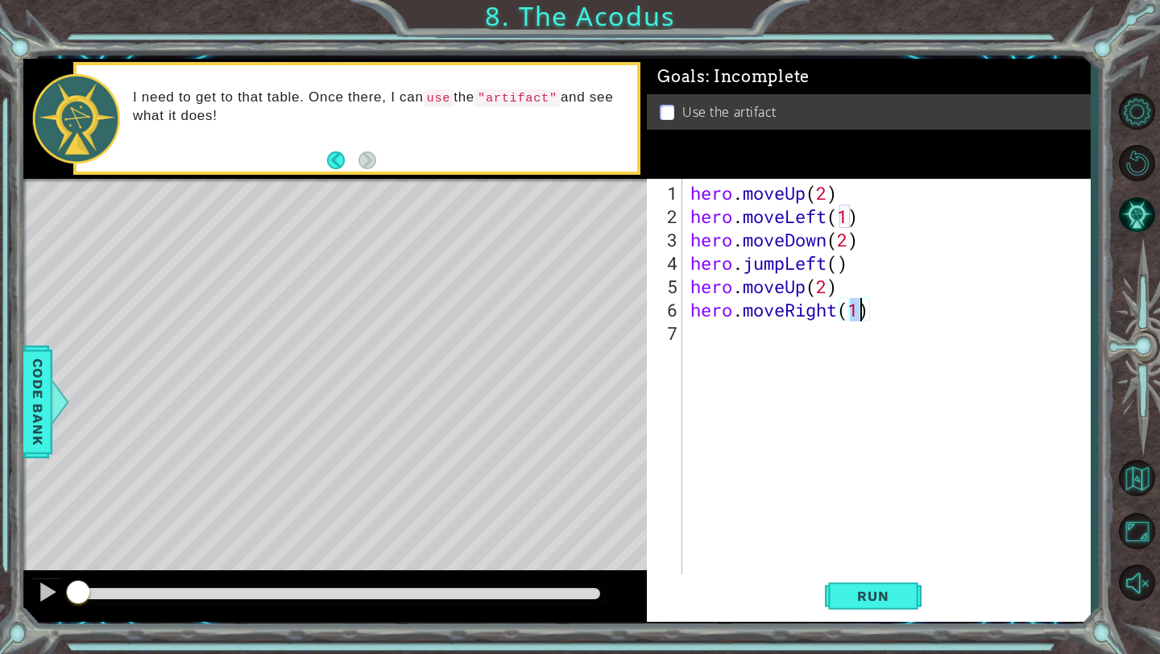
click at [709, 343] on div "hero . moveUp ( 2 ) hero . moveLeft ( 1 ) hero . moveDown ( 2 ) hero . jumpLeft…" at bounding box center [890, 403] width 407 height 444
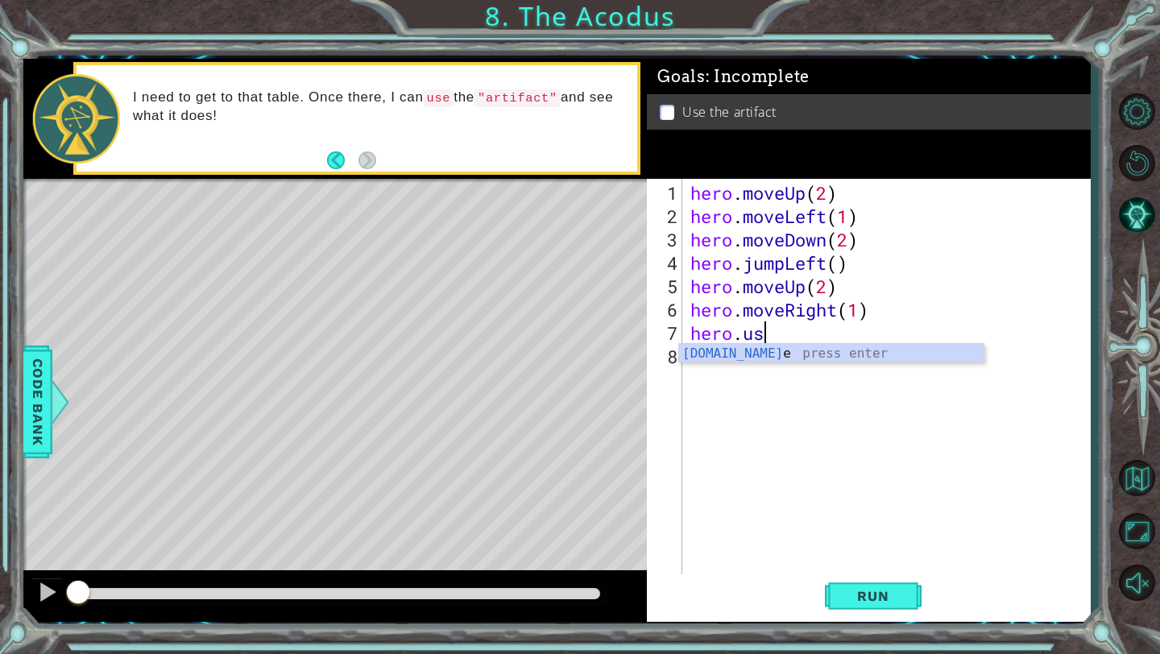
scroll to position [0, 3]
click at [740, 358] on div "hero.use press enter" at bounding box center [831, 373] width 305 height 58
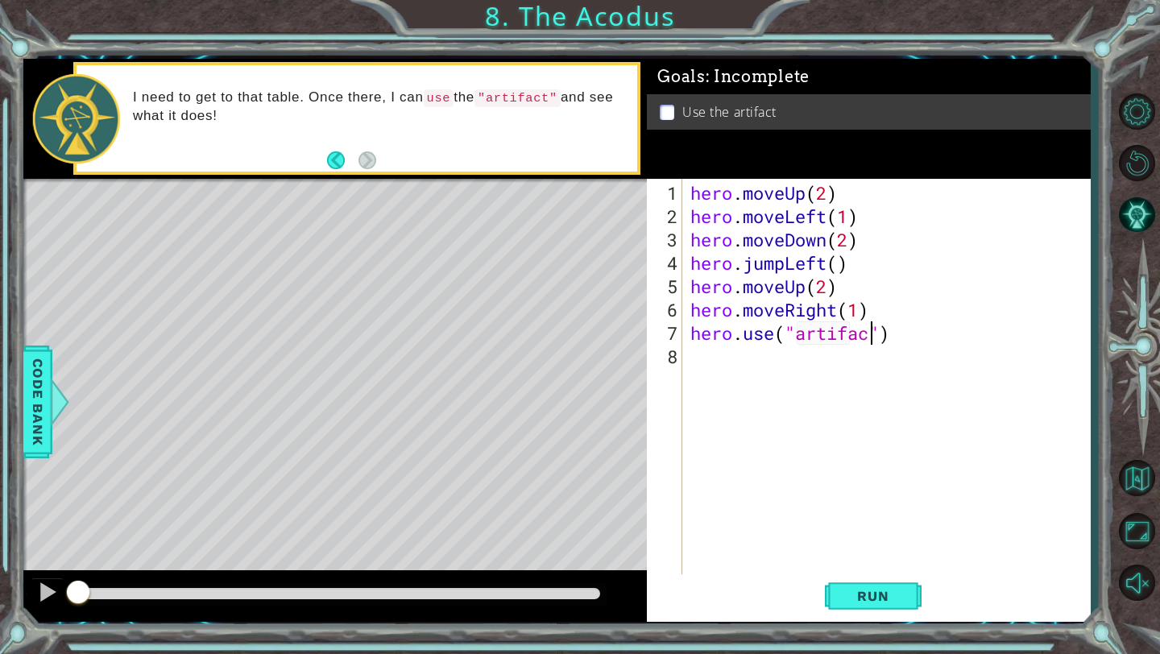
scroll to position [0, 9]
type textarea "hero.use("artifact")"
click at [893, 598] on span "Run" at bounding box center [873, 596] width 64 height 16
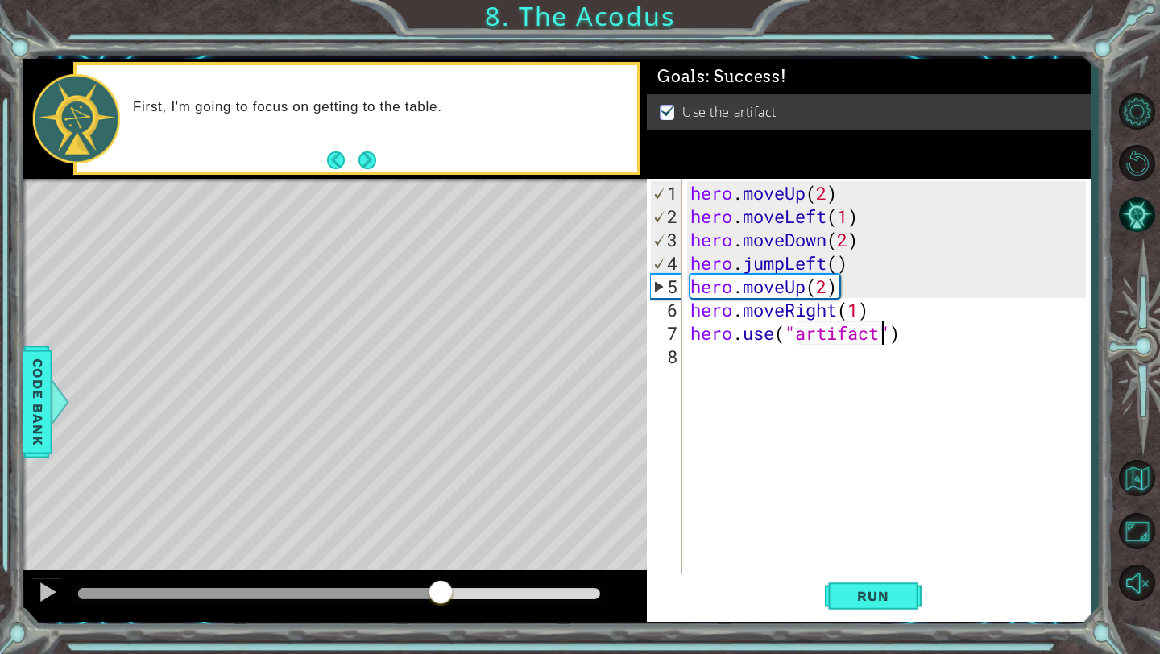
drag, startPoint x: 136, startPoint y: 595, endPoint x: 442, endPoint y: 599, distance: 305.4
click at [442, 597] on div at bounding box center [440, 593] width 29 height 29
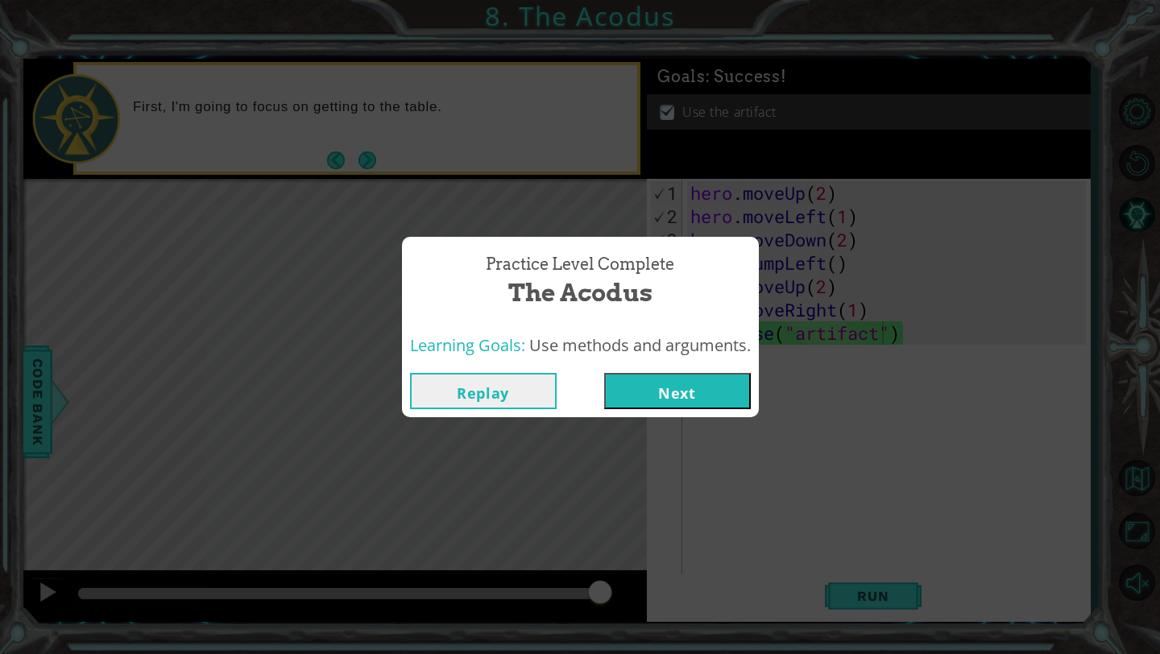
click at [701, 398] on button "Next" at bounding box center [677, 391] width 147 height 36
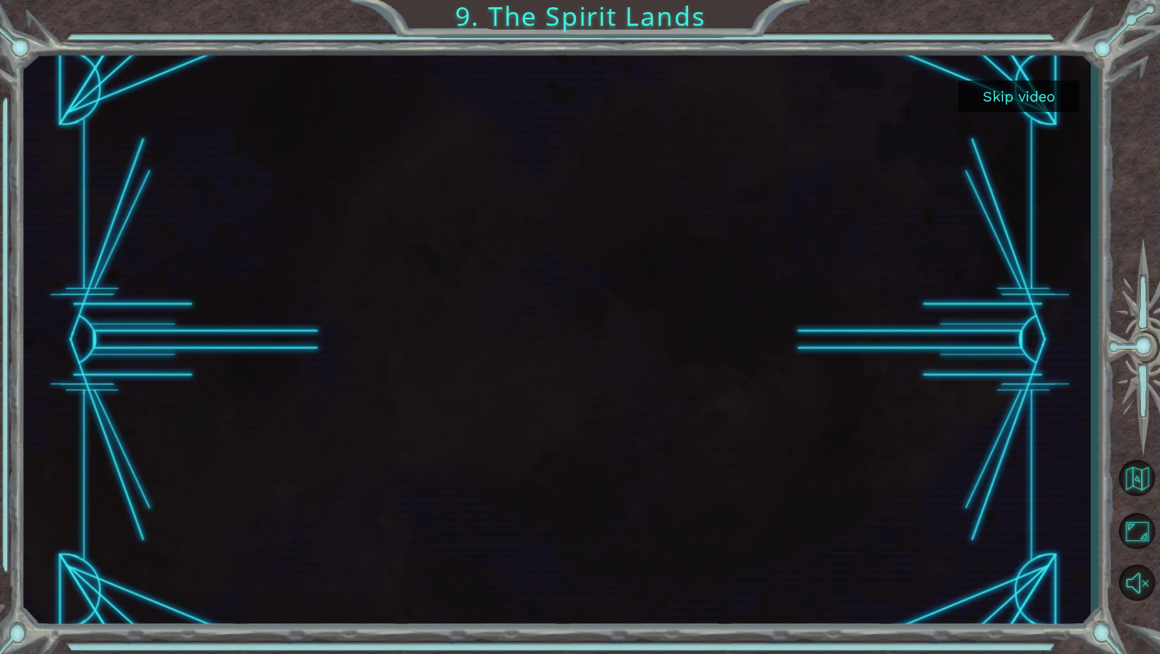
click at [1025, 99] on button "Skip video" at bounding box center [1019, 96] width 121 height 31
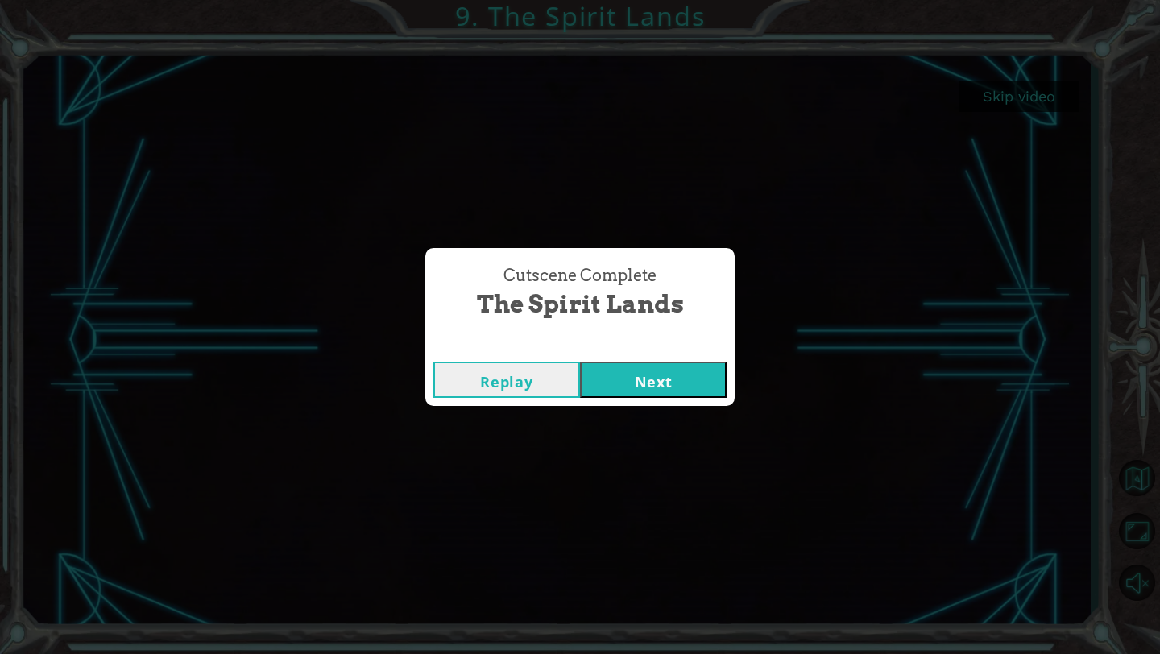
click at [630, 392] on button "Next" at bounding box center [653, 380] width 147 height 36
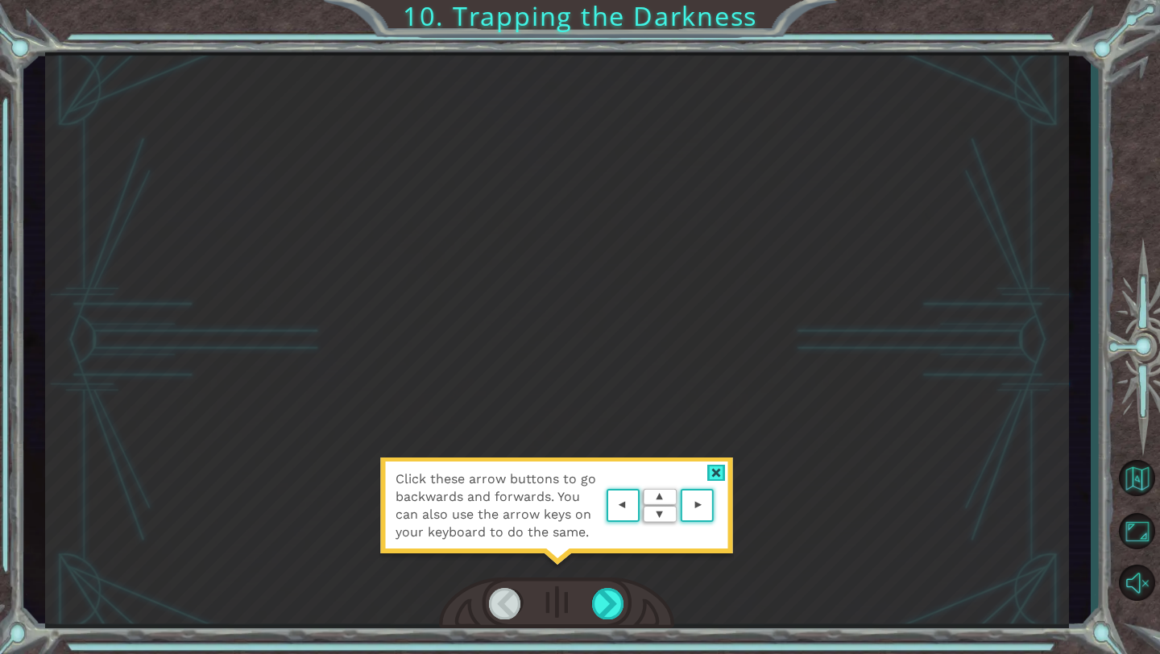
click at [569, 570] on div "Click these arrow buttons to go backwards and forwards. You can also use the ar…" at bounding box center [556, 514] width 355 height 113
click at [574, 562] on div "Click these arrow buttons to go backwards and forwards. You can also use the ar…" at bounding box center [556, 514] width 355 height 113
click at [715, 472] on div at bounding box center [716, 473] width 19 height 17
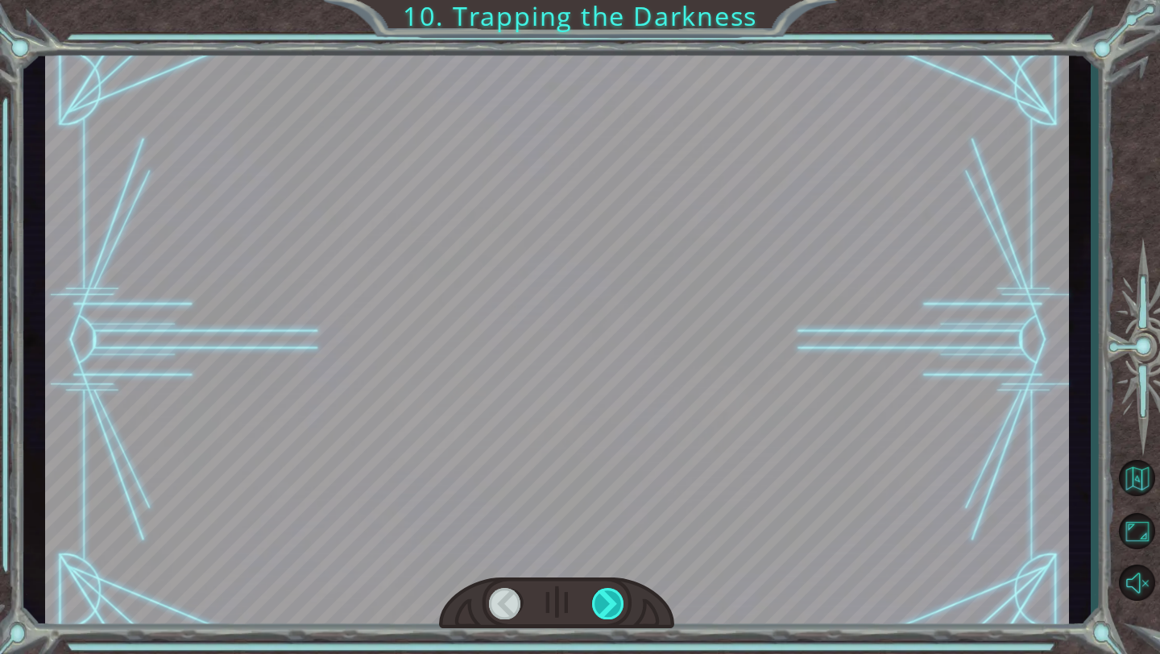
click at [608, 593] on div at bounding box center [608, 603] width 33 height 31
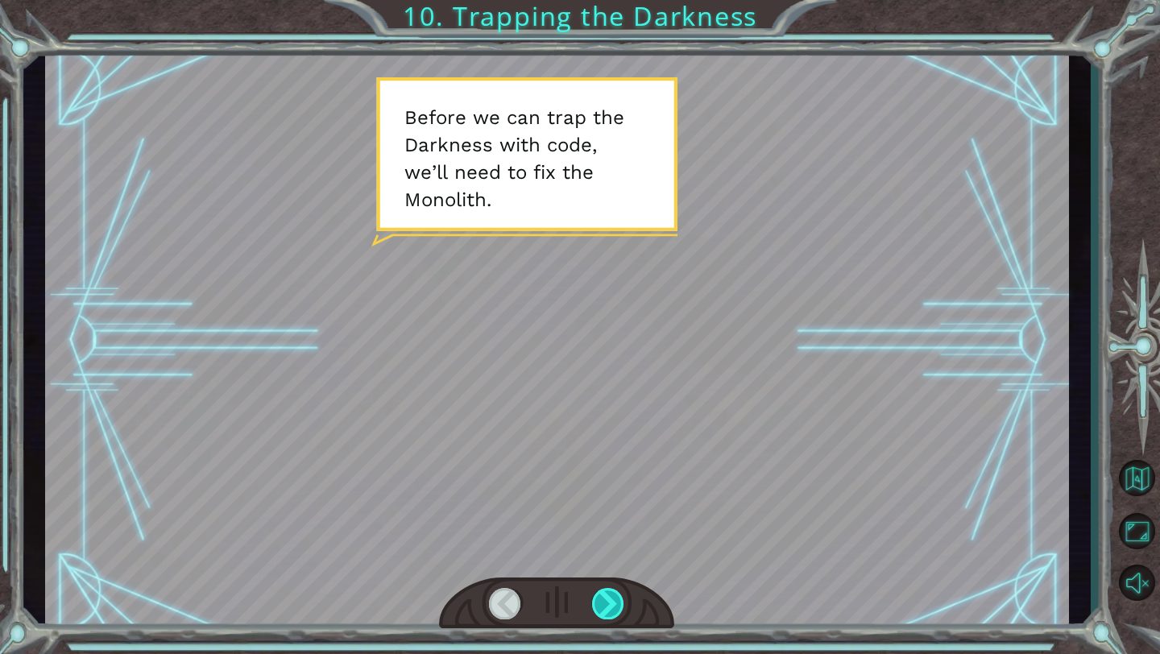
click at [609, 594] on div at bounding box center [608, 603] width 33 height 31
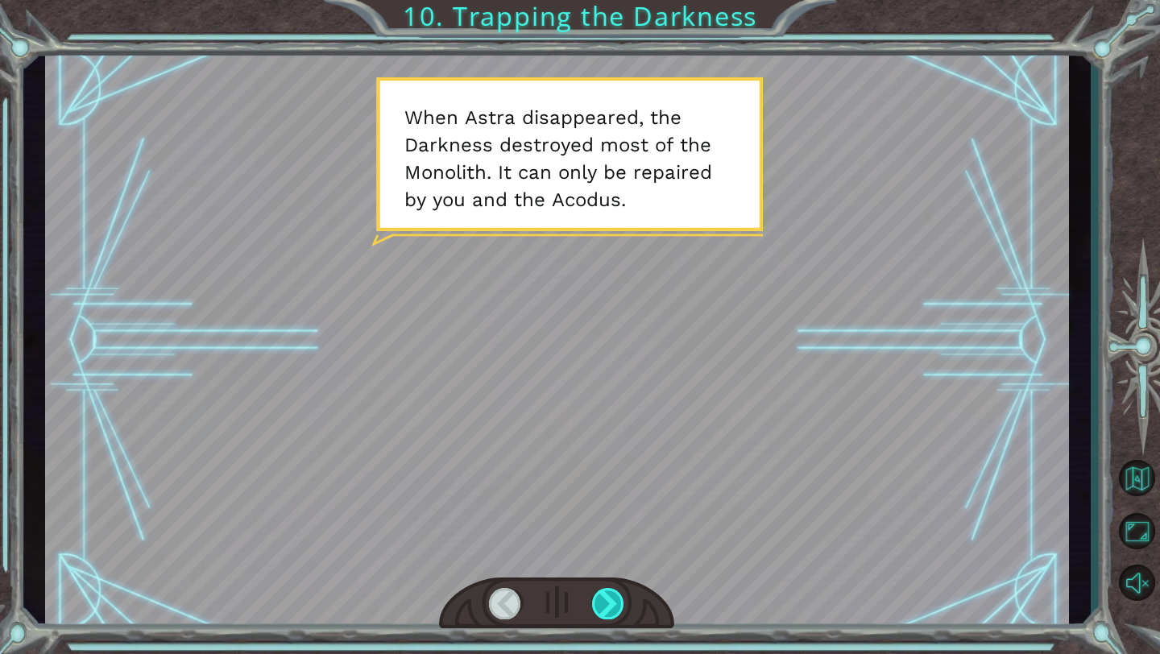
click at [610, 594] on div at bounding box center [608, 603] width 33 height 31
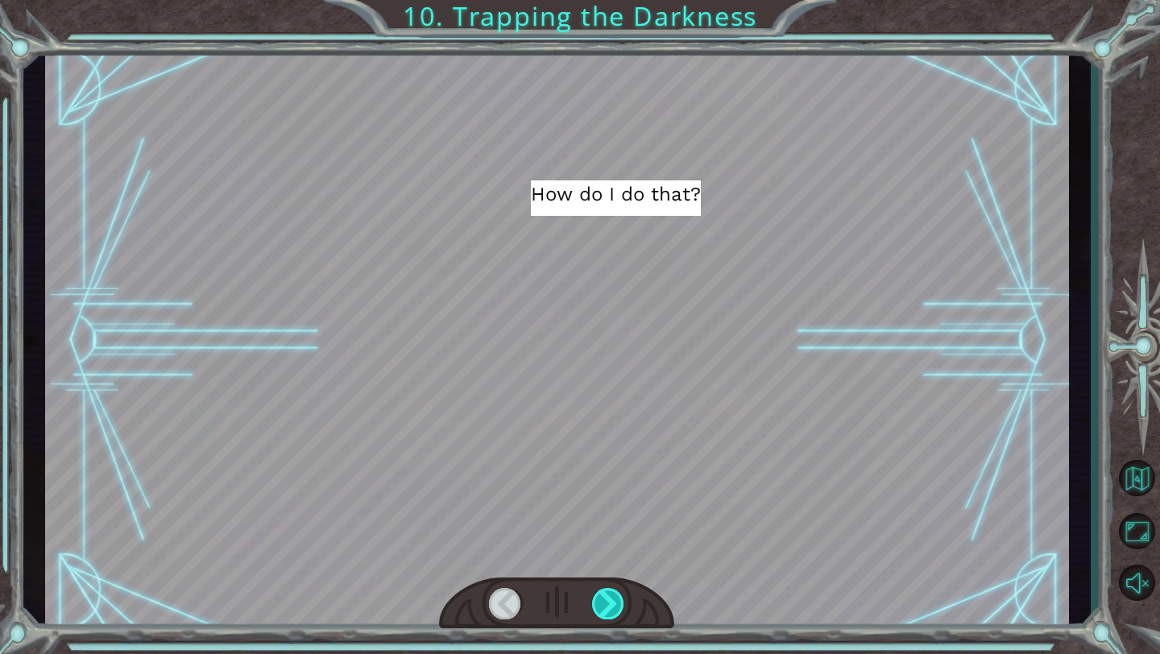
click at [610, 594] on div at bounding box center [608, 603] width 33 height 31
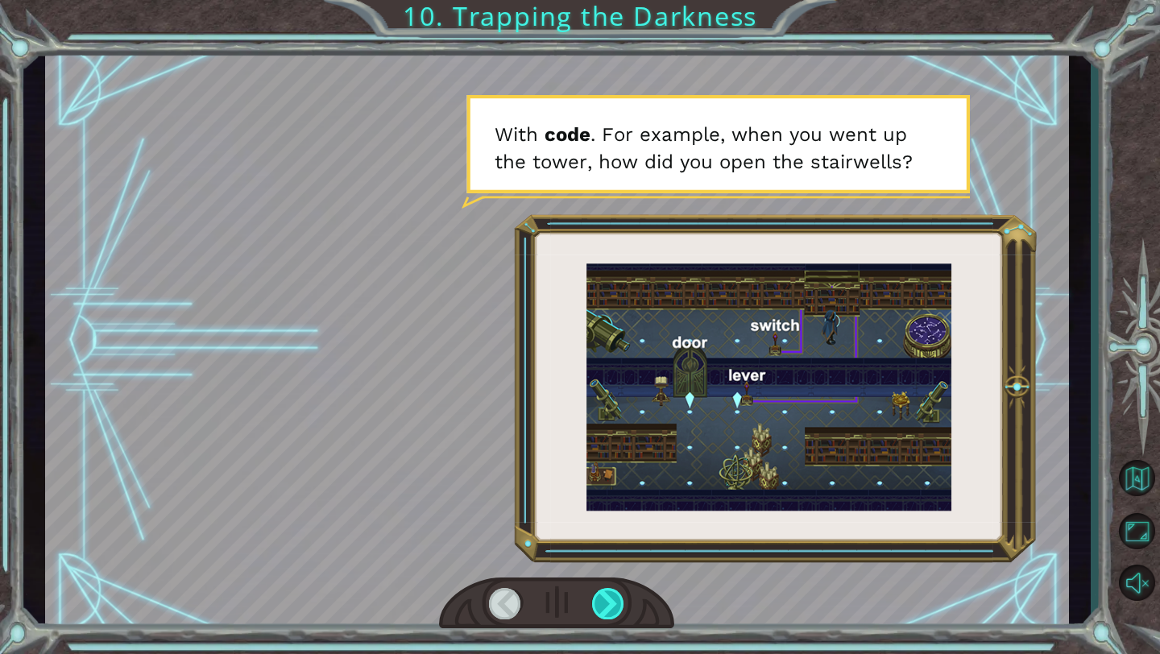
click at [610, 594] on div at bounding box center [608, 603] width 33 height 31
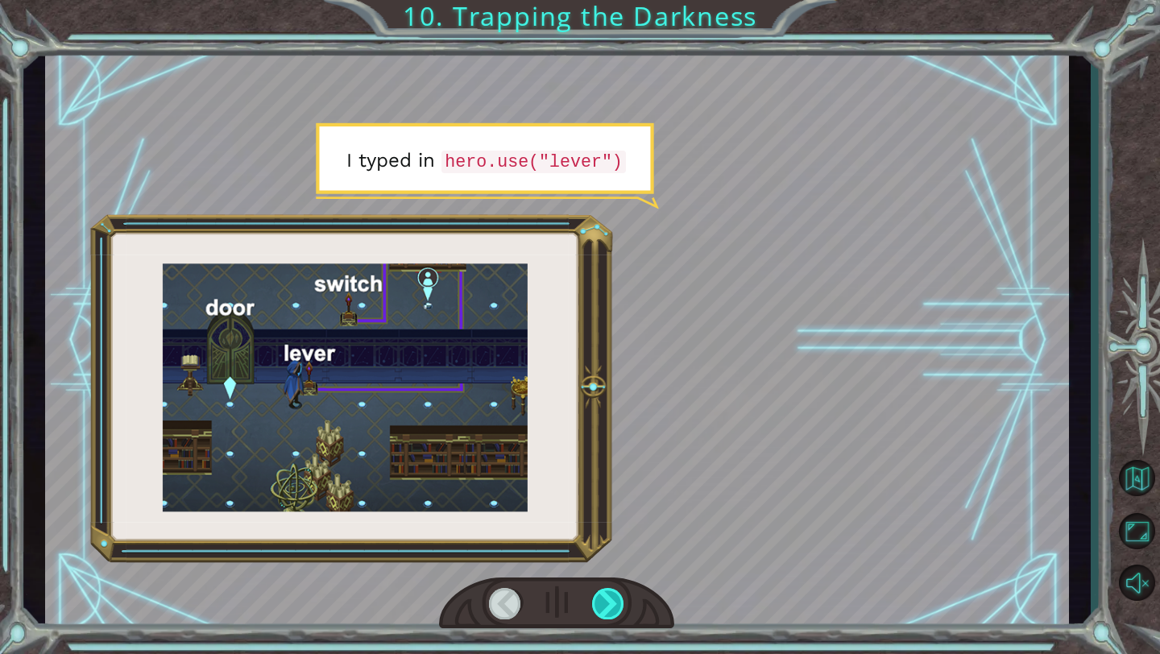
click at [610, 594] on div at bounding box center [608, 603] width 33 height 31
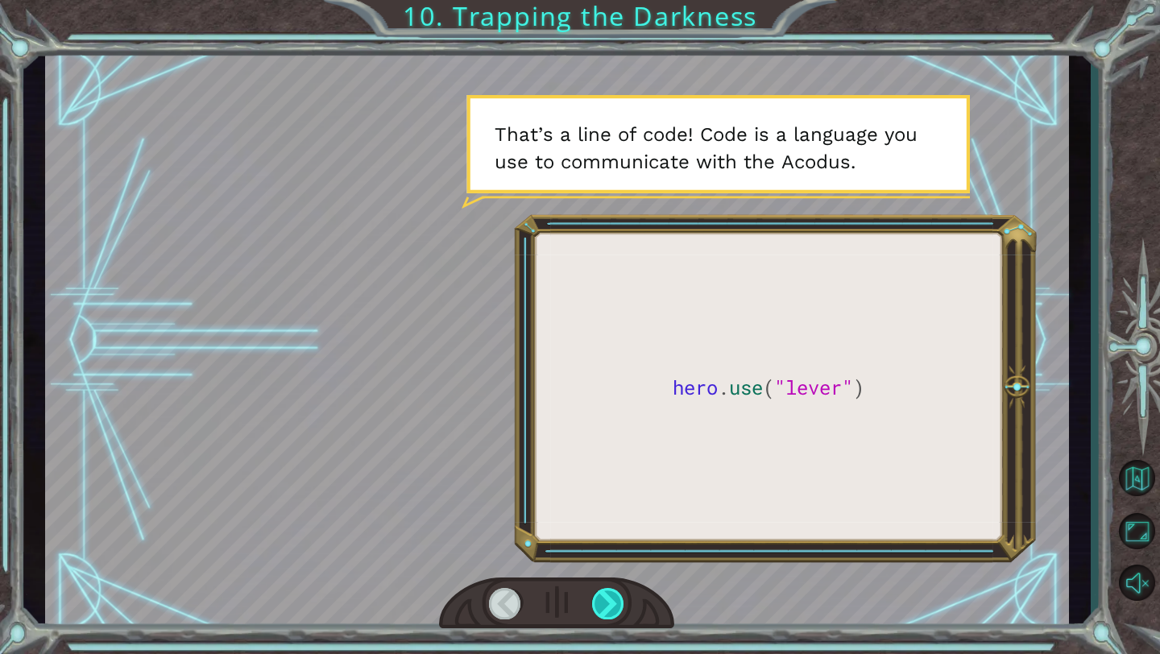
click at [610, 594] on div at bounding box center [608, 603] width 33 height 31
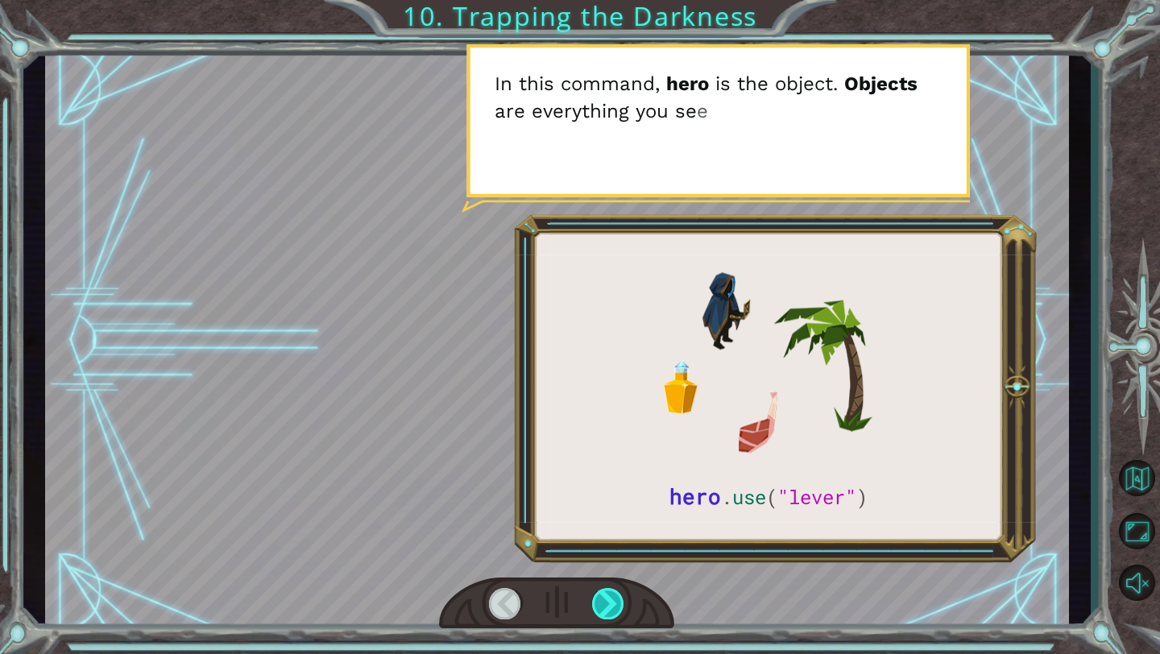
click at [610, 594] on div at bounding box center [608, 603] width 33 height 31
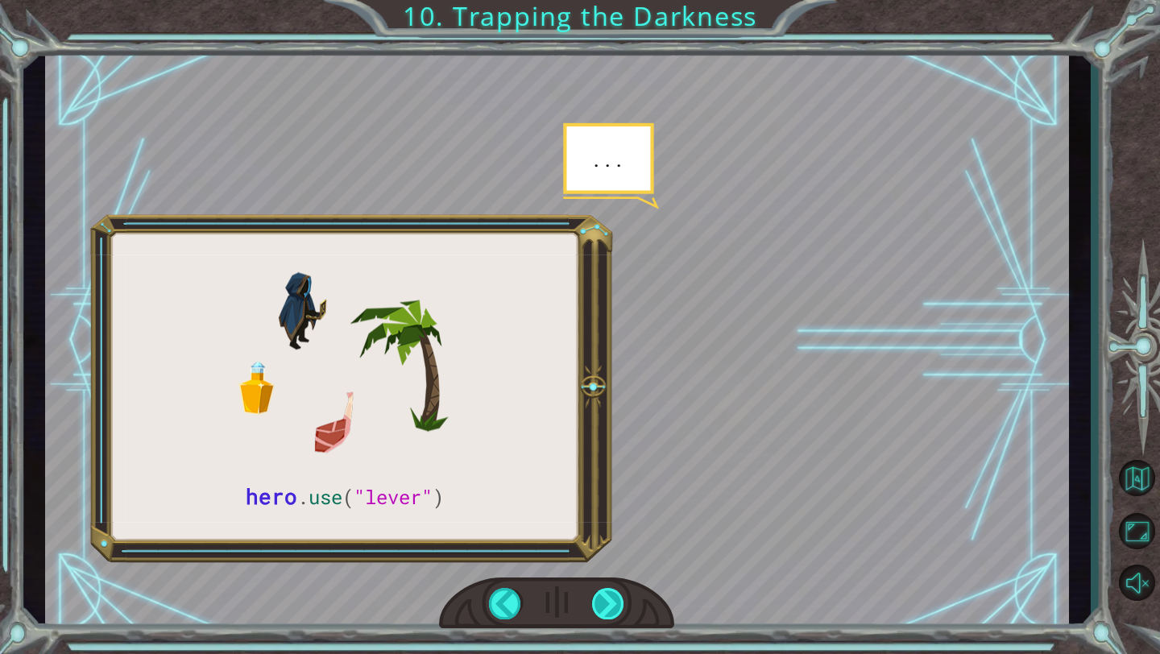
click at [610, 594] on div at bounding box center [608, 603] width 33 height 31
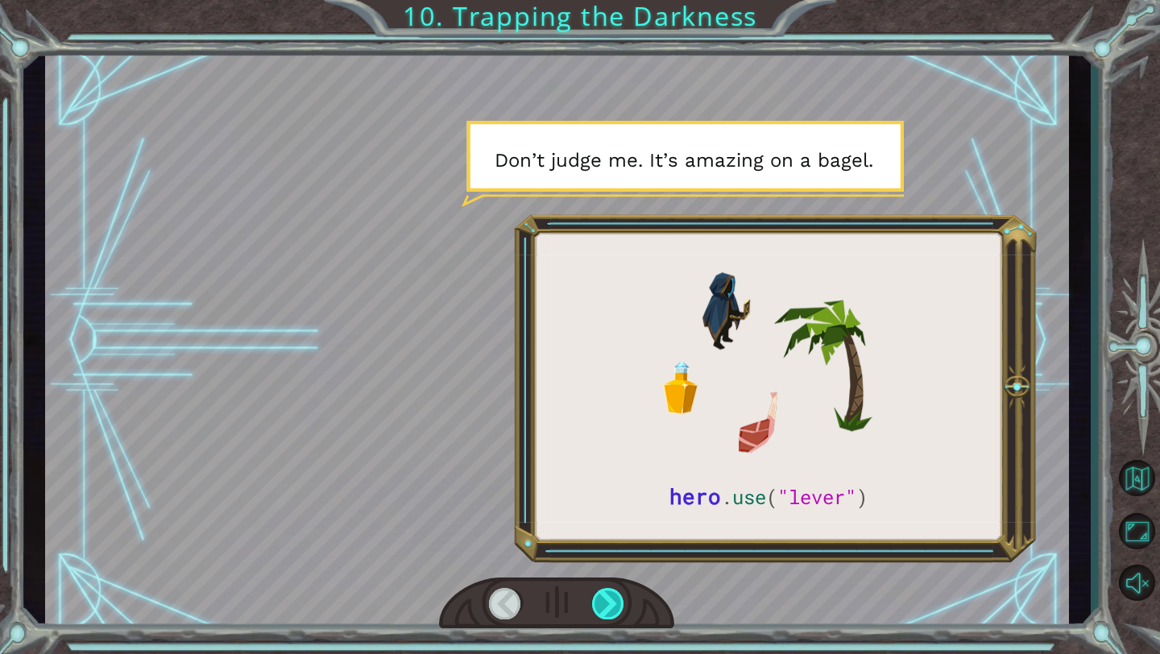
click at [610, 594] on div at bounding box center [608, 603] width 33 height 31
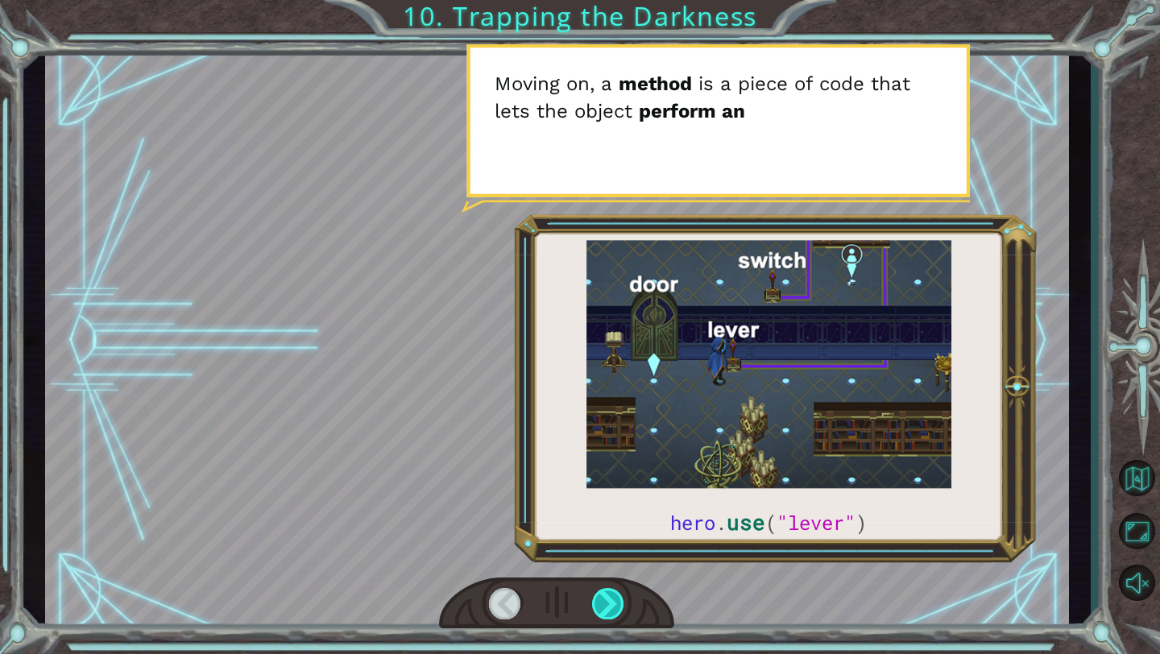
click at [610, 594] on div at bounding box center [608, 603] width 33 height 31
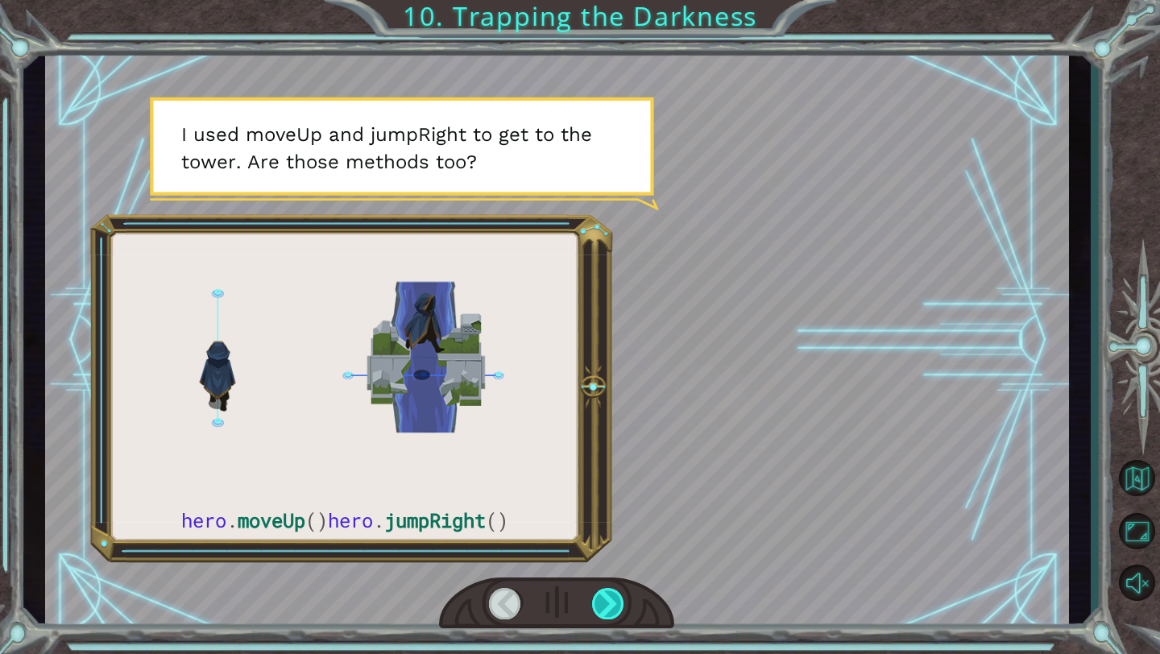
click at [610, 594] on div at bounding box center [608, 603] width 33 height 31
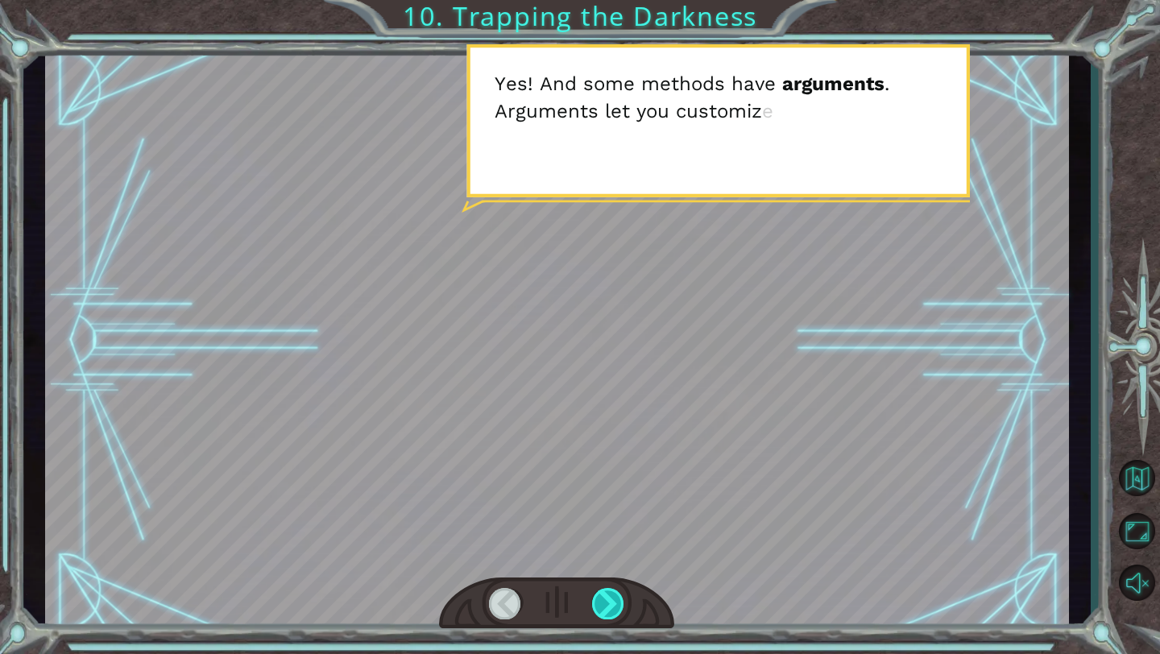
click at [610, 594] on div at bounding box center [608, 603] width 33 height 31
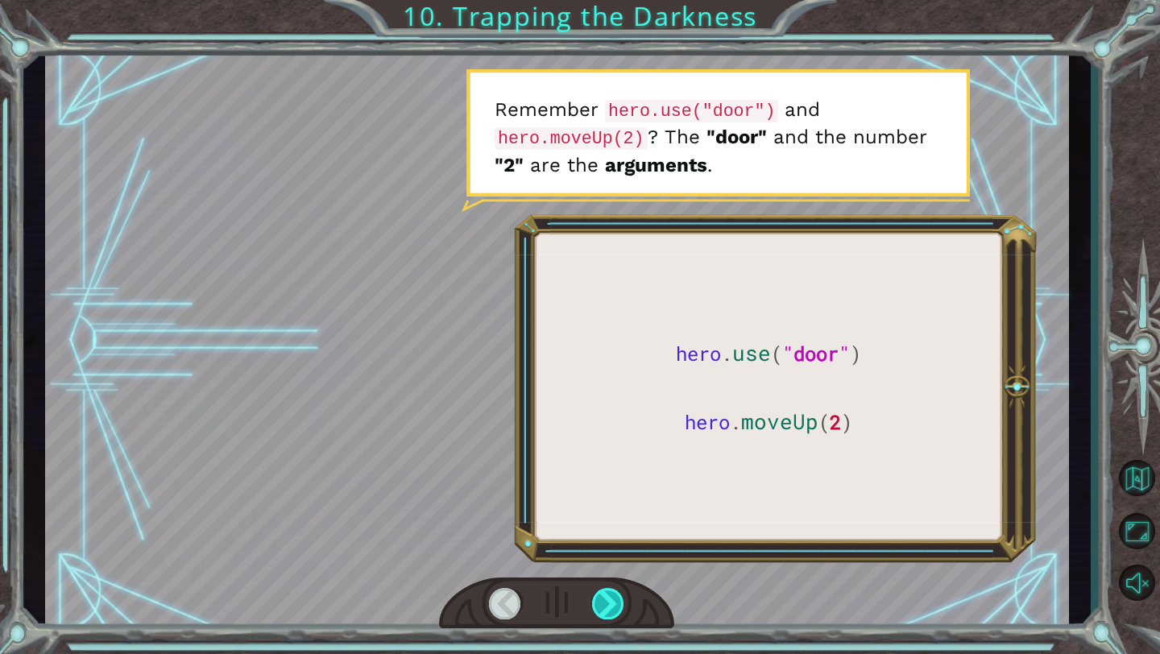
click at [610, 594] on div at bounding box center [608, 603] width 33 height 31
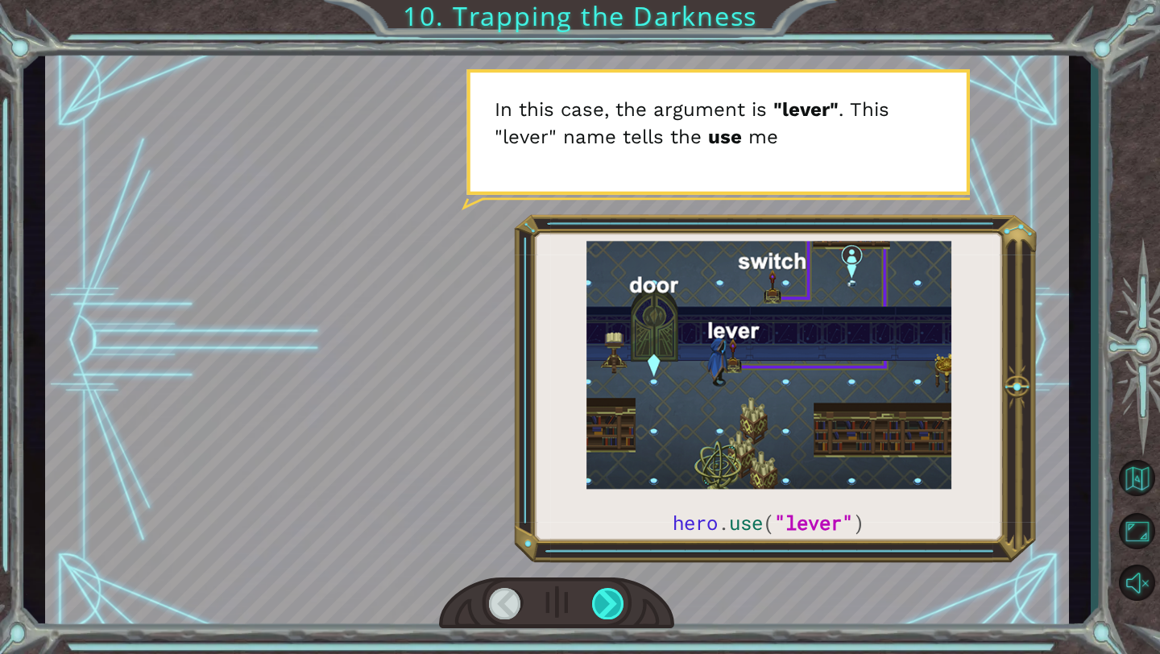
click at [610, 594] on div at bounding box center [608, 603] width 33 height 31
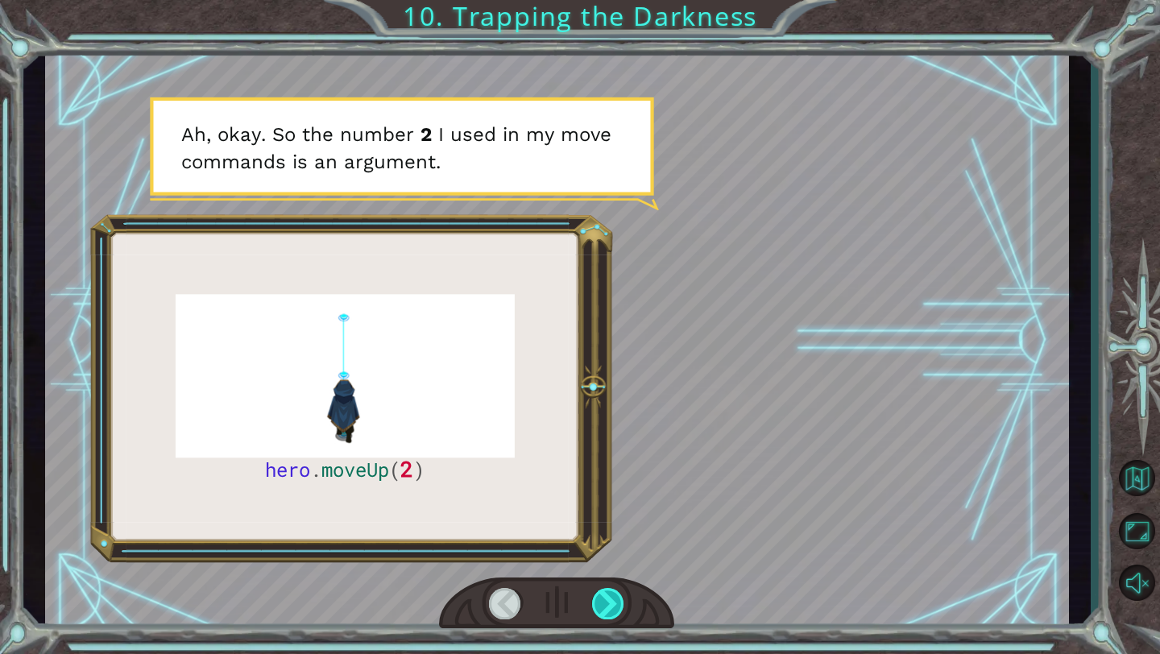
click at [610, 594] on div at bounding box center [608, 603] width 33 height 31
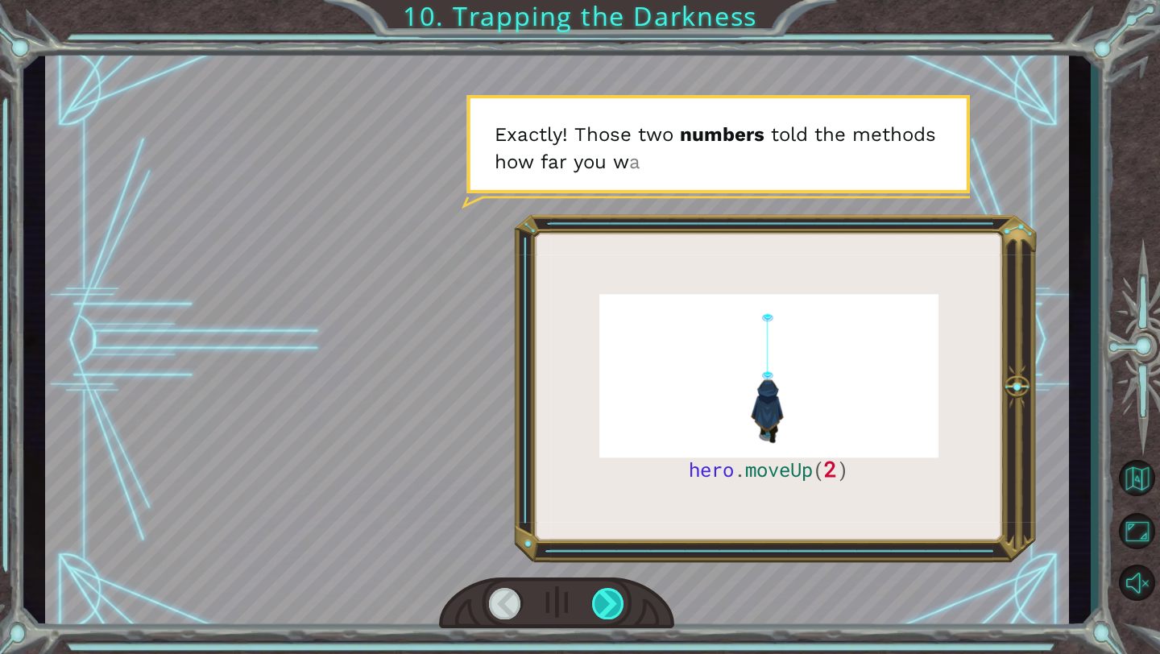
click at [611, 594] on div at bounding box center [608, 603] width 33 height 31
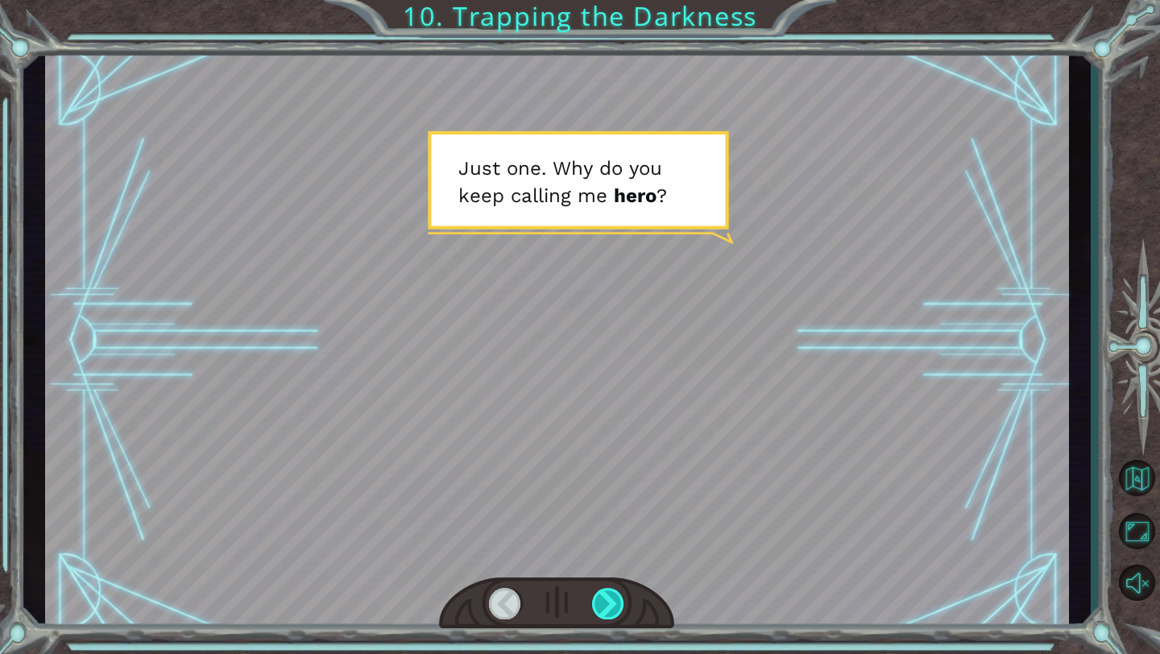
click at [611, 594] on div at bounding box center [608, 603] width 33 height 31
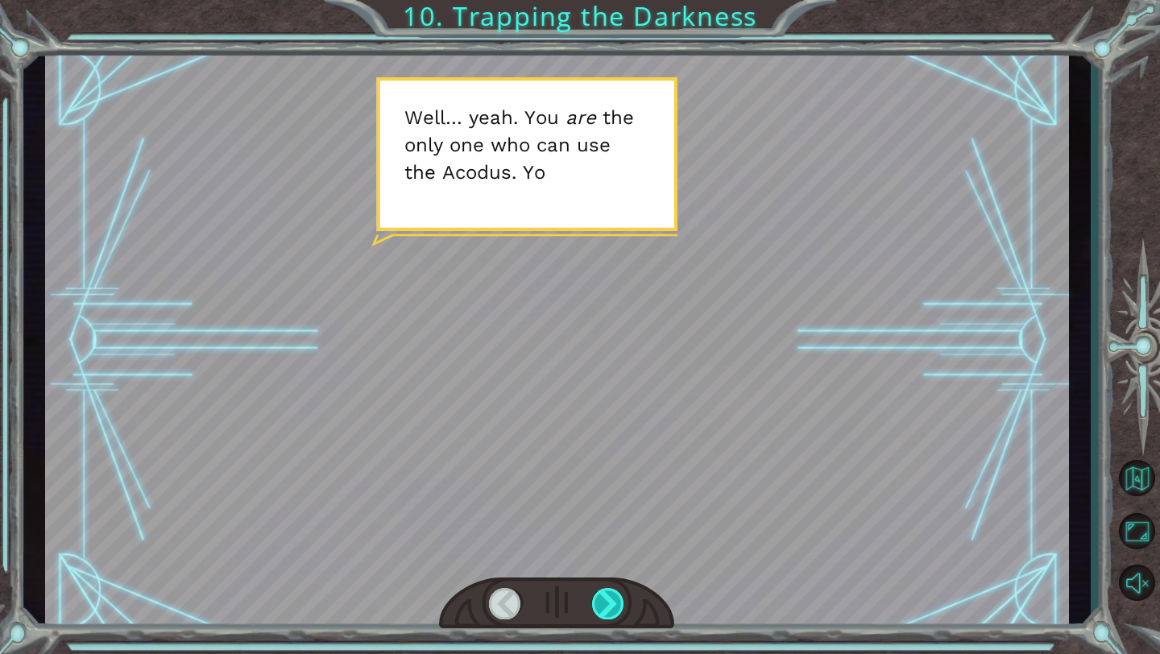
click at [611, 594] on div at bounding box center [608, 603] width 33 height 31
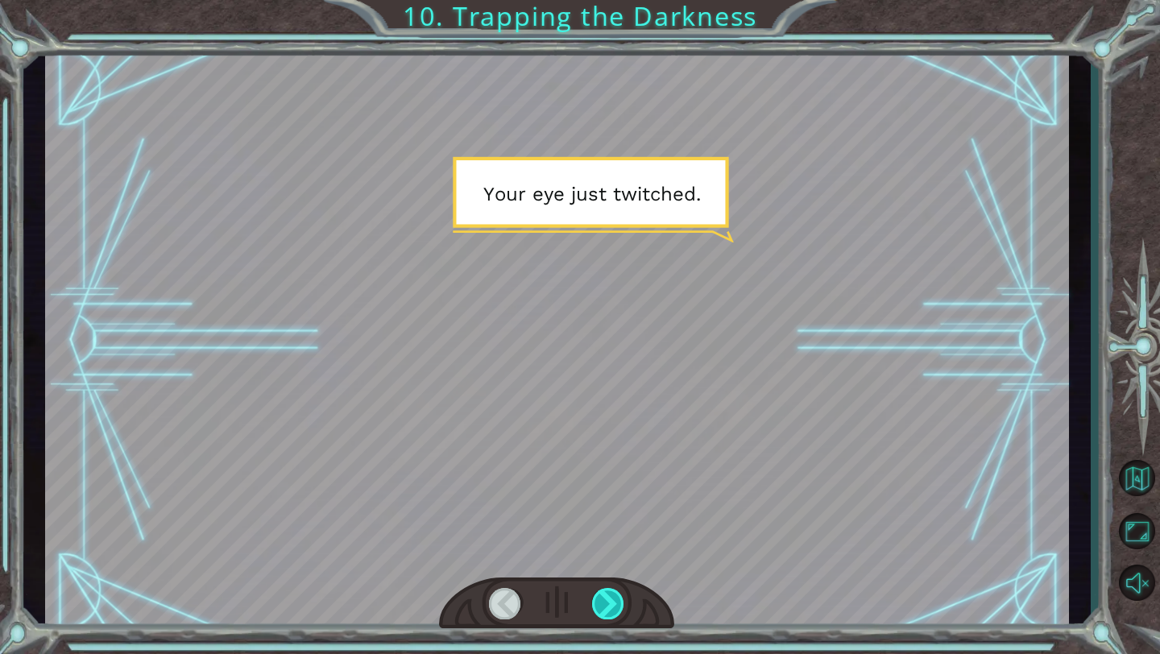
click at [611, 594] on div at bounding box center [608, 603] width 33 height 31
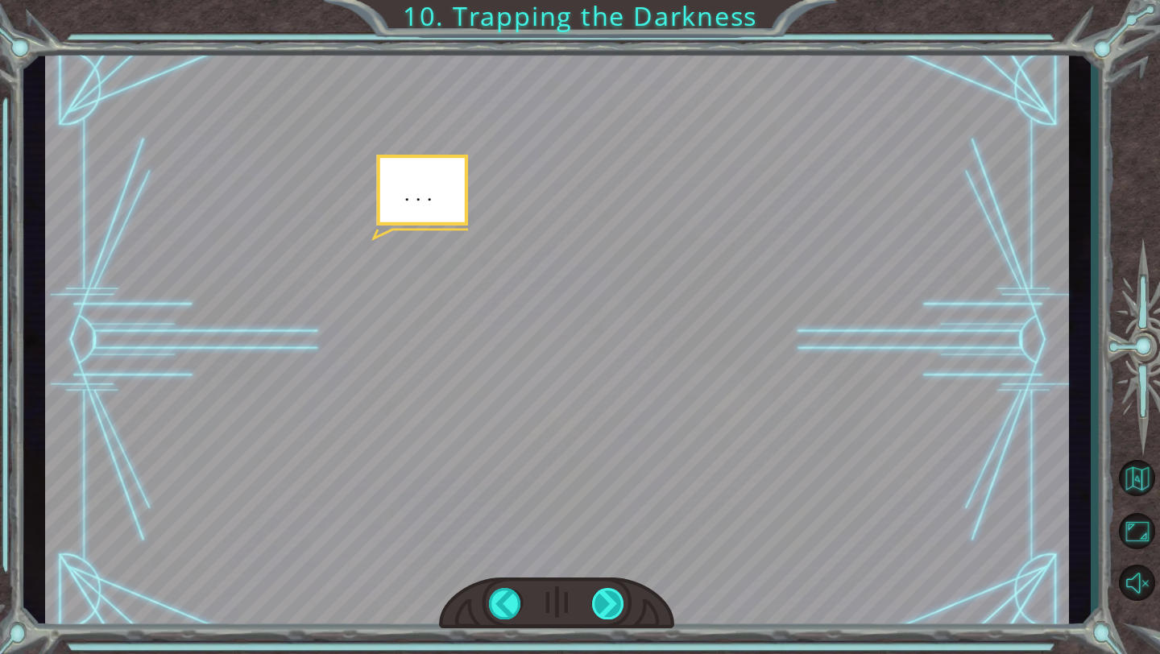
click at [611, 595] on div at bounding box center [608, 603] width 33 height 31
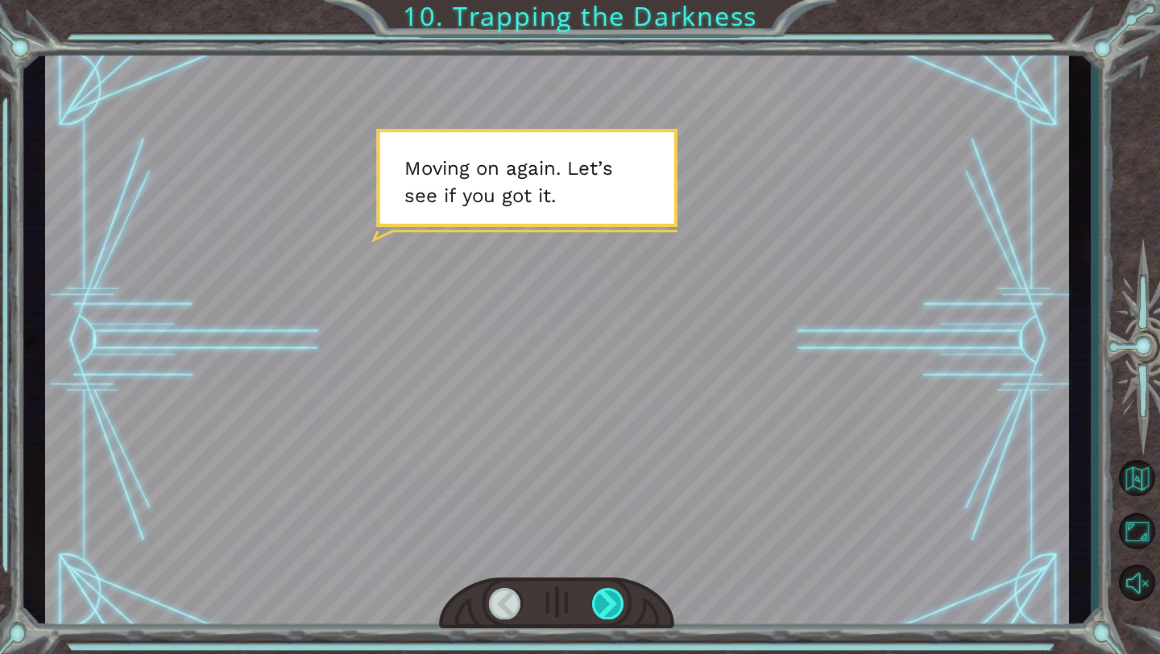
click at [611, 595] on div at bounding box center [608, 603] width 33 height 31
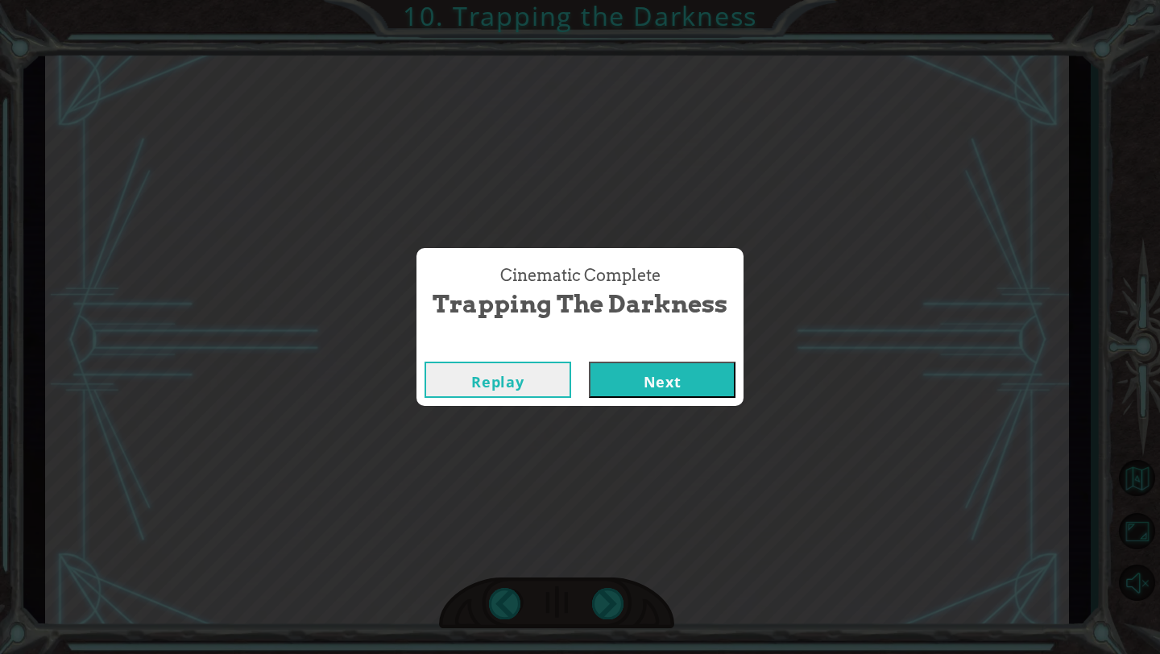
click at [679, 384] on button "Next" at bounding box center [662, 380] width 147 height 36
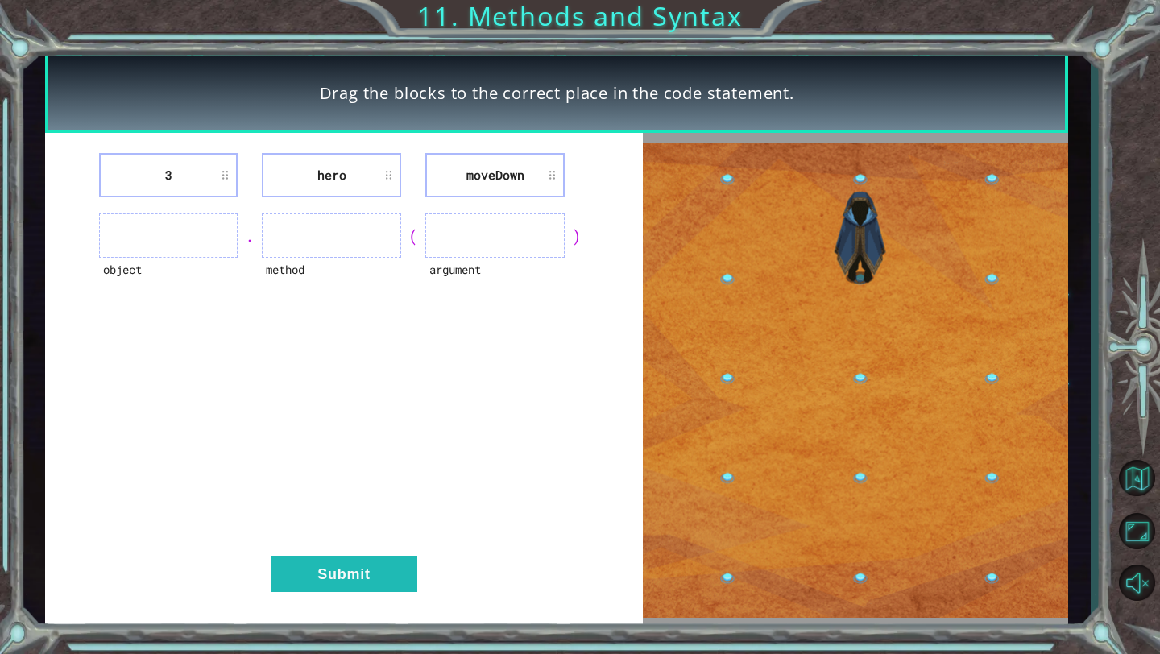
click at [172, 236] on ul at bounding box center [168, 236] width 139 height 44
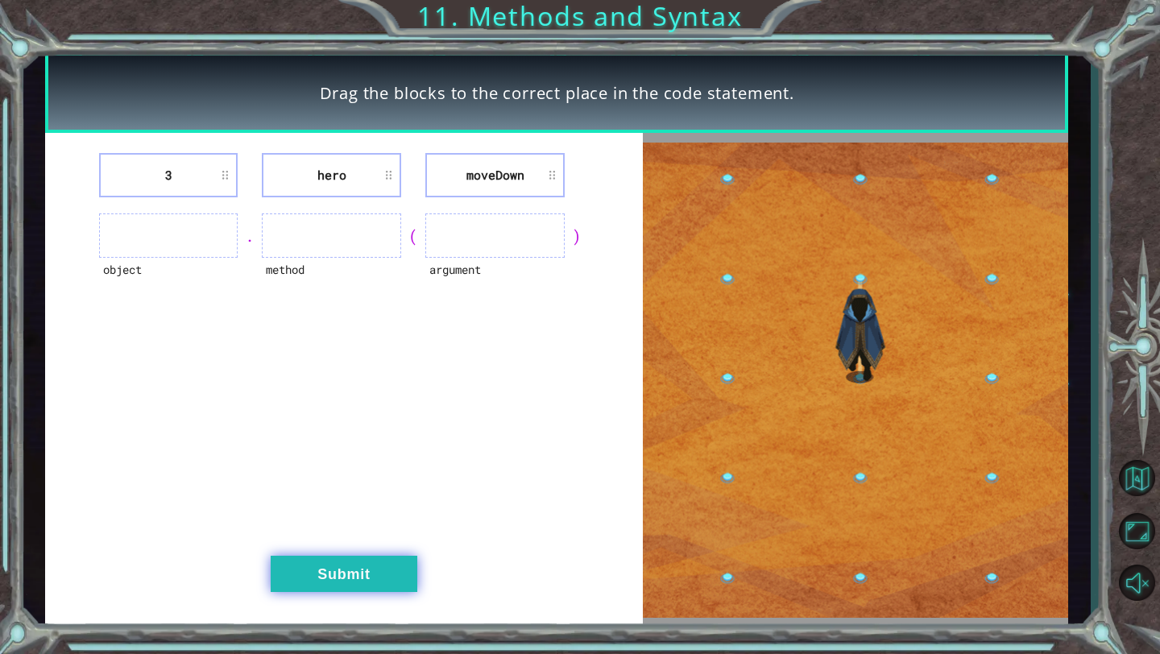
click at [335, 577] on button "Submit" at bounding box center [344, 574] width 147 height 36
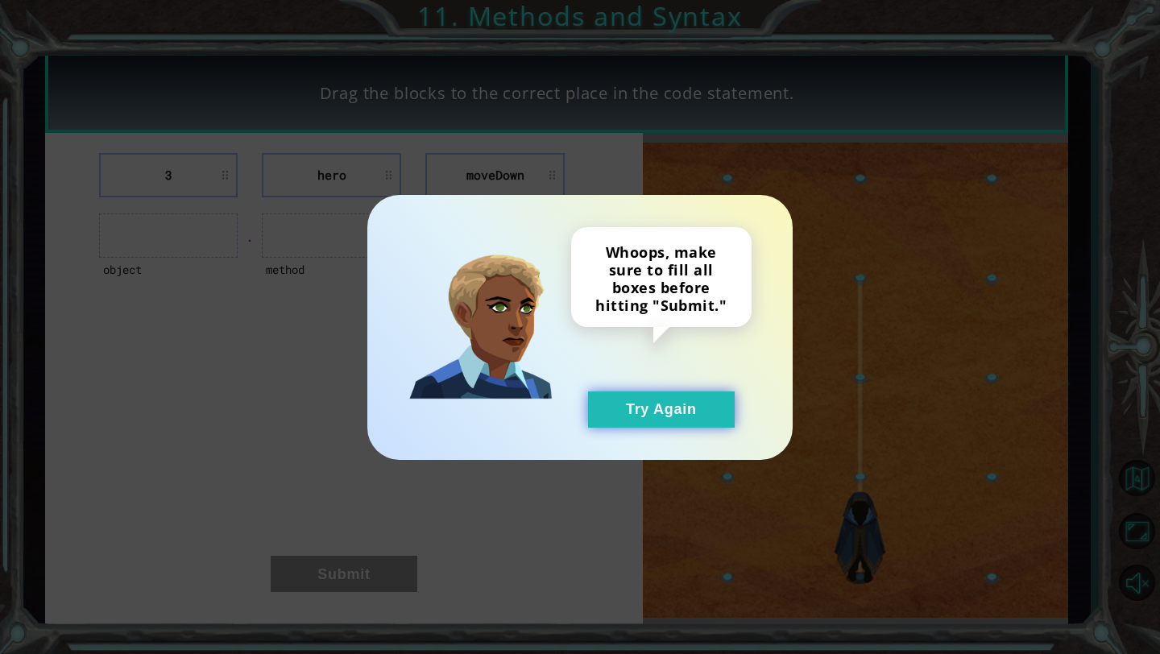
click at [653, 408] on button "Try Again" at bounding box center [661, 410] width 147 height 36
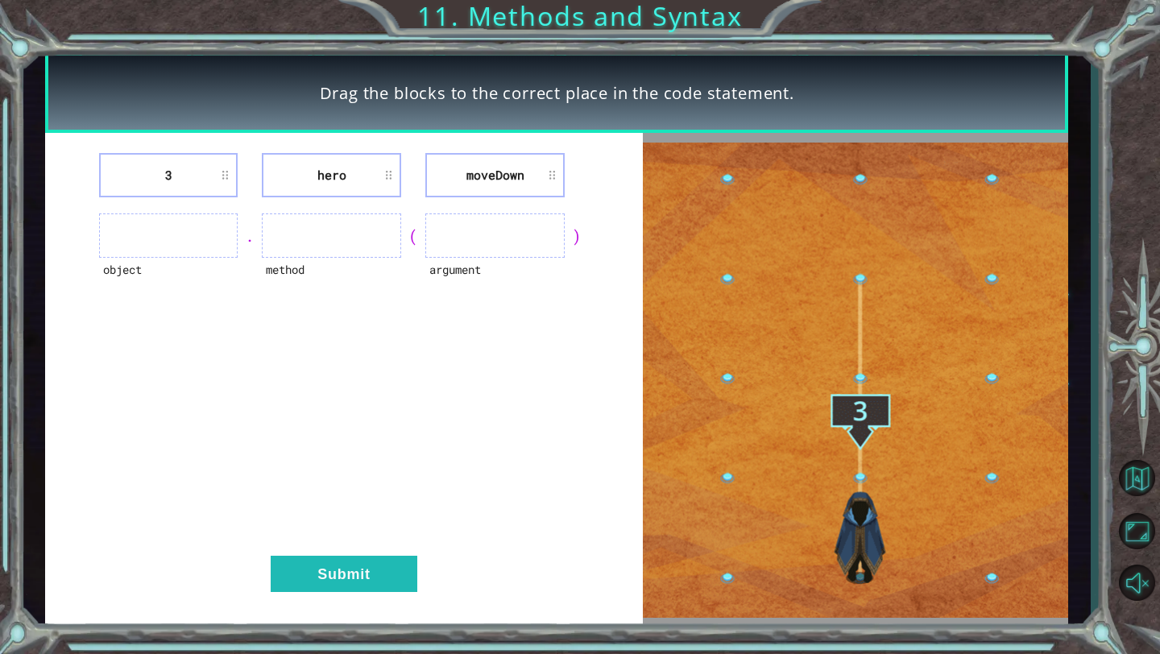
click at [342, 191] on li "hero" at bounding box center [331, 175] width 139 height 44
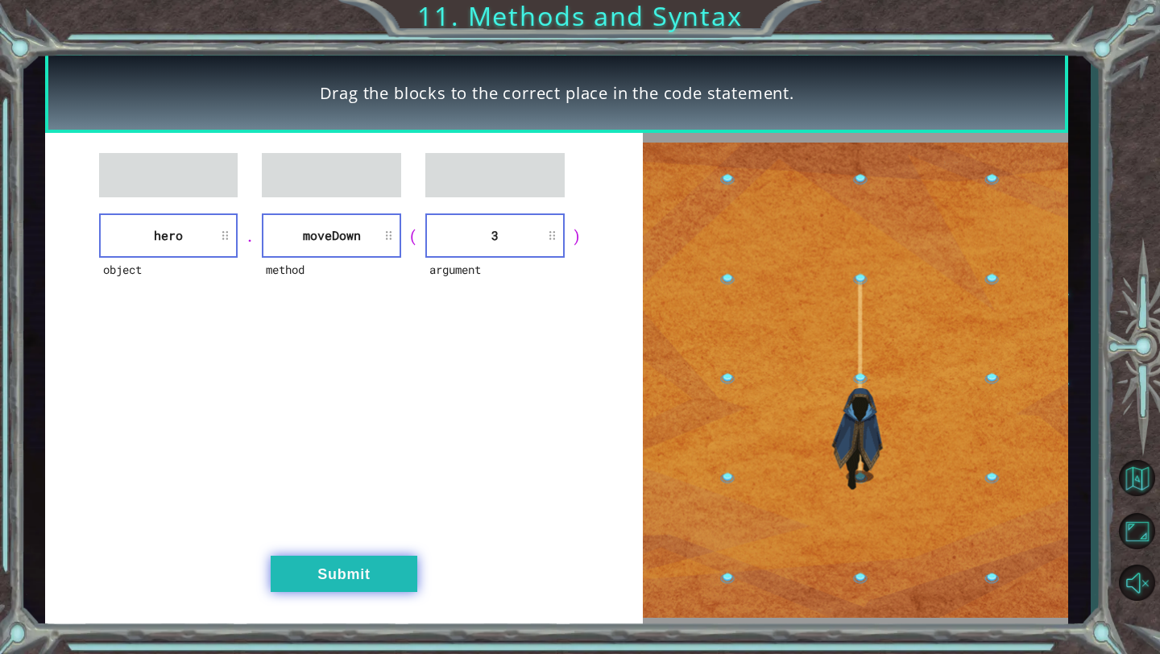
click at [317, 583] on button "Submit" at bounding box center [344, 574] width 147 height 36
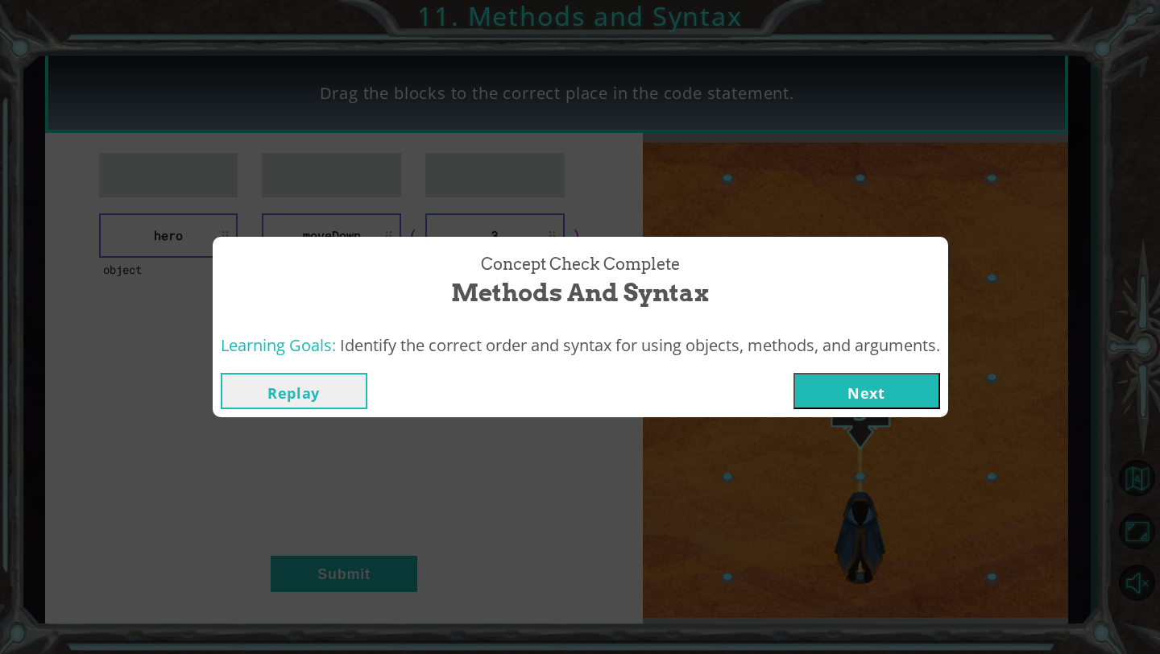
click at [866, 382] on button "Next" at bounding box center [867, 391] width 147 height 36
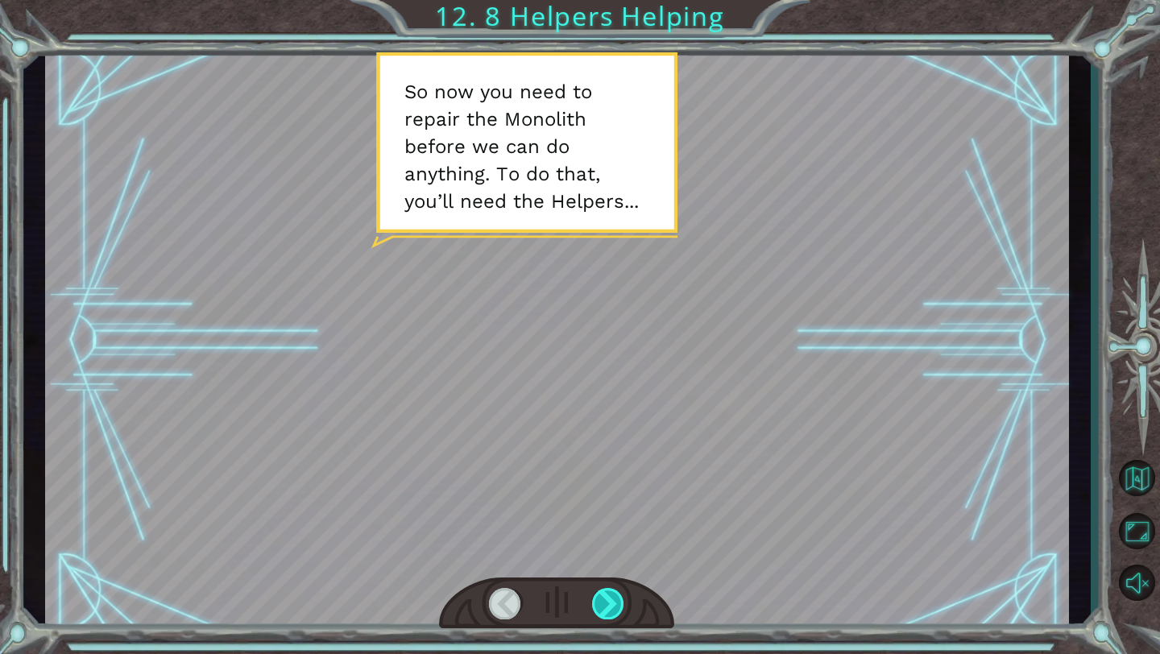
click at [613, 591] on div at bounding box center [608, 603] width 33 height 31
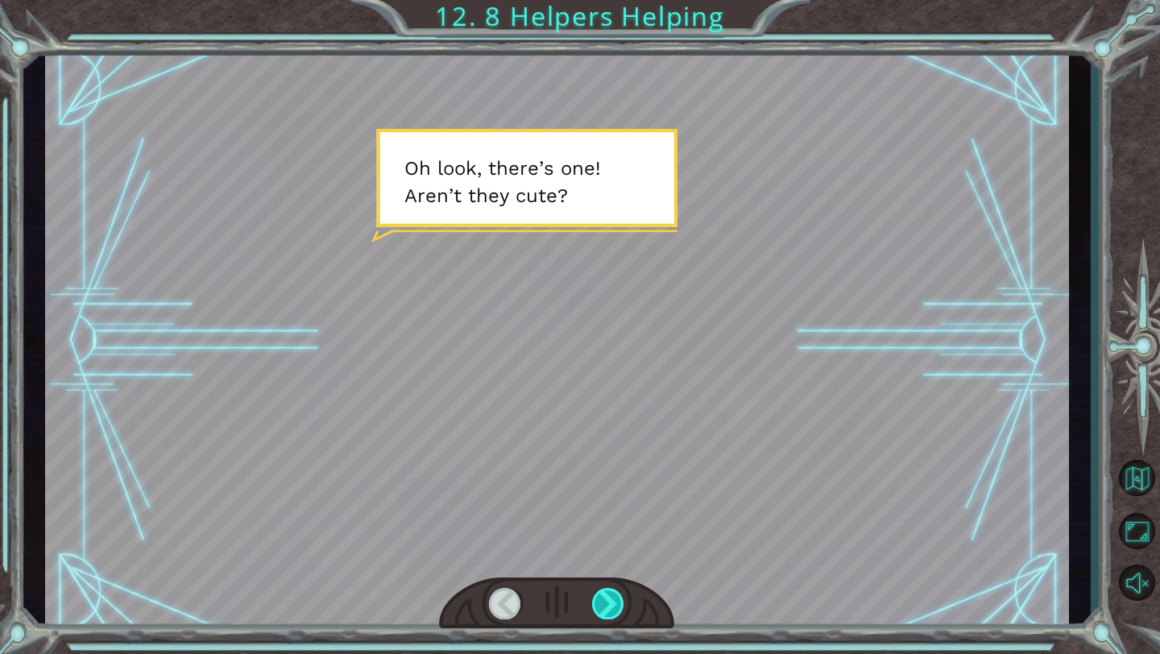
click at [613, 591] on div at bounding box center [608, 603] width 33 height 31
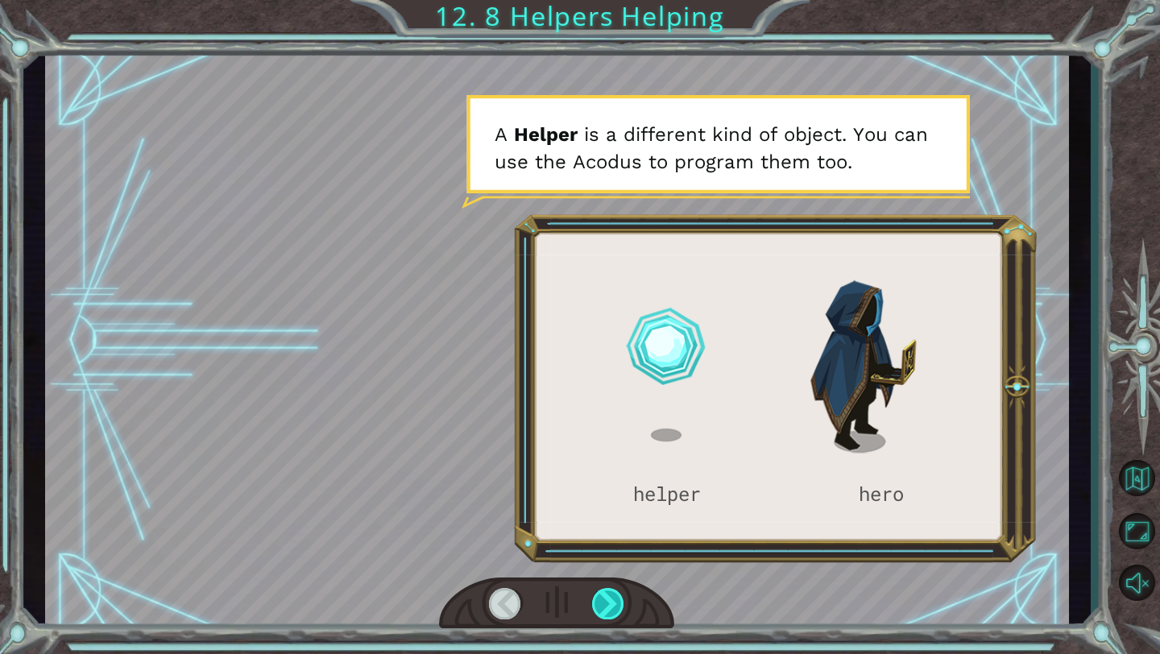
click at [613, 590] on div at bounding box center [608, 603] width 33 height 31
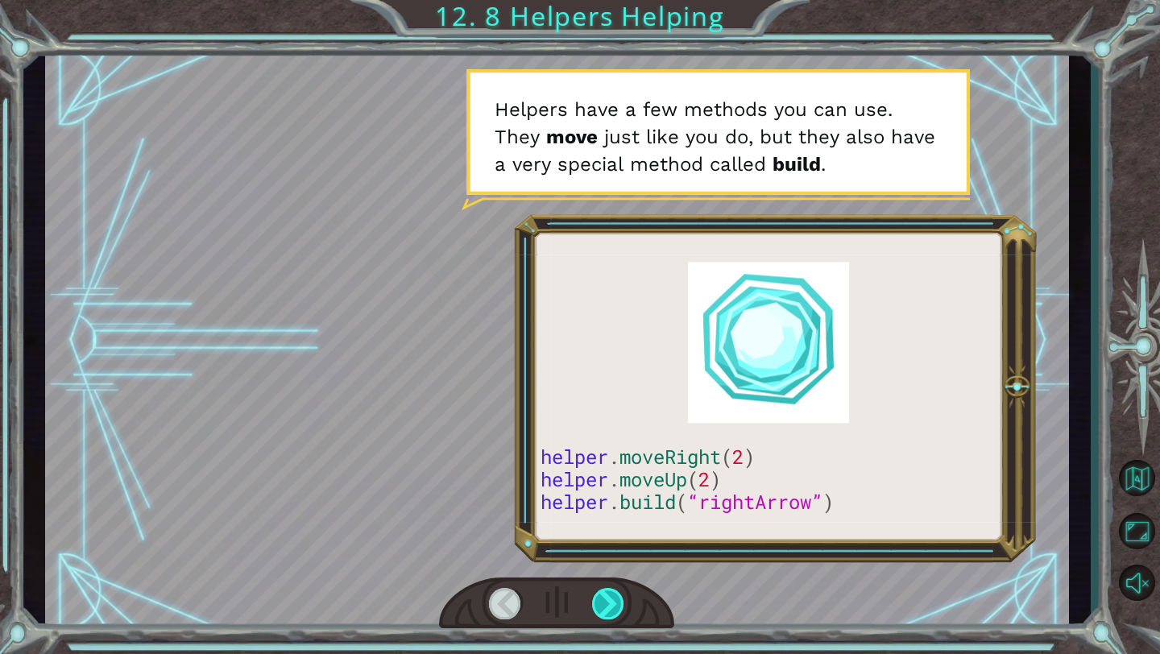
click at [613, 590] on div at bounding box center [608, 603] width 33 height 31
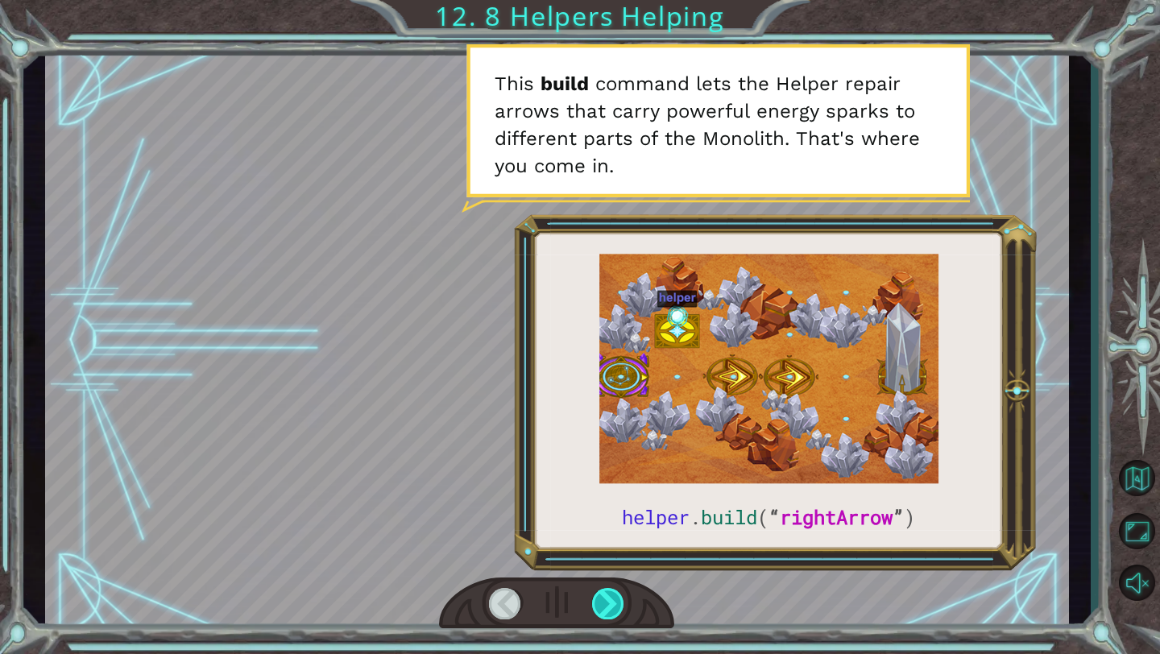
click at [613, 590] on div at bounding box center [608, 603] width 33 height 31
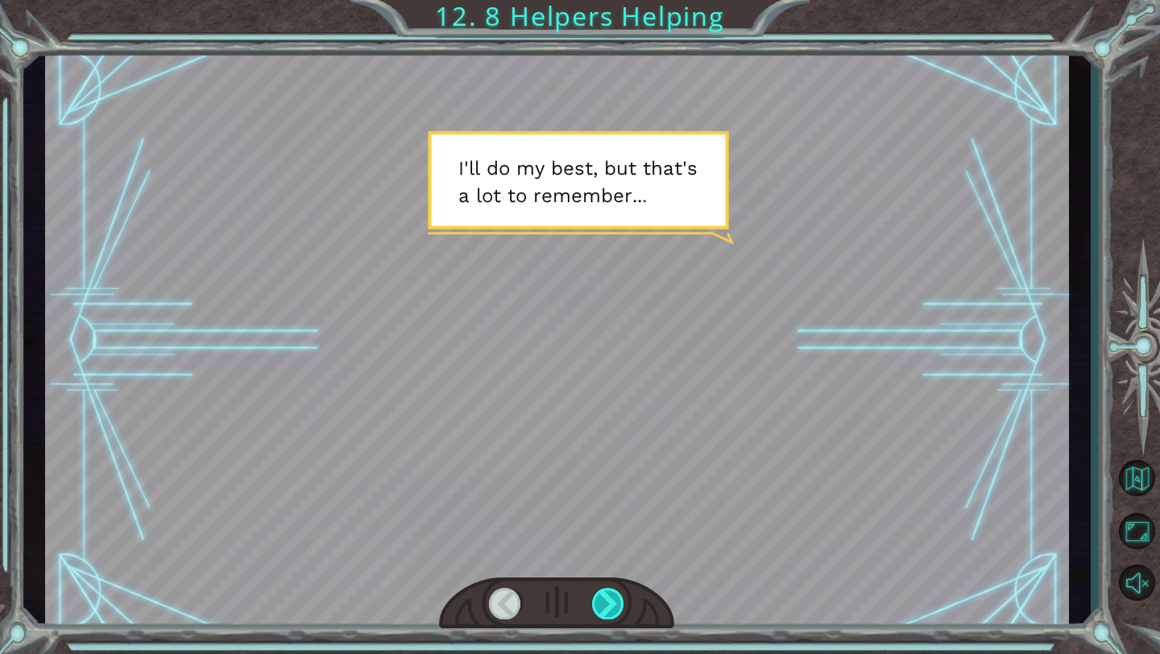
click at [613, 590] on div at bounding box center [608, 603] width 33 height 31
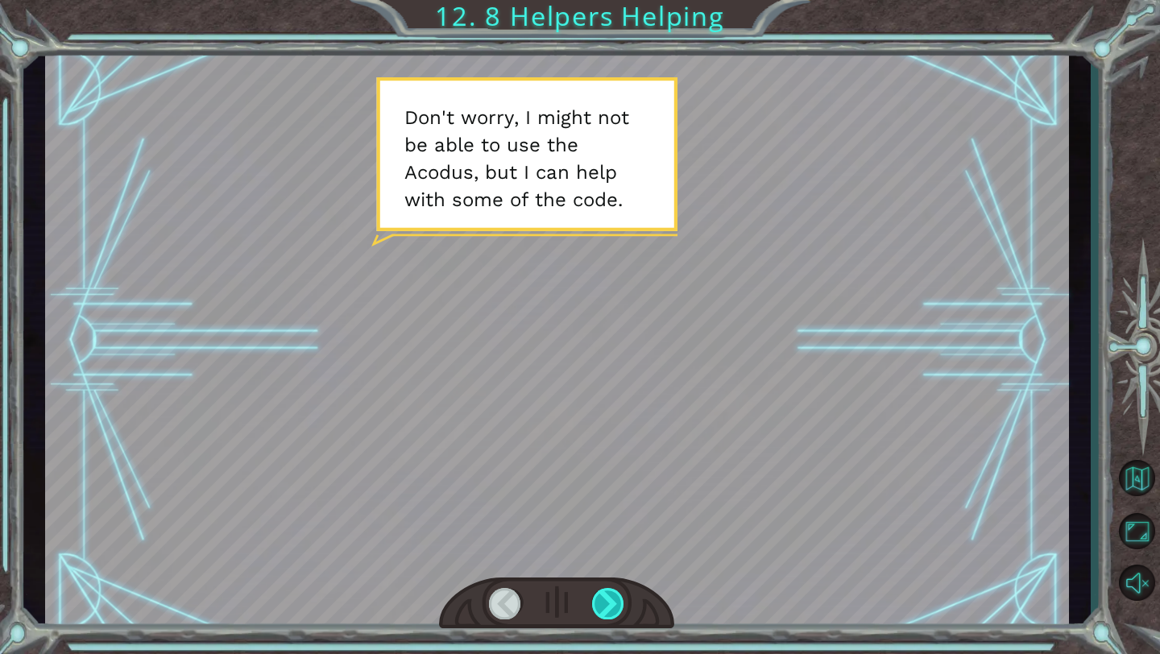
click at [613, 590] on div at bounding box center [608, 603] width 33 height 31
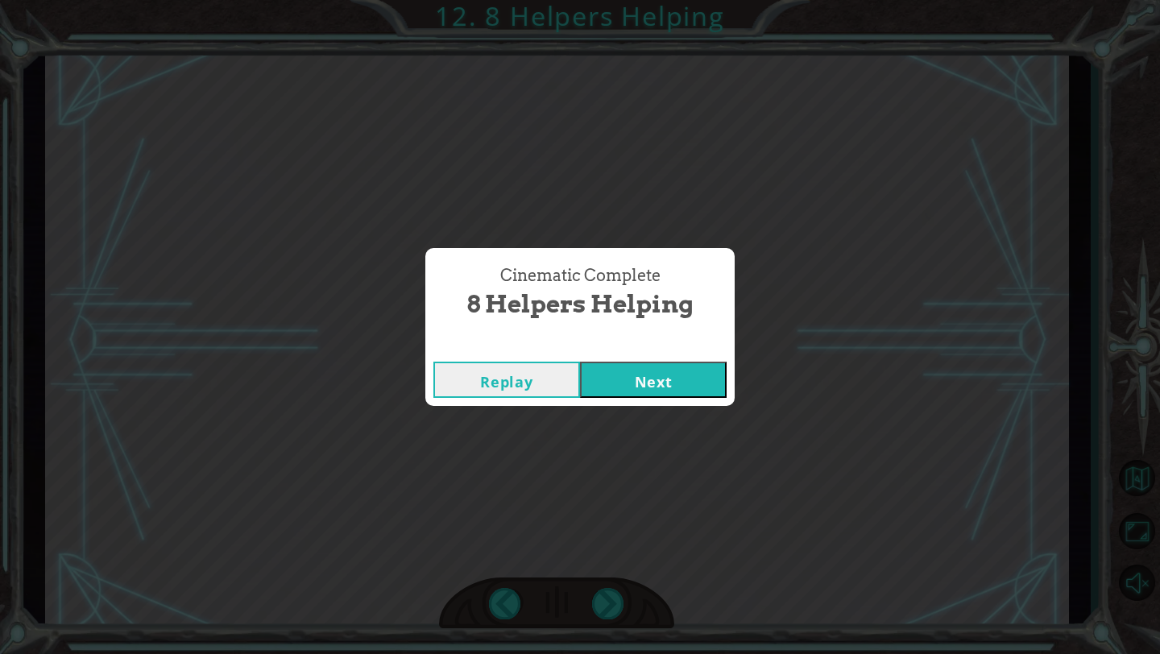
click at [657, 381] on button "Next" at bounding box center [653, 380] width 147 height 36
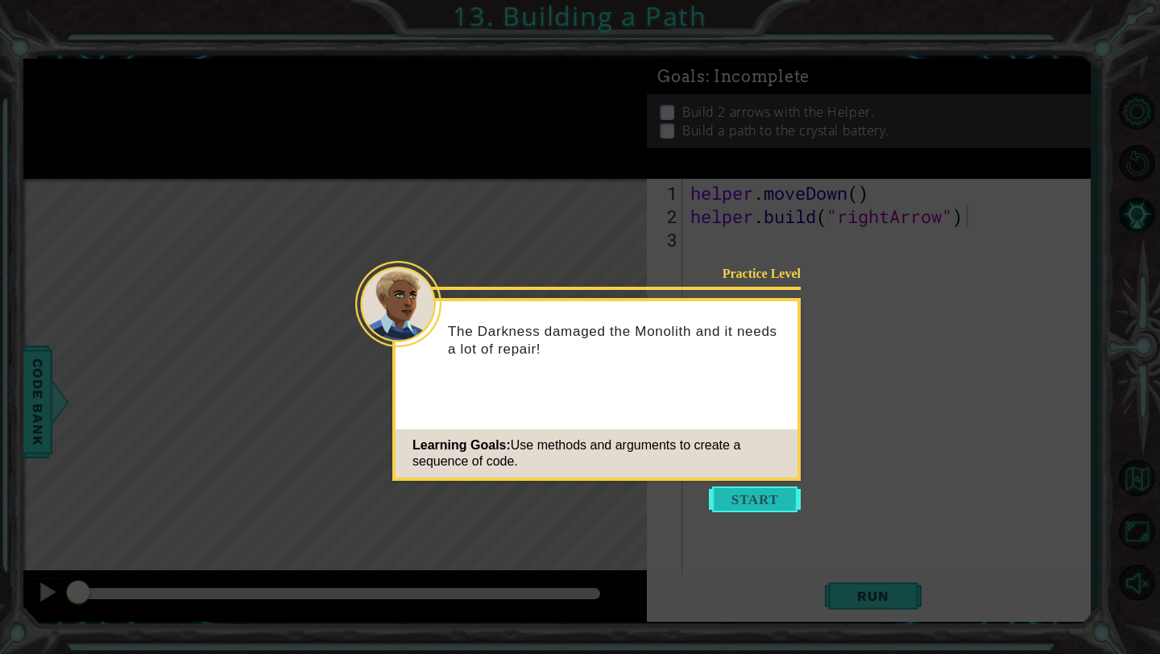
click at [748, 500] on button "Start" at bounding box center [755, 500] width 92 height 26
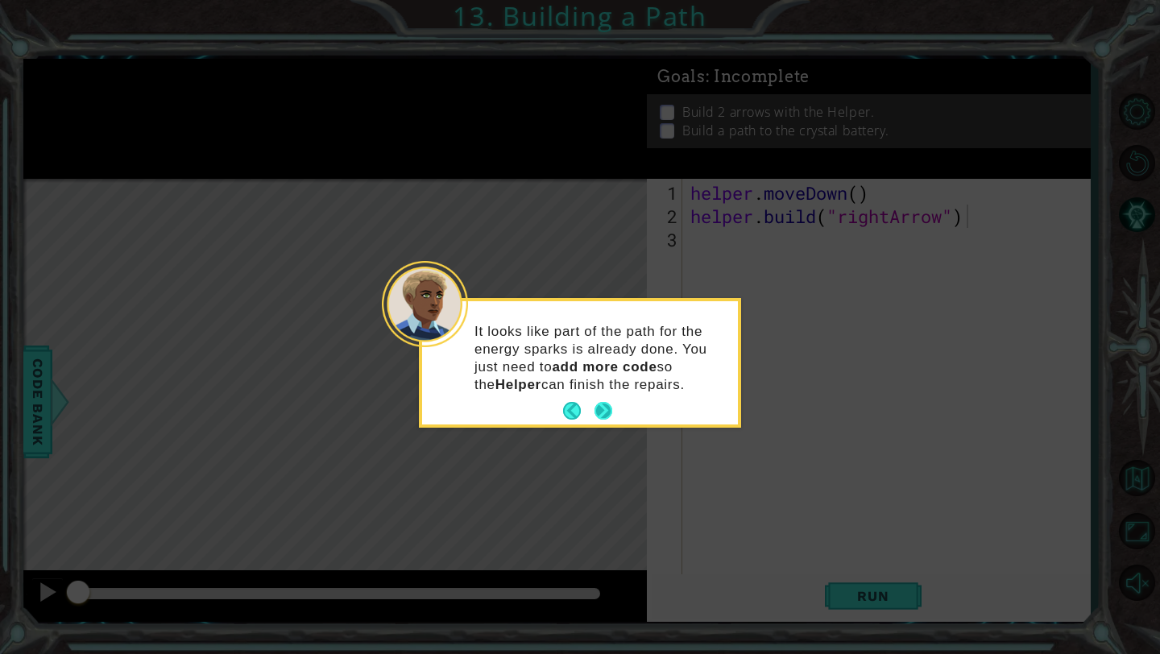
click at [604, 409] on button "Next" at bounding box center [604, 411] width 18 height 18
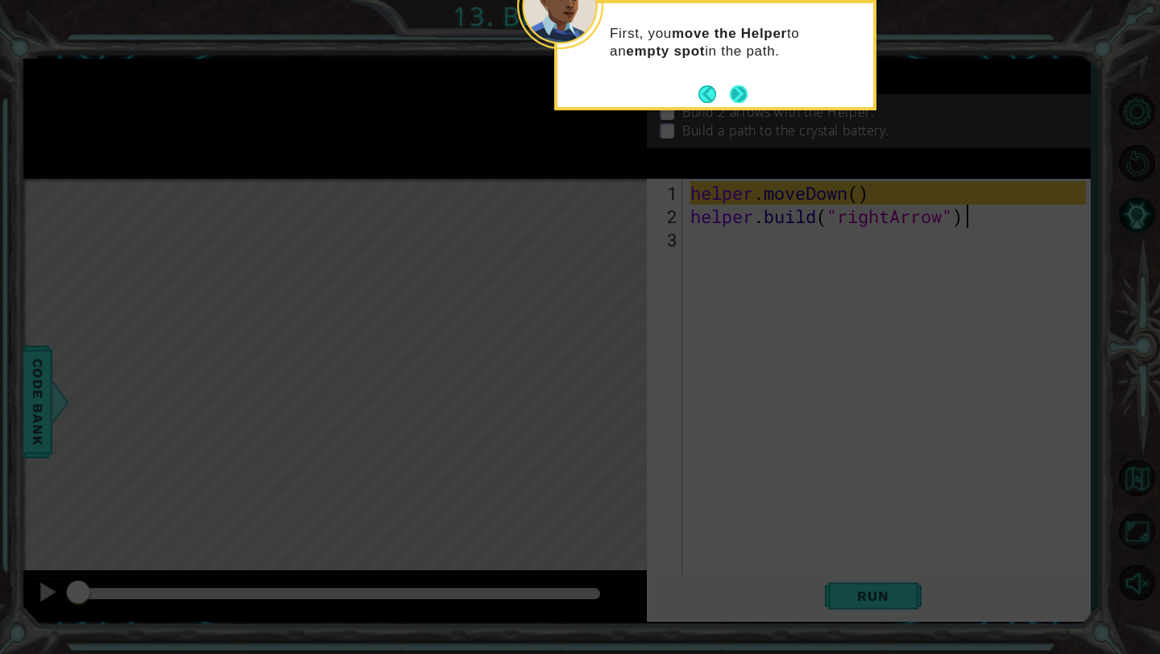
click at [741, 95] on button "Next" at bounding box center [738, 94] width 19 height 19
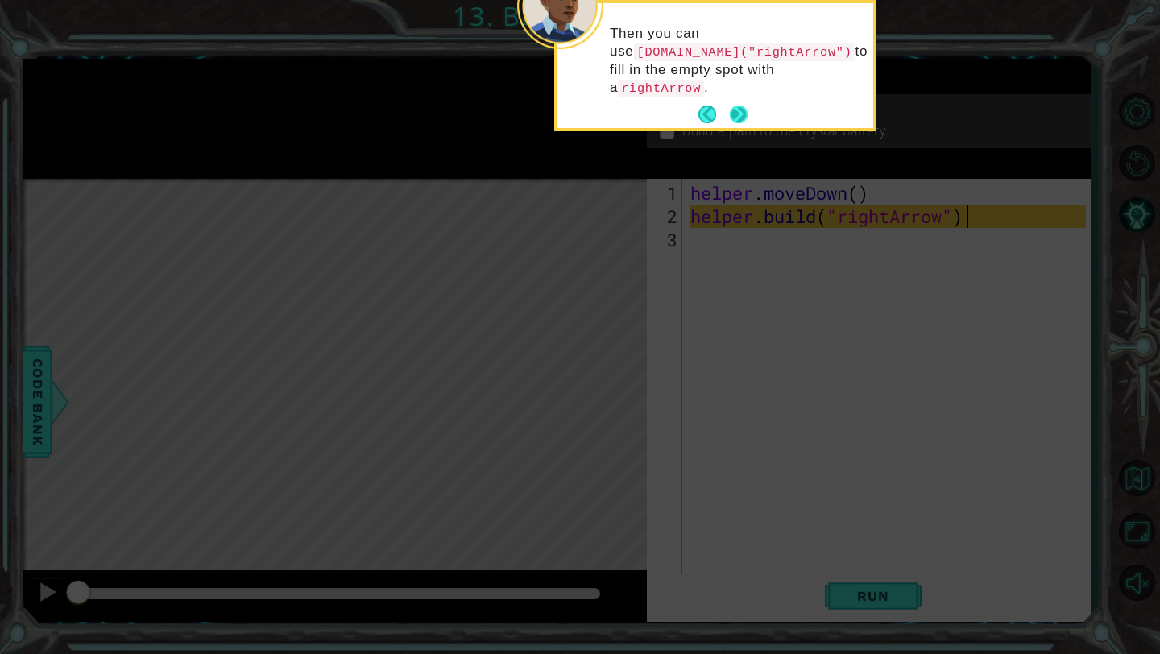
click at [740, 112] on button "Next" at bounding box center [739, 115] width 18 height 18
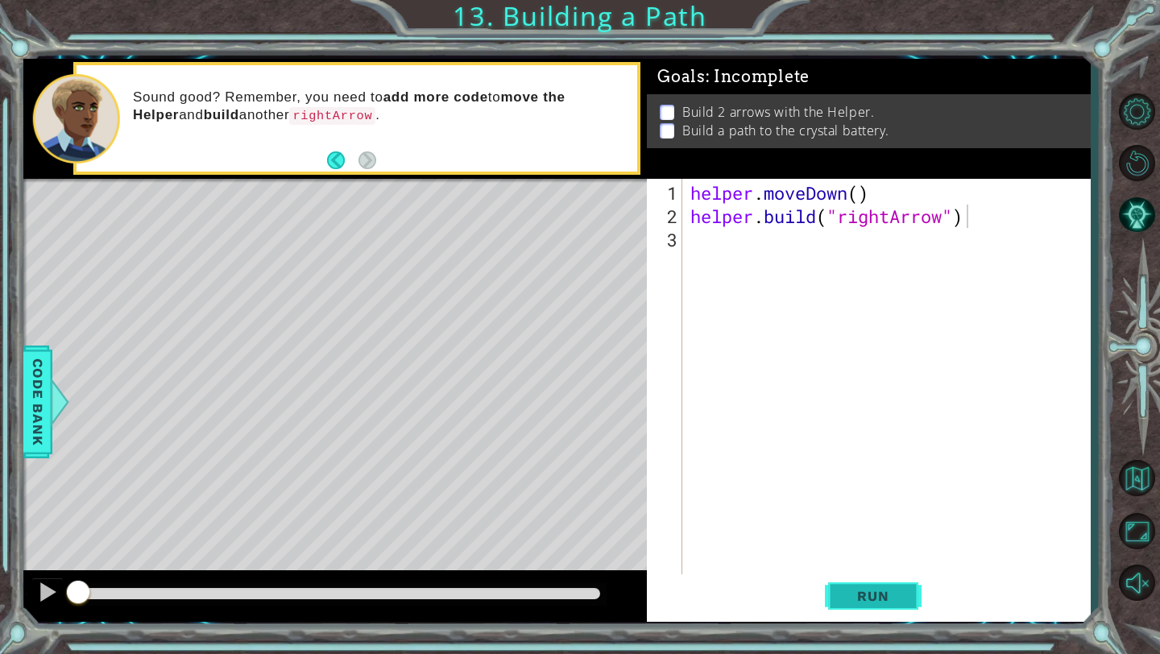
click at [890, 599] on span "Run" at bounding box center [873, 596] width 64 height 16
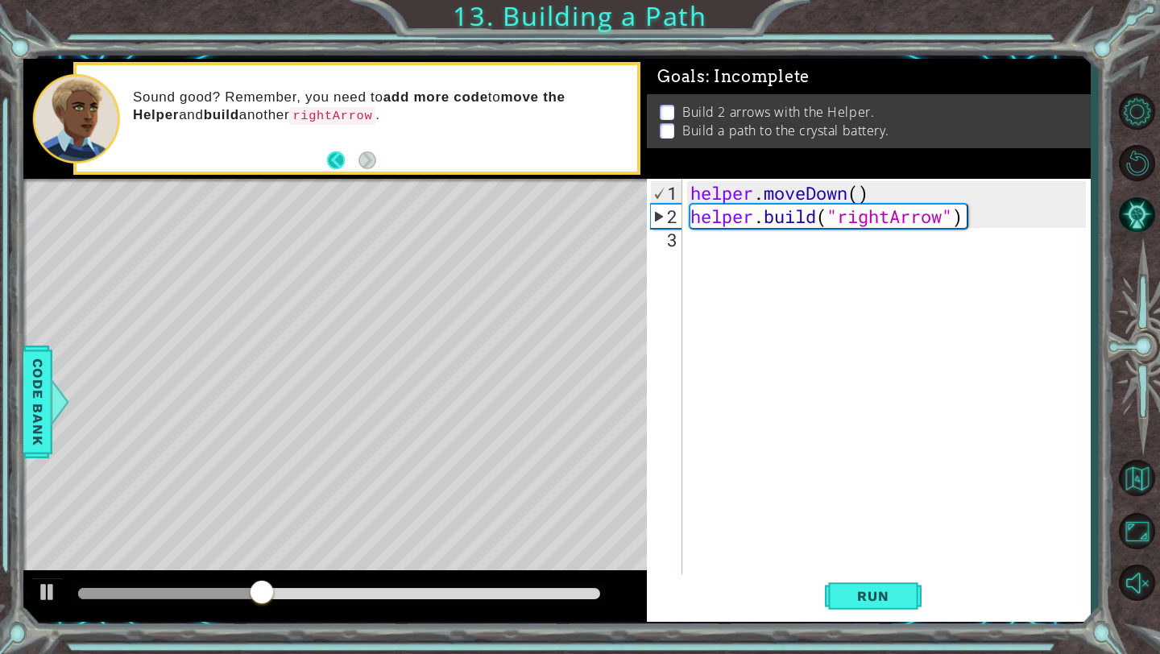
click at [333, 151] on button "Back" at bounding box center [342, 160] width 31 height 18
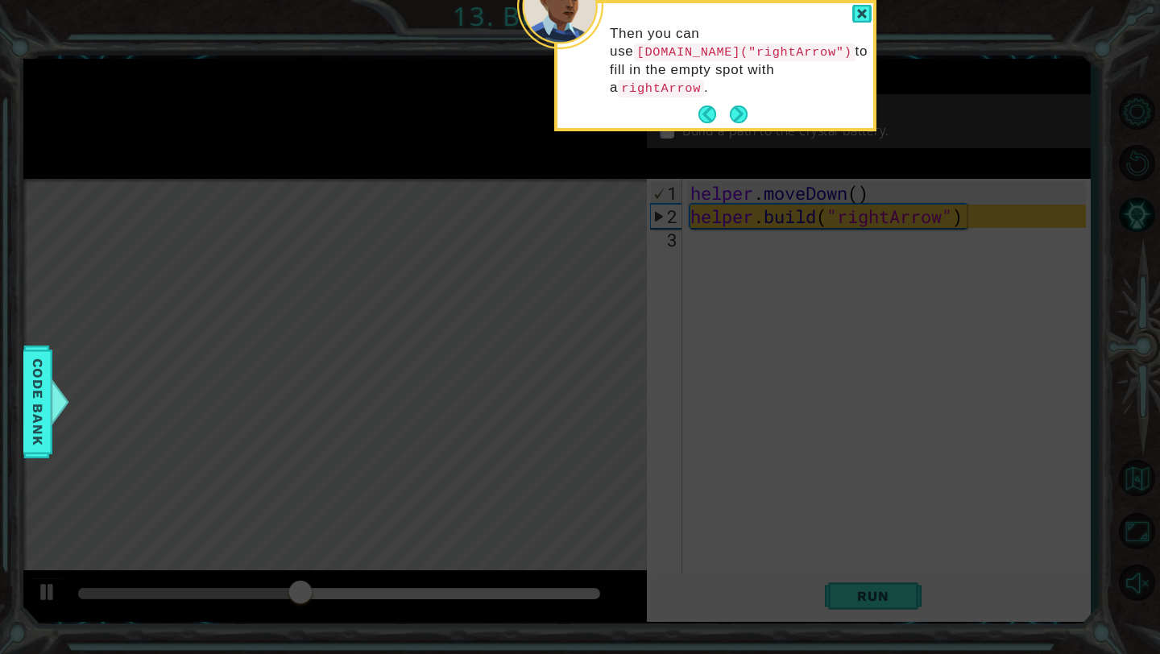
click at [696, 120] on div "Then you can use helper.build("rightArrow") to fill in the empty spot with a ri…" at bounding box center [716, 69] width 316 height 118
click at [709, 103] on footer at bounding box center [723, 114] width 49 height 24
click at [709, 106] on button "Back" at bounding box center [714, 115] width 31 height 18
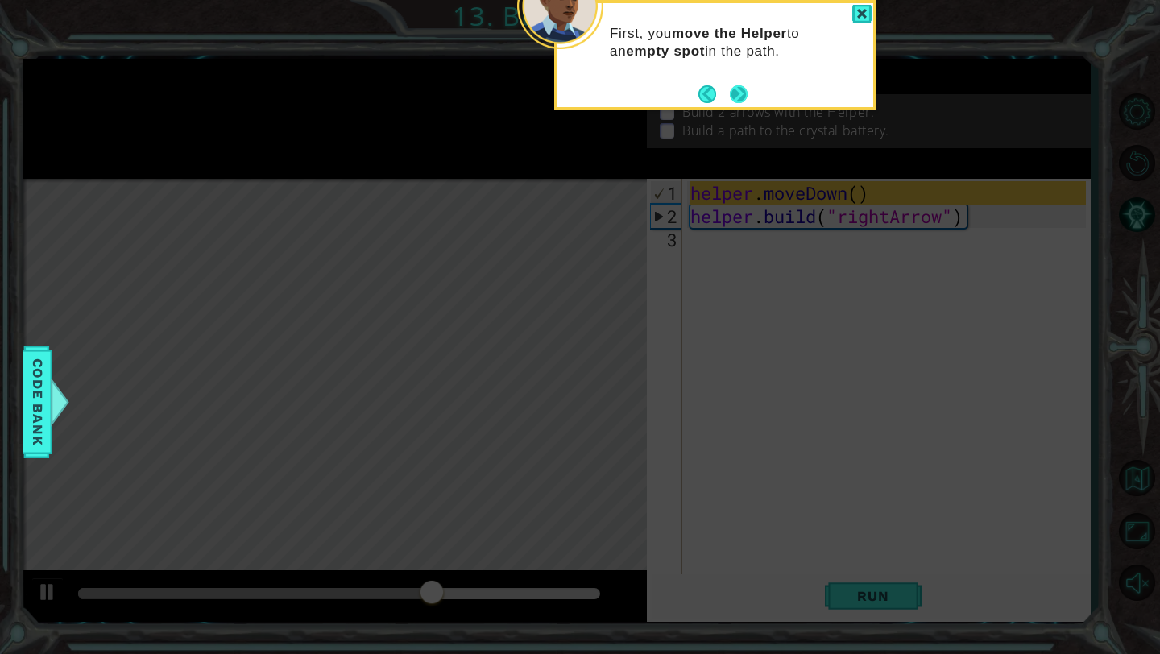
click at [732, 93] on button "Next" at bounding box center [739, 94] width 18 height 18
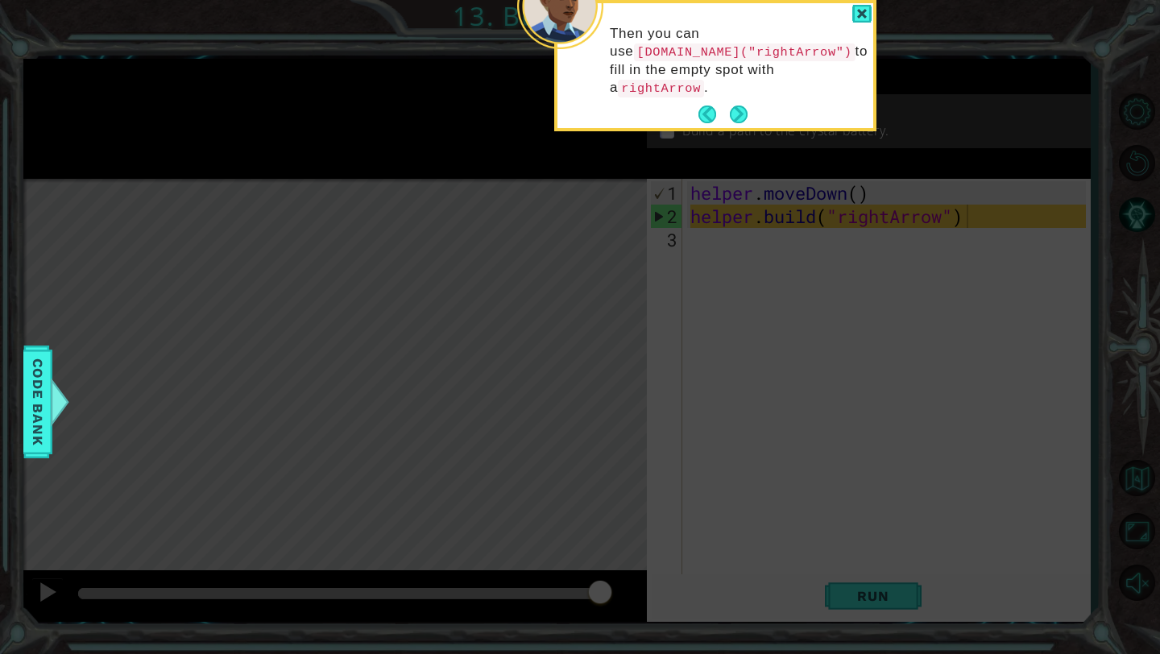
click at [741, 101] on div "Then you can use helper.build("rightArrow") to fill in the empty spot with a ri…" at bounding box center [716, 65] width 316 height 125
click at [737, 106] on button "Next" at bounding box center [739, 115] width 18 height 18
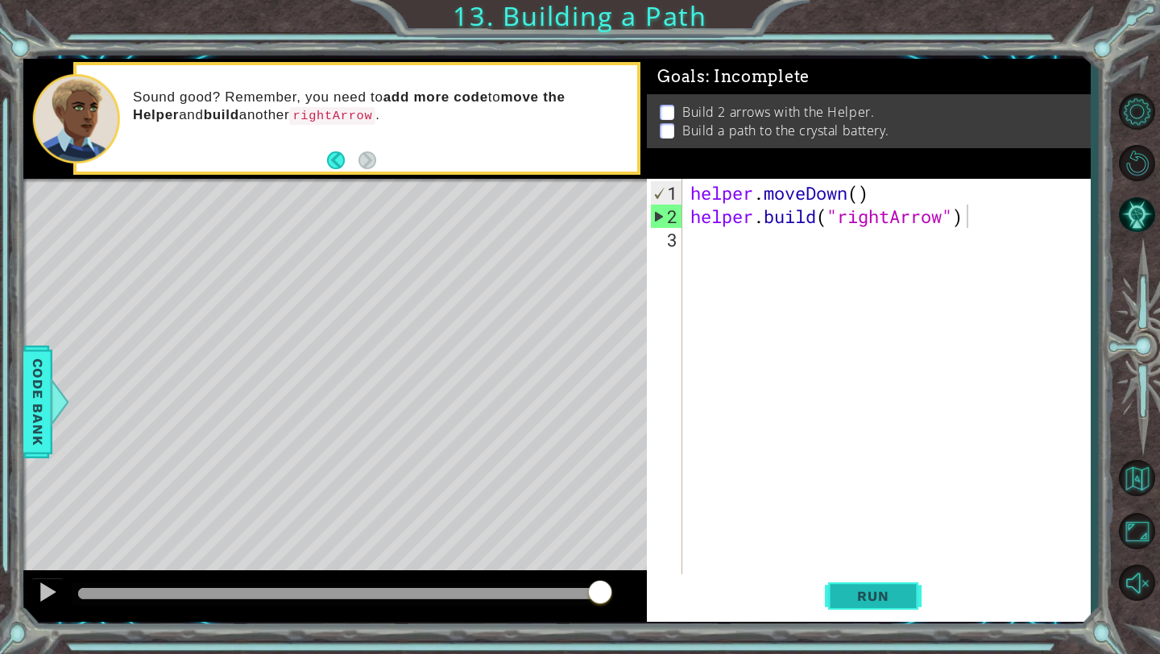
click at [861, 587] on button "Run" at bounding box center [873, 596] width 97 height 44
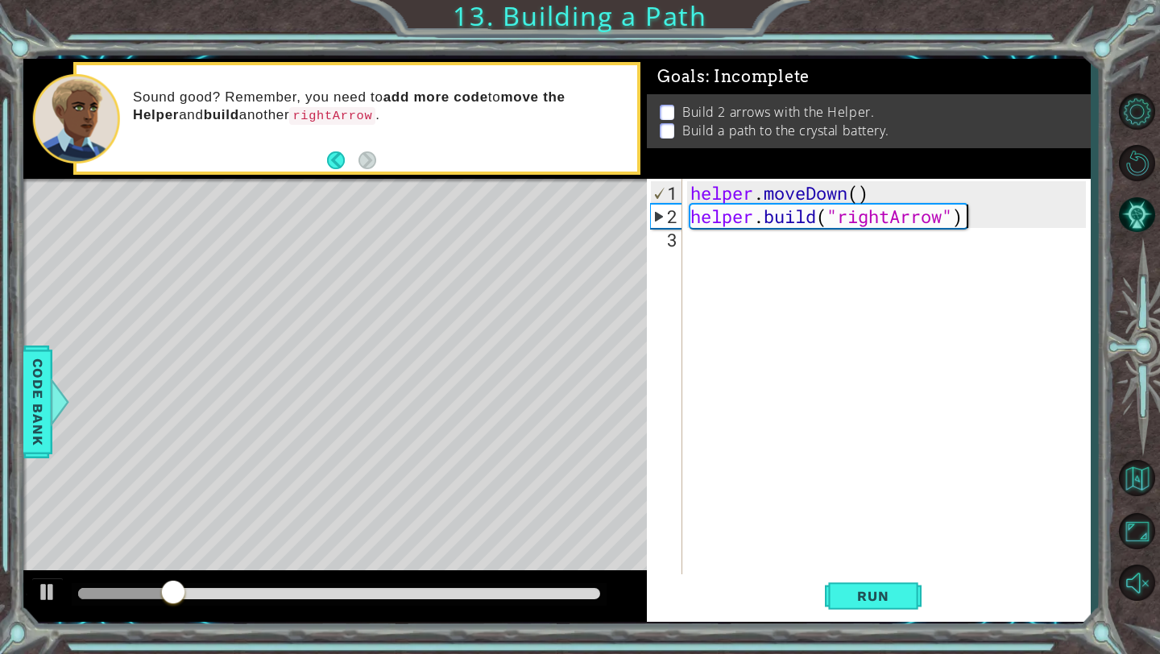
click at [708, 247] on div "helper . moveDown ( ) helper . build ( "rightArrow" )" at bounding box center [890, 403] width 407 height 444
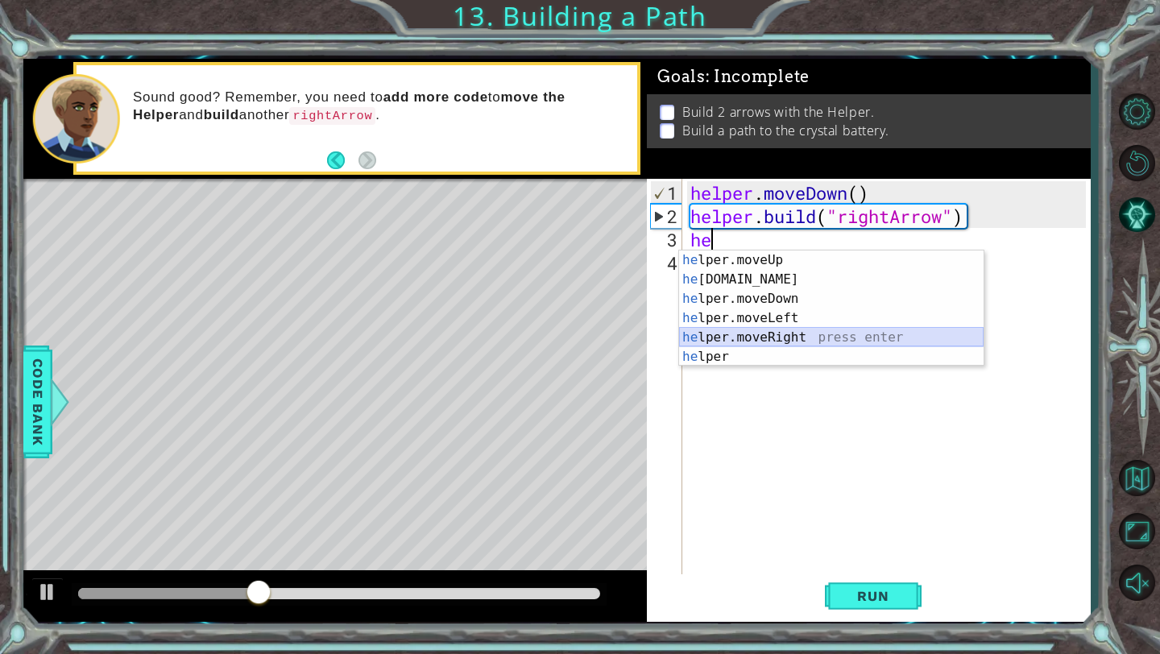
click at [784, 337] on div "he lper.moveUp press enter he lper.build press enter he lper.moveDown press ent…" at bounding box center [831, 328] width 305 height 155
type textarea "helper.moveRight(1)"
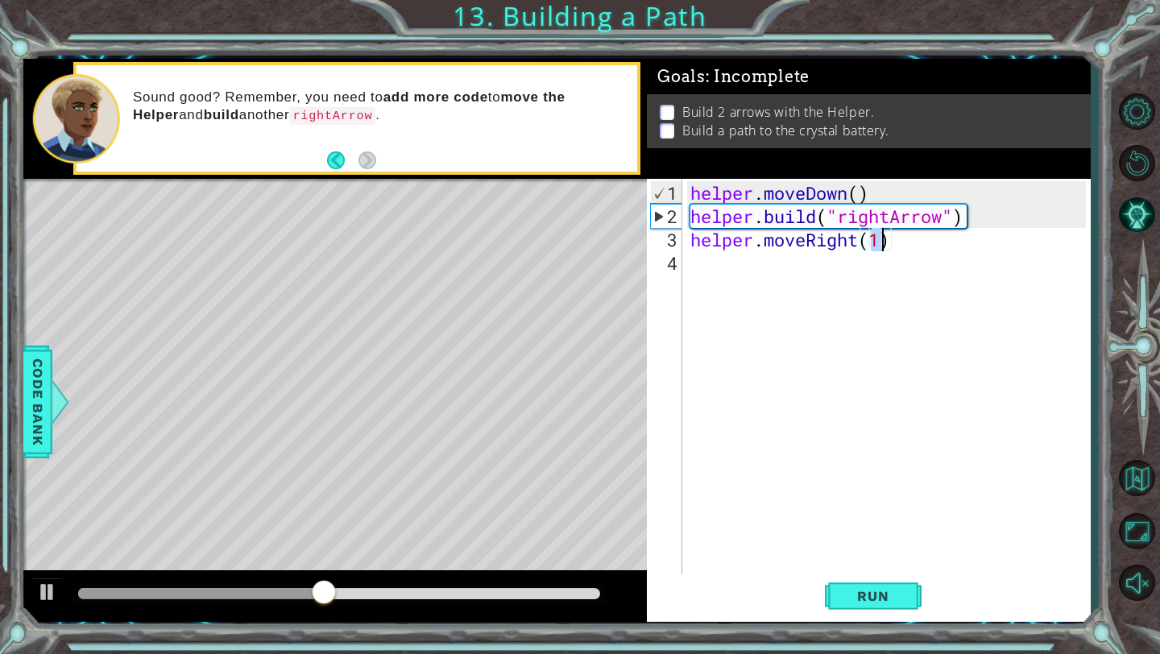
click at [727, 270] on div "helper . moveDown ( ) helper . build ( "rightArrow" ) helper . moveRight ( 1 )" at bounding box center [890, 403] width 407 height 444
click at [875, 599] on span "Run" at bounding box center [873, 596] width 64 height 16
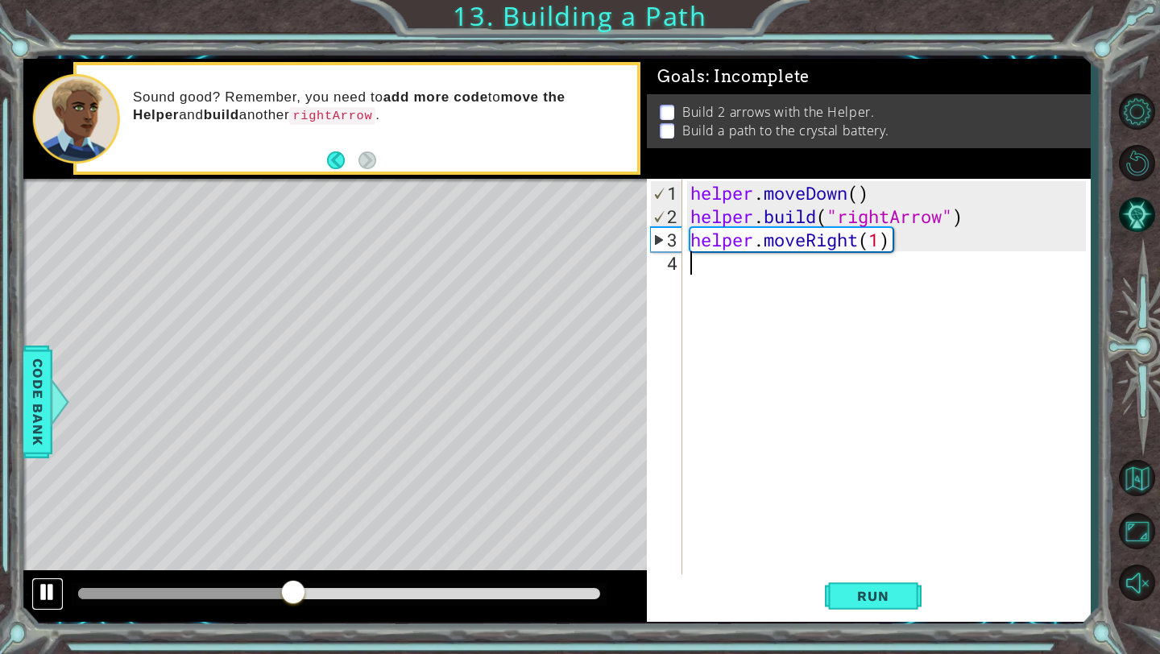
click at [47, 591] on div at bounding box center [47, 592] width 21 height 21
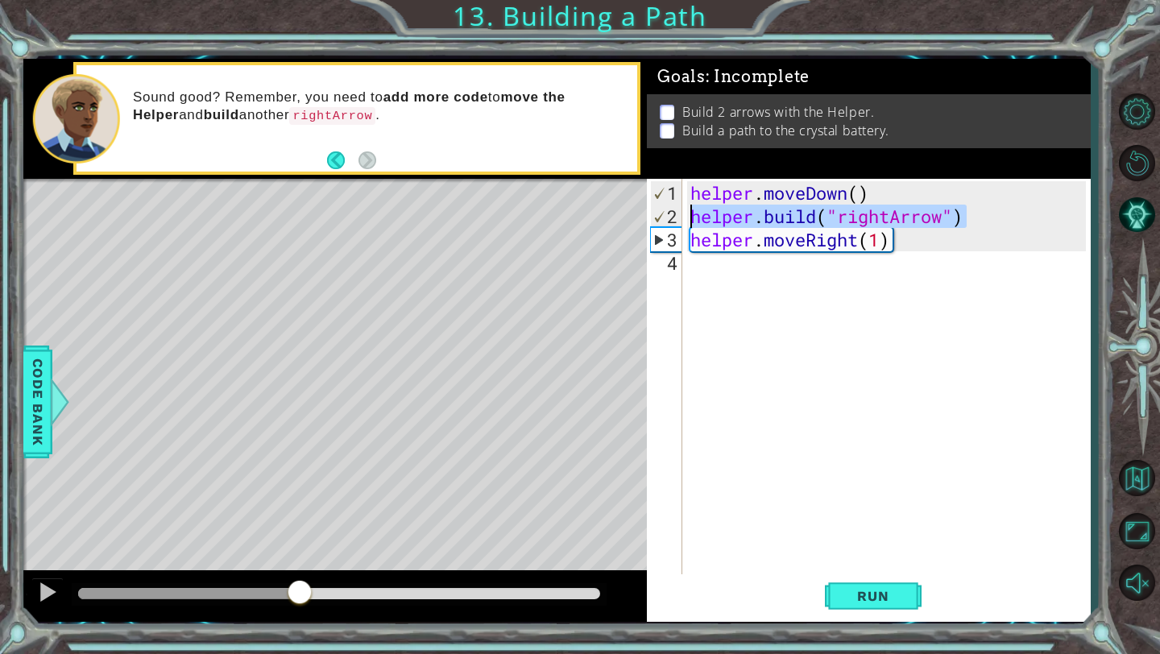
drag, startPoint x: 992, startPoint y: 218, endPoint x: 691, endPoint y: 218, distance: 300.5
click at [691, 218] on div "helper . moveDown ( ) helper . build ( "rightArrow" ) helper . moveRight ( 1 )" at bounding box center [890, 403] width 407 height 444
type textarea "helper.build("rightArrow")"
click at [715, 274] on div "helper . moveDown ( ) helper . build ( "rightArrow" ) helper . moveRight ( 1 )" at bounding box center [890, 403] width 407 height 444
paste textarea "helper.build("rightArrow")"
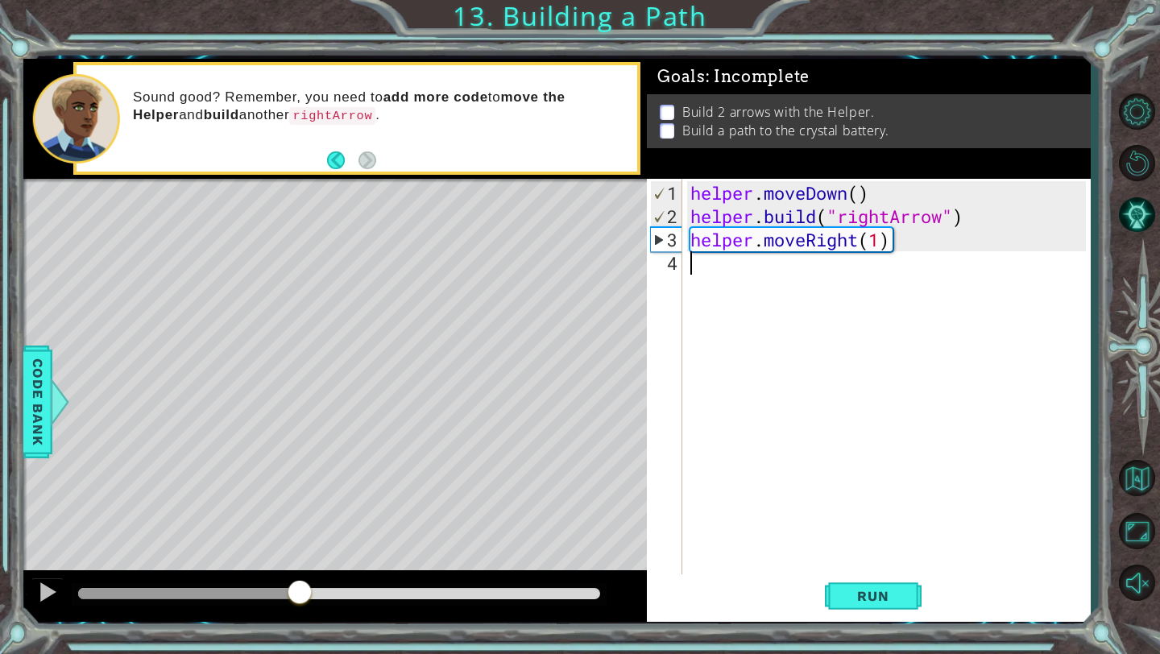
type textarea "helper.build("rightArrow")"
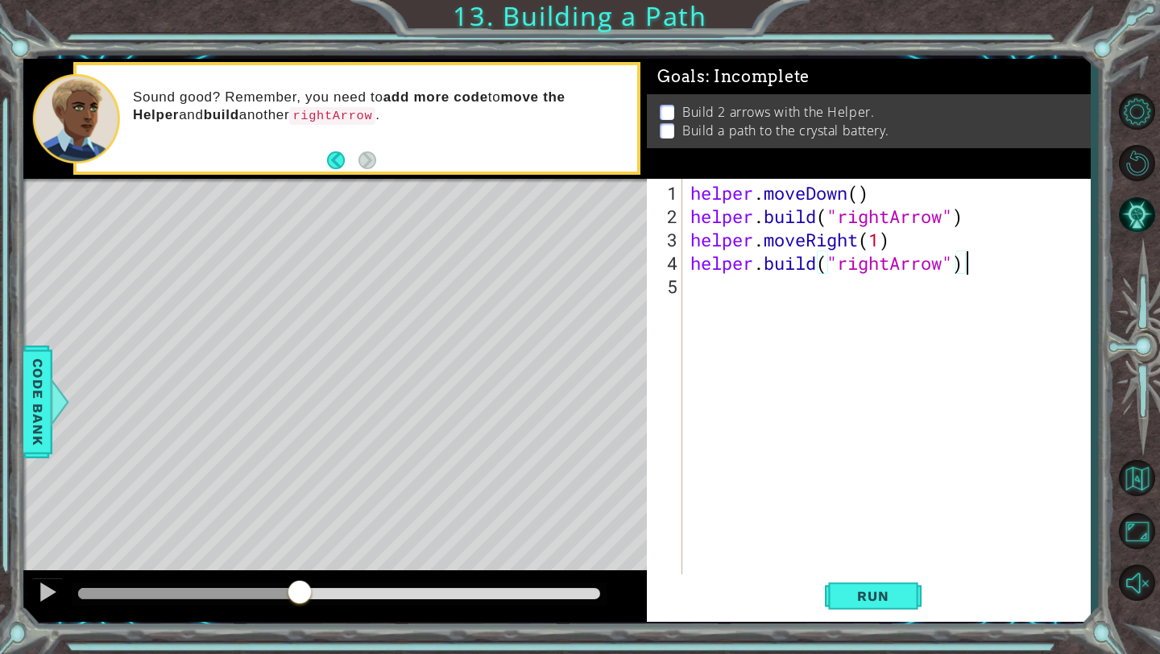
click at [712, 293] on div "helper . moveDown ( ) helper . build ( "rightArrow" ) helper . moveRight ( 1 ) …" at bounding box center [890, 403] width 407 height 444
drag, startPoint x: 901, startPoint y: 234, endPoint x: 688, endPoint y: 241, distance: 212.8
click at [688, 241] on div "helper . moveDown ( ) helper . build ( "rightArrow" ) helper . moveRight ( 1 ) …" at bounding box center [890, 403] width 407 height 444
type textarea "helper.moveRight(1)"
click at [701, 288] on div "helper . moveDown ( ) helper . build ( "rightArrow" ) helper . moveRight ( 1 ) …" at bounding box center [890, 403] width 407 height 444
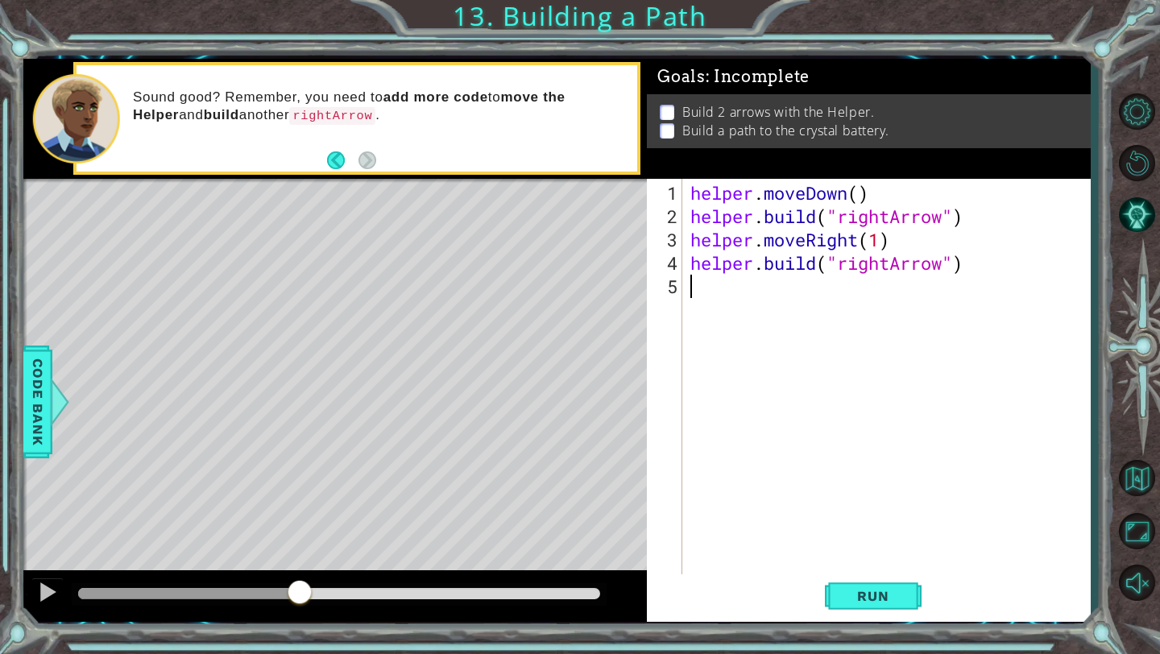
paste textarea "helper.moveRight(1)"
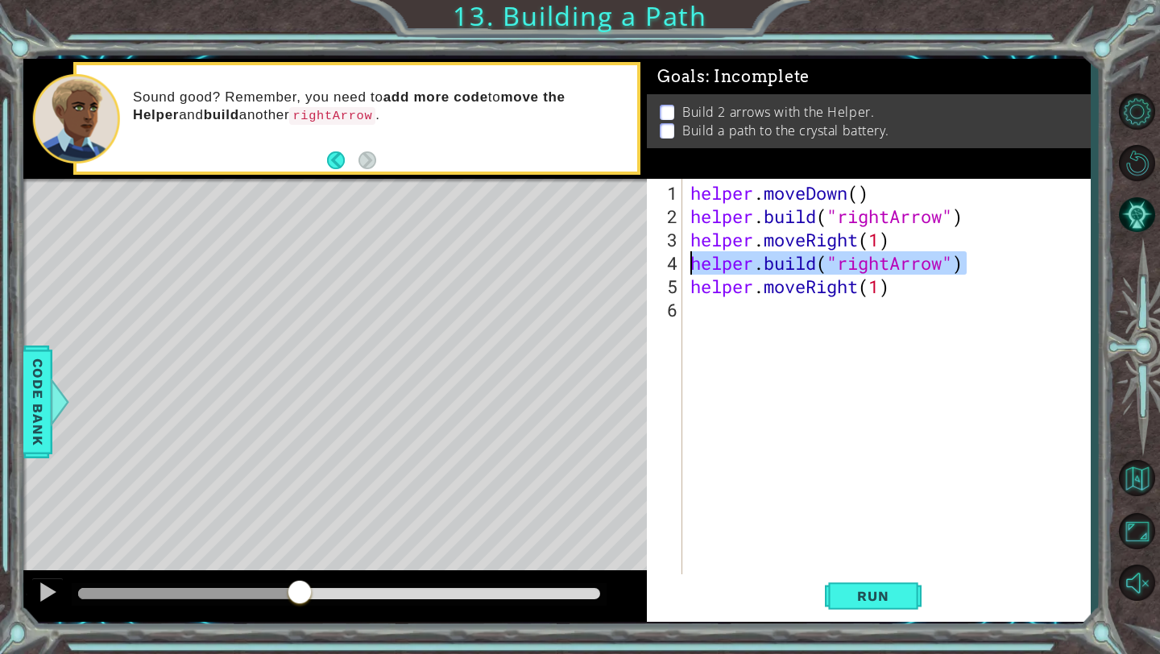
drag, startPoint x: 970, startPoint y: 263, endPoint x: 693, endPoint y: 270, distance: 277.3
click at [691, 270] on div "helper . moveDown ( ) helper . build ( "rightArrow" ) helper . moveRight ( 1 ) …" at bounding box center [890, 403] width 407 height 444
type textarea "helper.build("rightArrow")"
click at [705, 319] on div "helper . moveDown ( ) helper . build ( "rightArrow" ) helper . moveRight ( 1 ) …" at bounding box center [890, 403] width 407 height 444
paste textarea "helper.build("rightArrow")"
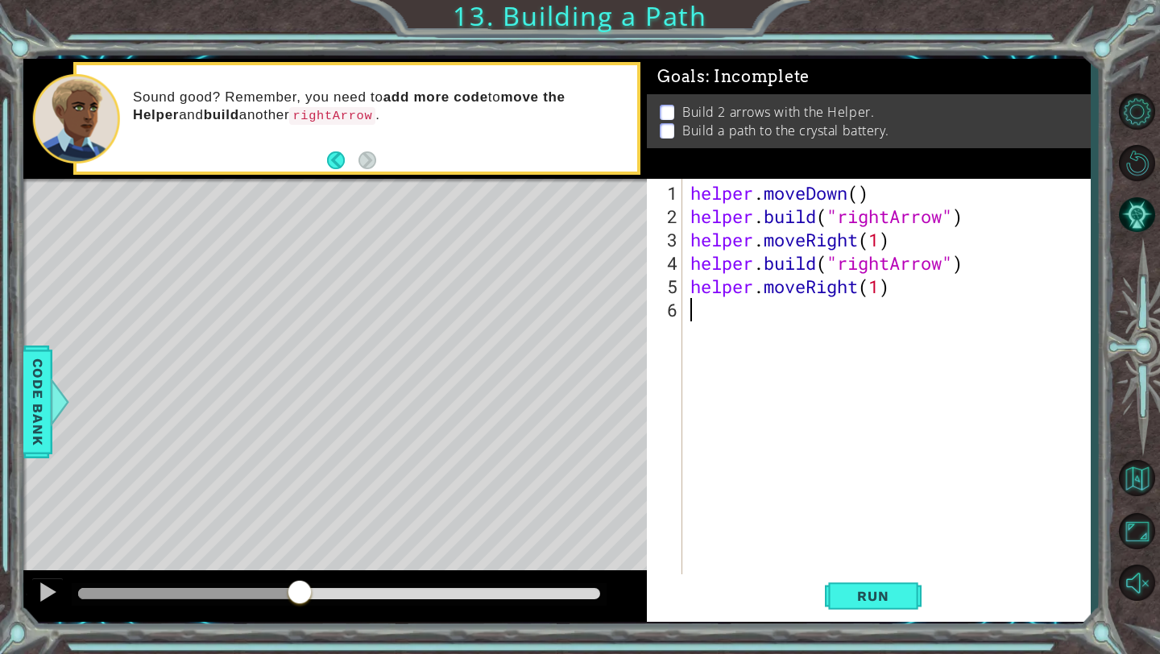
type textarea "helper.build("rightArrow")"
click at [873, 599] on span "Run" at bounding box center [873, 596] width 64 height 16
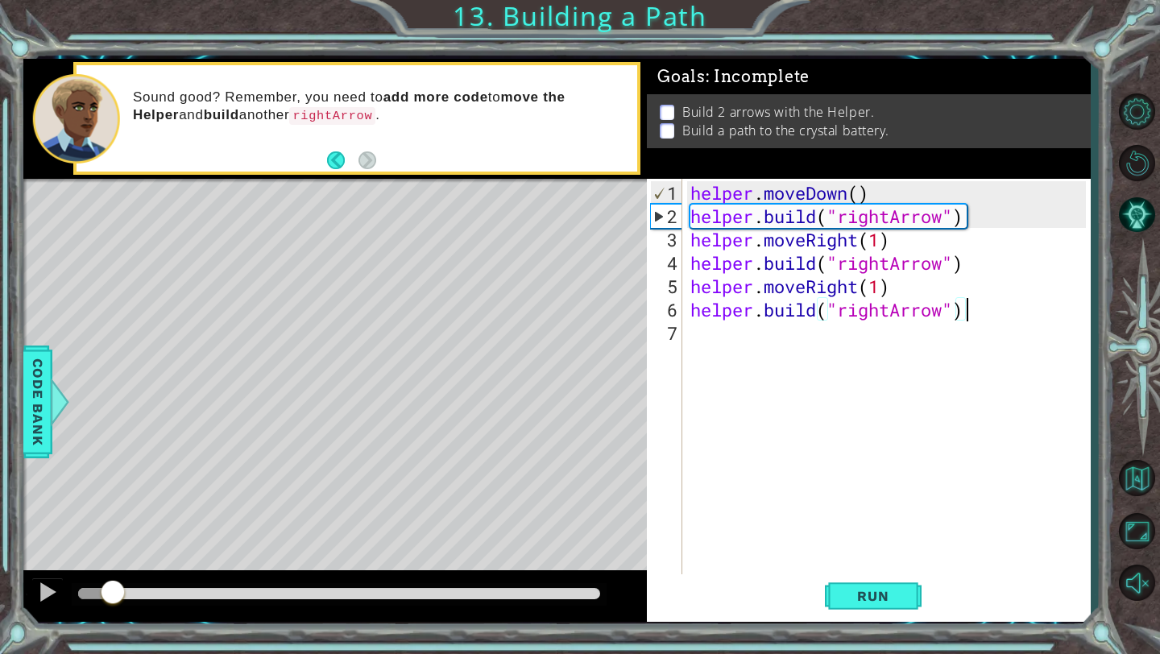
click at [114, 601] on div at bounding box center [112, 593] width 29 height 29
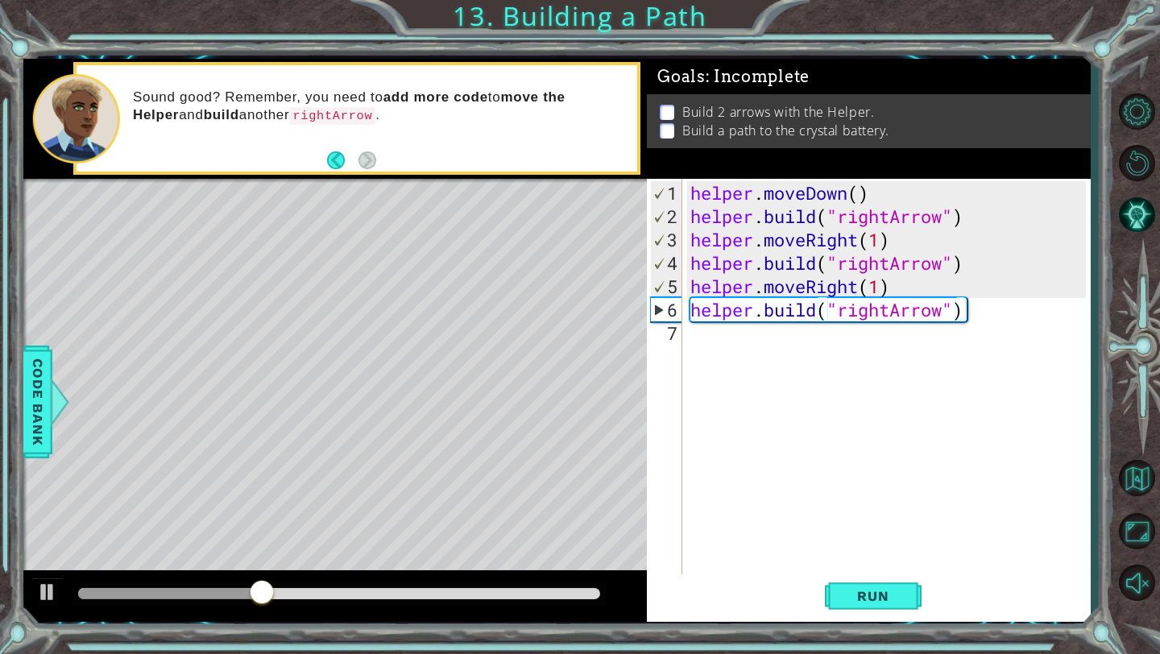
drag, startPoint x: 220, startPoint y: 577, endPoint x: 142, endPoint y: 579, distance: 78.2
click at [143, 579] on div at bounding box center [335, 596] width 624 height 52
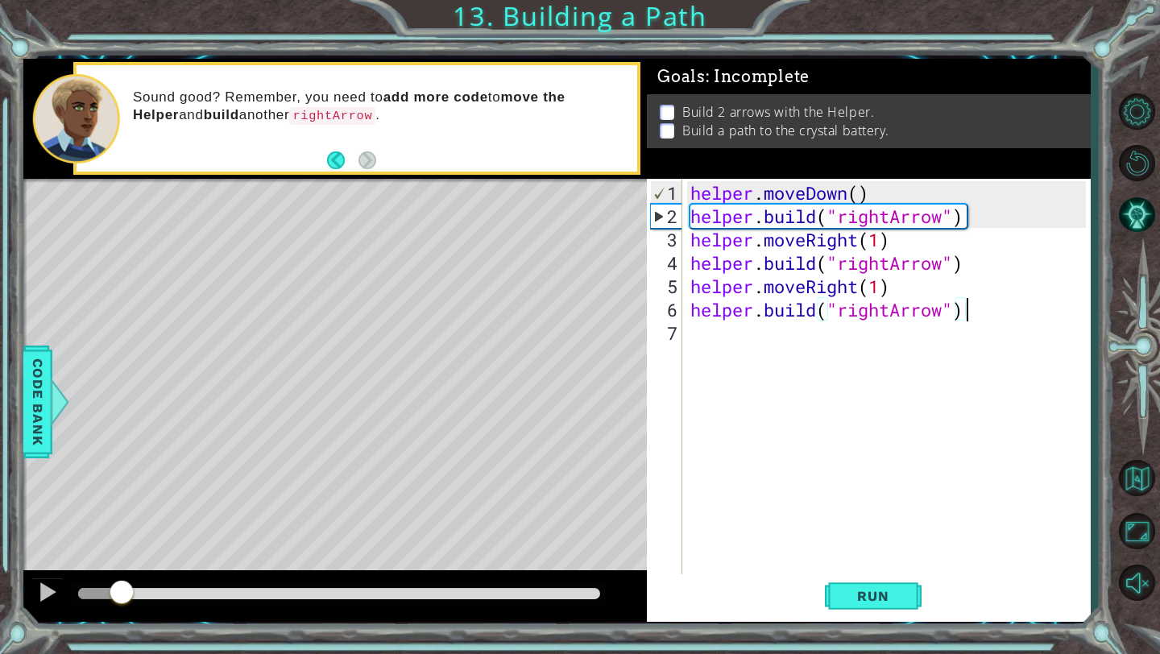
drag, startPoint x: 272, startPoint y: 590, endPoint x: 104, endPoint y: 603, distance: 168.2
click at [107, 605] on div at bounding box center [121, 593] width 29 height 29
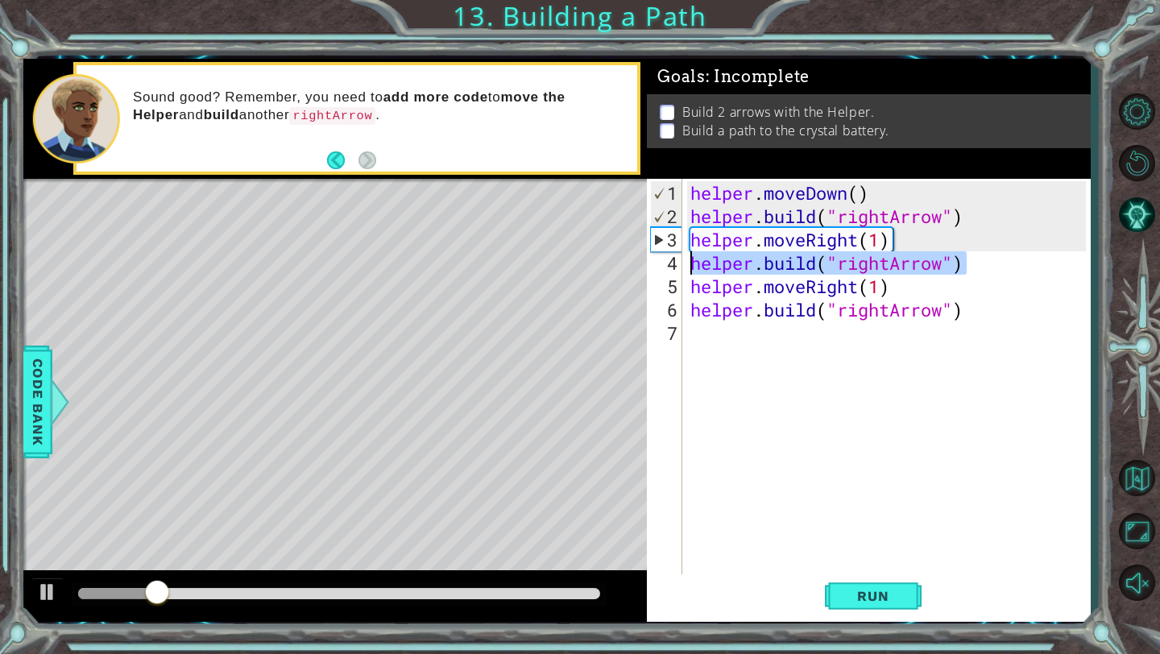
drag, startPoint x: 984, startPoint y: 266, endPoint x: 689, endPoint y: 269, distance: 294.9
click at [688, 268] on div "helper . moveDown ( ) helper . build ( "rightArrow" ) helper . moveRight ( 1 ) …" at bounding box center [890, 403] width 407 height 444
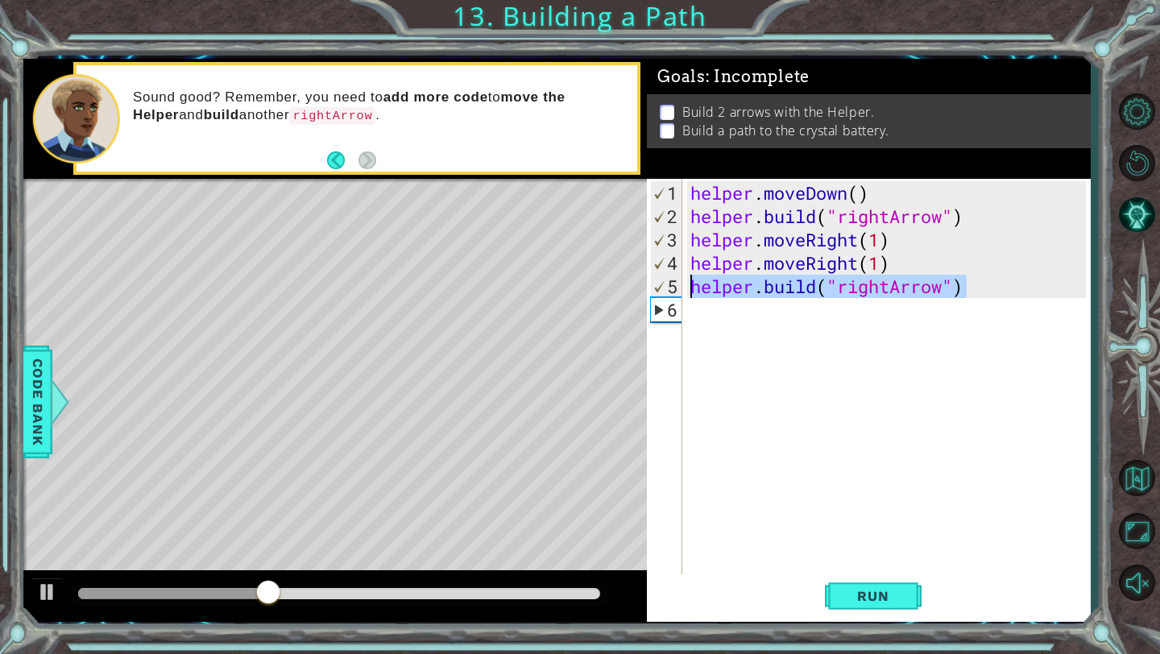
drag, startPoint x: 974, startPoint y: 288, endPoint x: 692, endPoint y: 288, distance: 282.0
click at [691, 288] on div "helper . moveDown ( ) helper . build ( "rightArrow" ) helper . moveRight ( 1 ) …" at bounding box center [890, 403] width 407 height 444
type textarea "helper.build("rightArrow")"
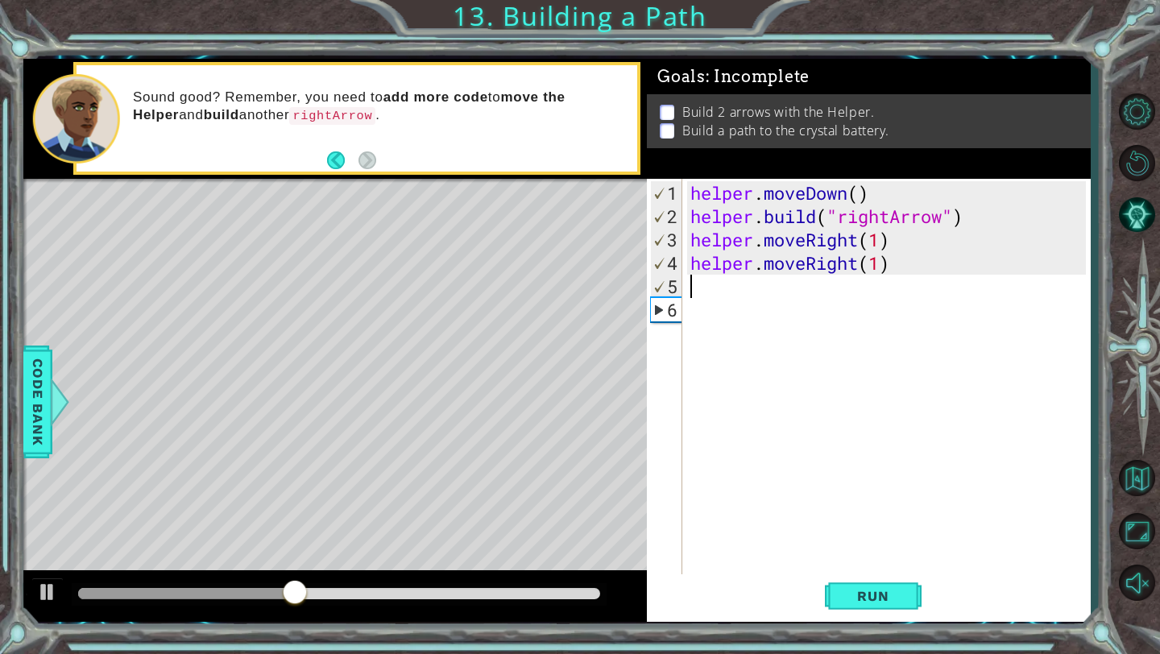
type textarea "helper.moveRight(1)"
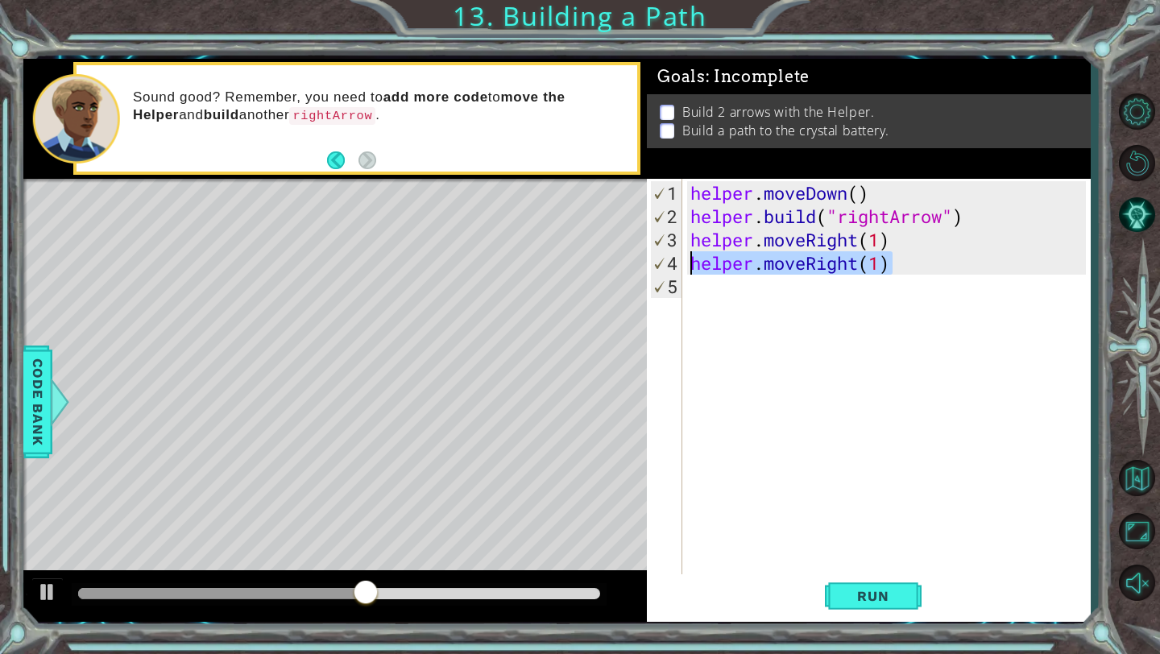
drag, startPoint x: 893, startPoint y: 267, endPoint x: 680, endPoint y: 261, distance: 212.8
click at [680, 262] on div "helper.moveRight(1) 1 2 3 4 5 helper . moveDown ( ) helper . build ( "rightArro…" at bounding box center [866, 377] width 439 height 397
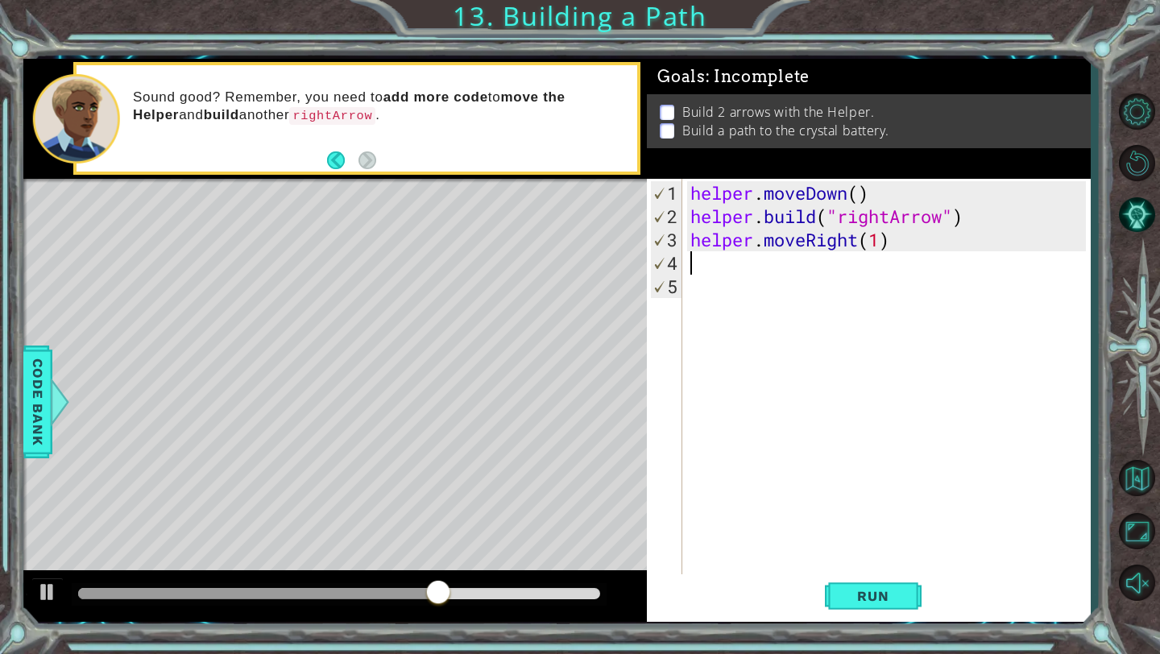
click at [881, 243] on div "helper . moveDown ( ) helper . build ( "rightArrow" ) helper . moveRight ( 1 )" at bounding box center [890, 403] width 407 height 444
type textarea "helper.moveRight(2)"
click at [744, 263] on div "helper . moveDown ( ) helper . build ( "rightArrow" ) helper . moveRight ( 2 )" at bounding box center [890, 403] width 407 height 444
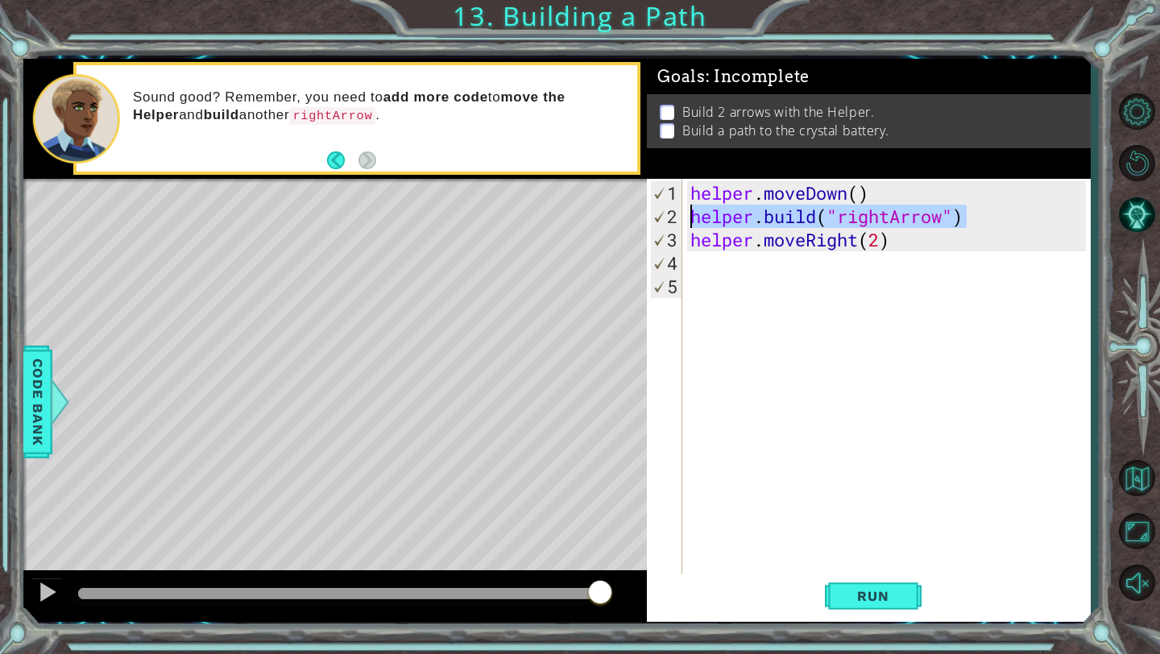
drag, startPoint x: 973, startPoint y: 218, endPoint x: 698, endPoint y: 218, distance: 274.8
click at [695, 217] on div "helper . moveDown ( ) helper . build ( "rightArrow" ) helper . moveRight ( 2 )" at bounding box center [890, 403] width 407 height 444
type textarea "helper.build("rightArrow")"
click at [703, 269] on div "helper . moveDown ( ) helper . build ( "rightArrow" ) helper . moveRight ( 2 )" at bounding box center [890, 403] width 407 height 444
paste textarea "helper.build("rightArrow")"
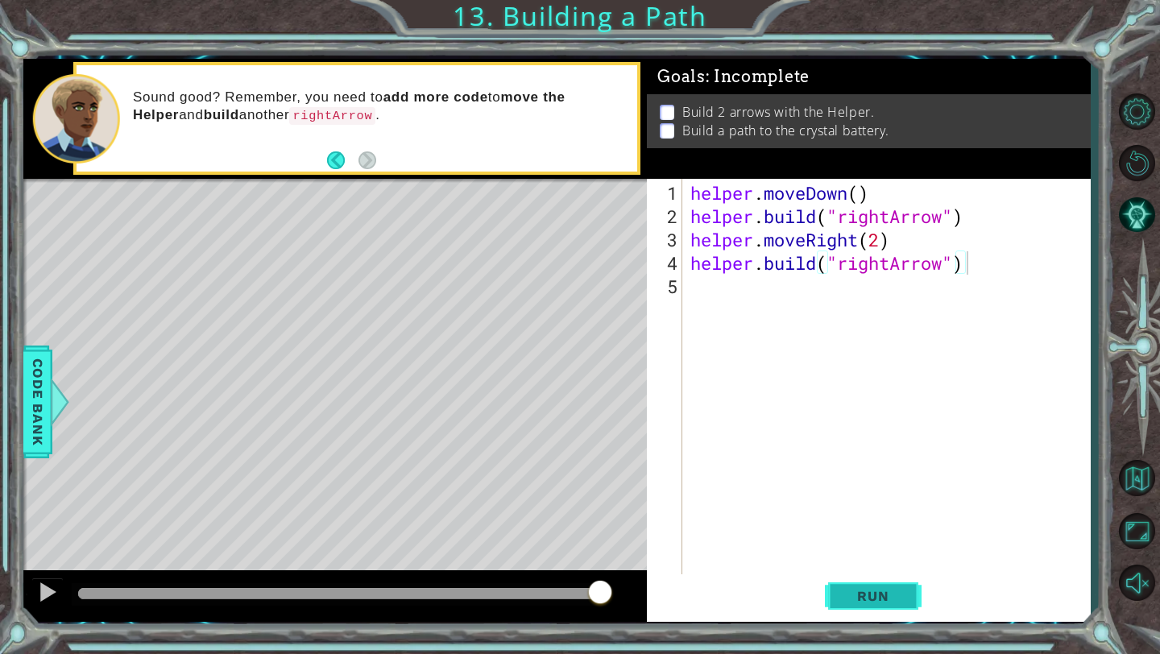
click at [869, 587] on button "Run" at bounding box center [873, 596] width 97 height 44
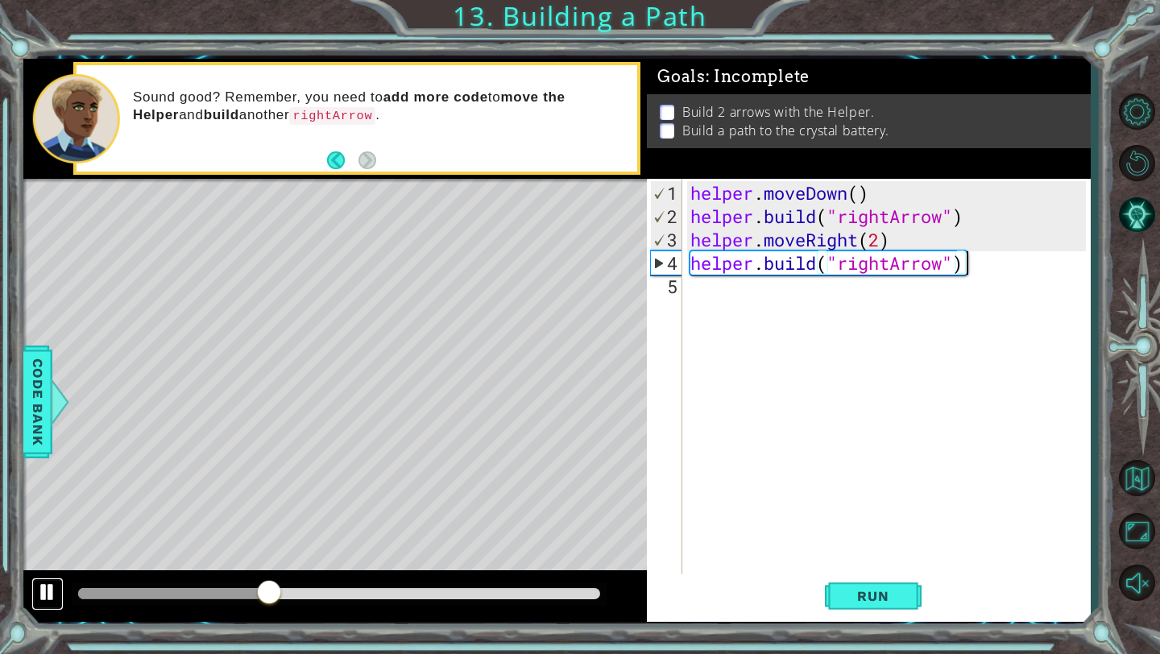
click at [35, 589] on button at bounding box center [47, 594] width 32 height 33
click at [881, 239] on div "helper . moveDown ( ) helper . build ( "rightArrow" ) helper . moveRight ( 2 ) …" at bounding box center [890, 403] width 407 height 444
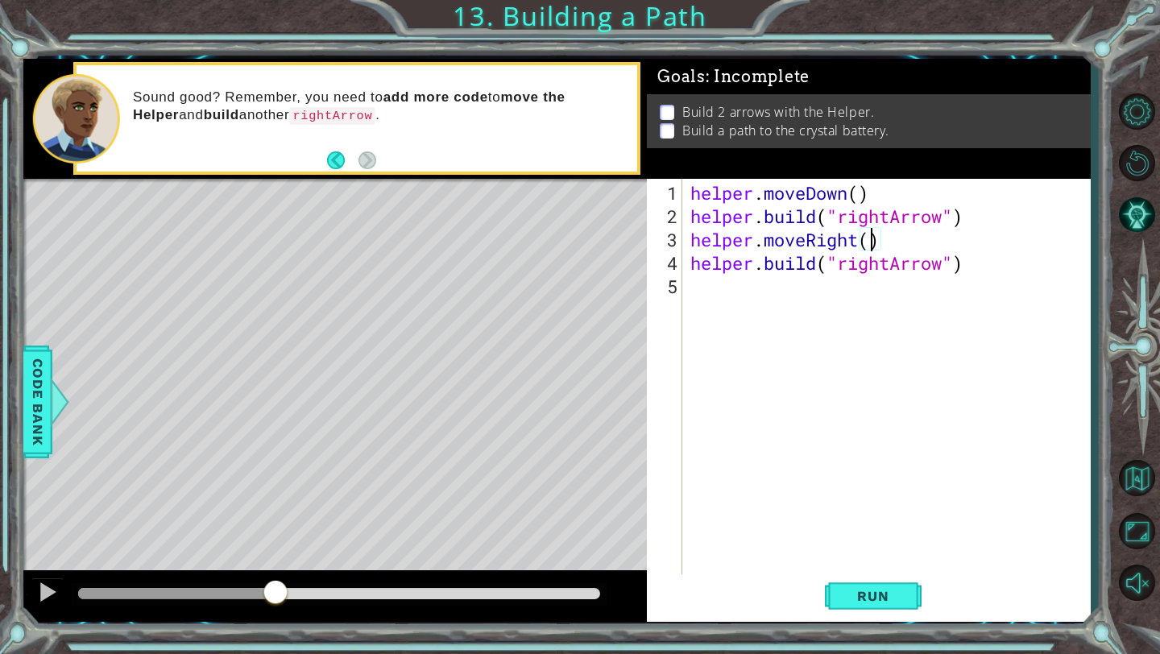
scroll to position [0, 8]
click at [890, 598] on span "Run" at bounding box center [873, 596] width 64 height 16
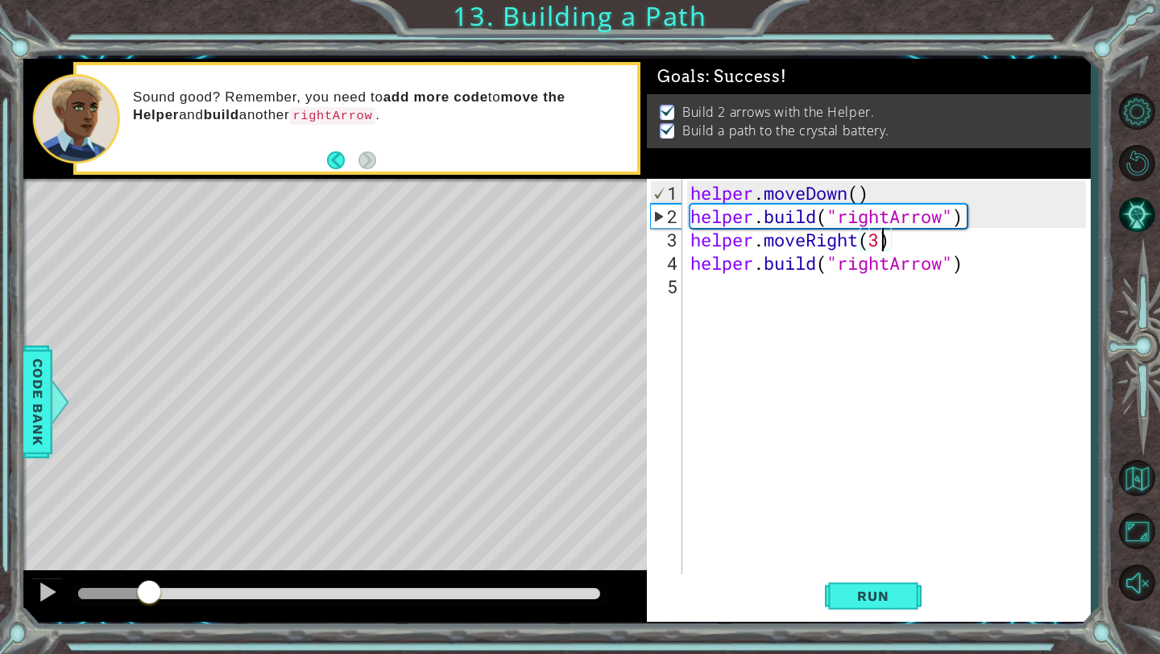
drag, startPoint x: 466, startPoint y: 588, endPoint x: 155, endPoint y: 597, distance: 311.1
click at [151, 596] on div at bounding box center [149, 593] width 29 height 29
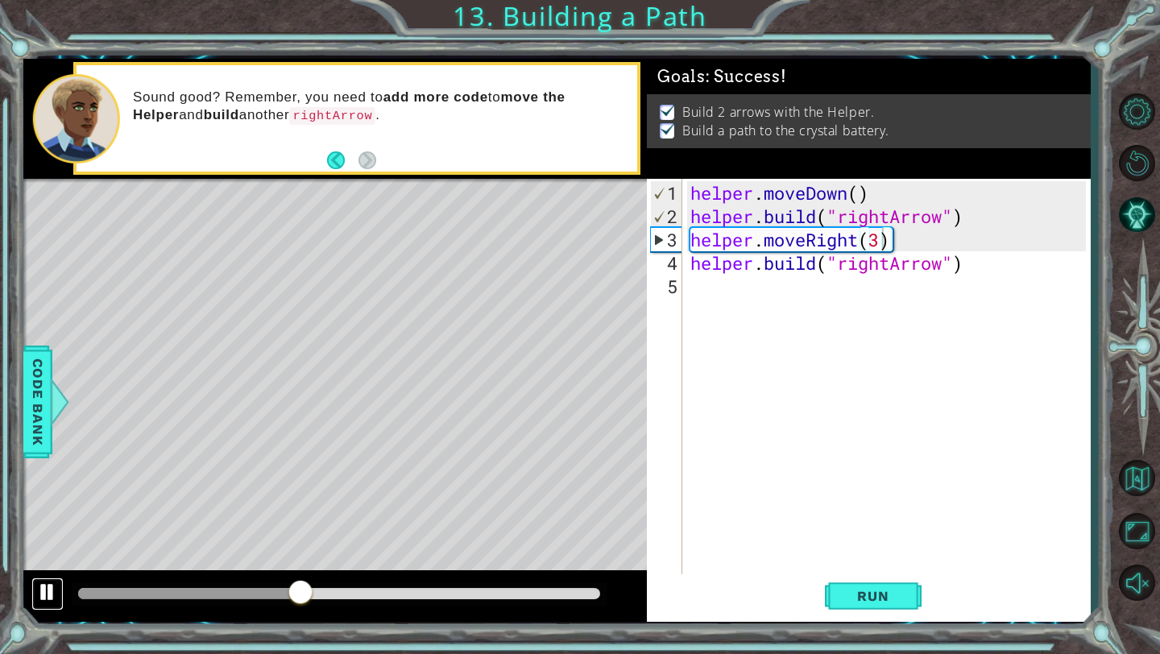
click at [41, 591] on div at bounding box center [47, 592] width 21 height 21
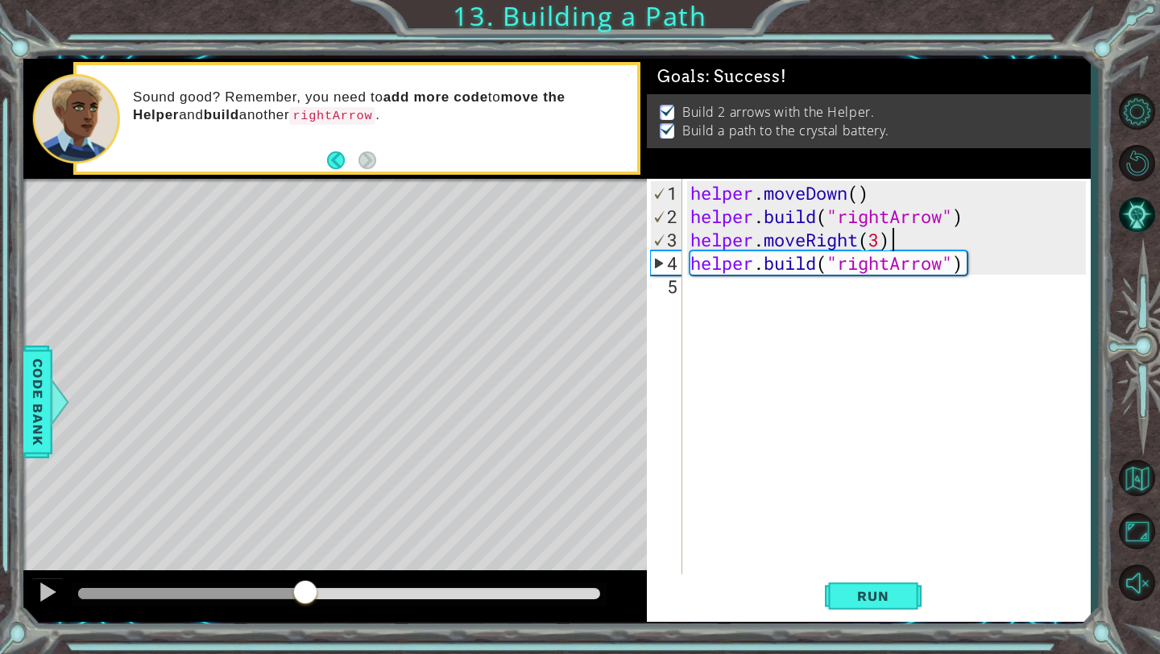
click at [899, 243] on div "helper . moveDown ( ) helper . build ( "rightArrow" ) helper . moveRight ( 3 ) …" at bounding box center [890, 403] width 407 height 444
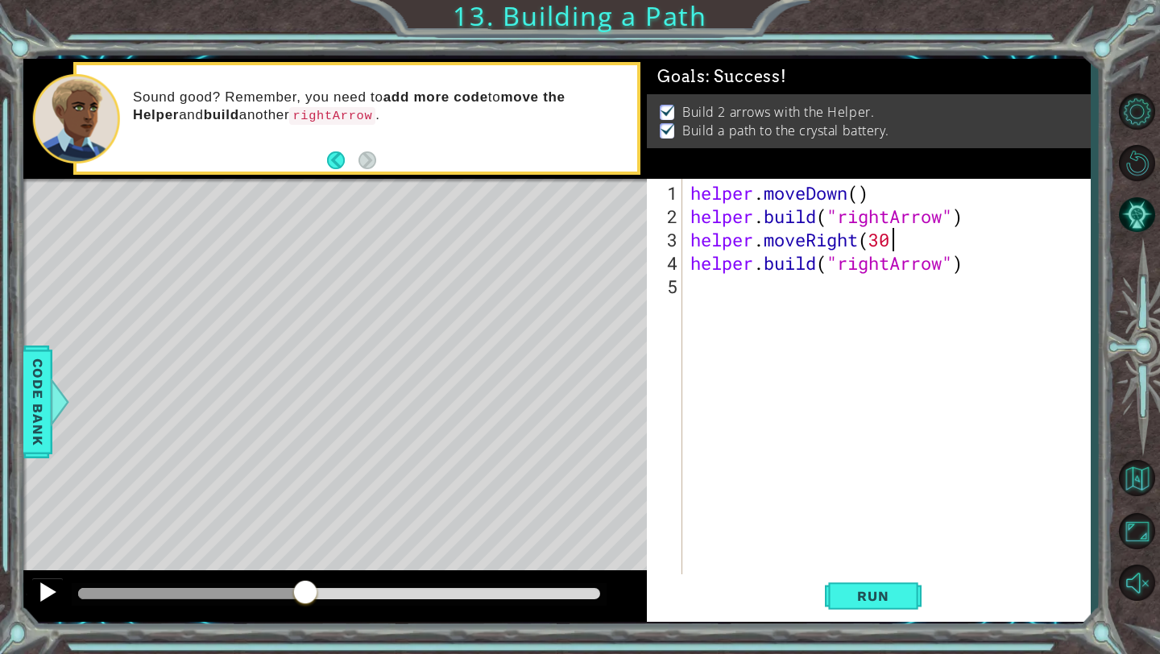
type textarea "helper.moveRight(30"
click at [48, 578] on button at bounding box center [47, 594] width 32 height 33
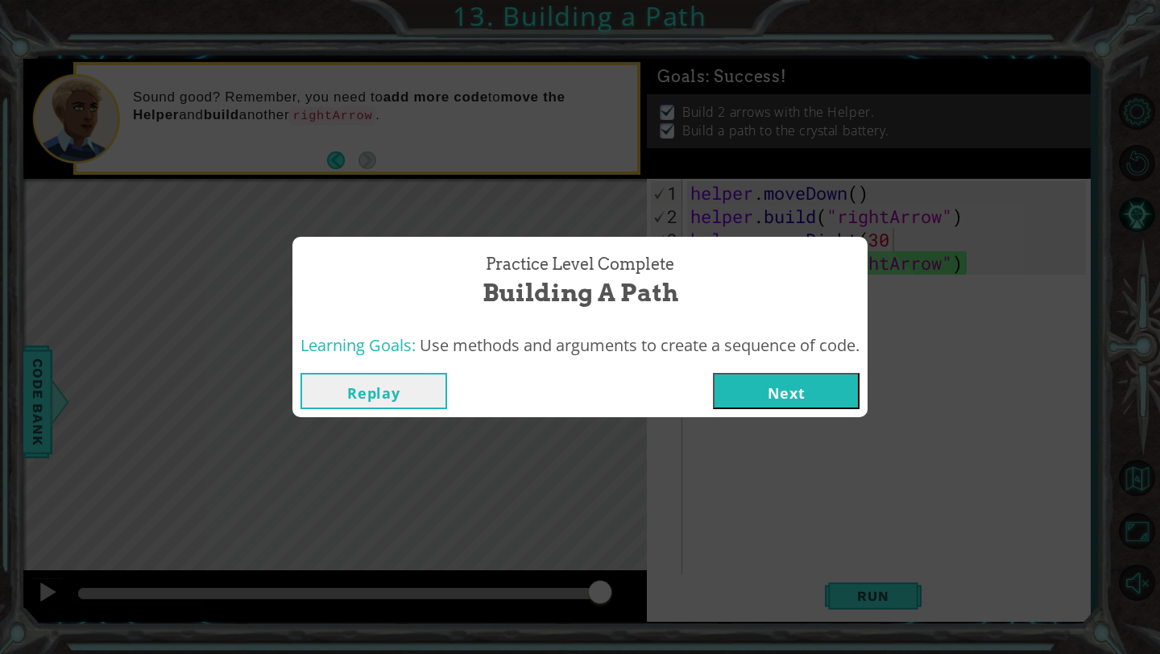
click at [792, 390] on button "Next" at bounding box center [786, 391] width 147 height 36
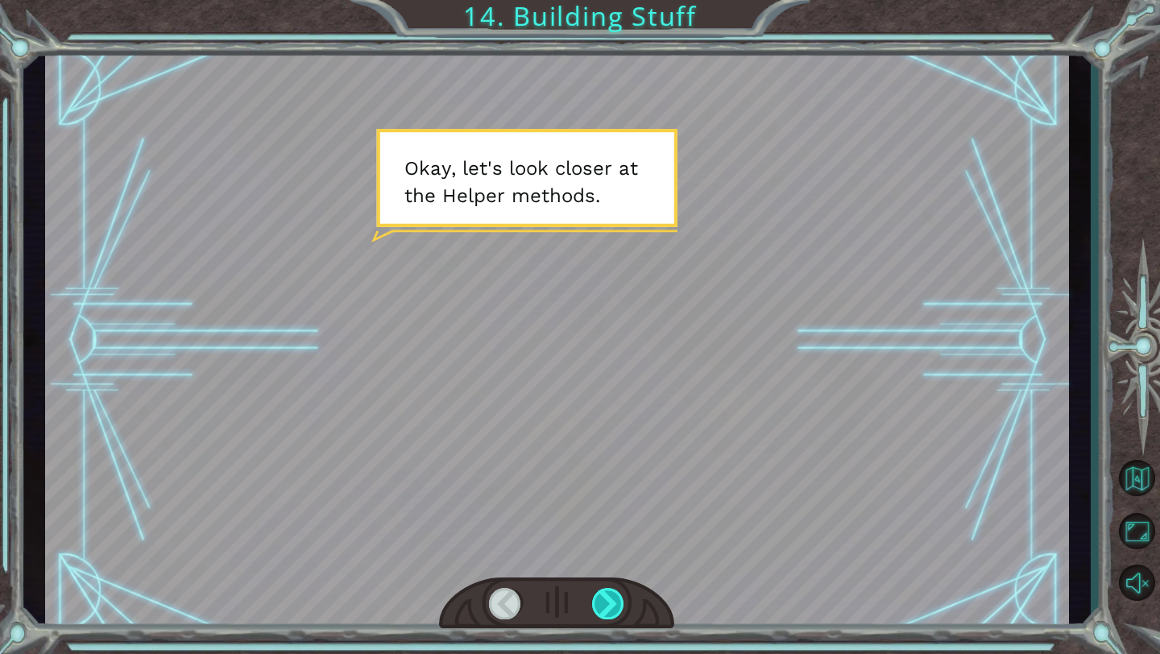
click at [614, 610] on div at bounding box center [608, 603] width 33 height 31
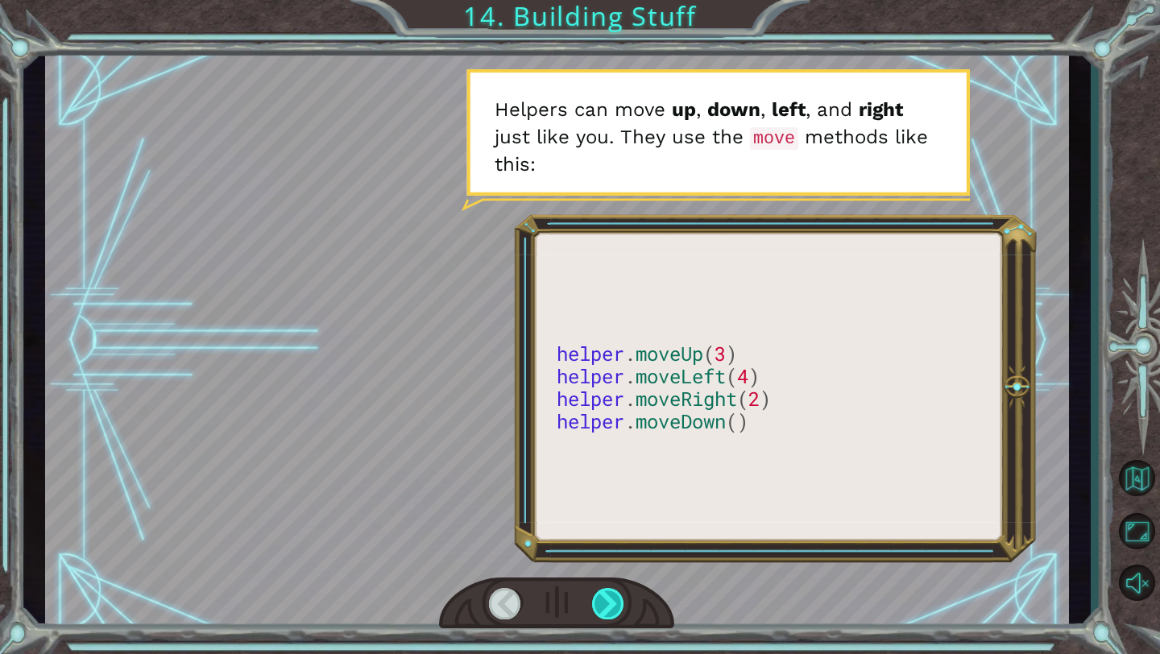
click at [615, 610] on div at bounding box center [608, 603] width 33 height 31
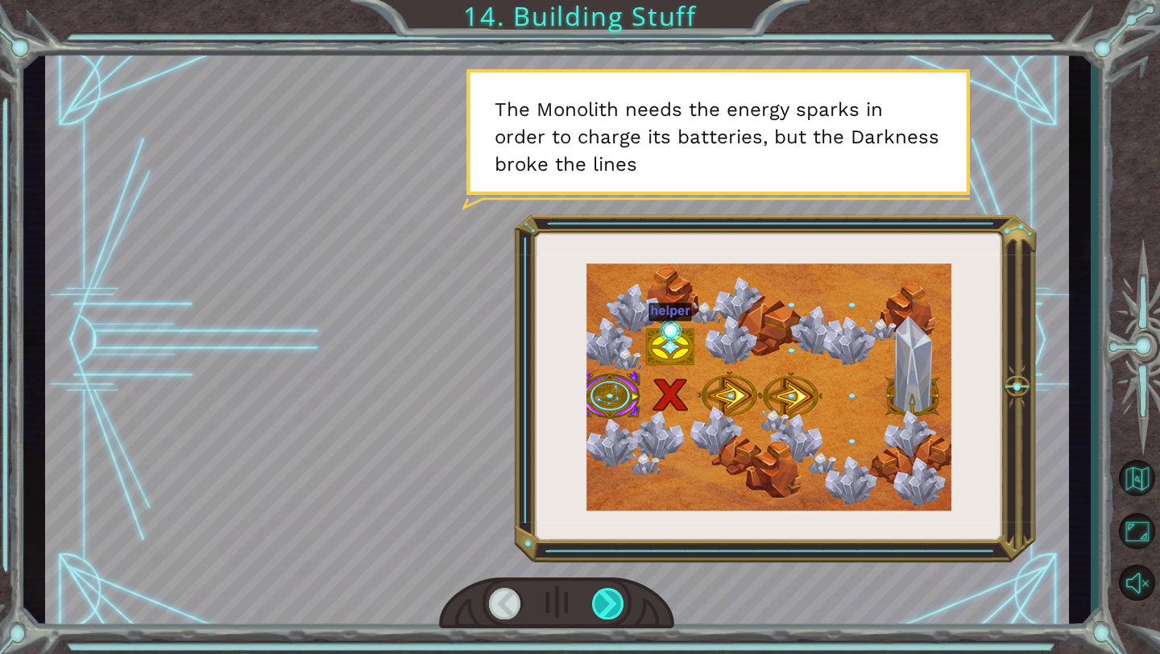
click at [615, 609] on div at bounding box center [608, 603] width 33 height 31
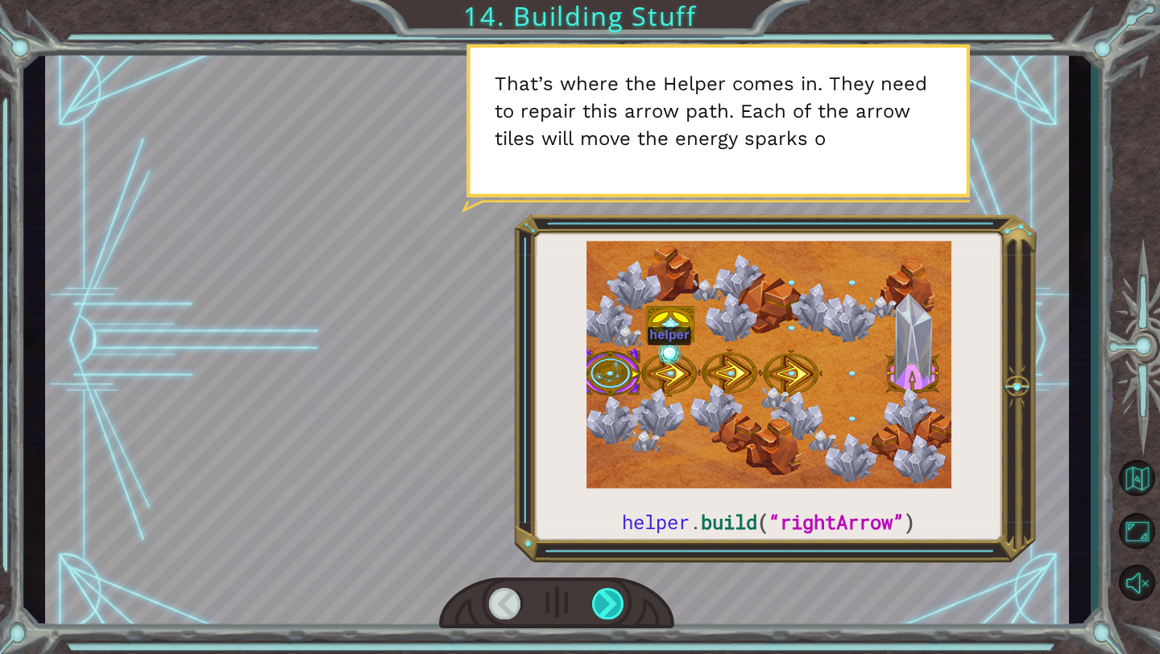
click at [615, 609] on div at bounding box center [608, 603] width 33 height 31
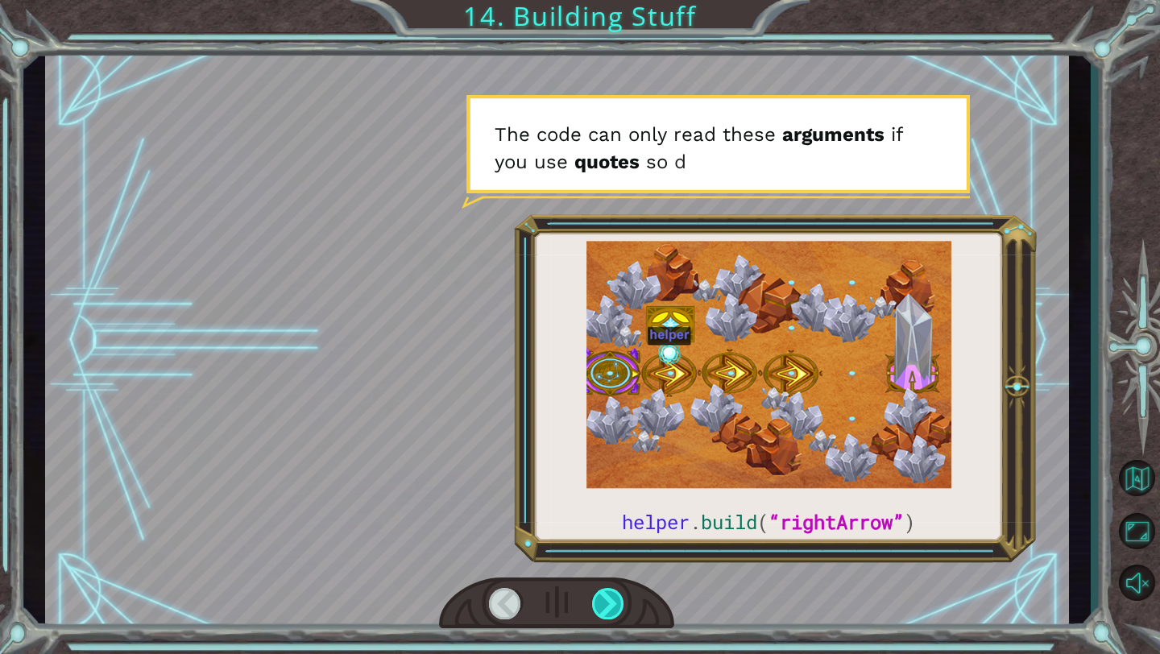
click at [615, 609] on div at bounding box center [608, 603] width 33 height 31
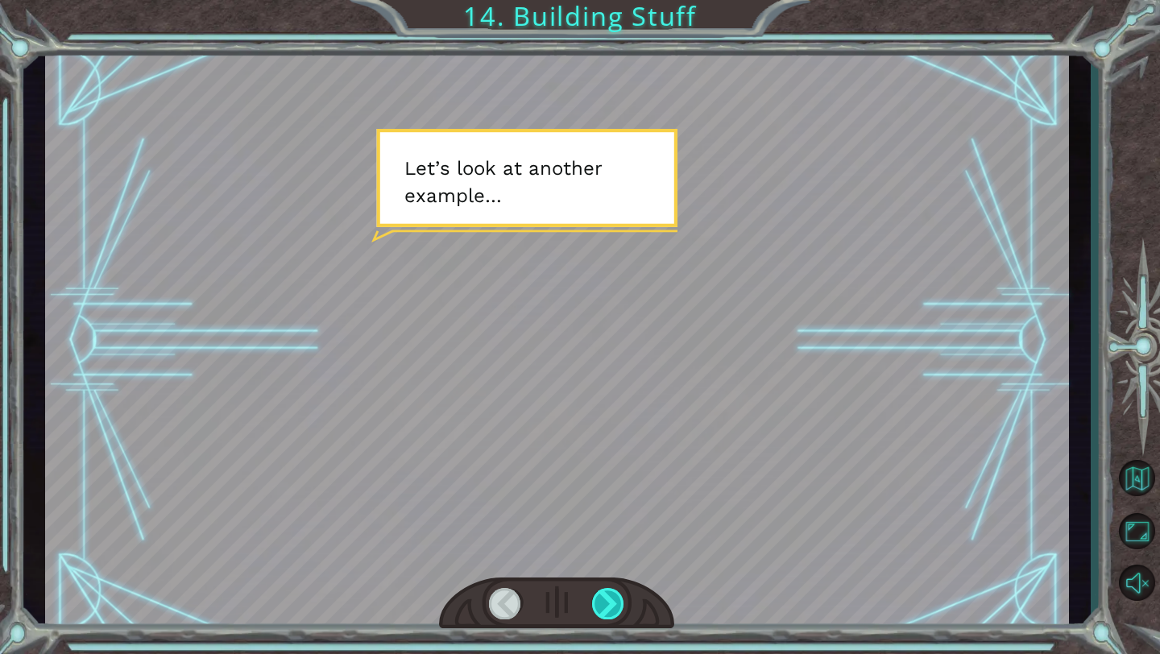
click at [615, 609] on div at bounding box center [608, 603] width 33 height 31
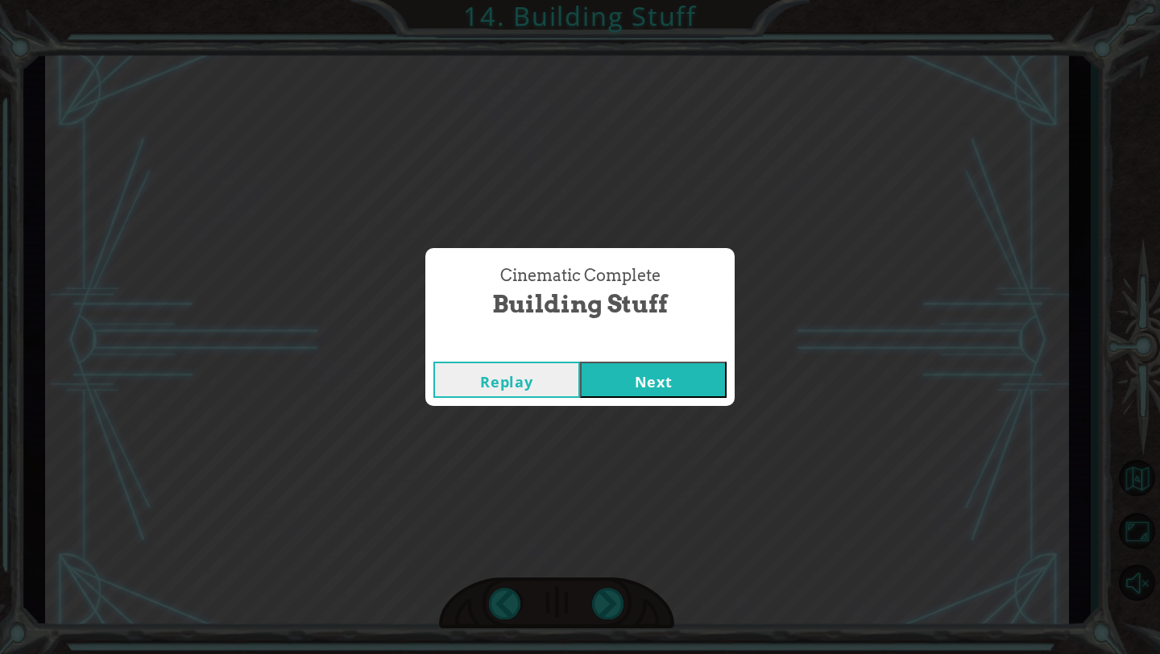
click at [659, 392] on button "Next" at bounding box center [653, 380] width 147 height 36
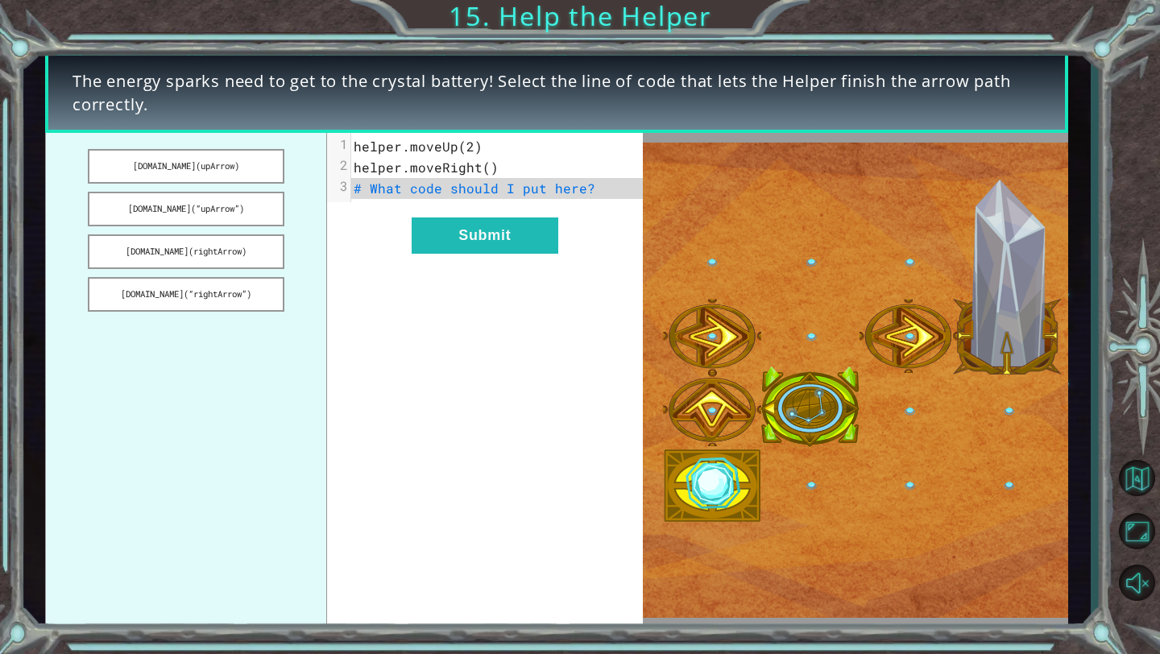
click at [515, 184] on span "# What code should I put here?" at bounding box center [475, 188] width 242 height 17
drag, startPoint x: 239, startPoint y: 252, endPoint x: 309, endPoint y: 228, distance: 73.4
click at [309, 228] on ul "helper.build(upArrow) helper.build(“upArrow”) helper.build(rightArrow) helper.b…" at bounding box center [186, 380] width 282 height 495
click at [226, 292] on button "helper.build(“rightArrow”)" at bounding box center [186, 294] width 196 height 35
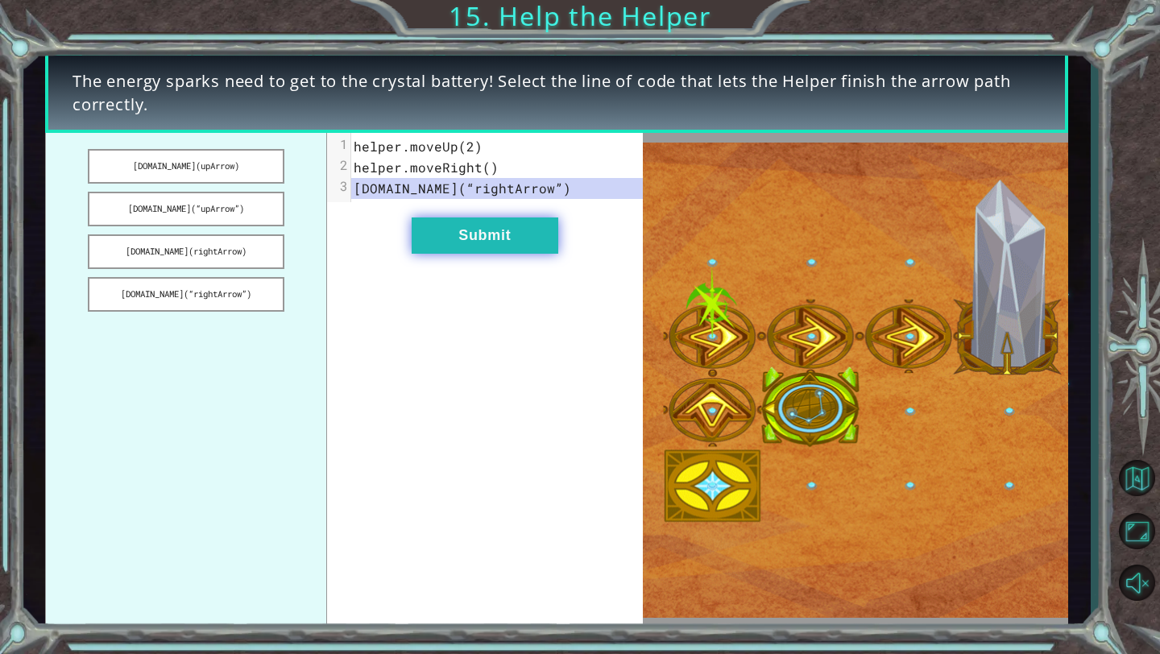
click at [454, 238] on button "Submit" at bounding box center [485, 236] width 147 height 36
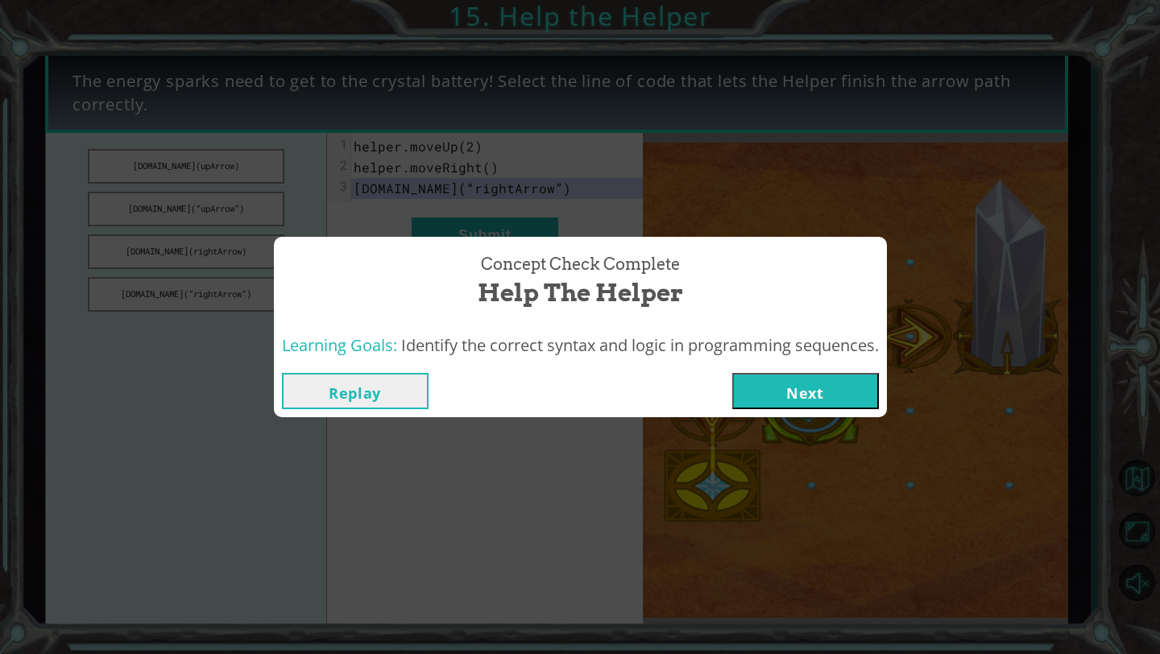
click at [838, 394] on button "Next" at bounding box center [805, 391] width 147 height 36
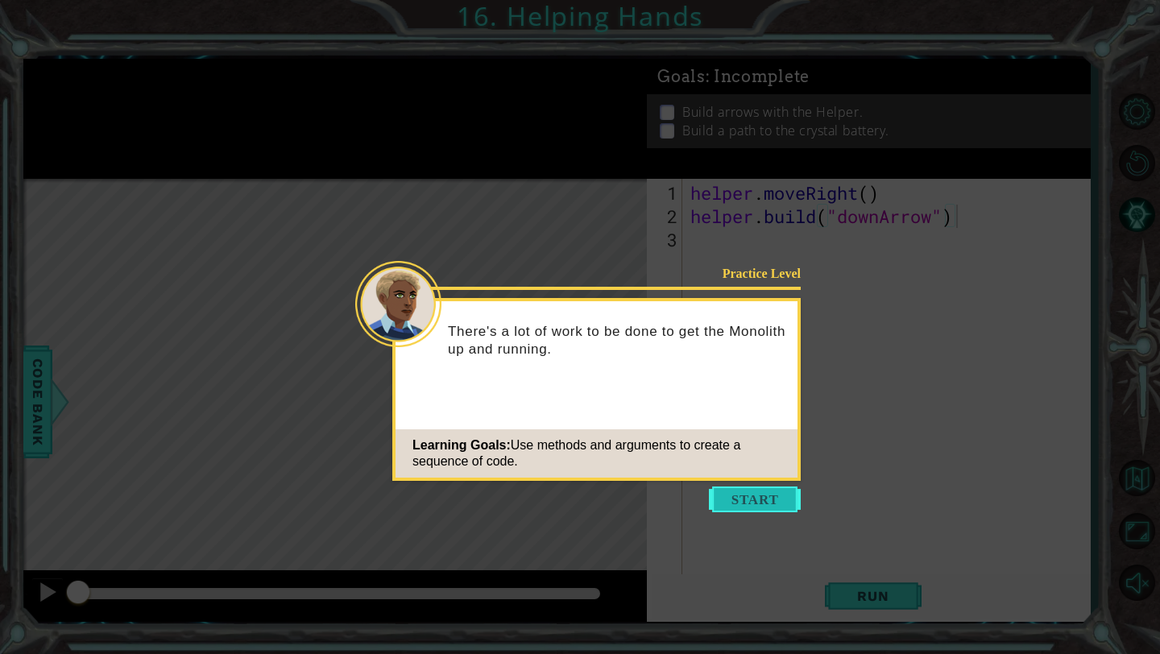
click at [749, 500] on button "Start" at bounding box center [755, 500] width 92 height 26
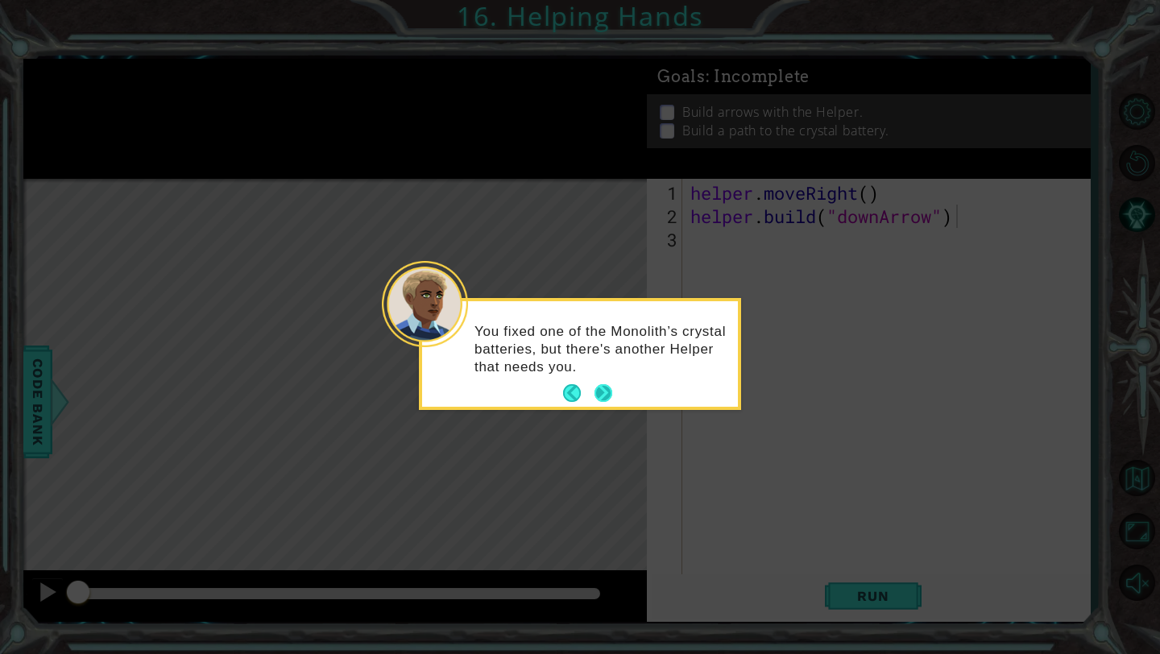
click at [604, 388] on button "Next" at bounding box center [604, 393] width 18 height 18
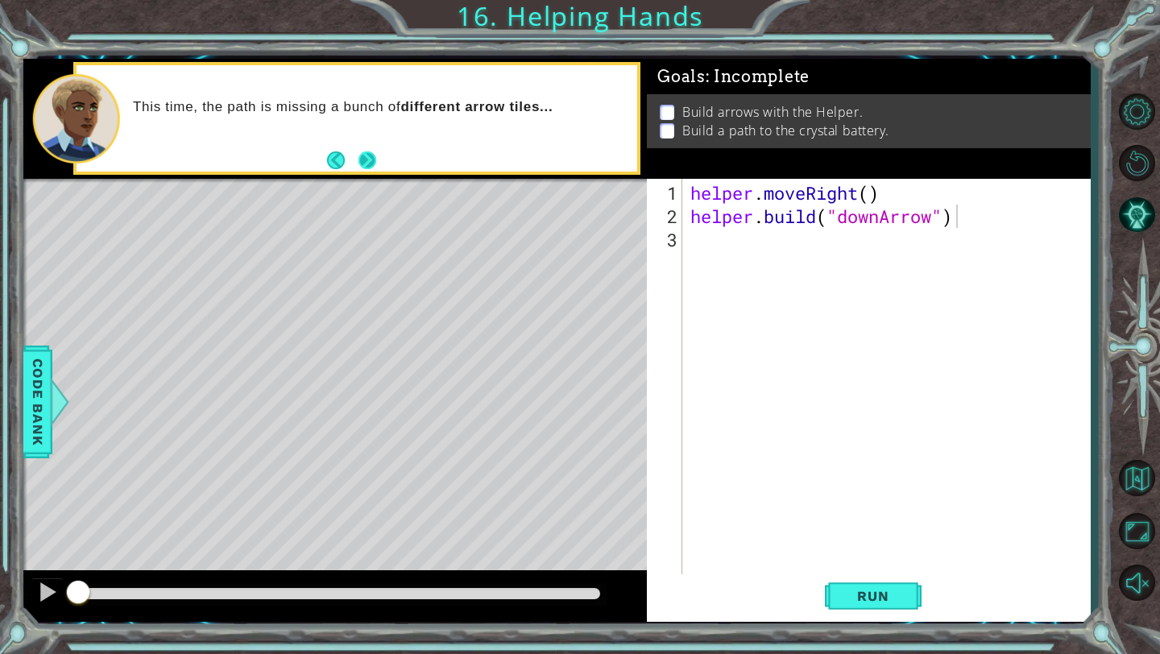
click at [373, 156] on button "Next" at bounding box center [368, 160] width 18 height 18
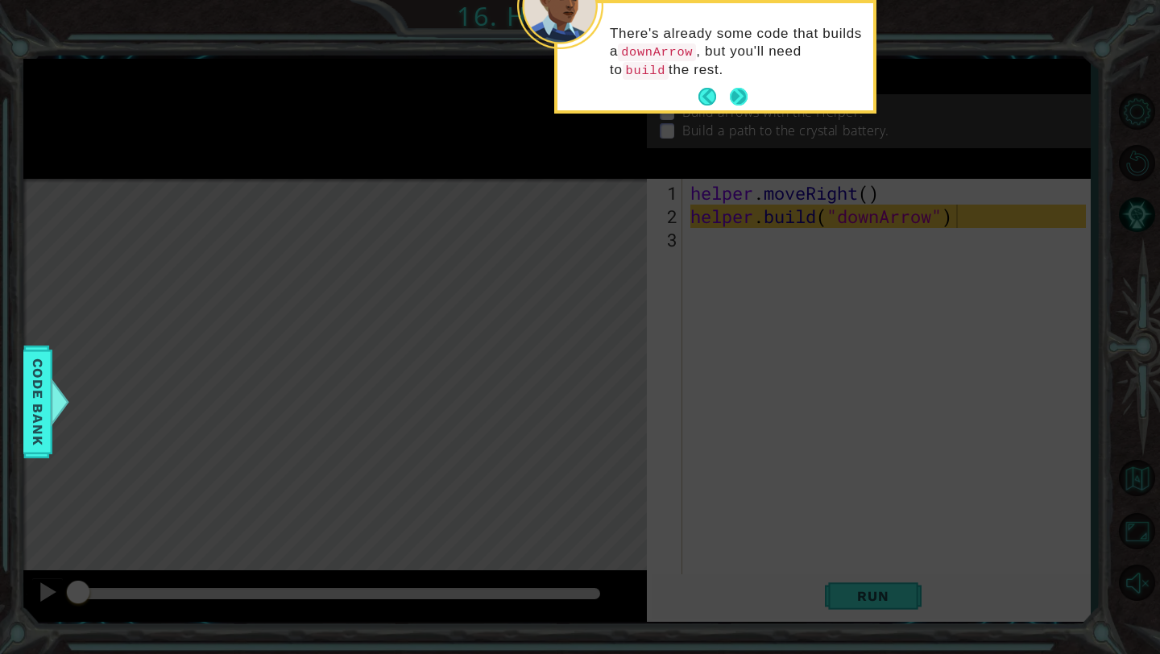
click at [739, 93] on button "Next" at bounding box center [739, 97] width 18 height 18
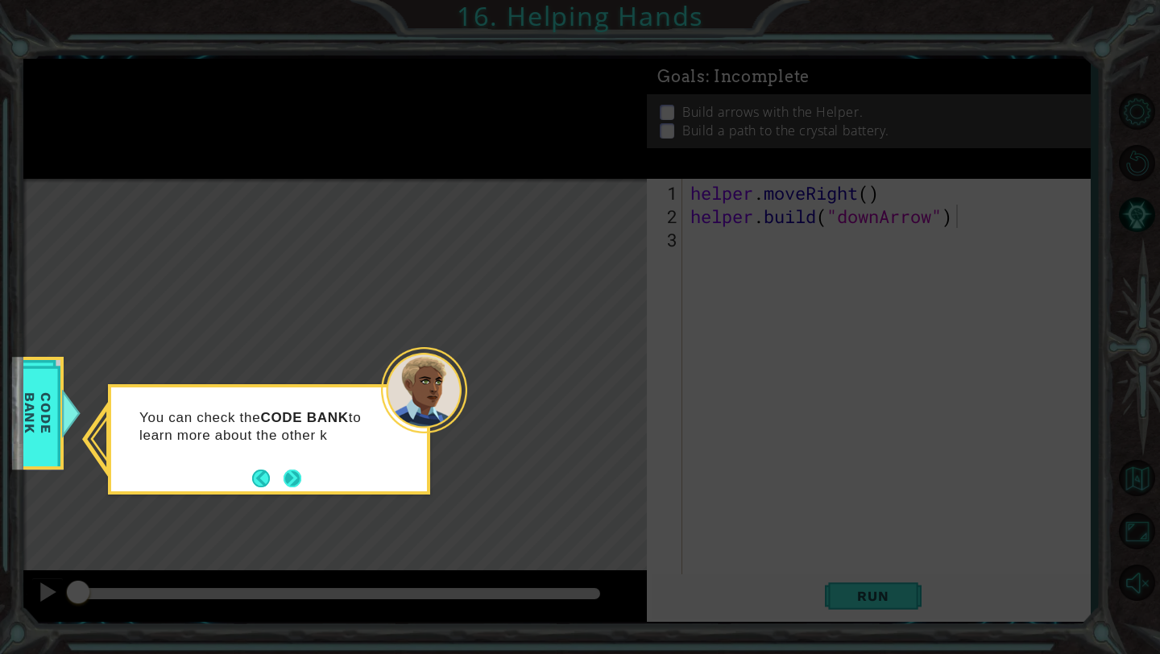
click at [299, 483] on button "Next" at bounding box center [293, 479] width 18 height 18
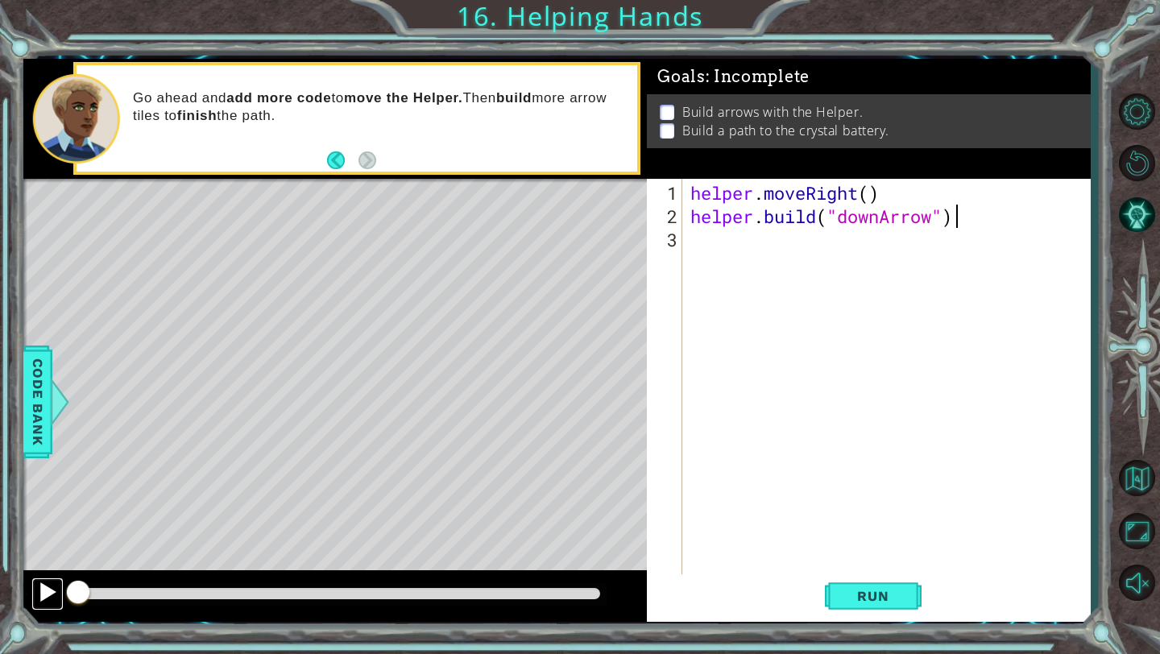
click at [35, 591] on button at bounding box center [47, 594] width 32 height 33
click at [49, 594] on div at bounding box center [47, 592] width 21 height 21
click at [707, 250] on div "helper . moveRight ( ) helper . build ( "downArrow" )" at bounding box center [890, 403] width 407 height 444
drag, startPoint x: 215, startPoint y: 587, endPoint x: 57, endPoint y: 593, distance: 158.0
click at [57, 593] on div at bounding box center [335, 596] width 624 height 52
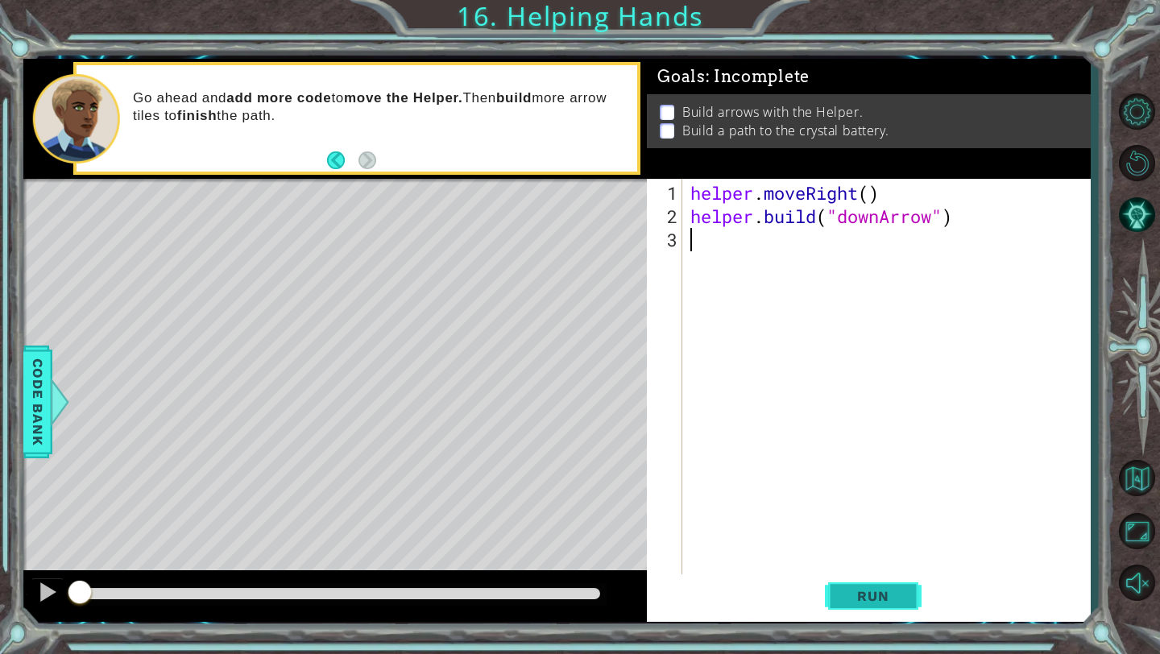
click at [887, 609] on button "Run" at bounding box center [873, 596] width 97 height 44
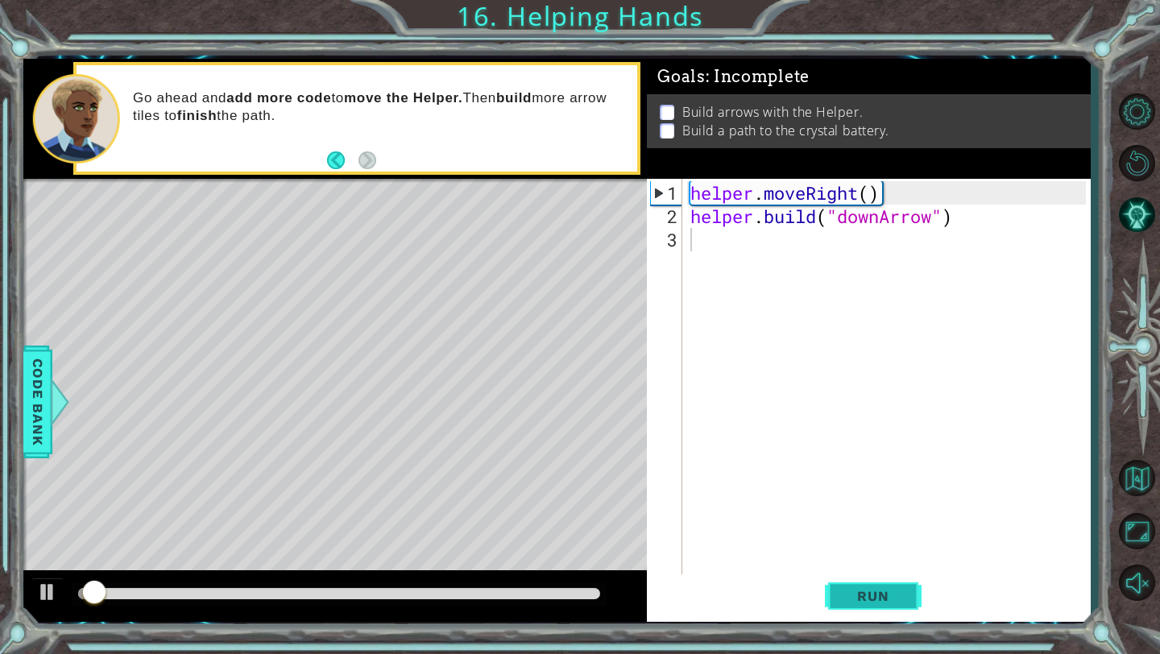
click at [887, 609] on button "Run" at bounding box center [873, 596] width 97 height 44
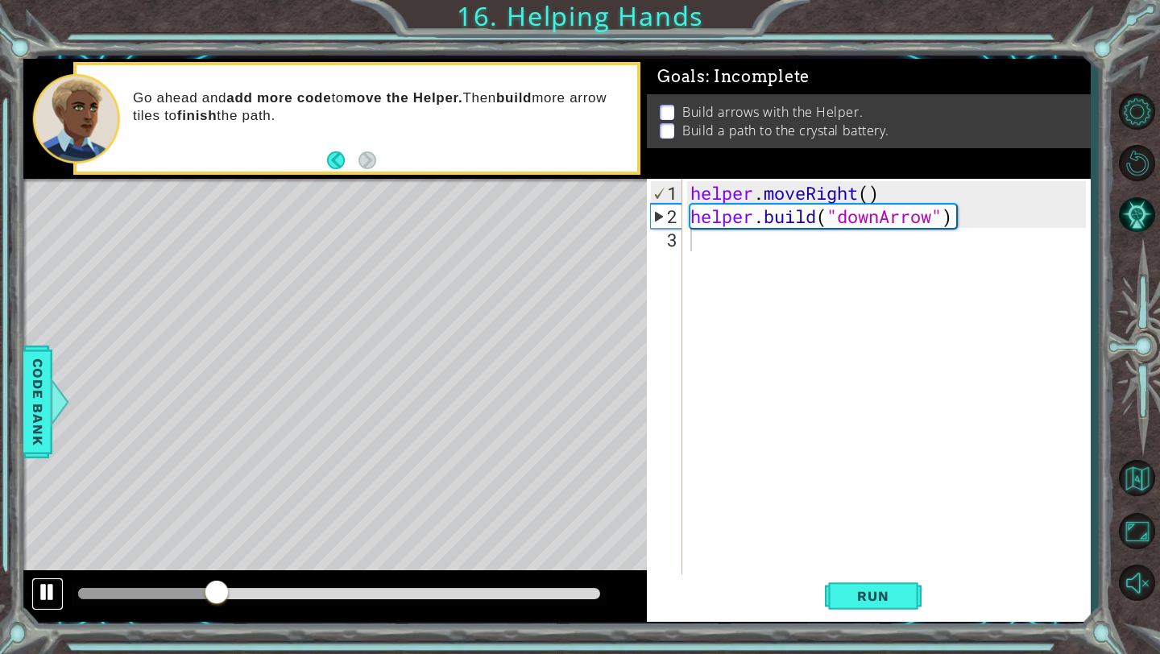
click at [39, 586] on div at bounding box center [47, 592] width 21 height 21
click at [722, 259] on div "helper . moveRight ( ) helper . build ( "downArrow" )" at bounding box center [890, 403] width 407 height 444
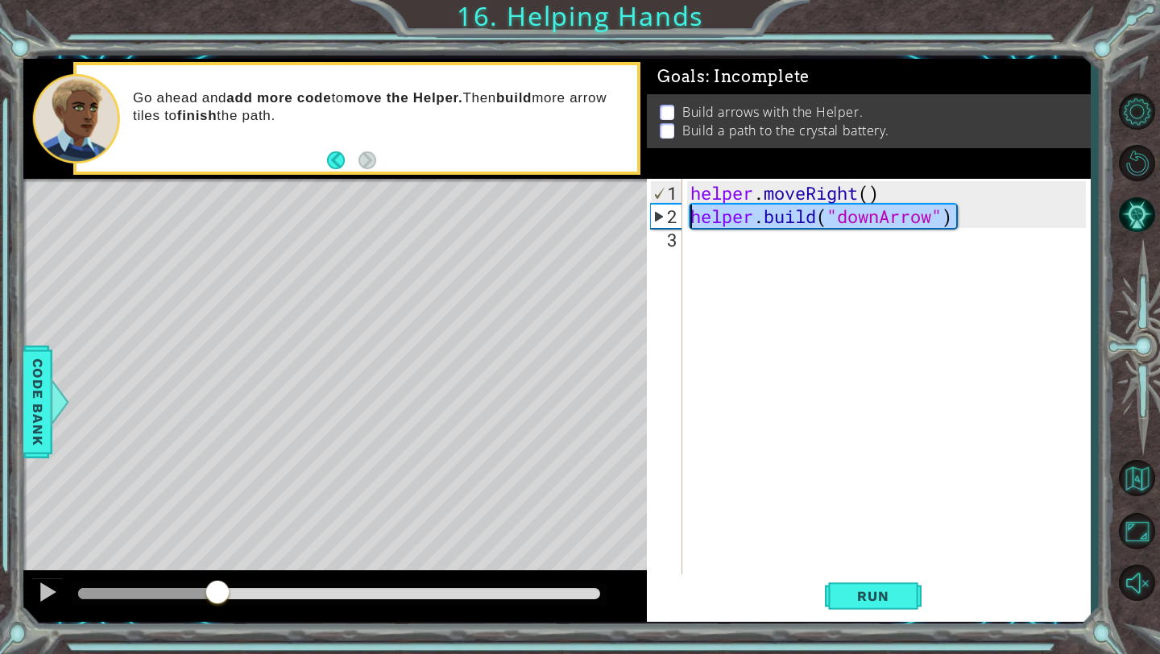
drag, startPoint x: 953, startPoint y: 218, endPoint x: 691, endPoint y: 221, distance: 261.9
click at [691, 221] on div "helper . moveRight ( ) helper . build ( "downArrow" )" at bounding box center [890, 403] width 407 height 444
type textarea "helper.build("downArrow")"
click at [689, 248] on div "helper . moveRight ( ) helper . build ( "downArrow" )" at bounding box center [890, 403] width 407 height 444
paste textarea "helper.build("downArrow")"
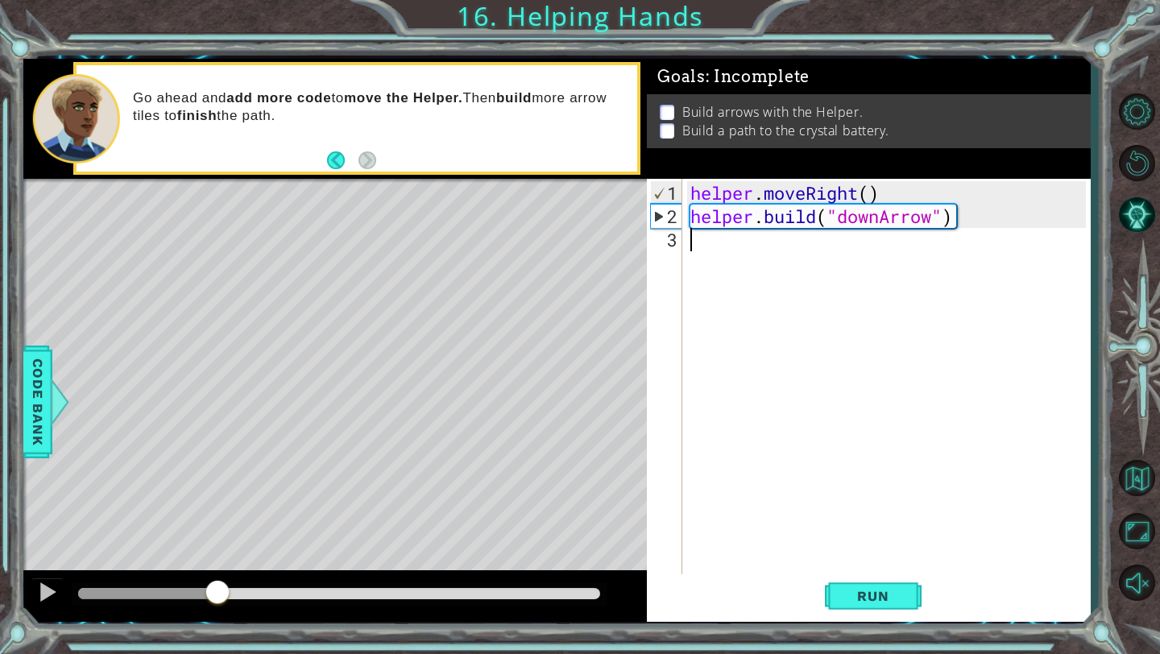
type textarea "helper.build("downArrow")"
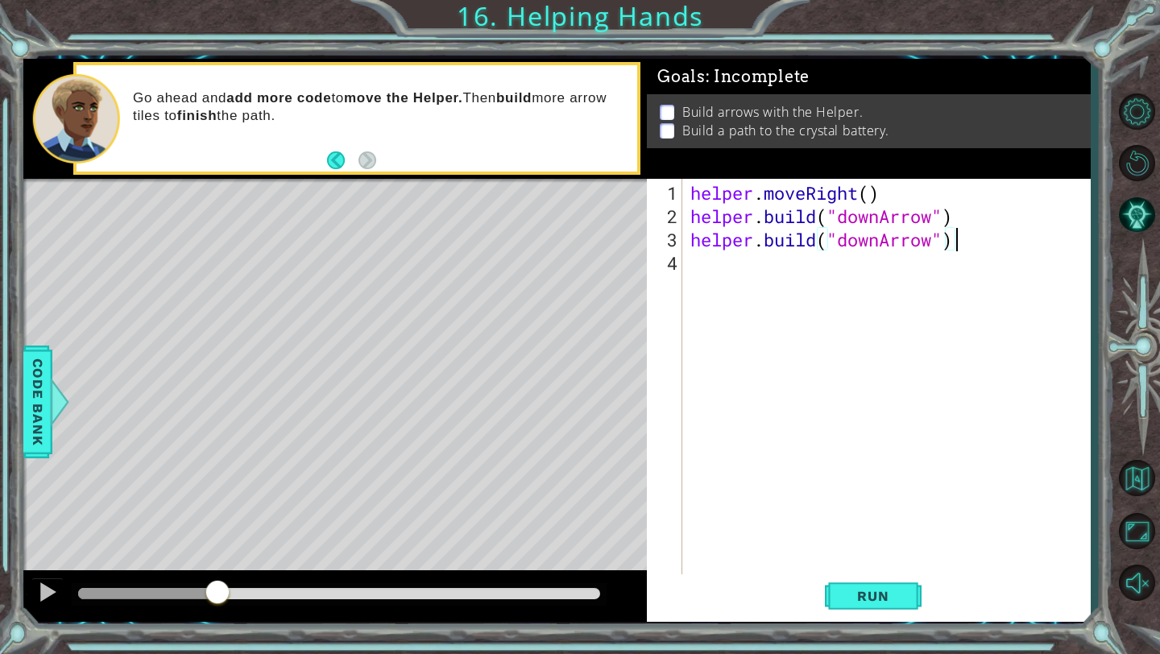
click at [700, 261] on div "helper . moveRight ( ) helper . build ( "downArrow" ) helper . build ( "downArr…" at bounding box center [890, 403] width 407 height 444
paste textarea "helper.build("downArrow")"
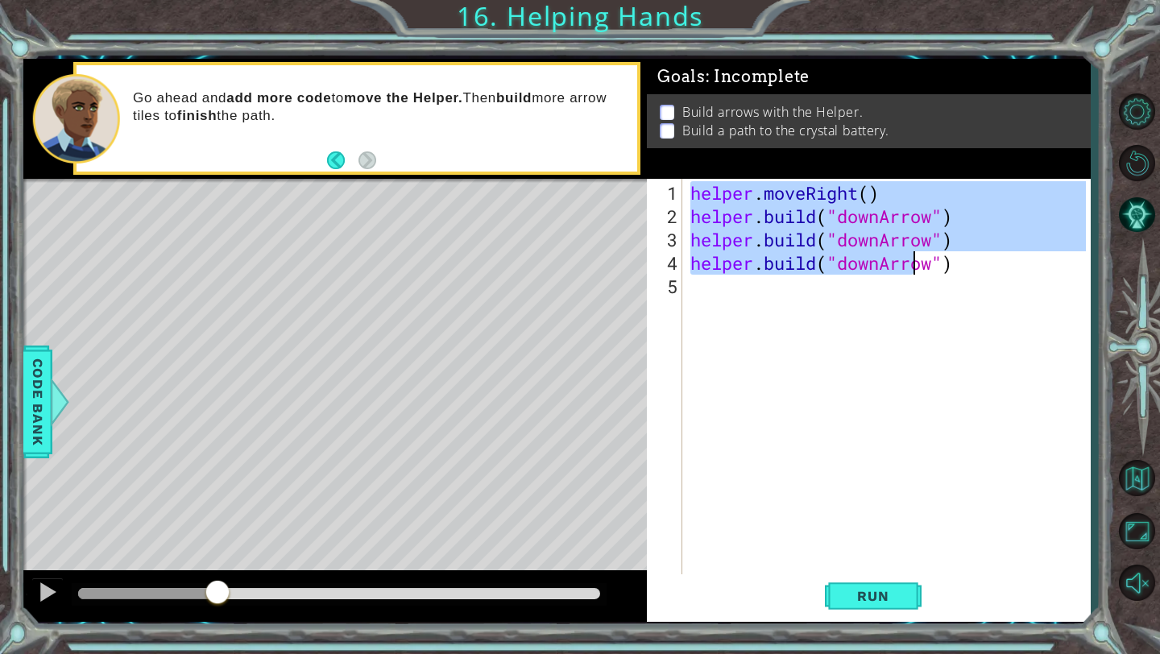
click at [914, 256] on div "helper . moveRight ( ) helper . build ( "downArrow" ) helper . build ( "downArr…" at bounding box center [890, 403] width 407 height 444
click at [932, 269] on div "helper . moveRight ( ) helper . build ( "downArrow" ) helper . build ( "downArr…" at bounding box center [890, 403] width 407 height 444
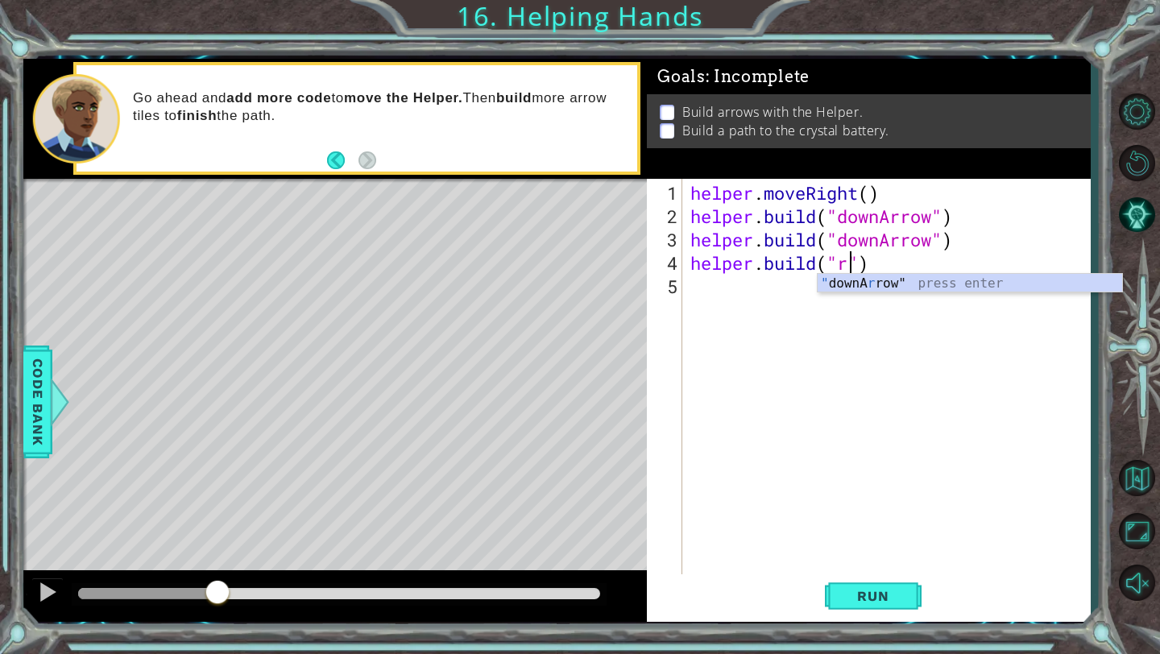
type textarea "helper.build("")"
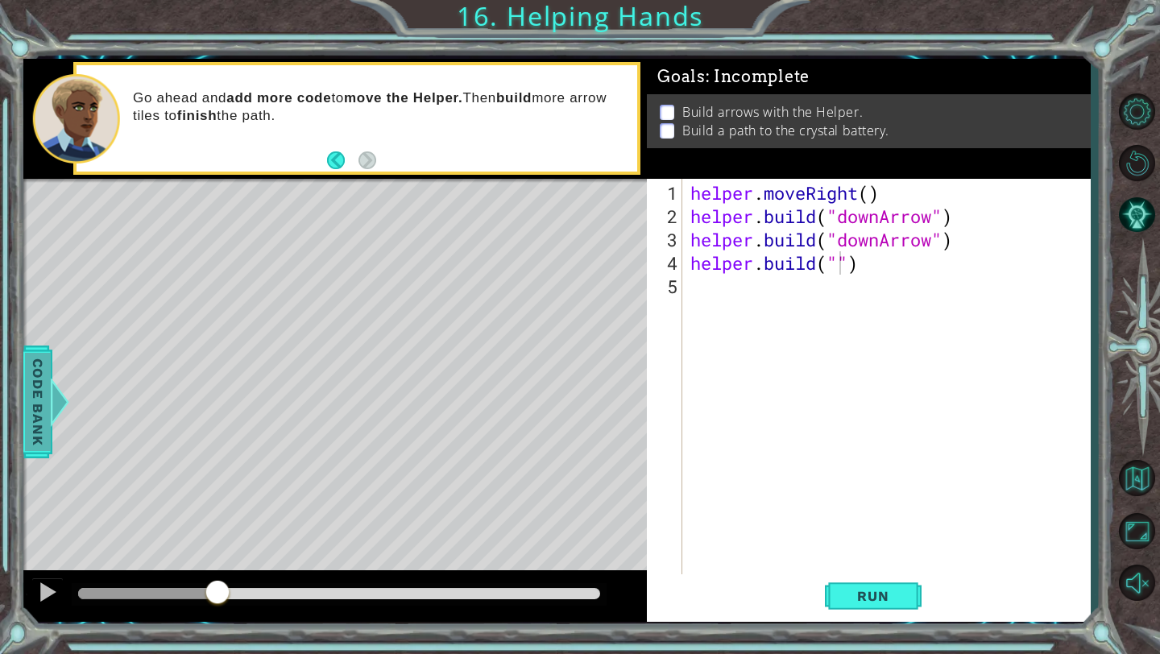
click at [48, 402] on span "Code Bank" at bounding box center [38, 402] width 26 height 98
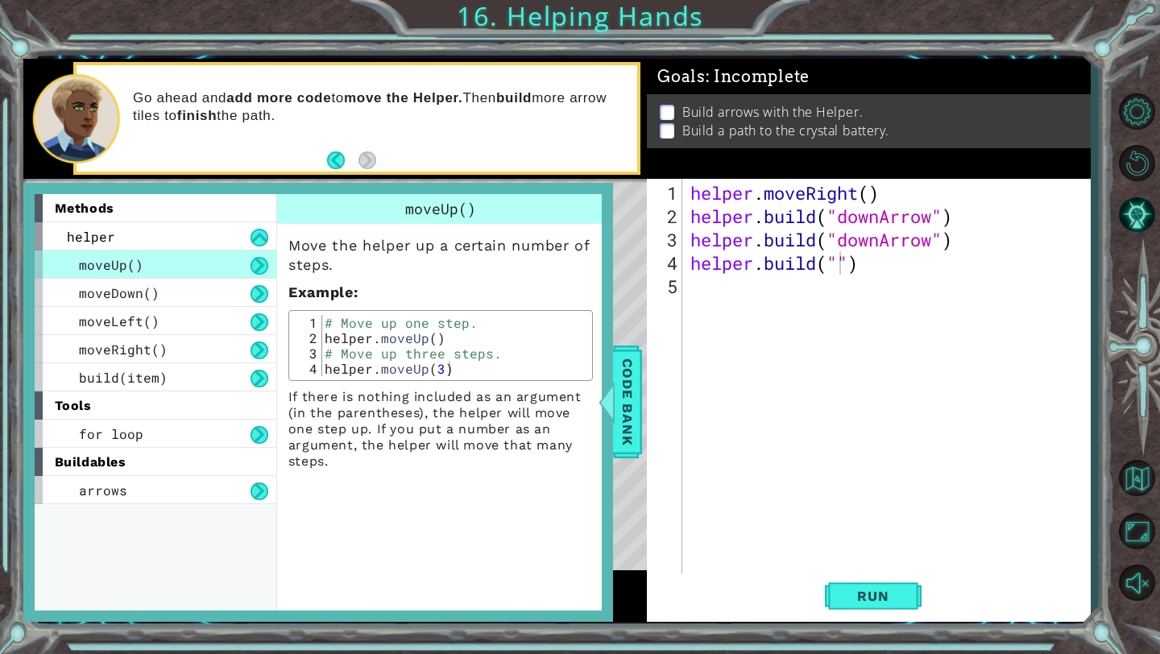
scroll to position [0, 0]
click at [729, 402] on div "helper . moveRight ( ) helper . build ( "downArrow" ) helper . build ( "downArr…" at bounding box center [890, 403] width 407 height 444
click at [637, 339] on div "Level Map" at bounding box center [395, 416] width 744 height 475
click at [622, 353] on span "Code Bank" at bounding box center [628, 402] width 26 height 98
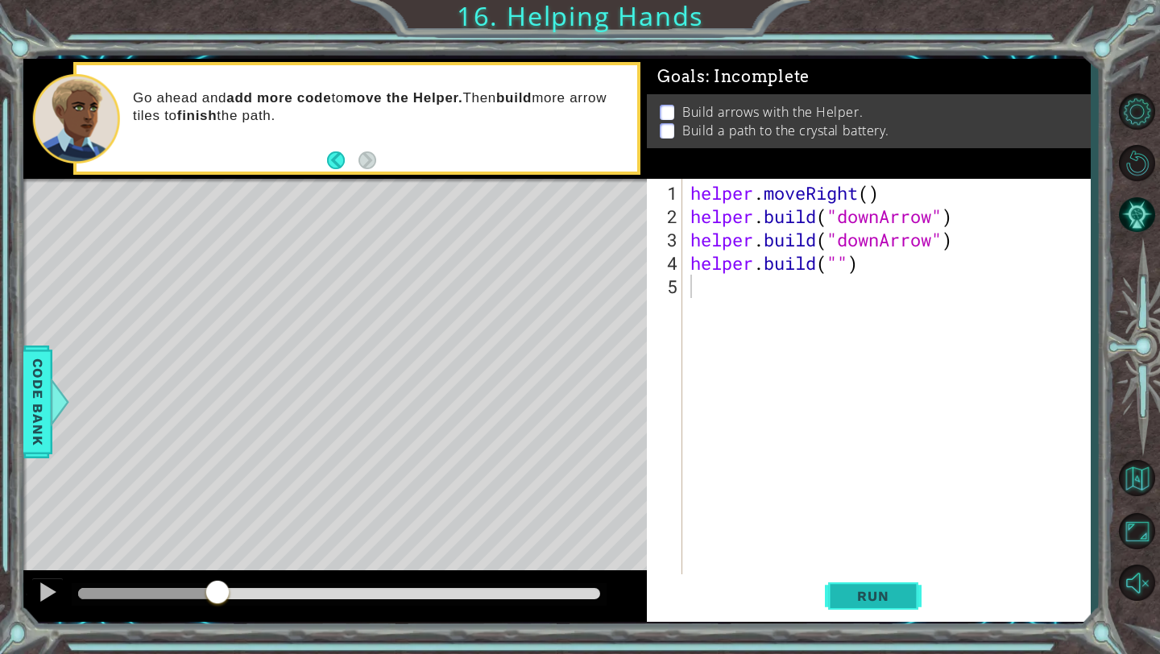
click at [849, 605] on button "Run" at bounding box center [873, 596] width 97 height 44
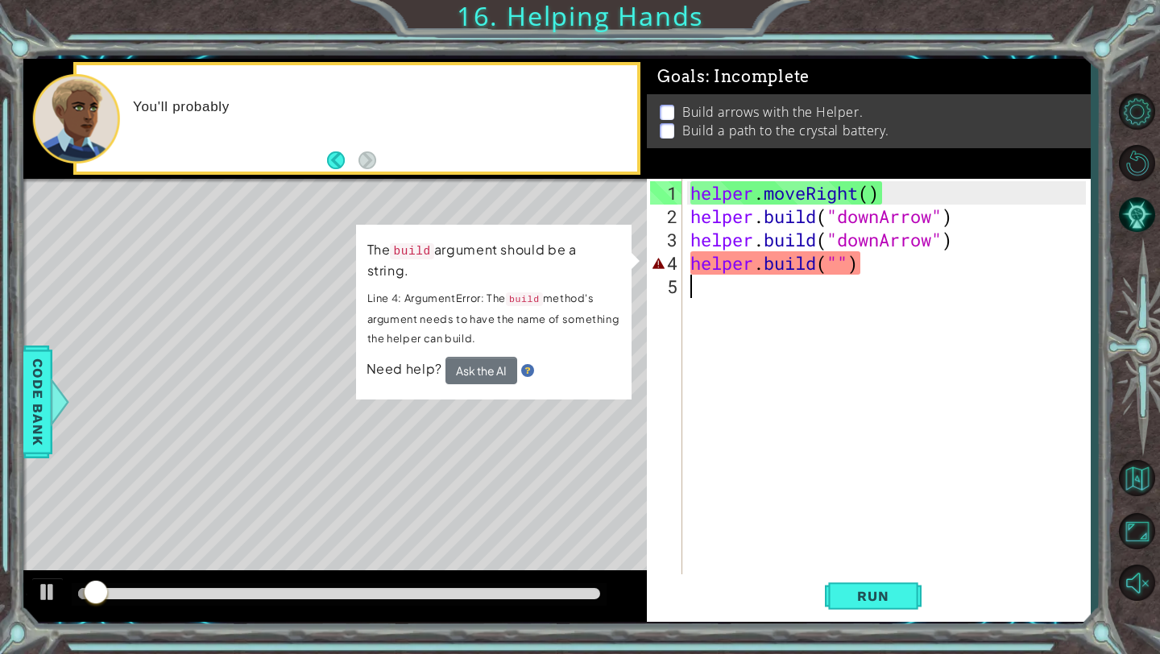
click at [880, 263] on div "helper . moveRight ( ) helper . build ( "downArrow" ) helper . build ( "downArr…" at bounding box center [890, 403] width 407 height 444
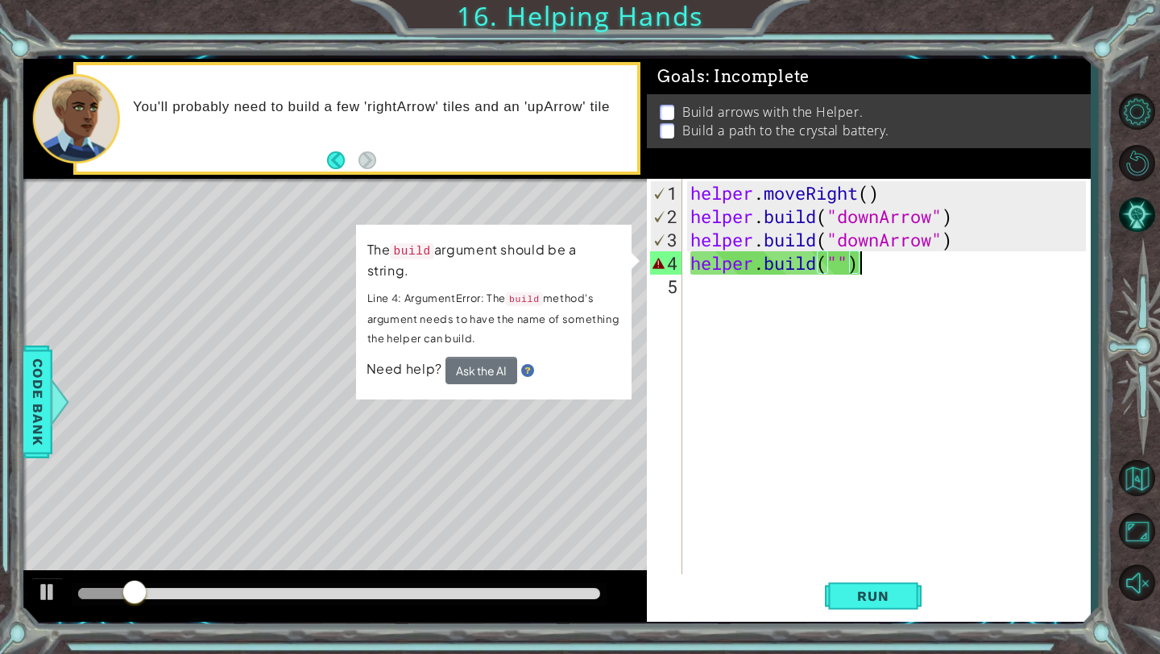
drag, startPoint x: 890, startPoint y: 263, endPoint x: 932, endPoint y: 264, distance: 42.7
click at [932, 264] on div "helper . moveRight ( ) helper . build ( "downArrow" ) helper . build ( "downArr…" at bounding box center [890, 403] width 407 height 444
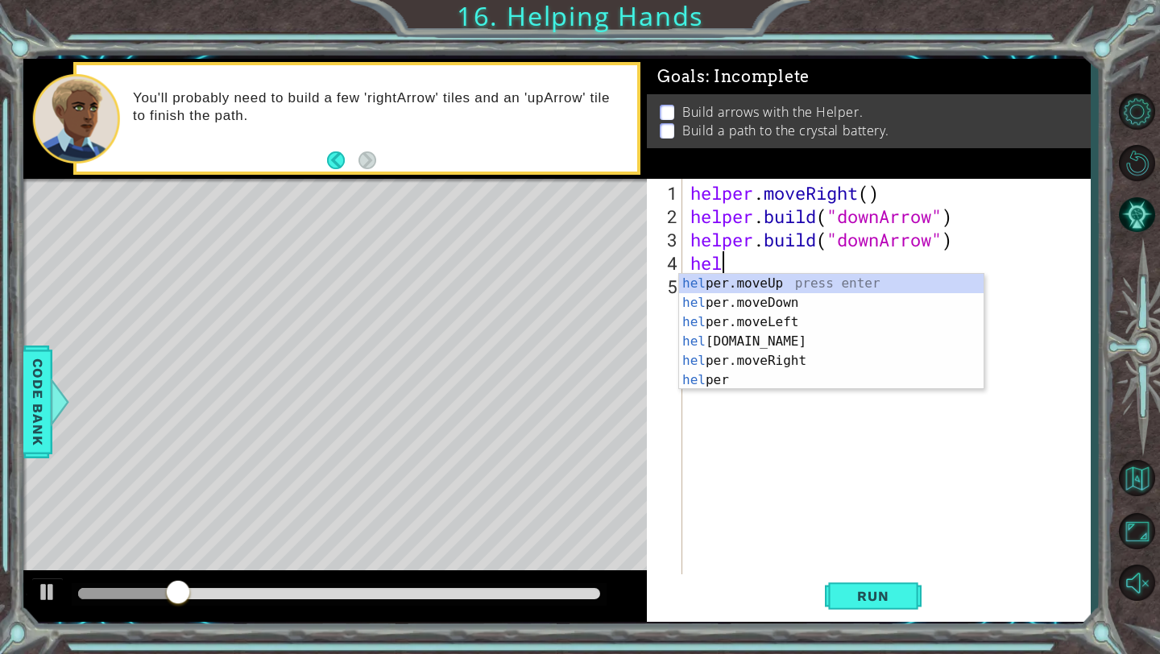
type textarea "h"
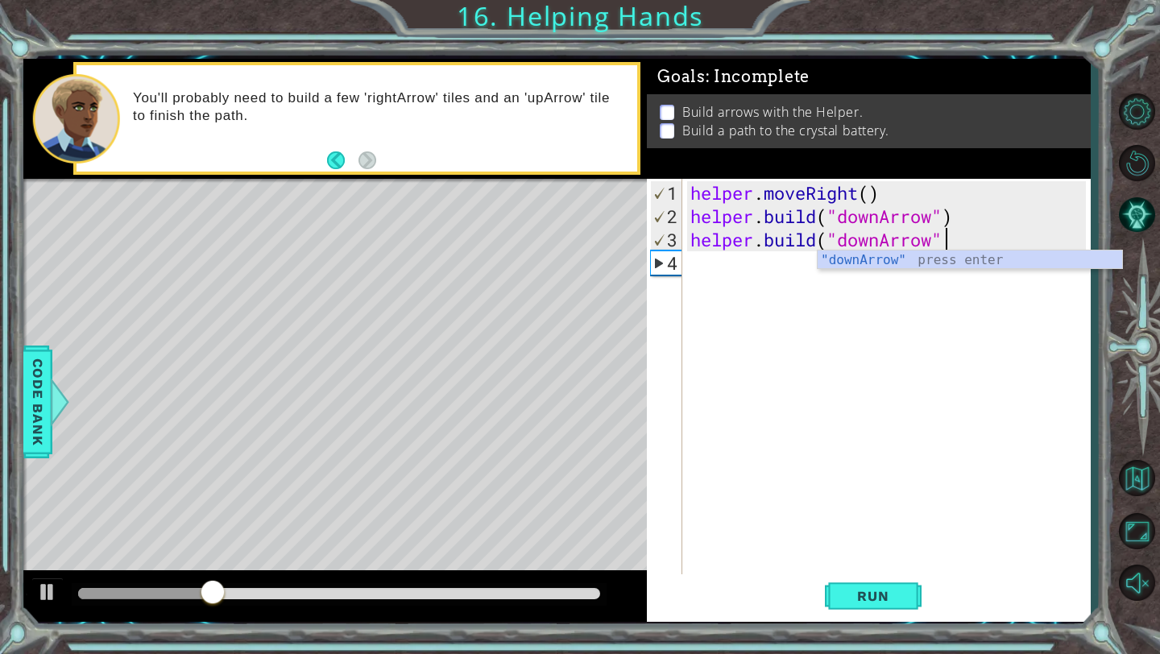
scroll to position [0, 11]
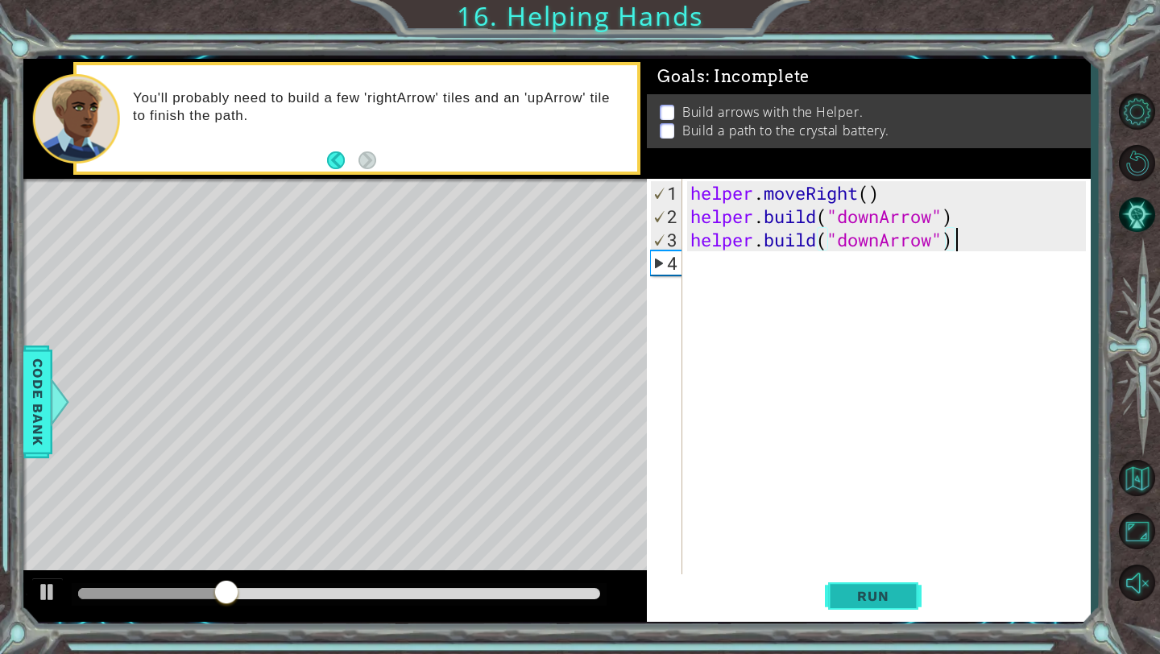
type textarea "helper.build("downArrow")"
click at [887, 607] on button "Run" at bounding box center [873, 596] width 97 height 44
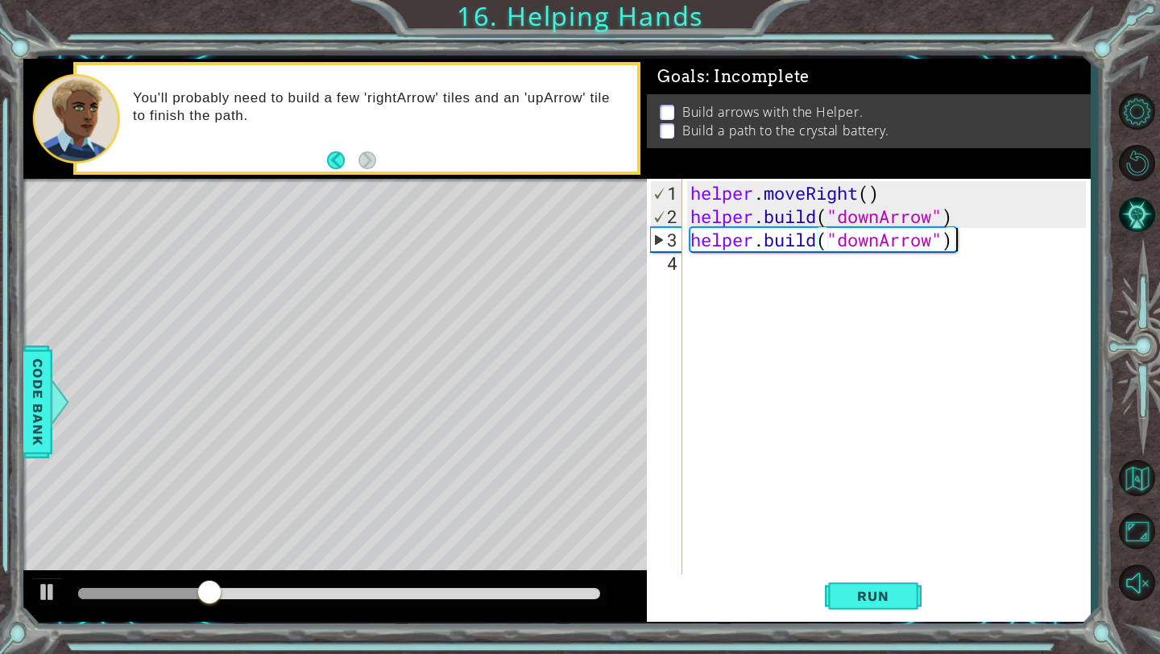
click at [968, 213] on div "helper . moveRight ( ) helper . build ( "downArrow" ) helper . build ( "downArr…" at bounding box center [890, 403] width 407 height 444
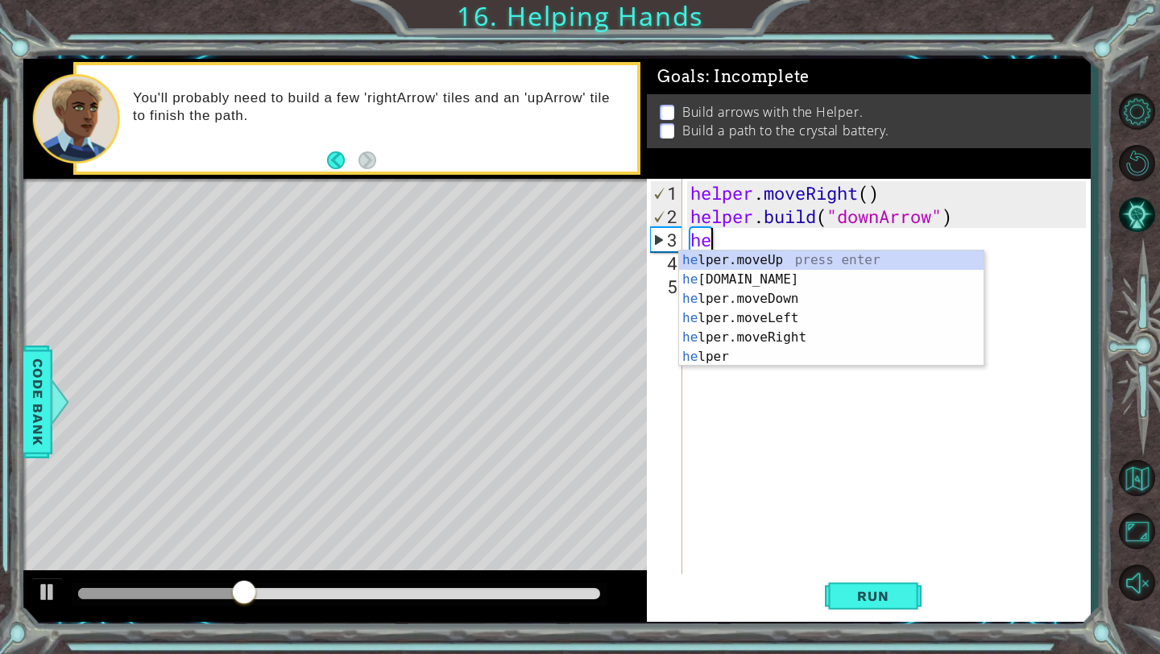
scroll to position [0, 1]
click at [815, 276] on div "hel per.moveUp press enter hel per.moveDown press enter hel per.moveLeft press …" at bounding box center [831, 328] width 305 height 155
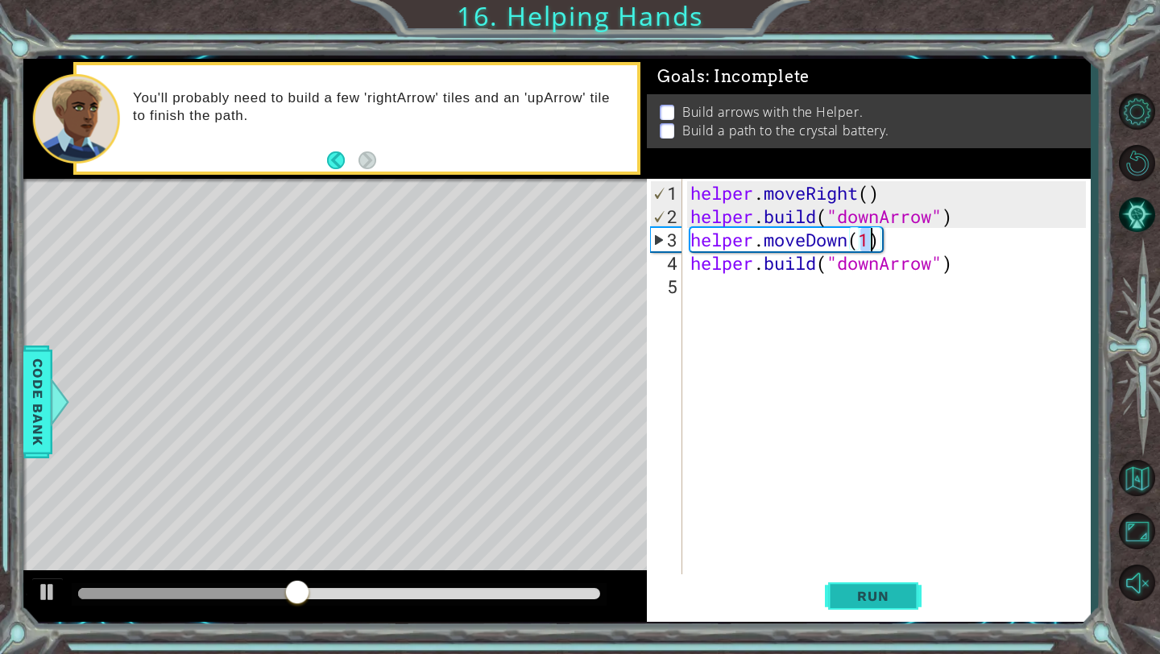
type textarea "helper.moveDown(1)"
click at [878, 597] on span "Run" at bounding box center [873, 596] width 64 height 16
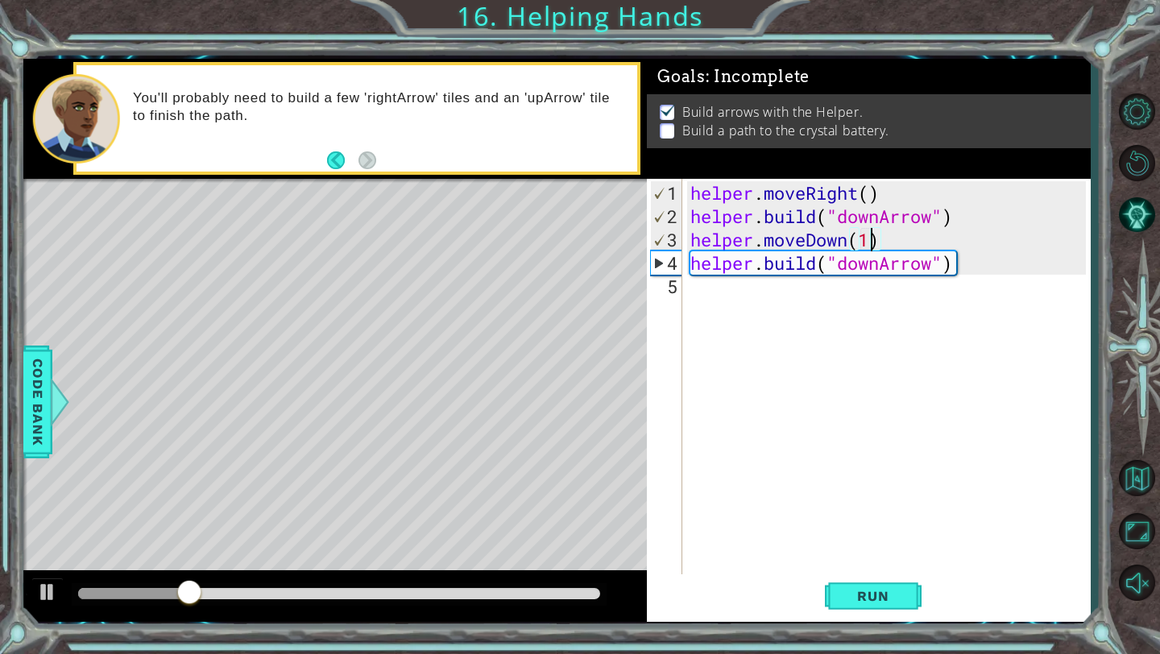
click at [746, 306] on div "helper . moveRight ( ) helper . build ( "downArrow" ) helper . moveDown ( 1 ) h…" at bounding box center [890, 403] width 407 height 444
paste textarea "helper.build("downArrow")"
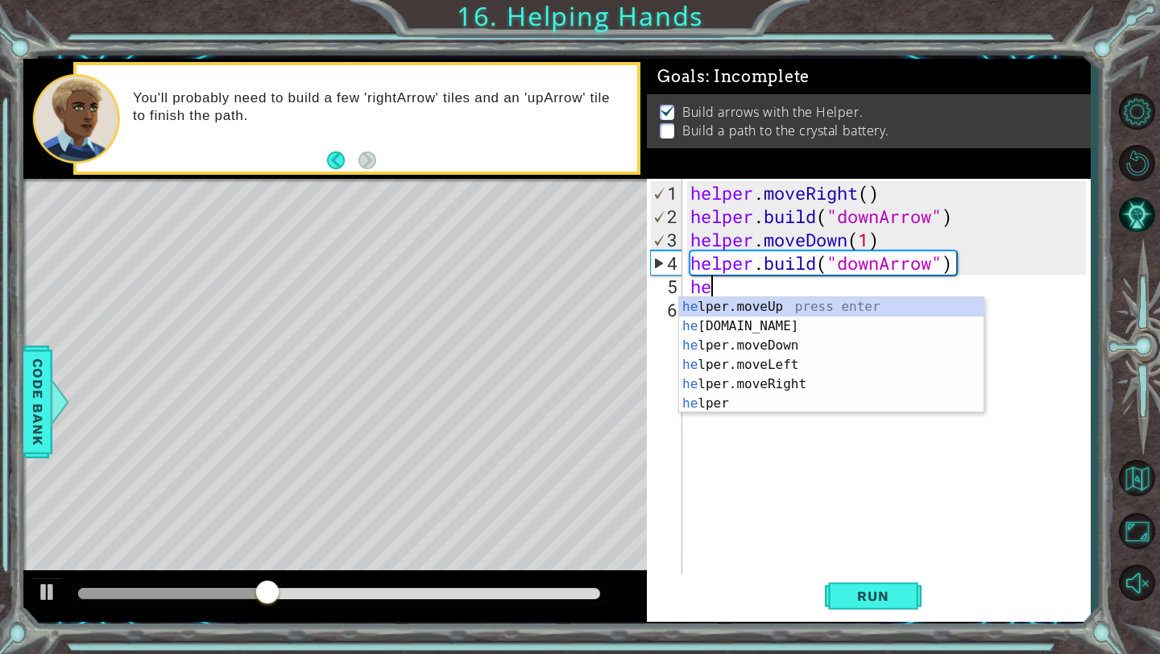
type textarea "h"
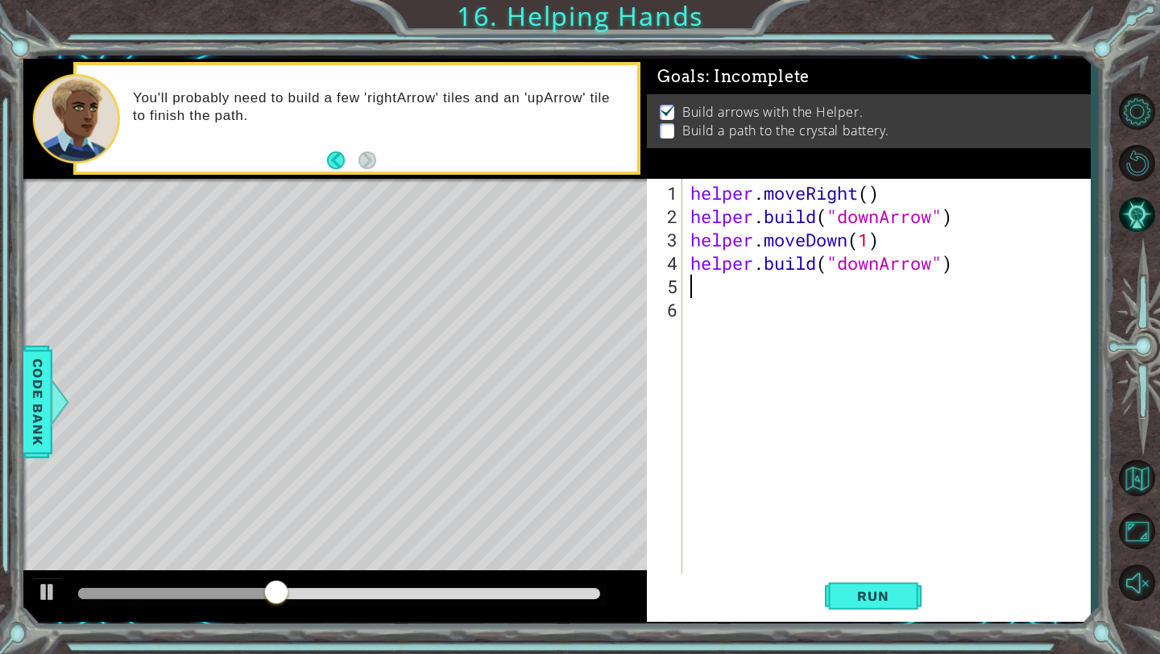
type textarea "helper.build("downArrow")"
